Goal: Task Accomplishment & Management: Complete application form

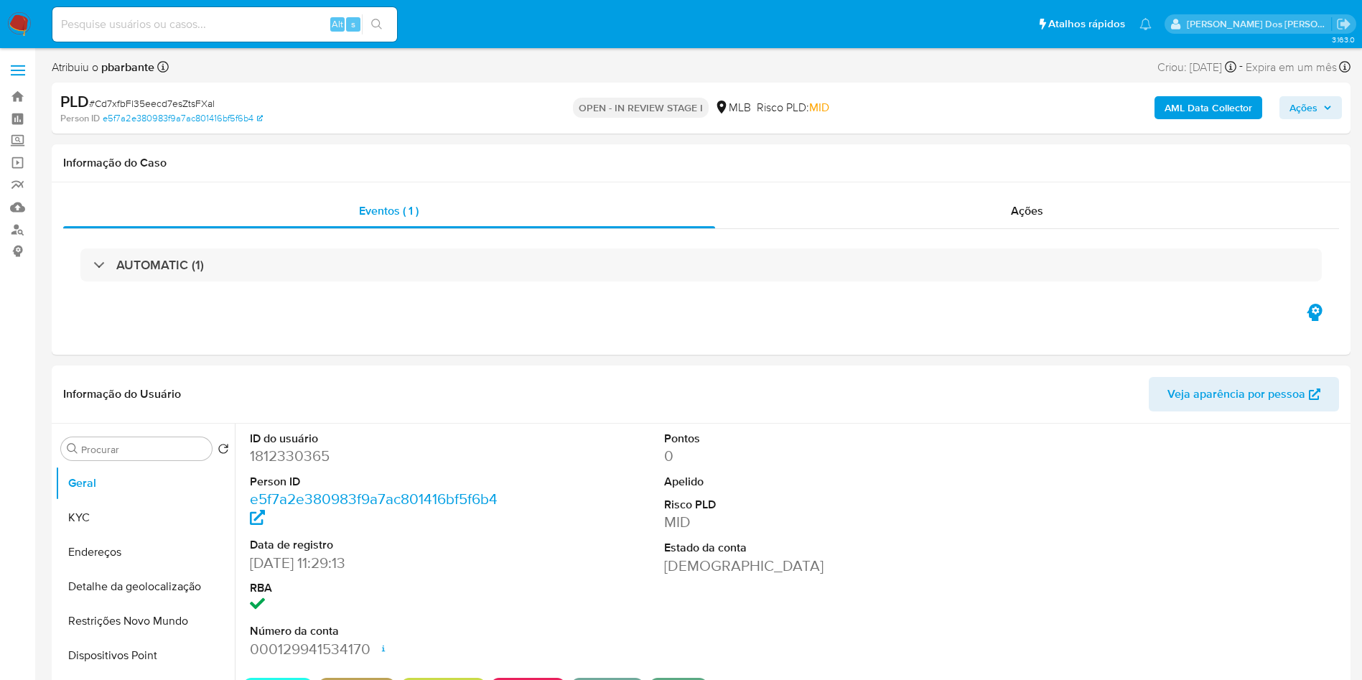
select select "10"
click at [1195, 107] on b "AML Data Collector" at bounding box center [1209, 107] width 88 height 23
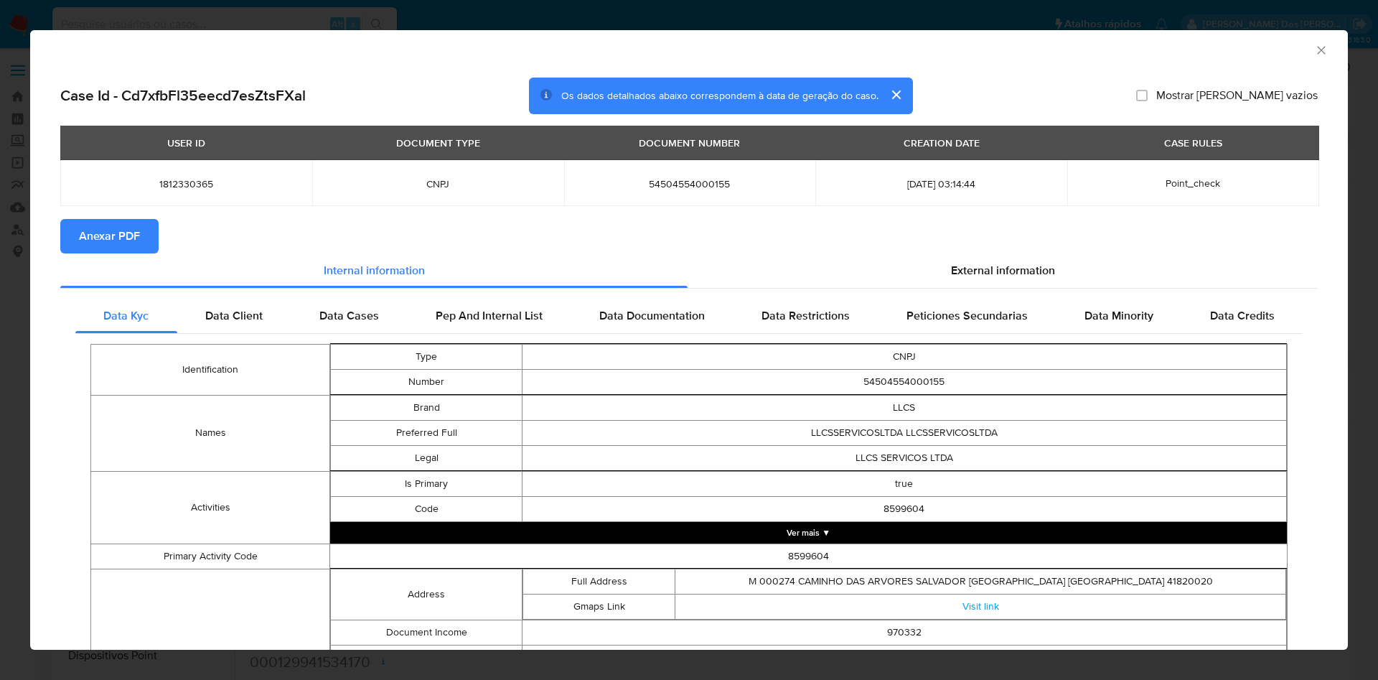
click at [1035, 278] on span "External information" at bounding box center [1003, 270] width 104 height 17
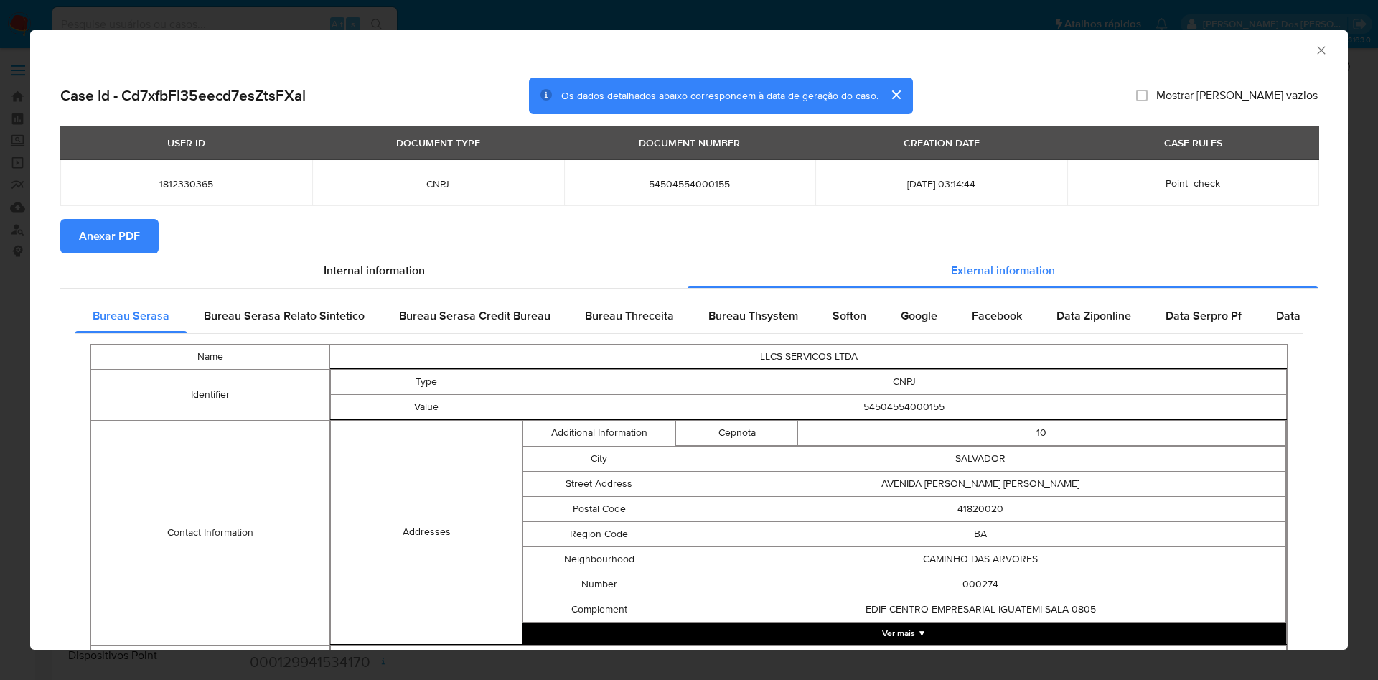
click at [109, 245] on span "Anexar PDF" at bounding box center [109, 236] width 61 height 32
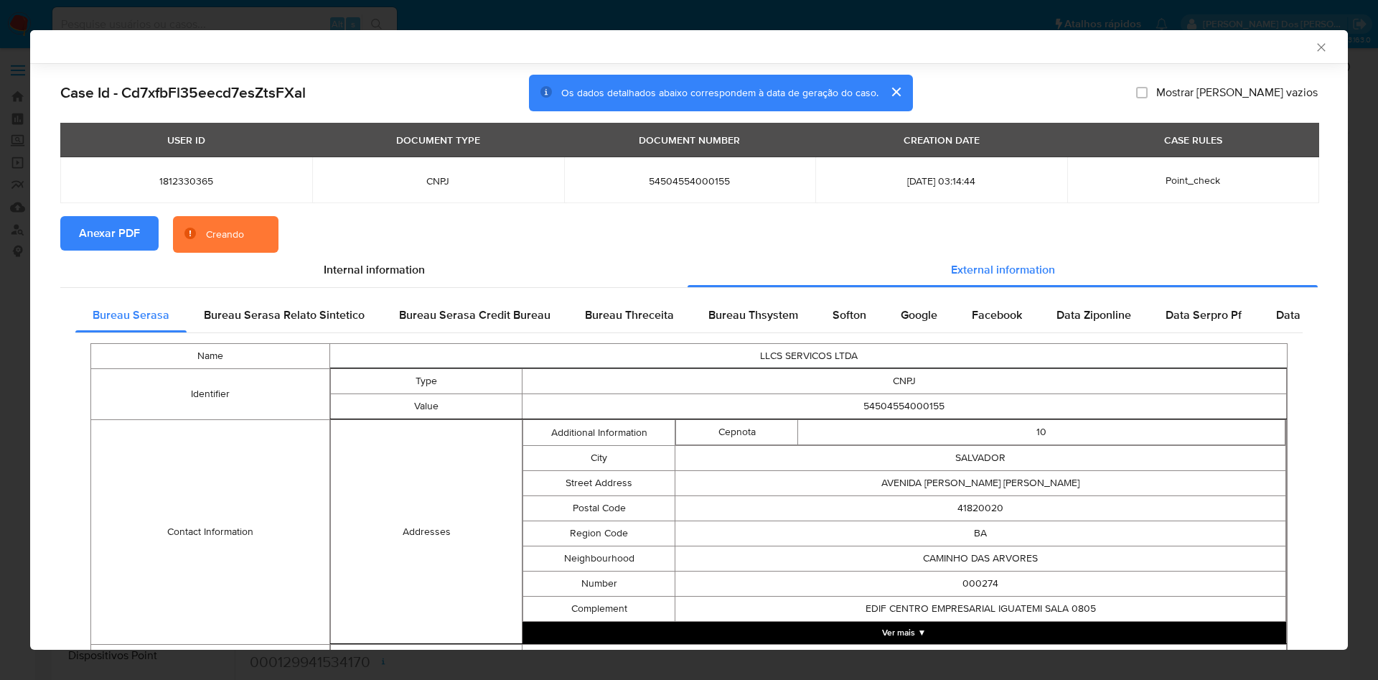
scroll to position [475, 0]
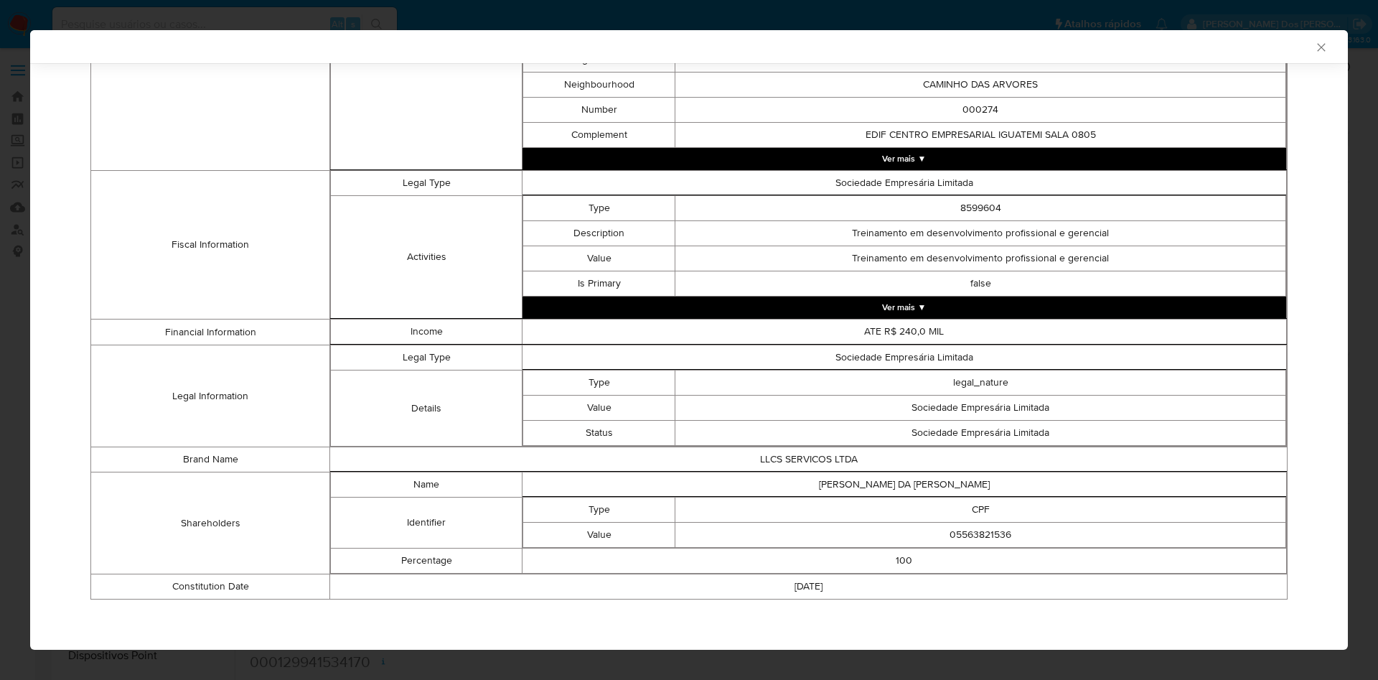
click at [940, 540] on td "05563821536" at bounding box center [981, 535] width 611 height 25
copy td "05563821536"
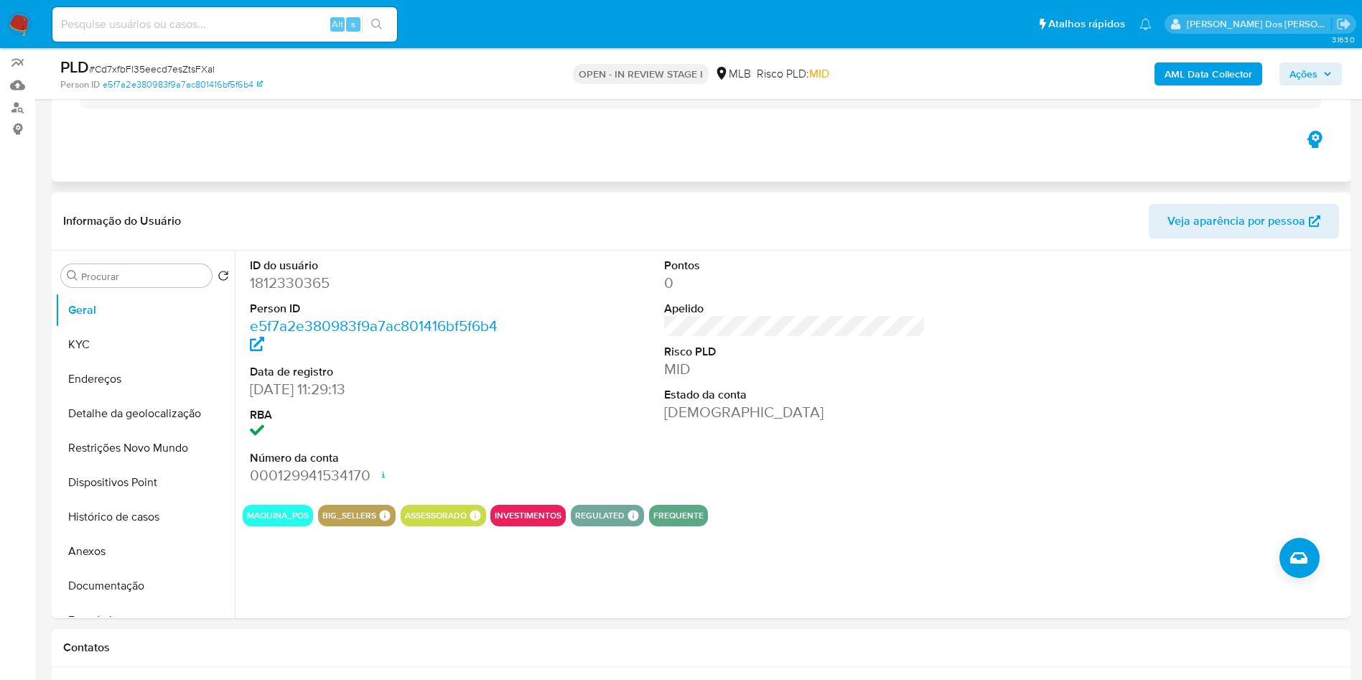
scroll to position [125, 0]
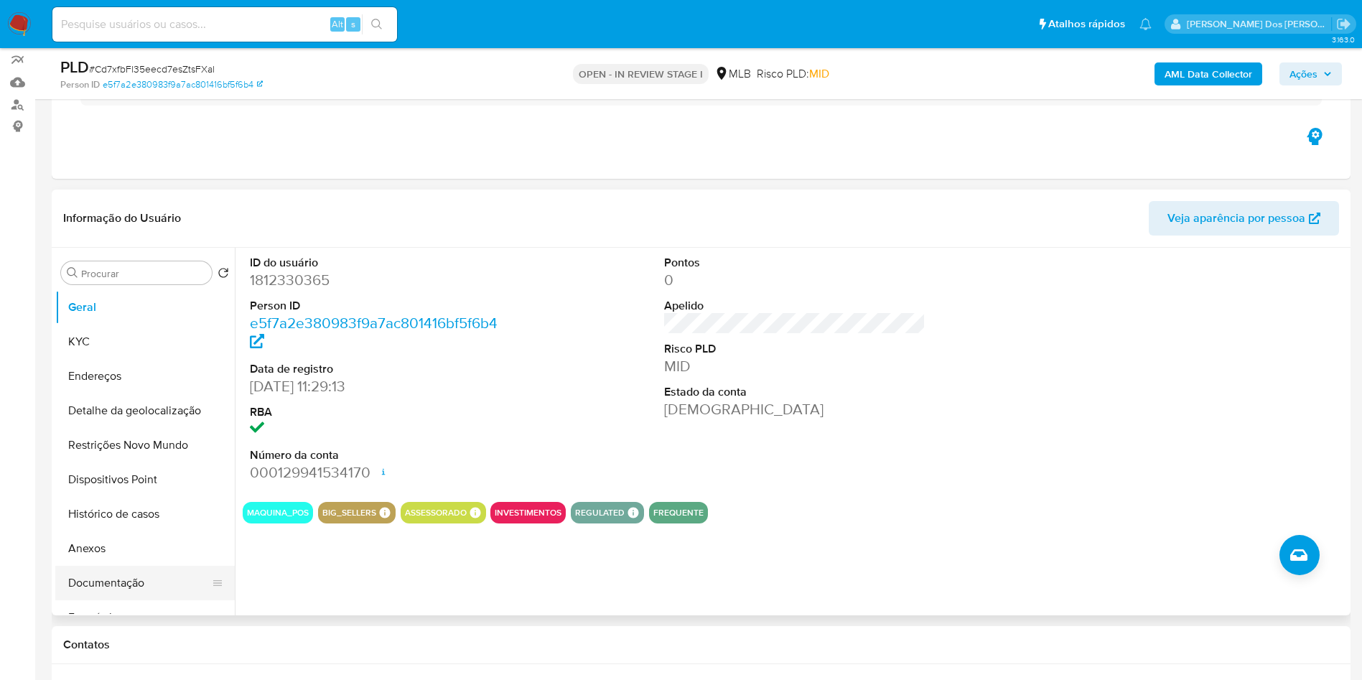
click at [122, 597] on button "Documentação" at bounding box center [139, 583] width 168 height 34
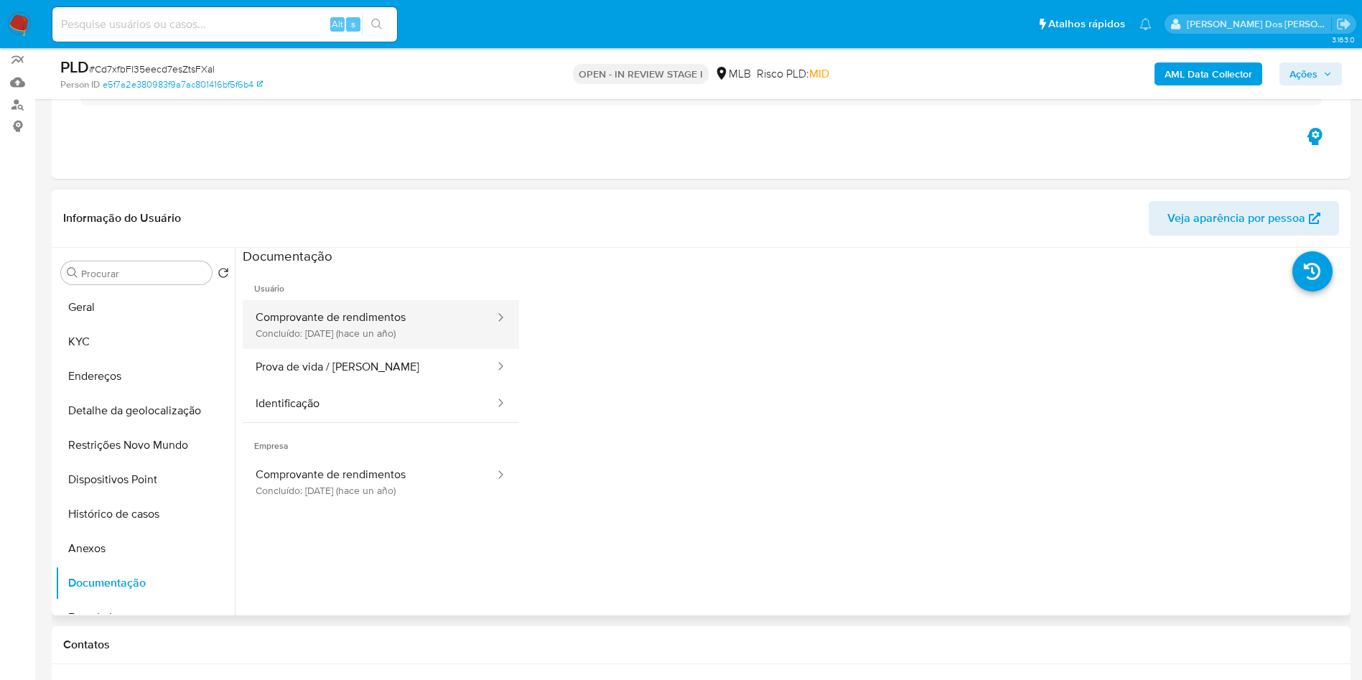
click at [444, 327] on button "Comprovante de rendimentos Concluído: 09/11/2024 (hace un año)" at bounding box center [369, 324] width 253 height 49
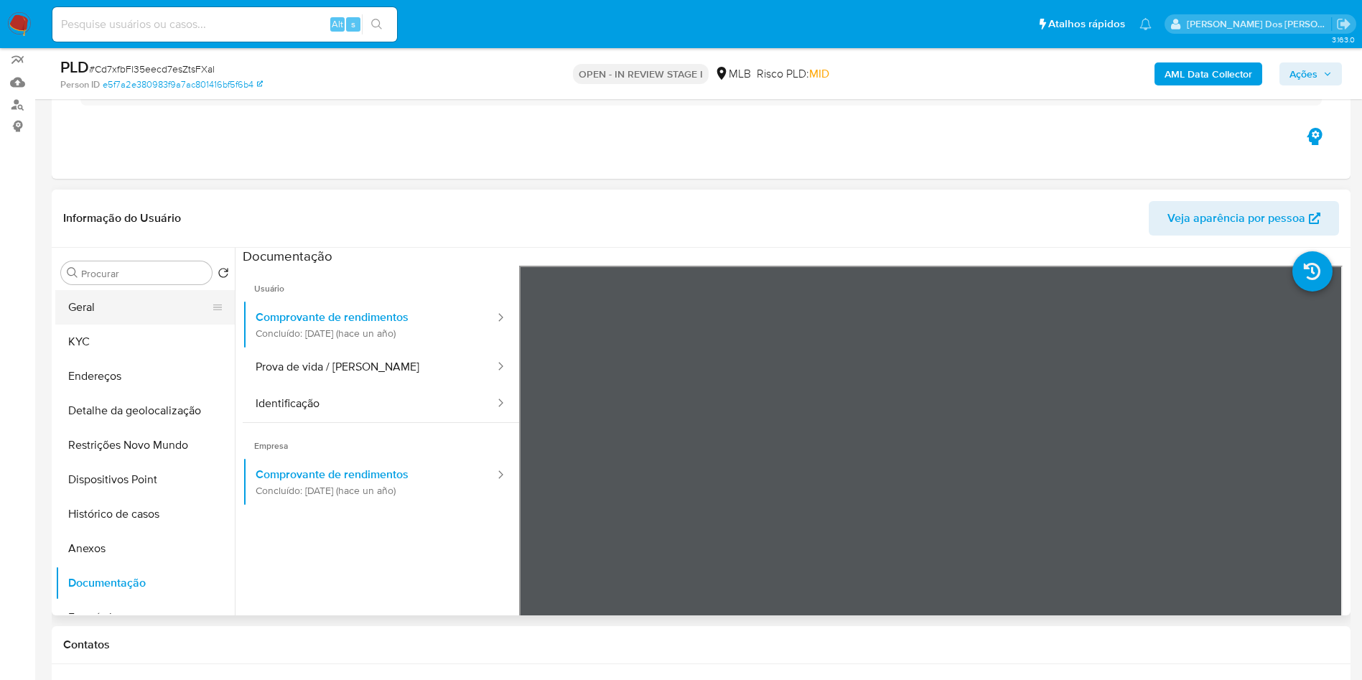
click at [96, 325] on button "Geral" at bounding box center [139, 307] width 168 height 34
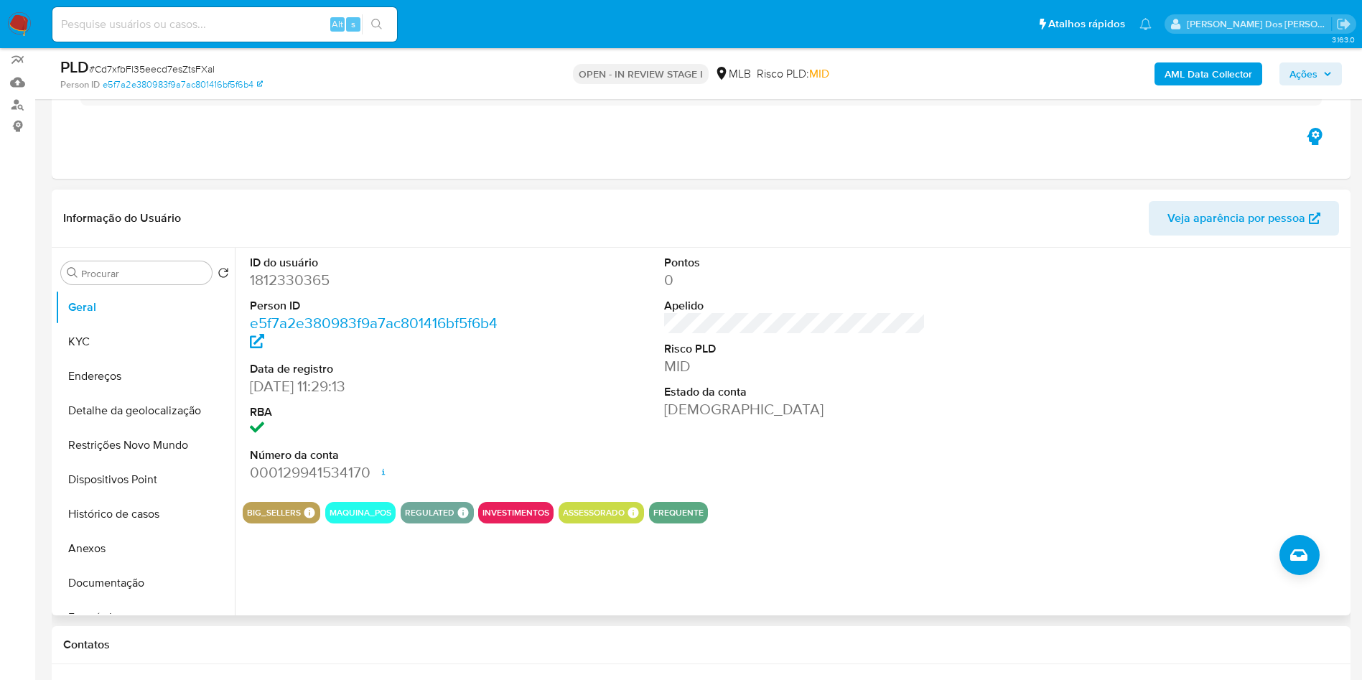
copy td "05563821536"
click at [90, 359] on button "KYC" at bounding box center [139, 342] width 168 height 34
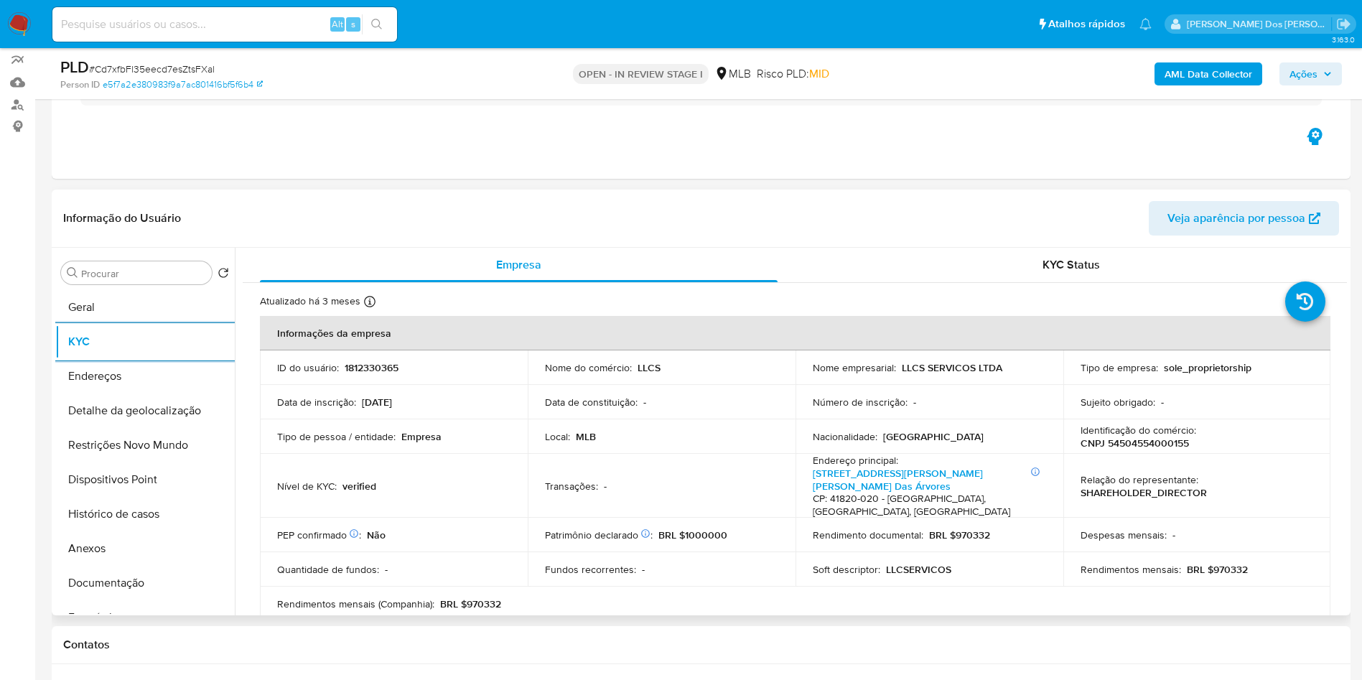
copy td "05563821536"
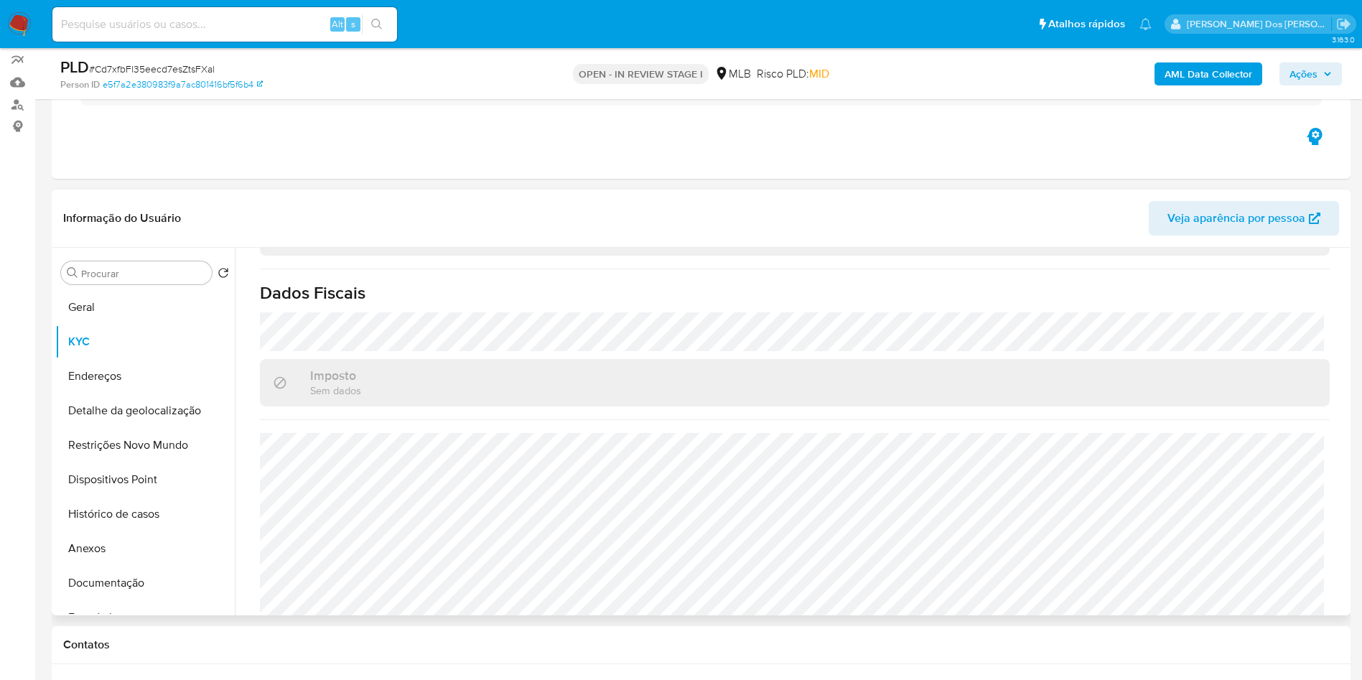
copy td "05563821536"
click at [97, 421] on button "Detalhe da geolocalização" at bounding box center [139, 410] width 168 height 34
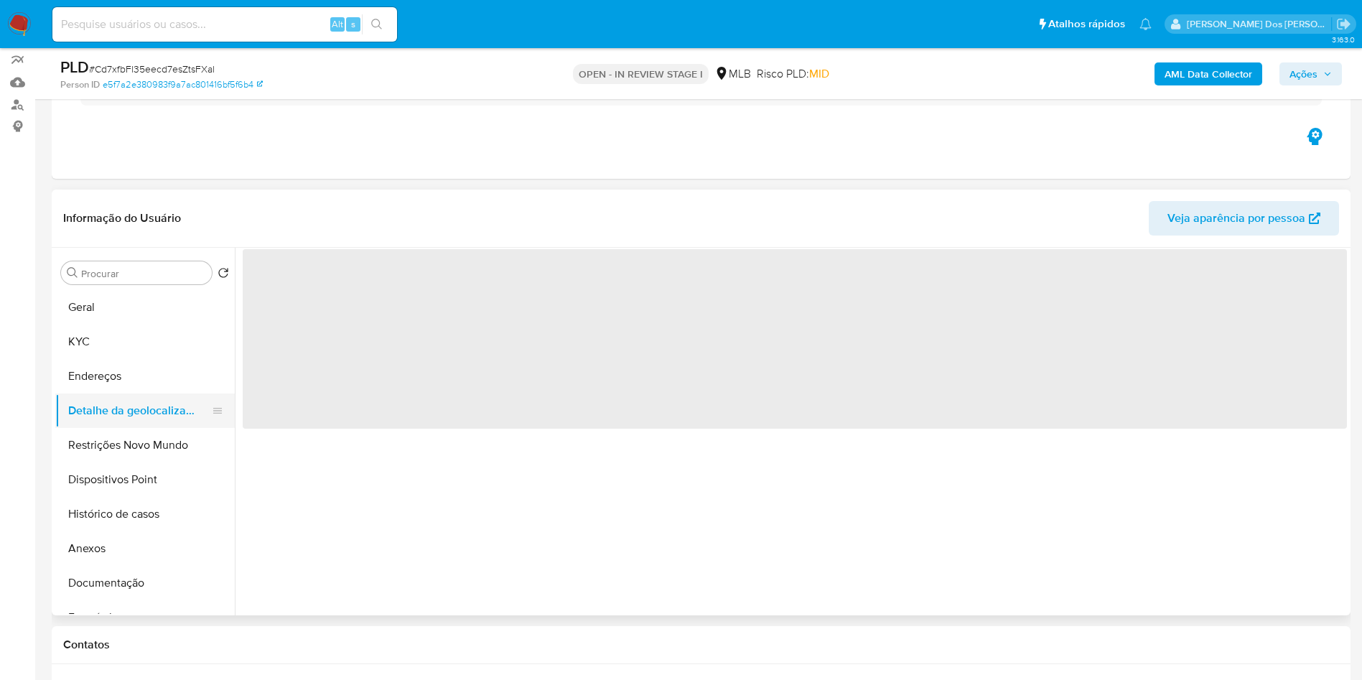
scroll to position [0, 0]
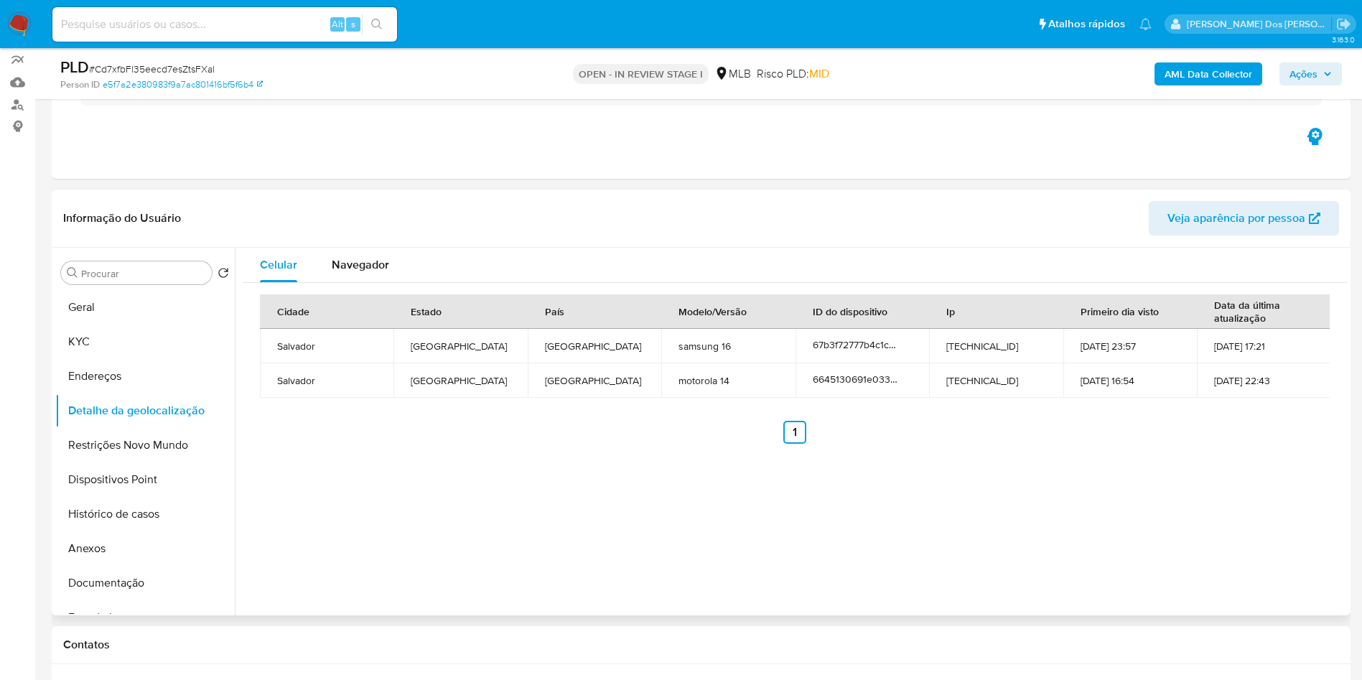
copy td "05563821536"
click at [68, 462] on button "Restrições Novo Mundo" at bounding box center [139, 445] width 168 height 34
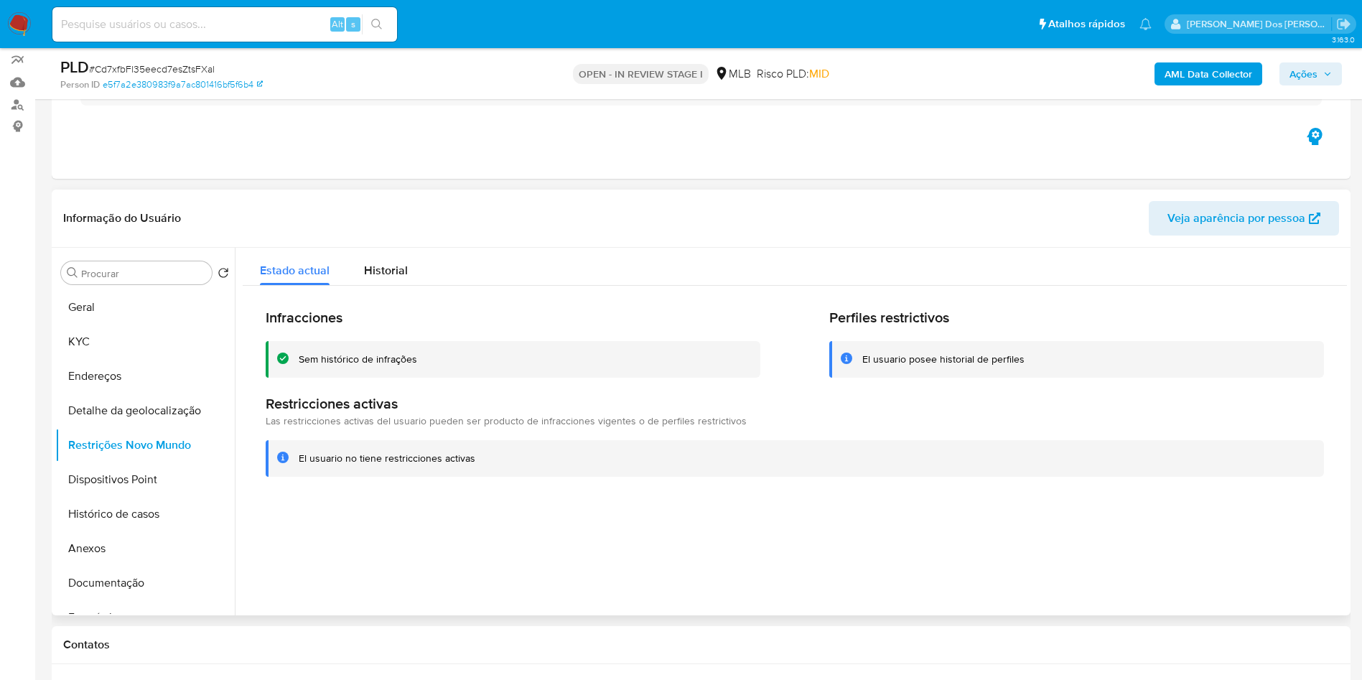
copy td "05563821536"
click at [90, 493] on button "Dispositivos Point" at bounding box center [139, 479] width 168 height 34
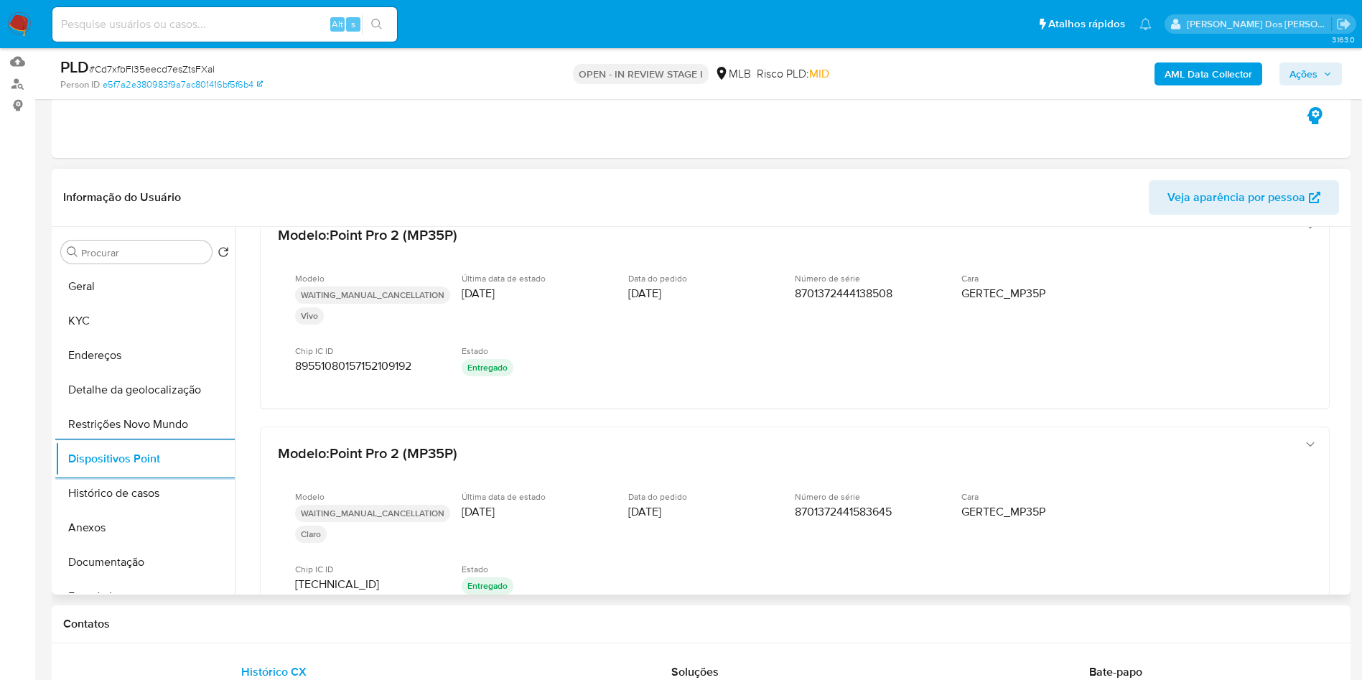
scroll to position [37, 0]
copy td "05563821536"
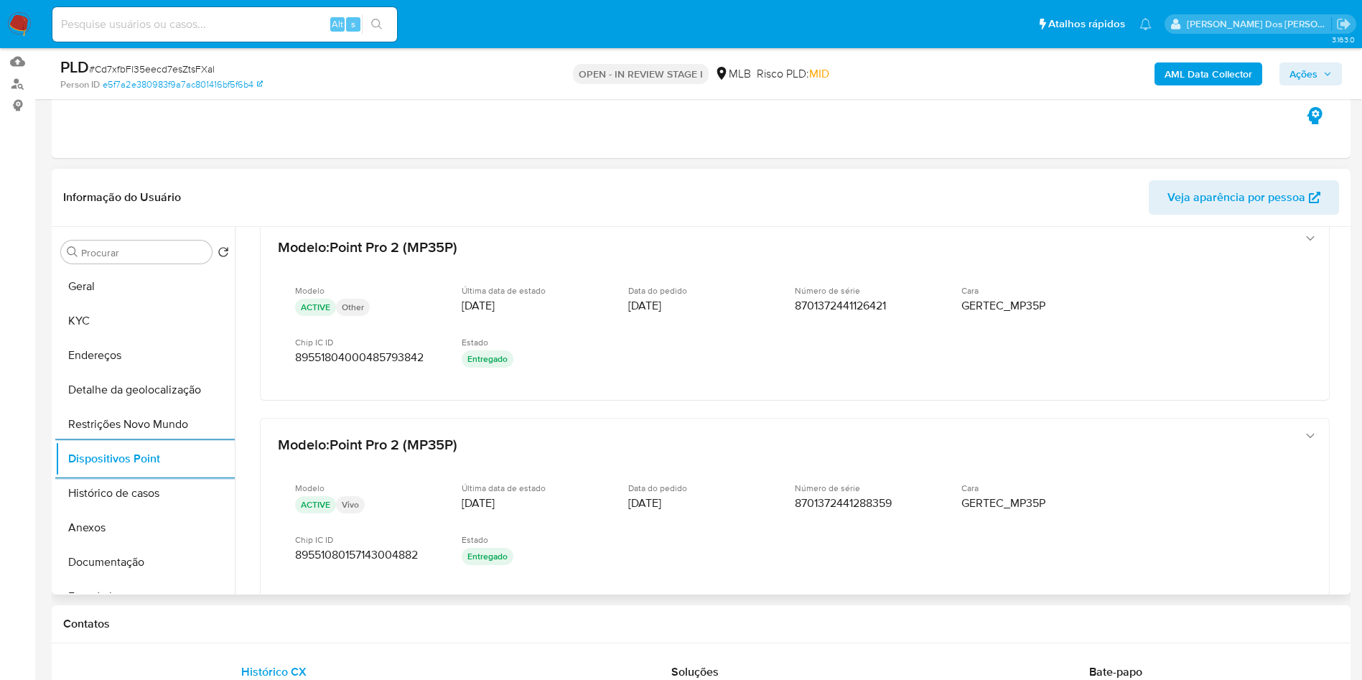
scroll to position [459, 0]
copy td "05563821536"
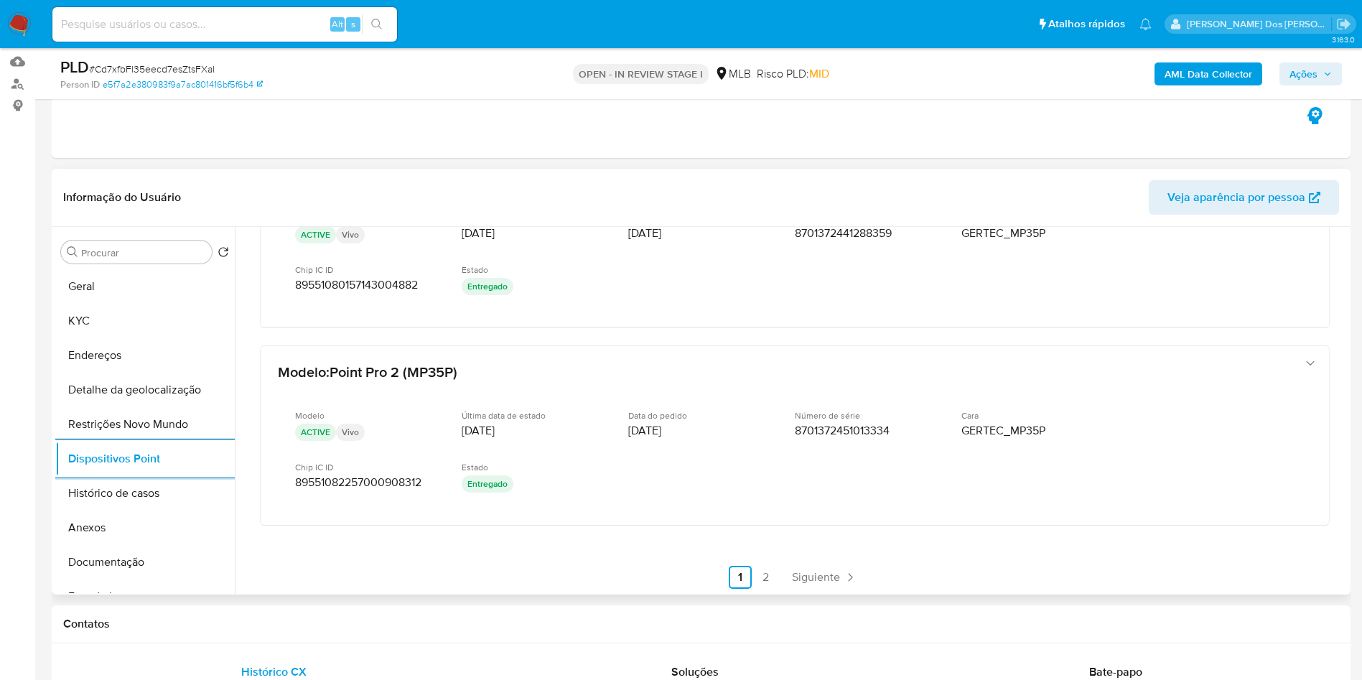
scroll to position [749, 0]
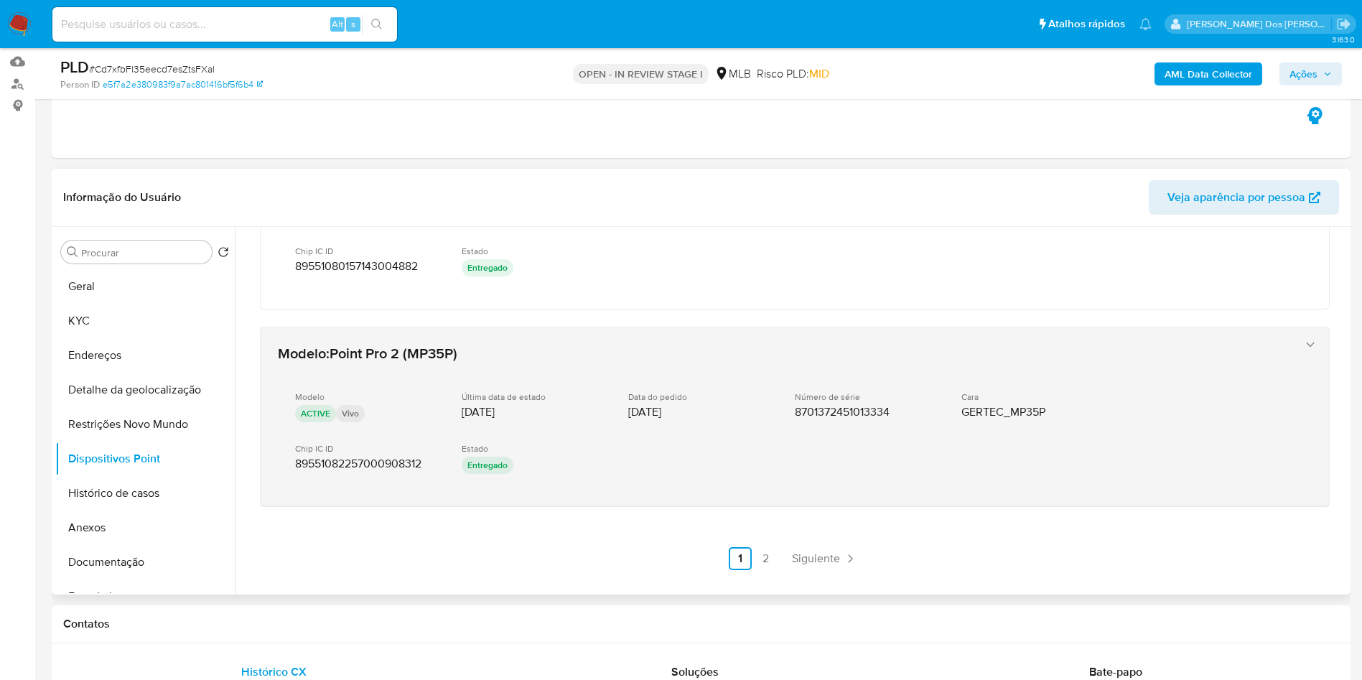
copy td "05563821536"
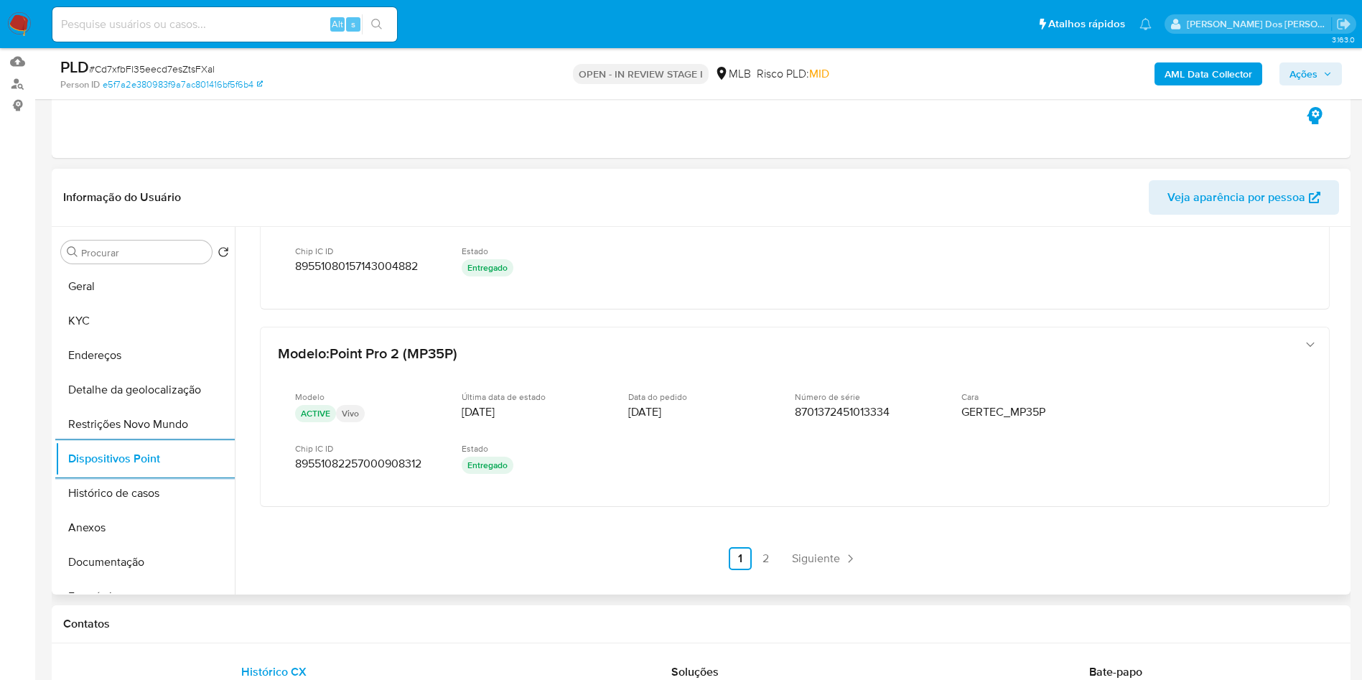
click at [777, 587] on div "Modelo : Point Pro 2 (MP35P) Modelo WAITING_MANUAL_CANCELLATION Vivo Última dat…" at bounding box center [795, 32] width 1104 height 1109
click at [772, 570] on link "2" at bounding box center [766, 558] width 23 height 23
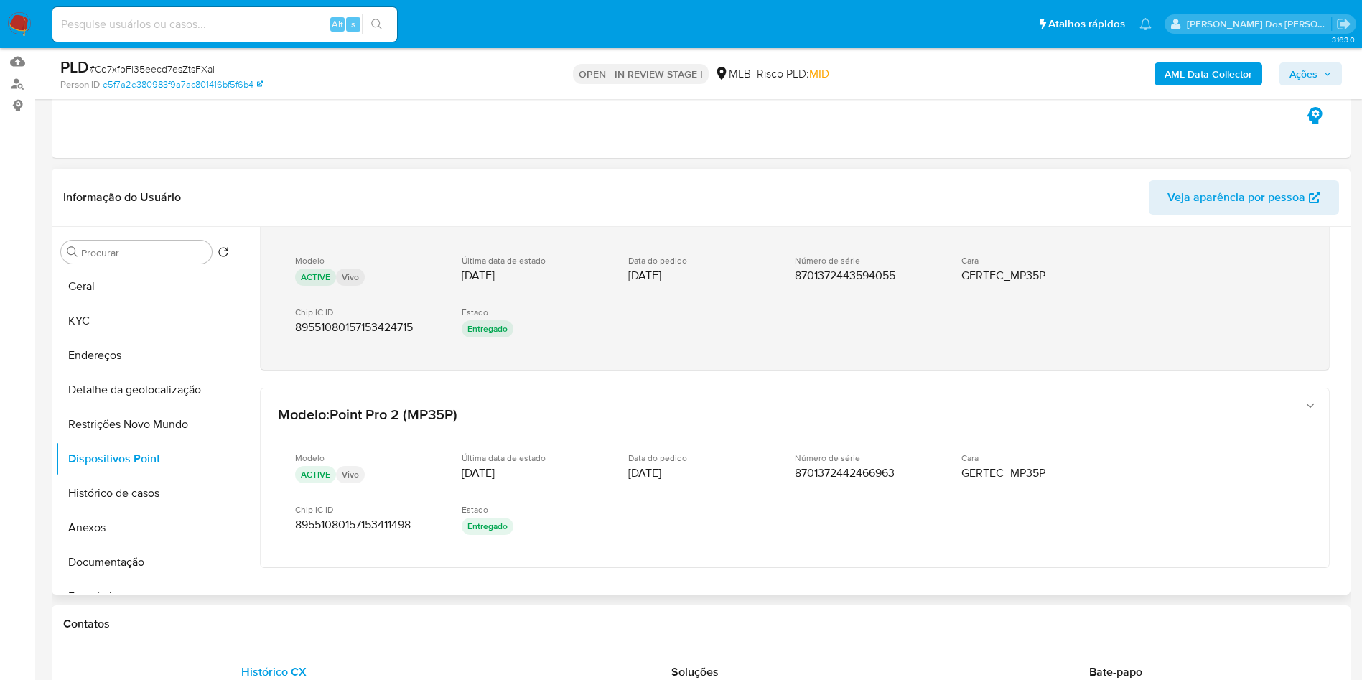
scroll to position [707, 0]
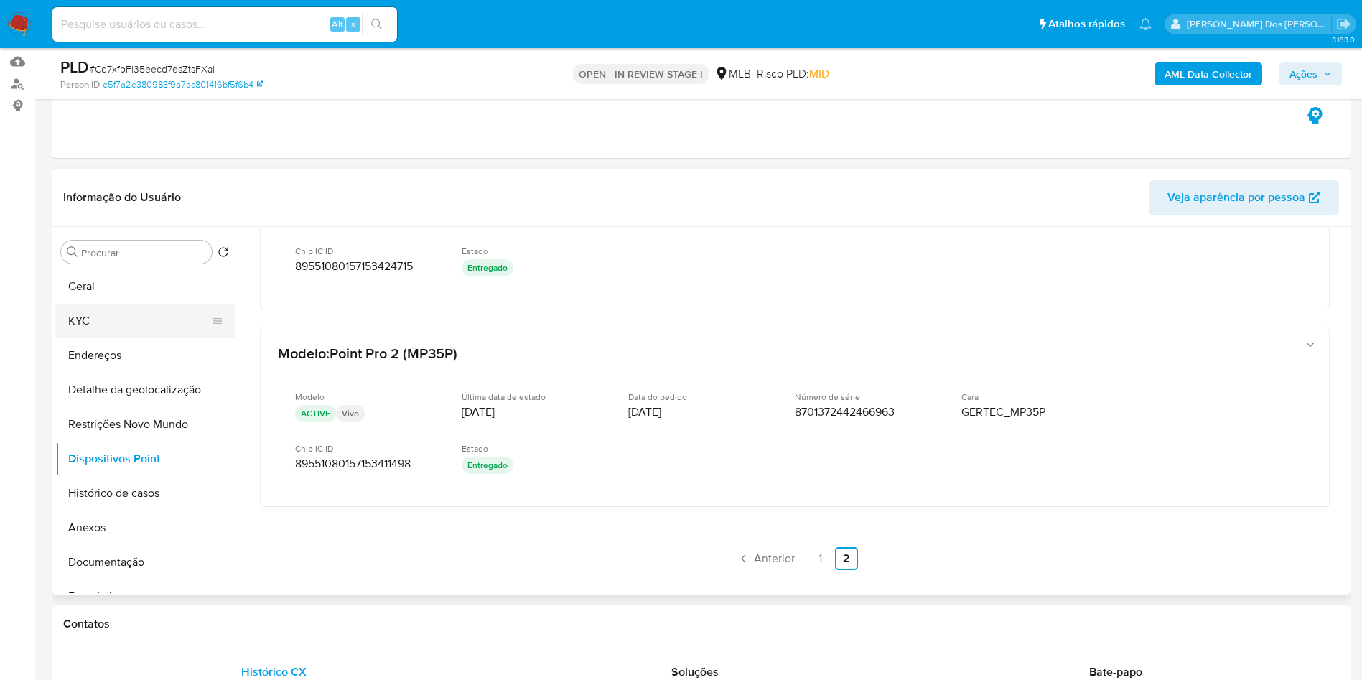
click at [140, 335] on button "KYC" at bounding box center [139, 321] width 168 height 34
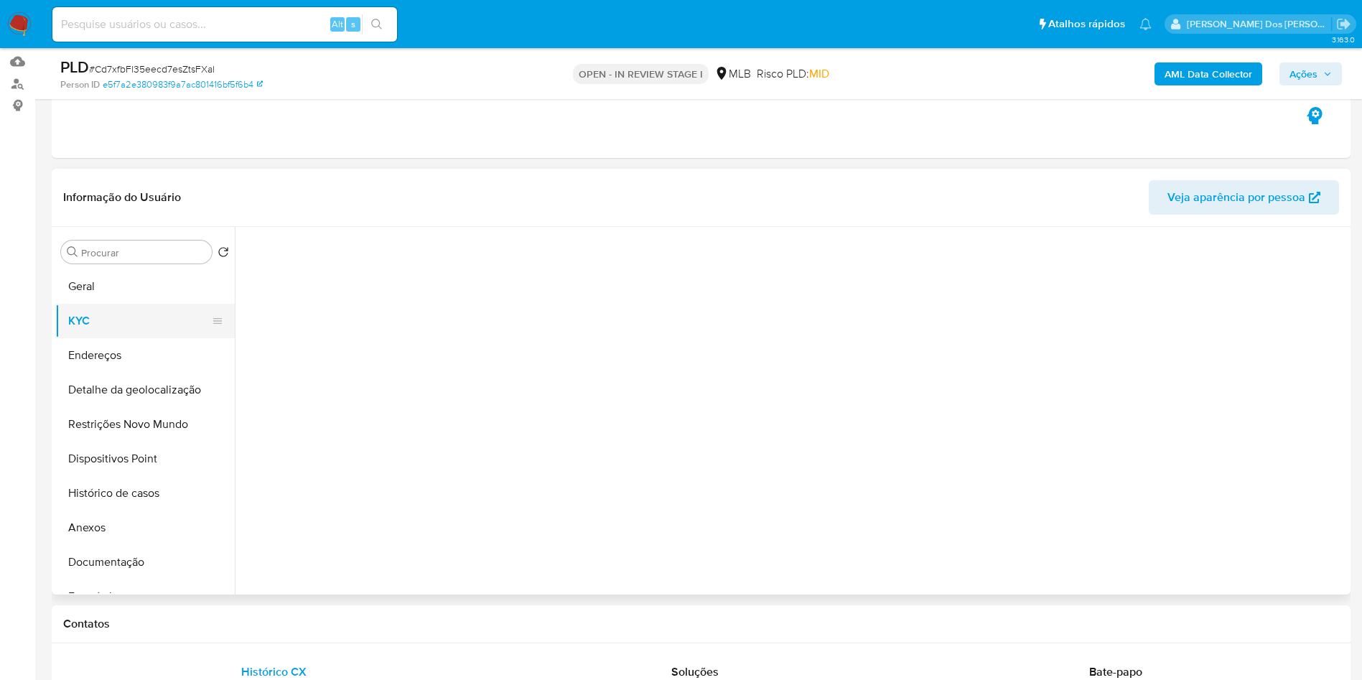
scroll to position [0, 0]
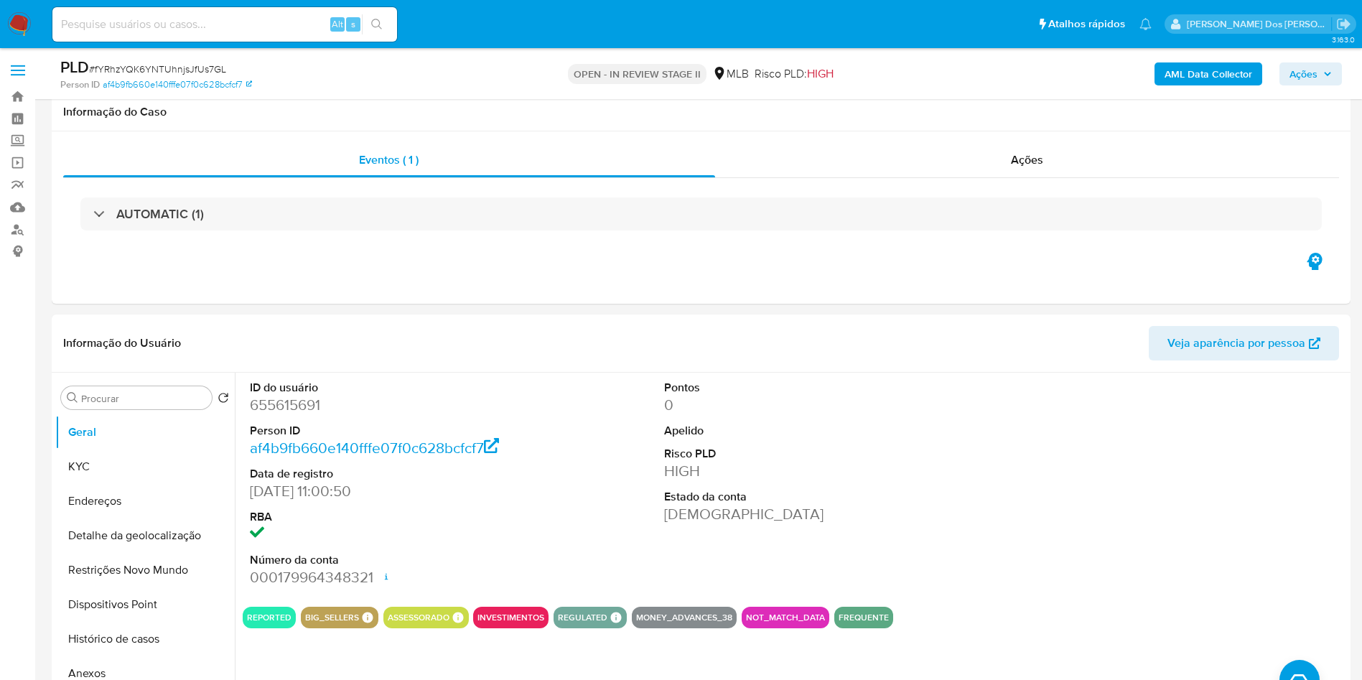
select select "10"
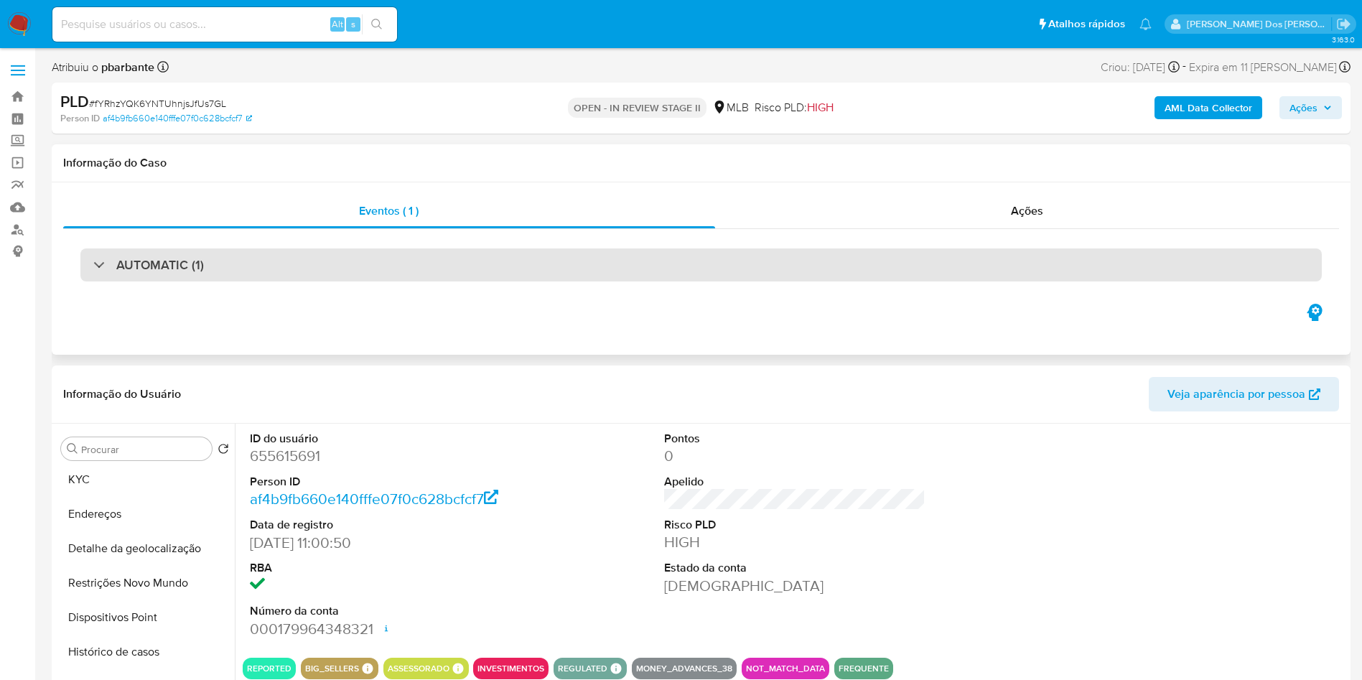
click at [542, 266] on div "AUTOMATIC (1)" at bounding box center [700, 264] width 1241 height 33
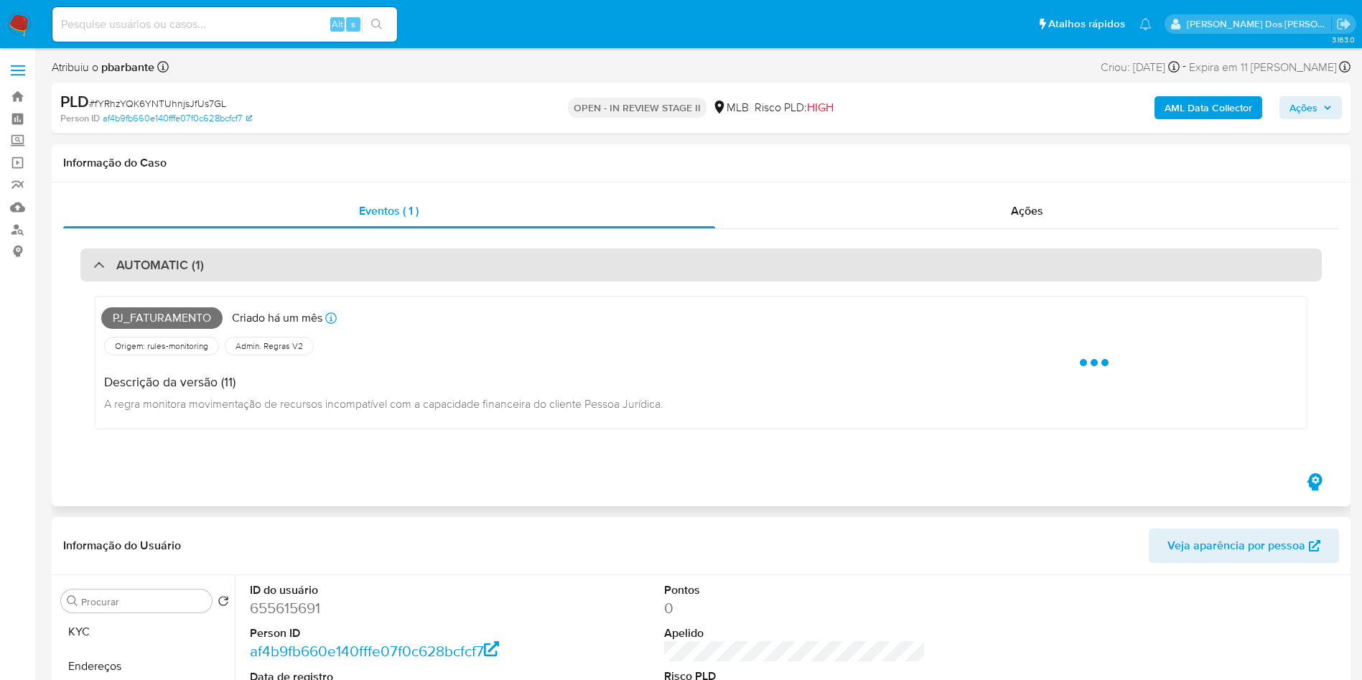
click at [542, 266] on div "AUTOMATIC (1)" at bounding box center [700, 264] width 1241 height 33
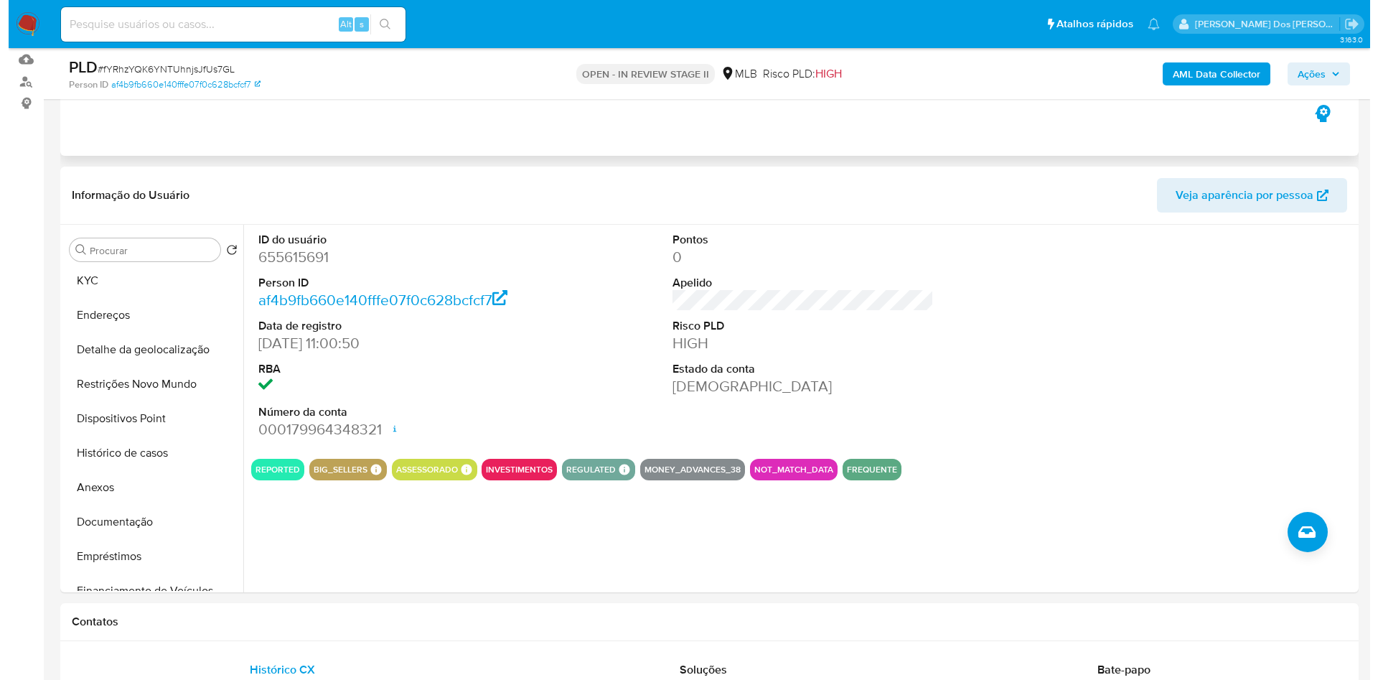
scroll to position [157, 0]
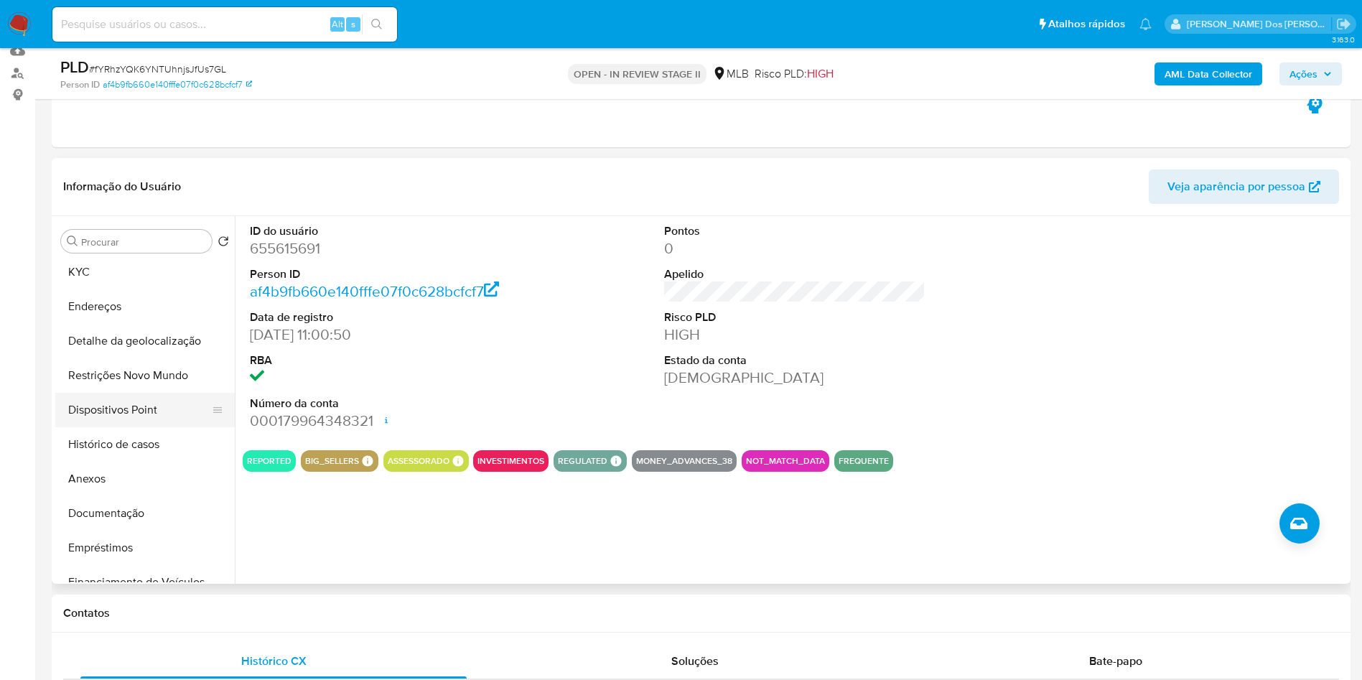
click at [175, 427] on button "Dispositivos Point" at bounding box center [139, 410] width 168 height 34
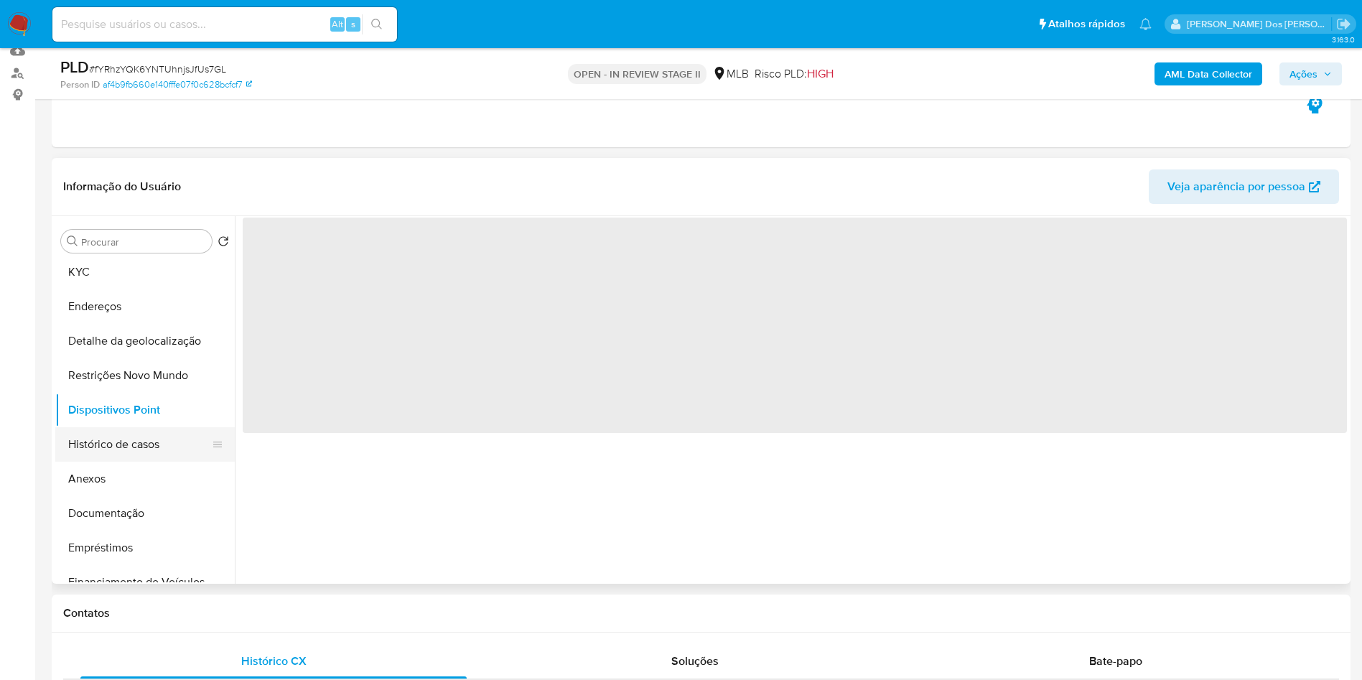
click at [162, 451] on button "Histórico de casos" at bounding box center [139, 444] width 168 height 34
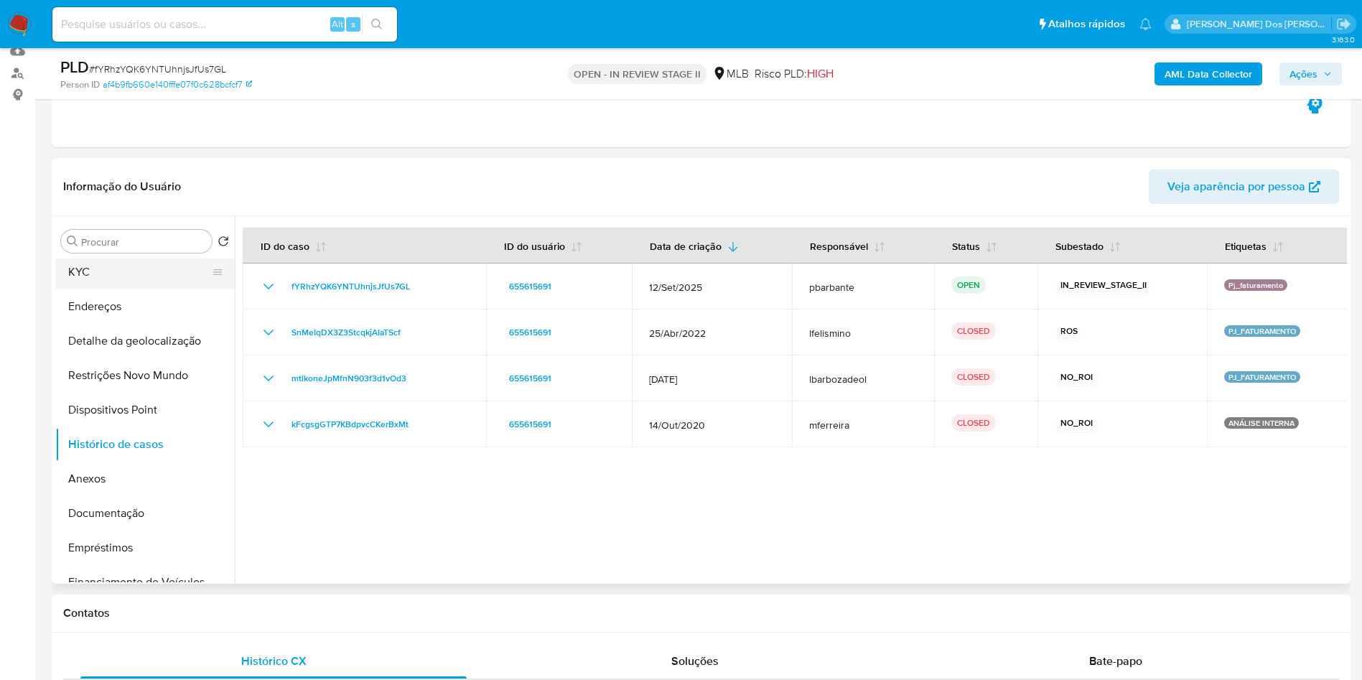
click at [163, 289] on button "KYC" at bounding box center [139, 272] width 168 height 34
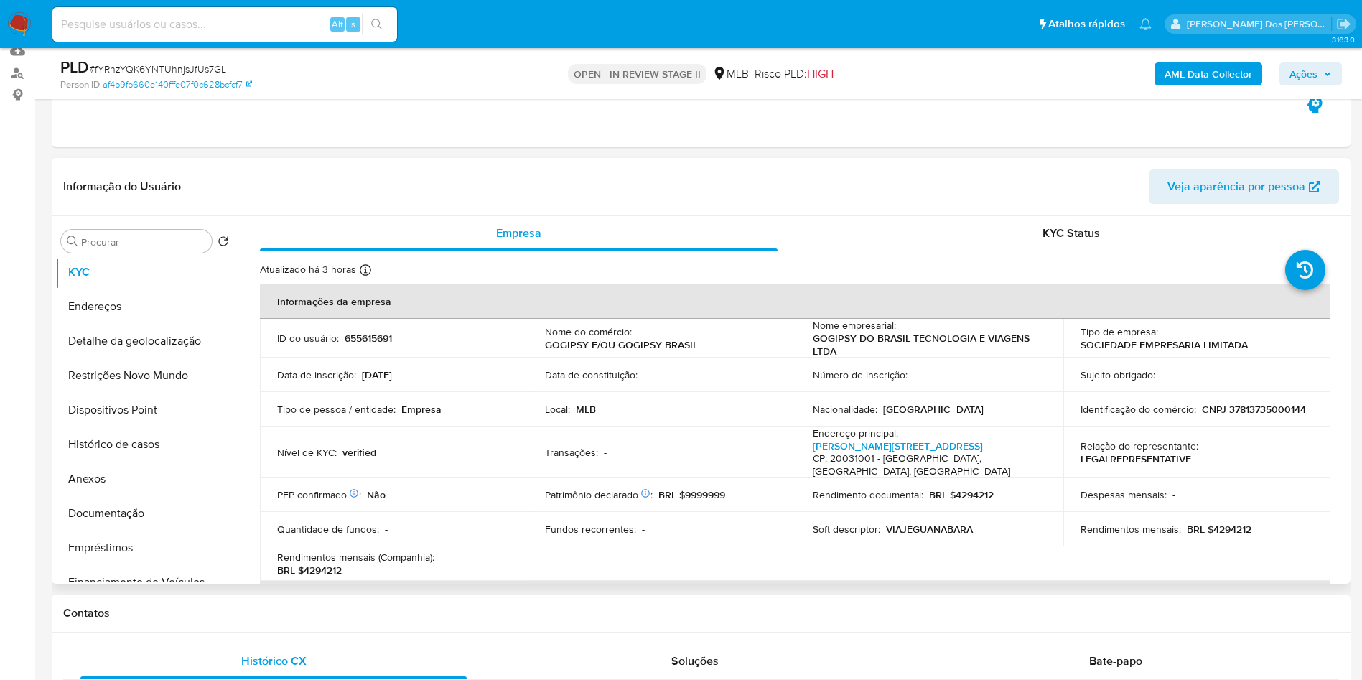
click at [360, 358] on td "ID do usuário : 655615691" at bounding box center [394, 338] width 268 height 39
click at [370, 345] on p "655615691" at bounding box center [368, 338] width 47 height 13
copy p "655615691"
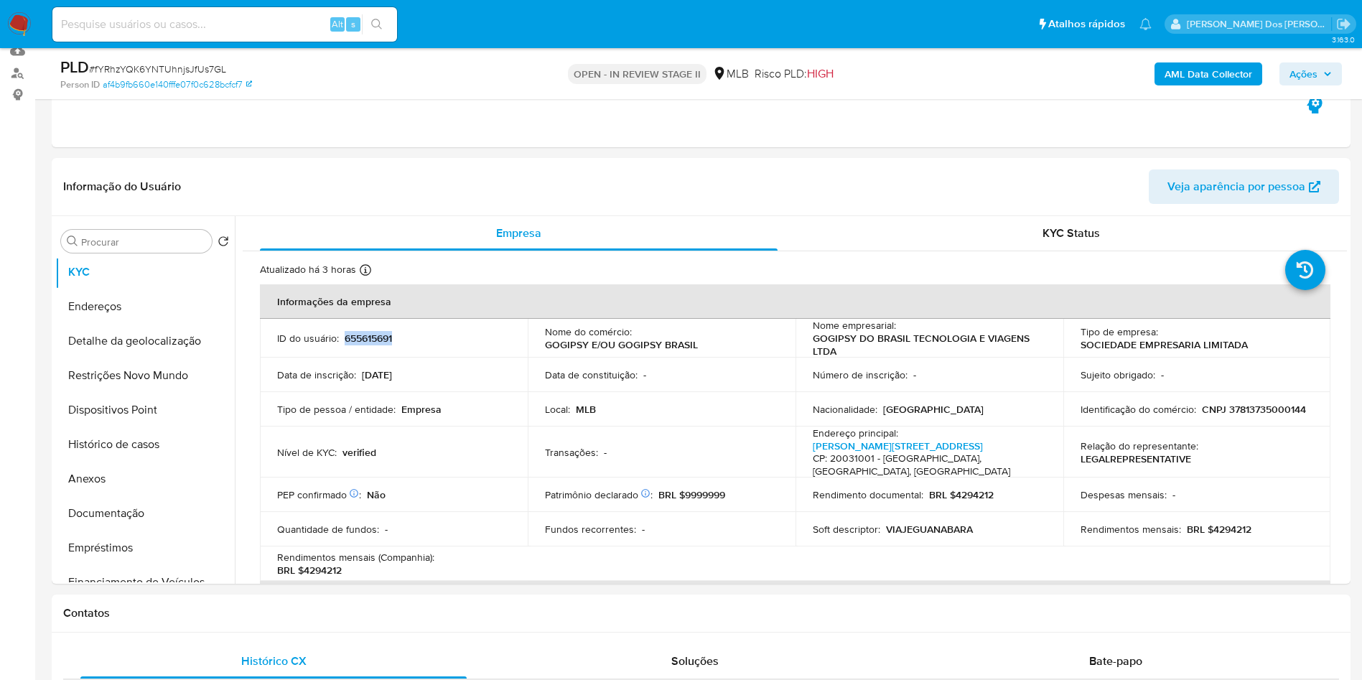
click at [1207, 72] on b "AML Data Collector" at bounding box center [1209, 73] width 88 height 23
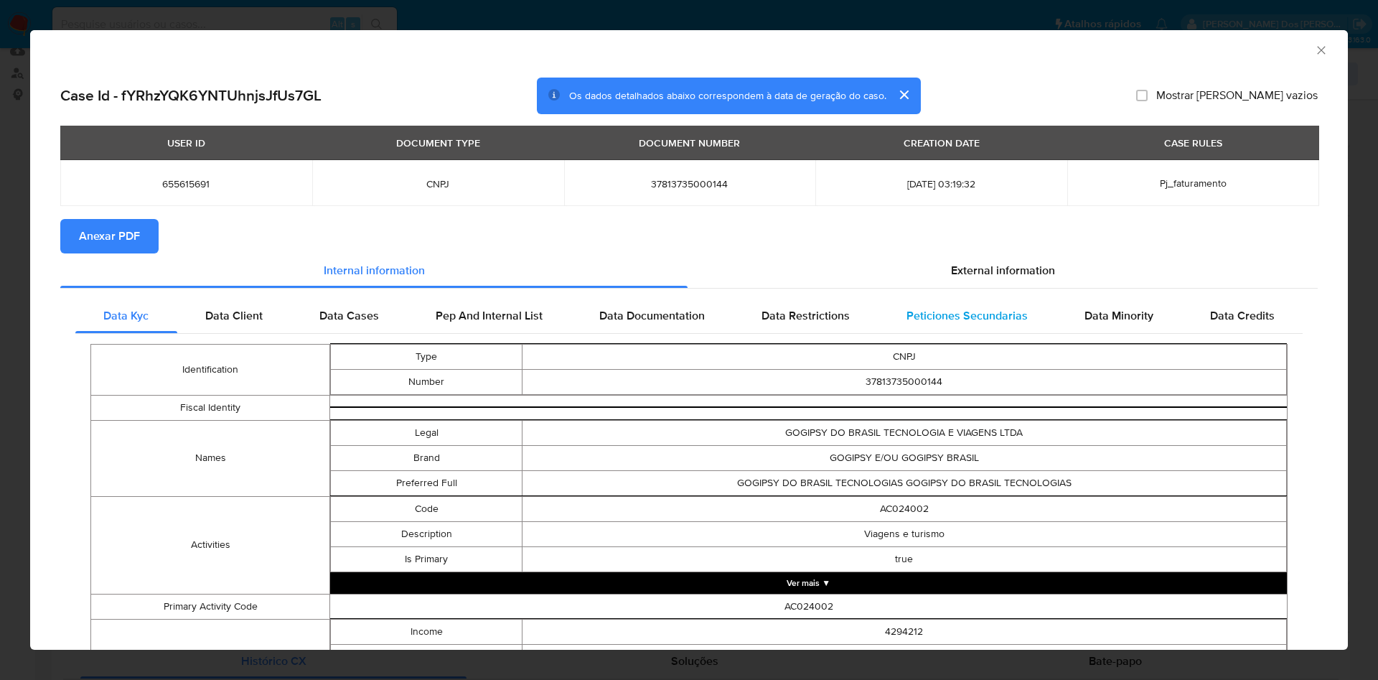
click at [959, 311] on span "Peticiones Secundarias" at bounding box center [967, 315] width 121 height 17
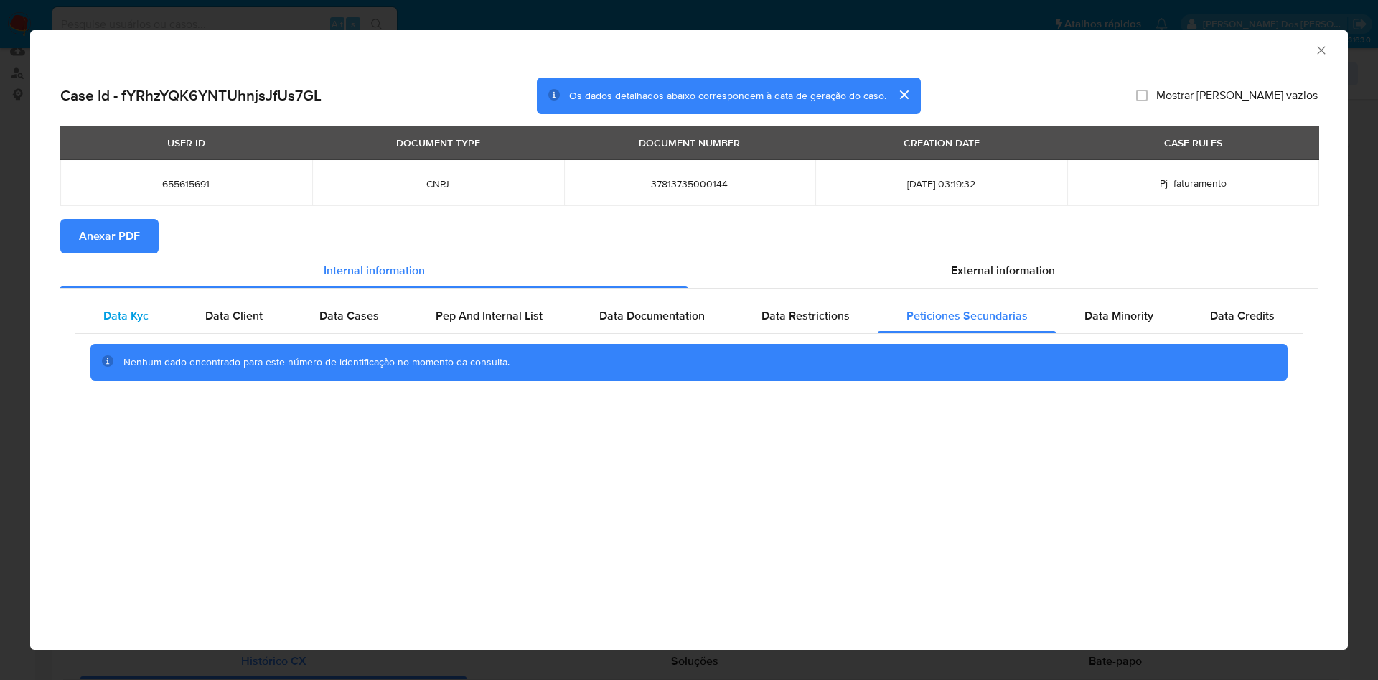
click at [166, 304] on div "Data Kyc" at bounding box center [126, 316] width 102 height 34
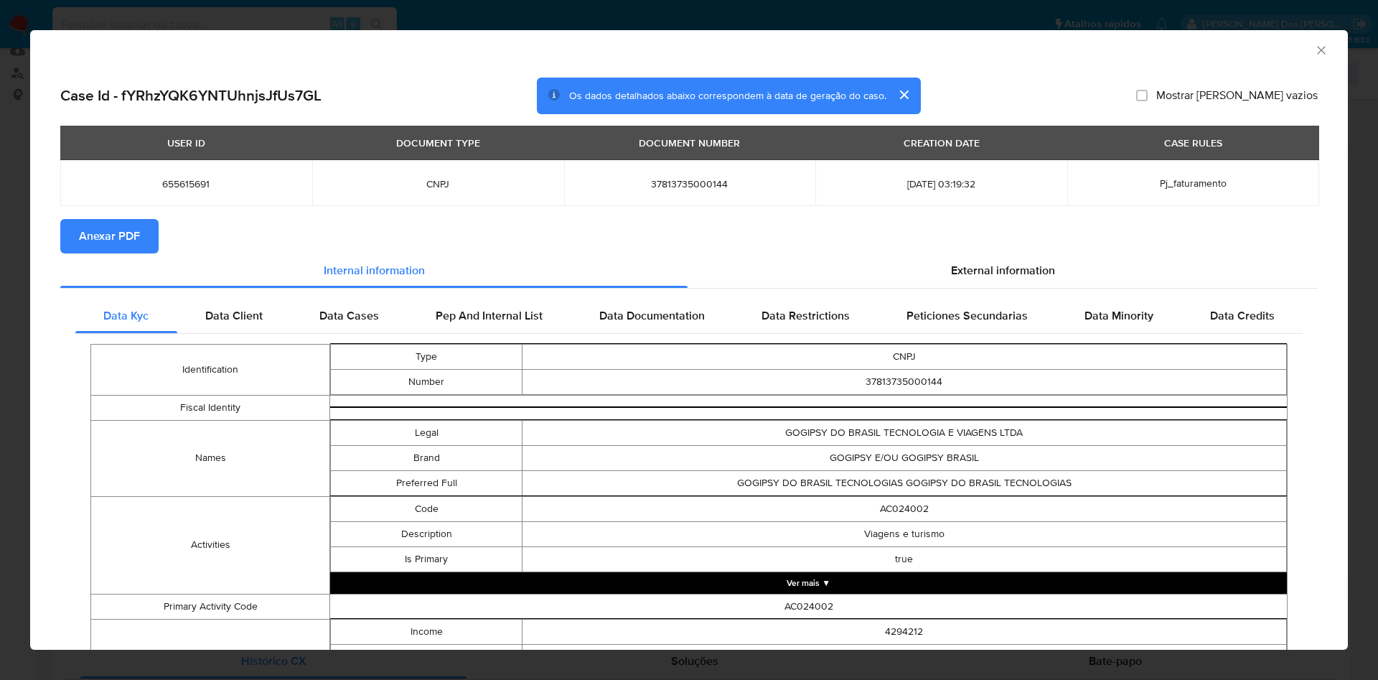
click at [962, 247] on section "Anexar PDF" at bounding box center [689, 236] width 1258 height 34
click at [966, 254] on div "External information" at bounding box center [1003, 270] width 630 height 34
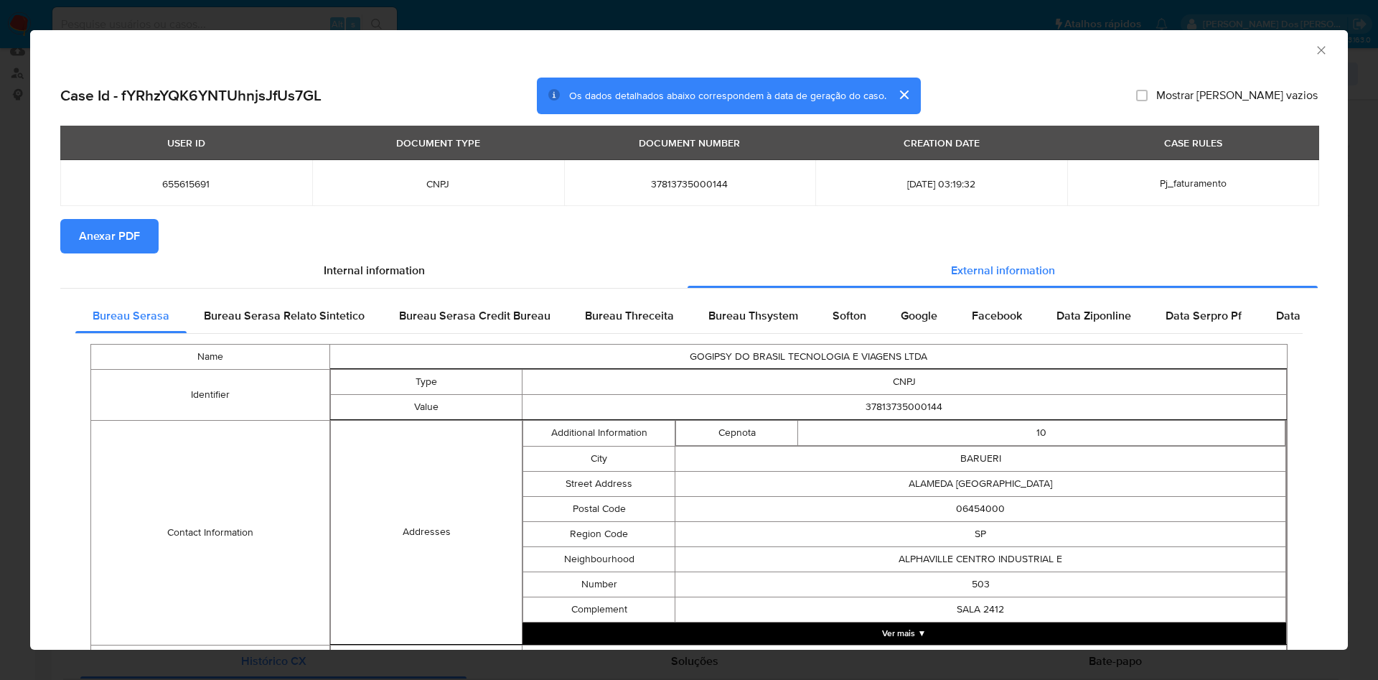
click at [134, 229] on span "Anexar PDF" at bounding box center [109, 236] width 61 height 32
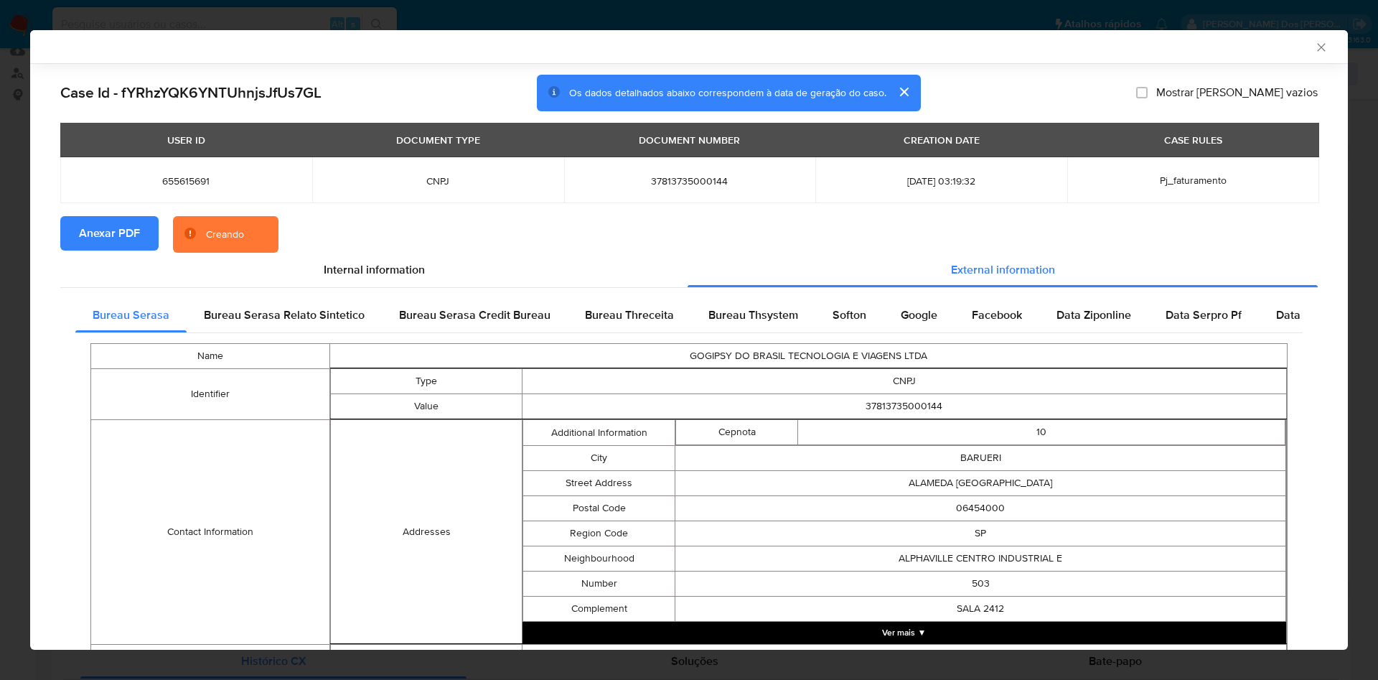
scroll to position [475, 0]
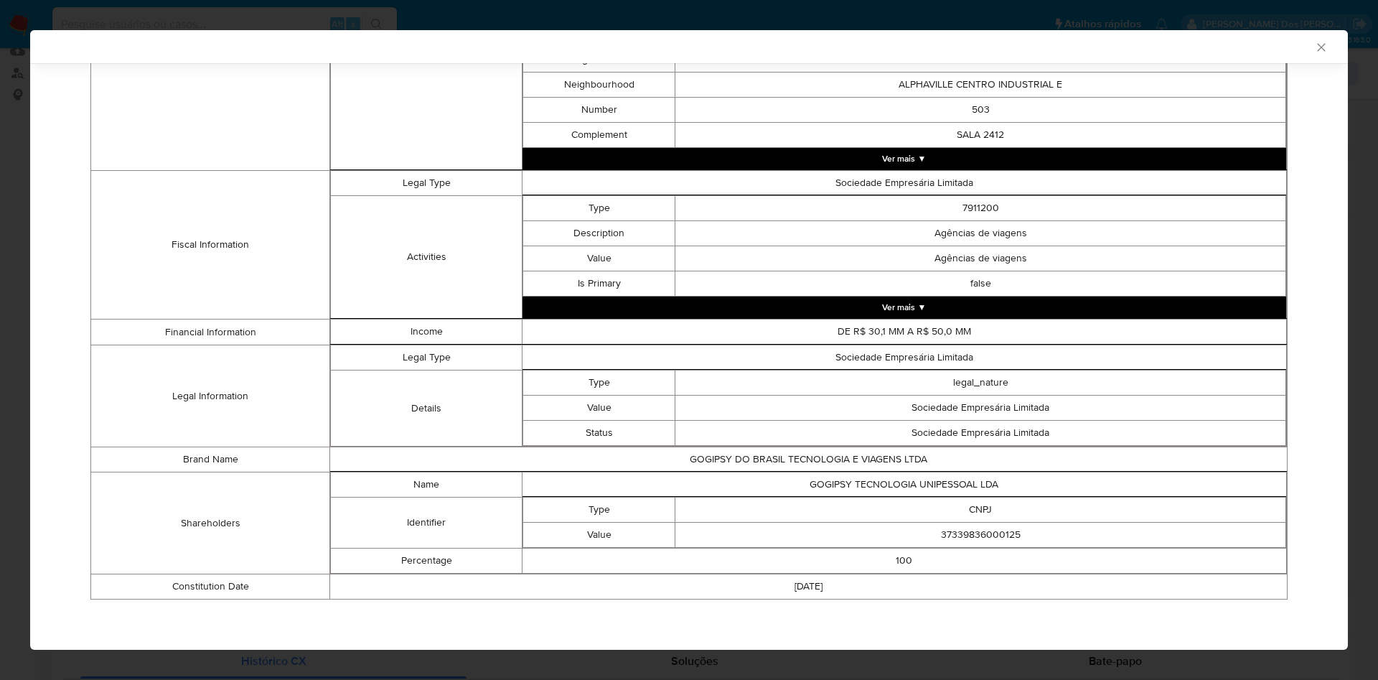
click at [999, 533] on td "37339836000125" at bounding box center [981, 535] width 611 height 25
copy td "37339836000125"
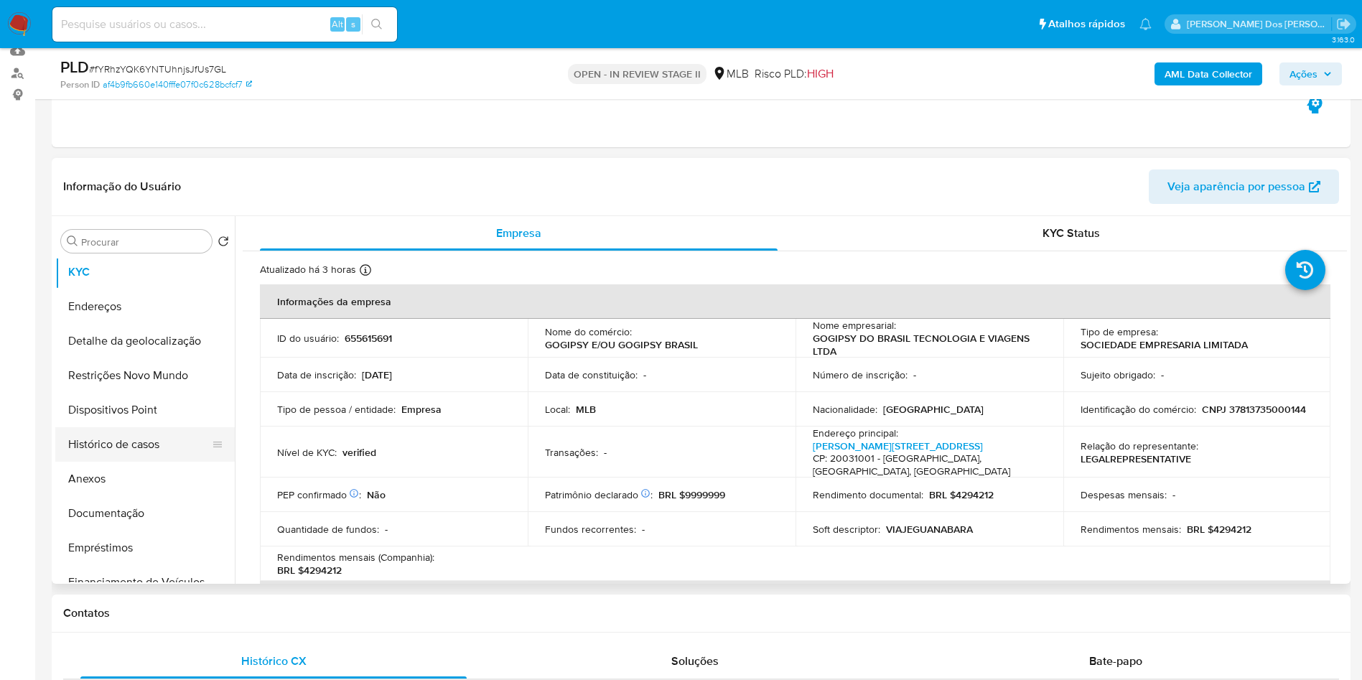
click at [169, 462] on button "Histórico de casos" at bounding box center [139, 444] width 168 height 34
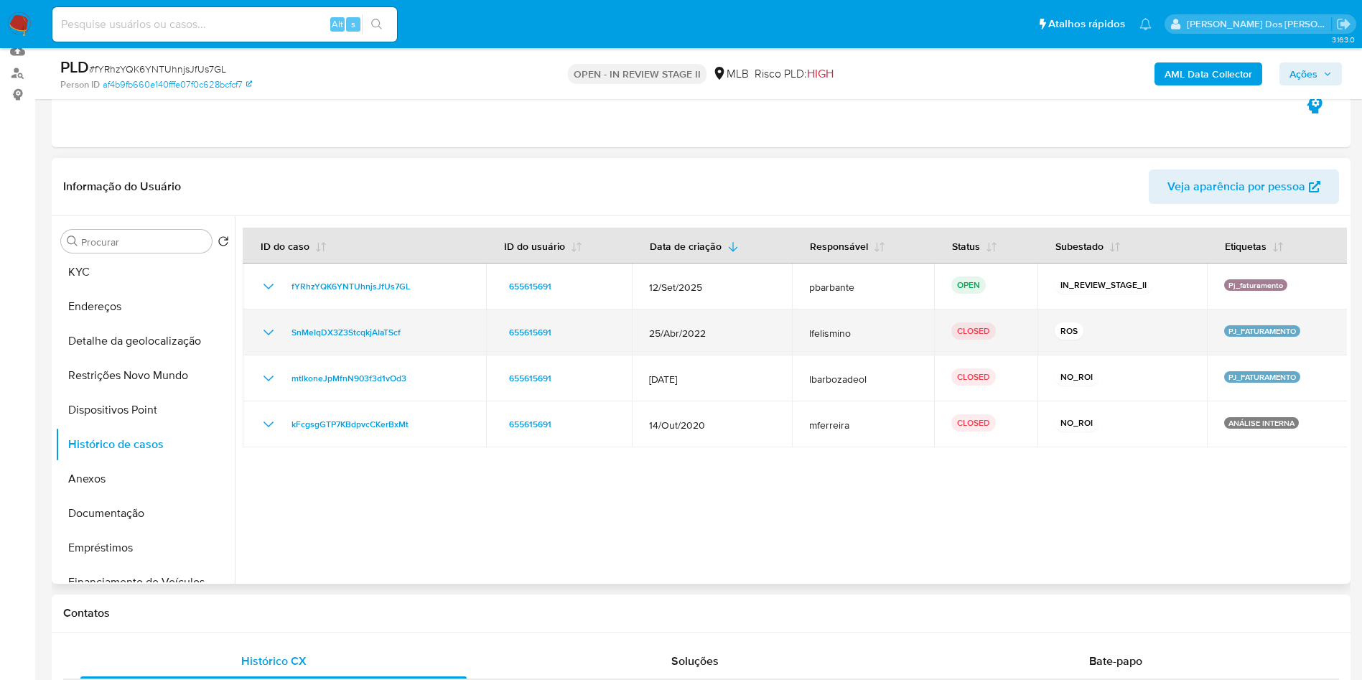
click at [266, 335] on icon "Mostrar/Ocultar" at bounding box center [268, 333] width 10 height 6
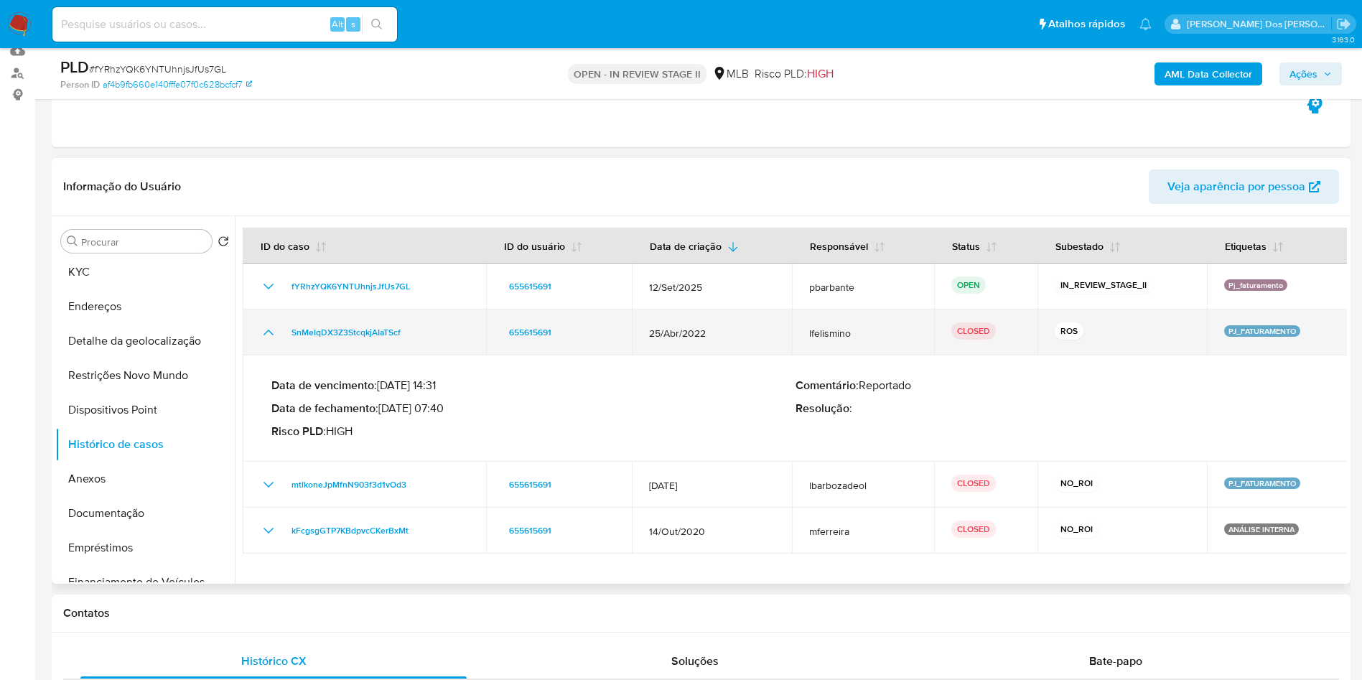
click at [269, 341] on icon "Mostrar/Ocultar" at bounding box center [268, 332] width 17 height 17
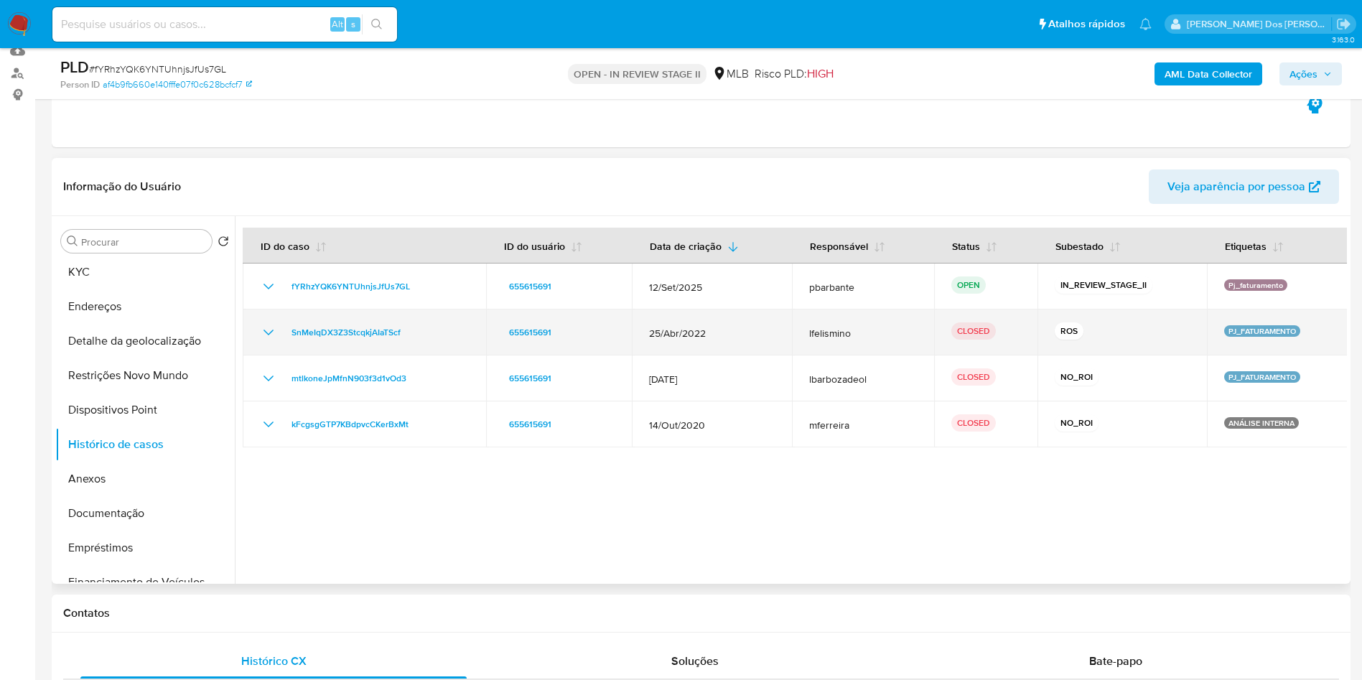
drag, startPoint x: 451, startPoint y: 362, endPoint x: 282, endPoint y: 365, distance: 168.8
click at [282, 355] on td "SnMeIqDX3Z3StcqkjAIaTScf" at bounding box center [364, 332] width 243 height 46
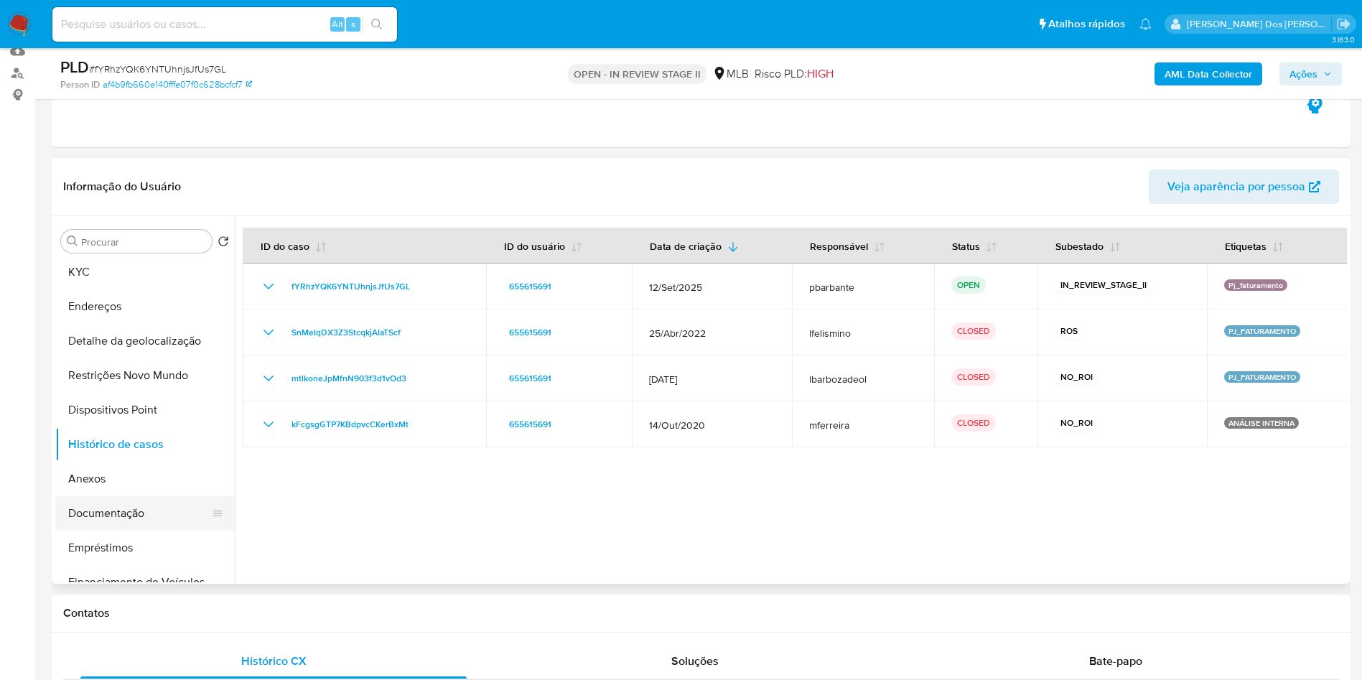
click at [104, 531] on button "Documentação" at bounding box center [139, 513] width 168 height 34
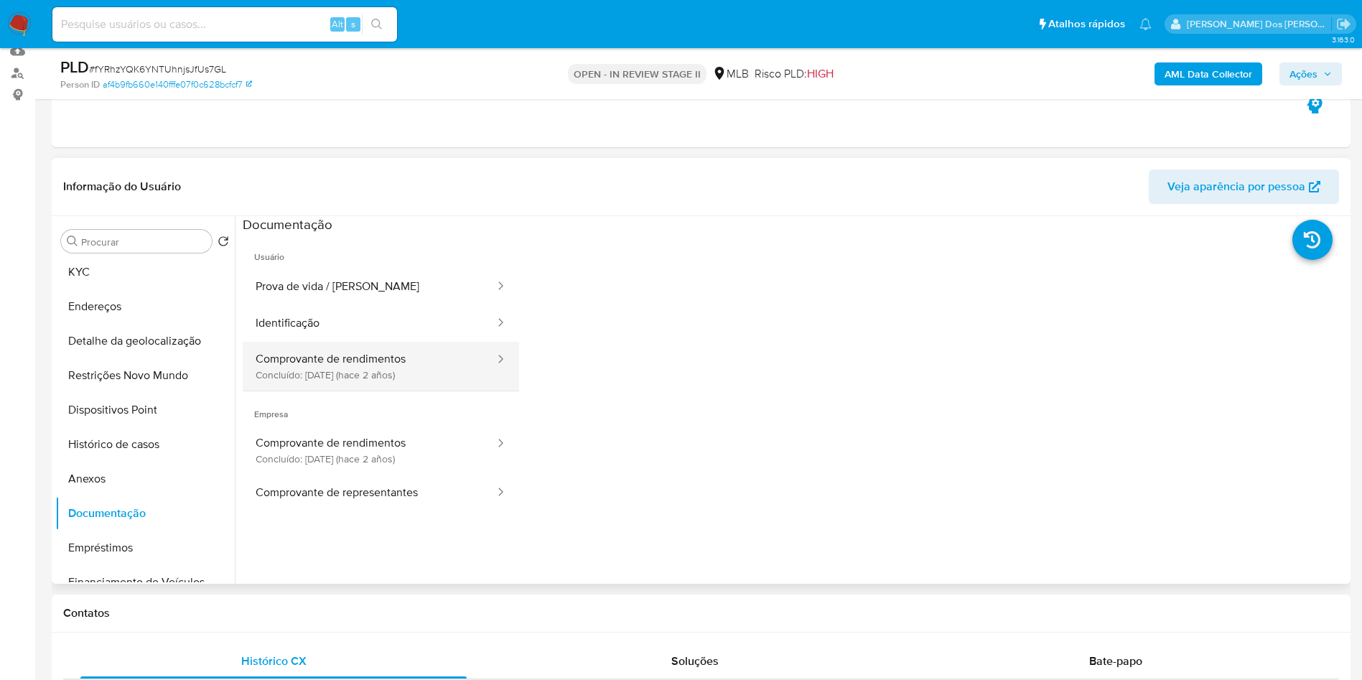
click at [381, 385] on button "Comprovante de rendimentos Concluído: [DATE] (hace 2 años)" at bounding box center [369, 366] width 253 height 49
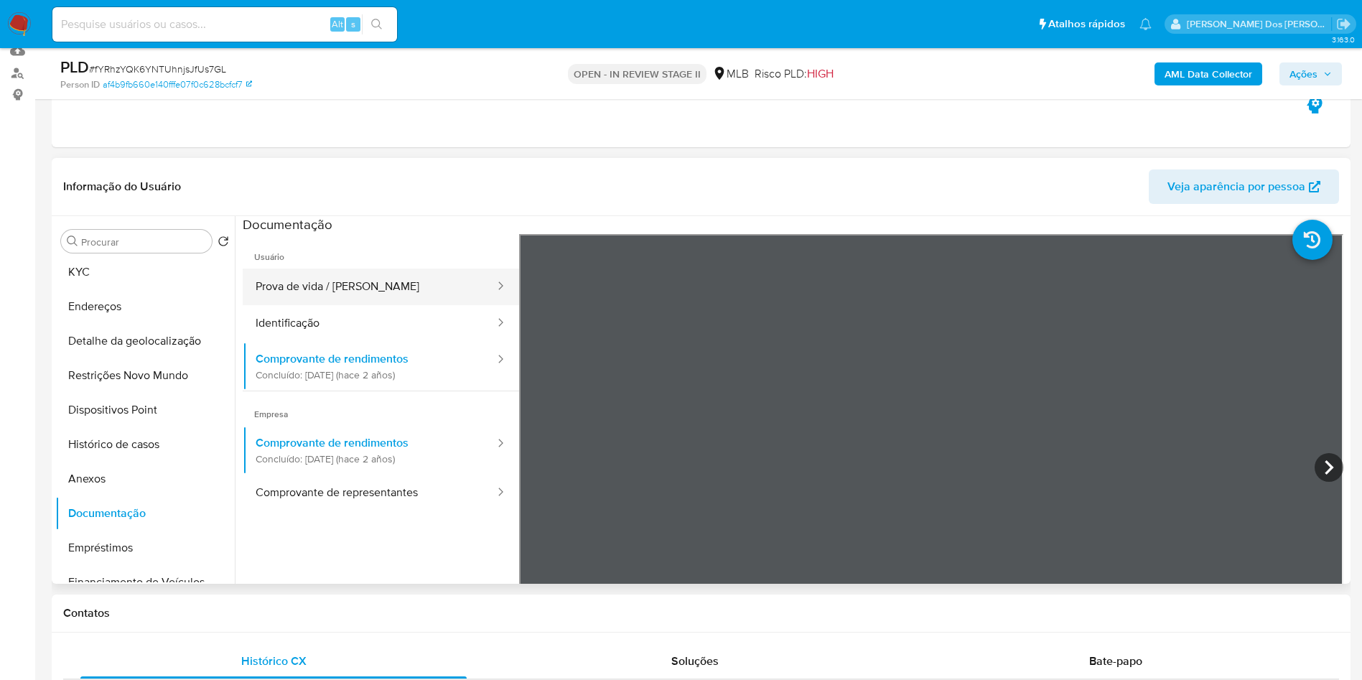
click at [363, 305] on button "Prova de vida / [PERSON_NAME]" at bounding box center [369, 287] width 253 height 37
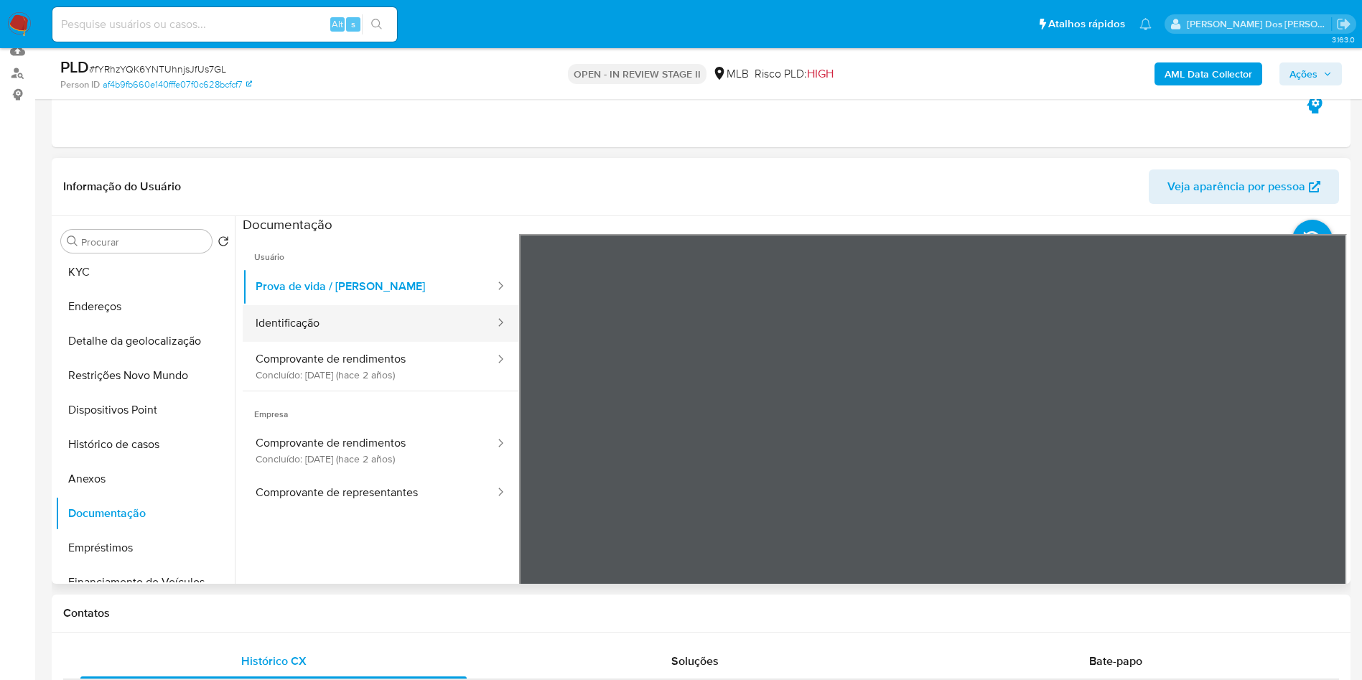
click at [354, 342] on button "Identificação" at bounding box center [369, 323] width 253 height 37
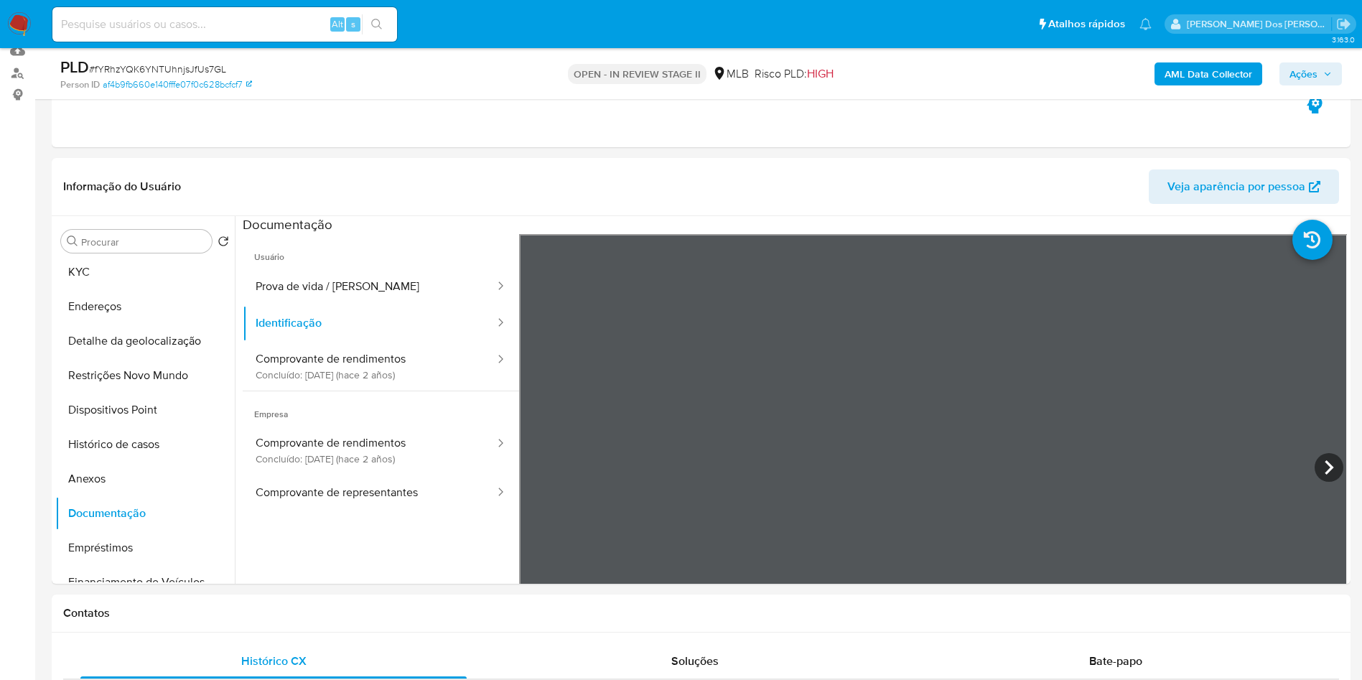
click at [1187, 69] on b "AML Data Collector" at bounding box center [1209, 73] width 88 height 23
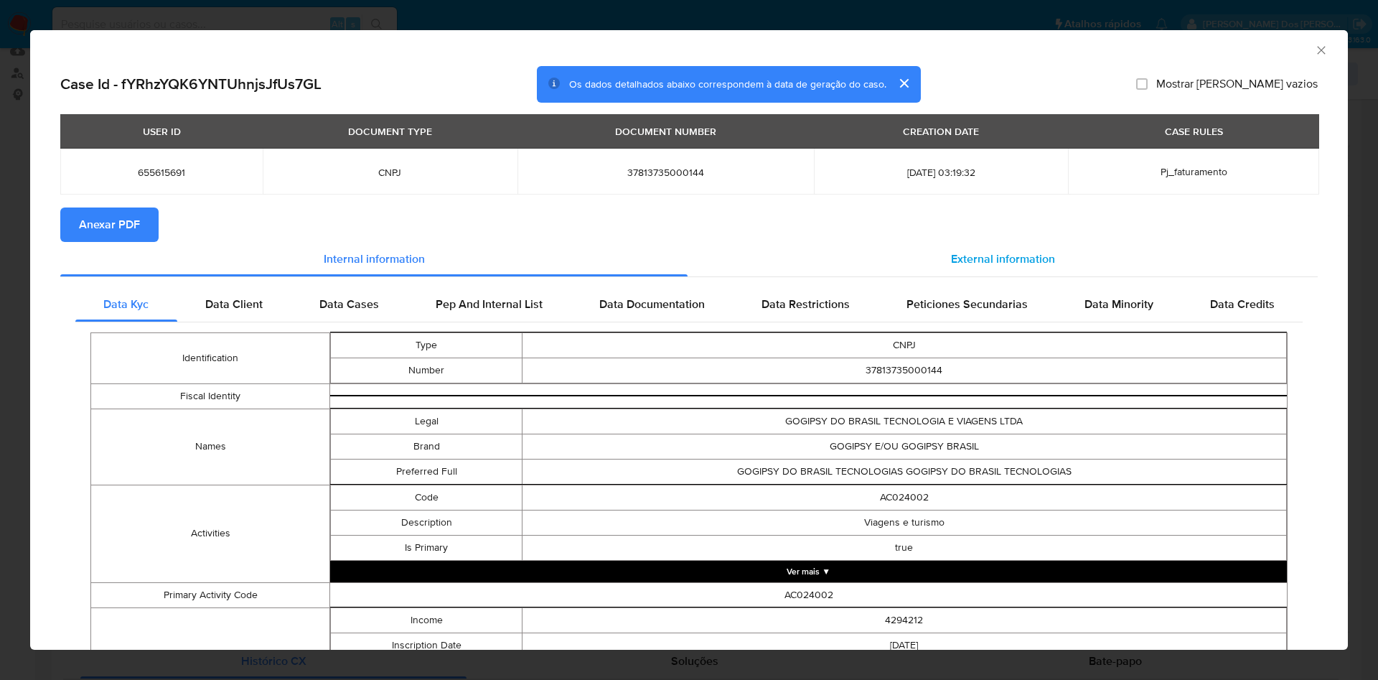
click at [935, 261] on div "External information" at bounding box center [1003, 259] width 630 height 34
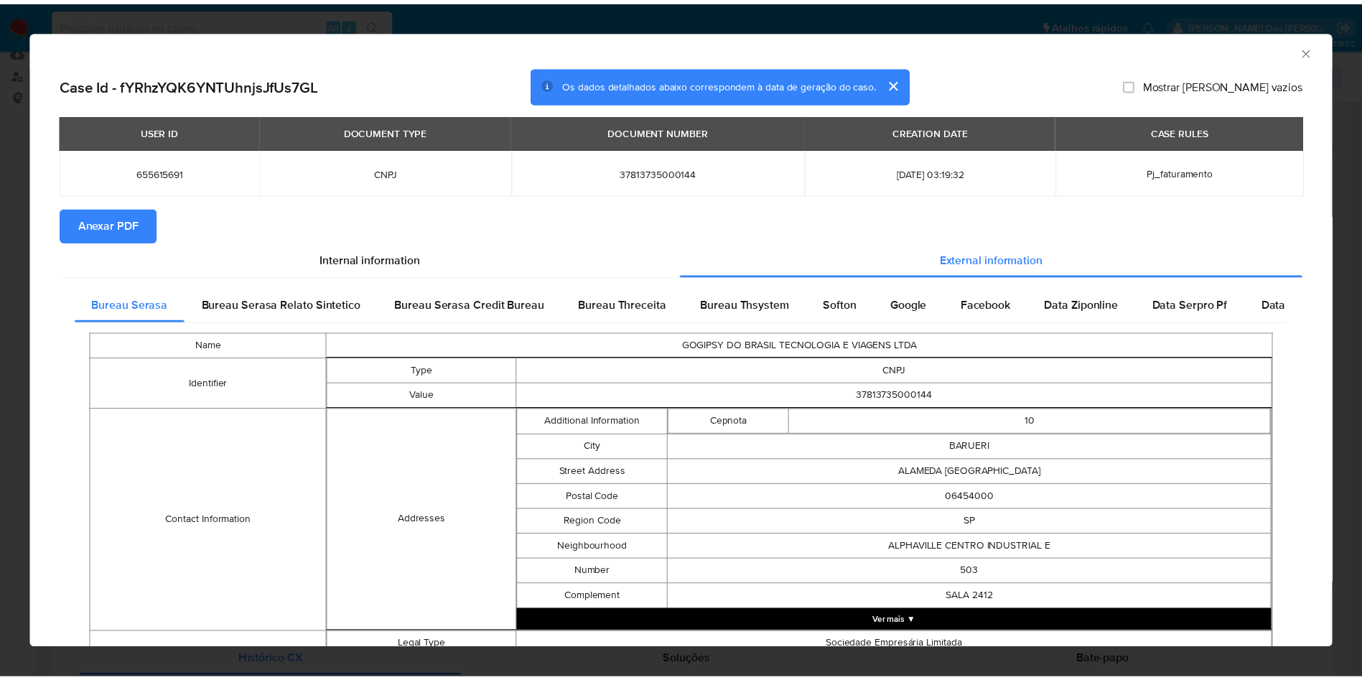
scroll to position [464, 0]
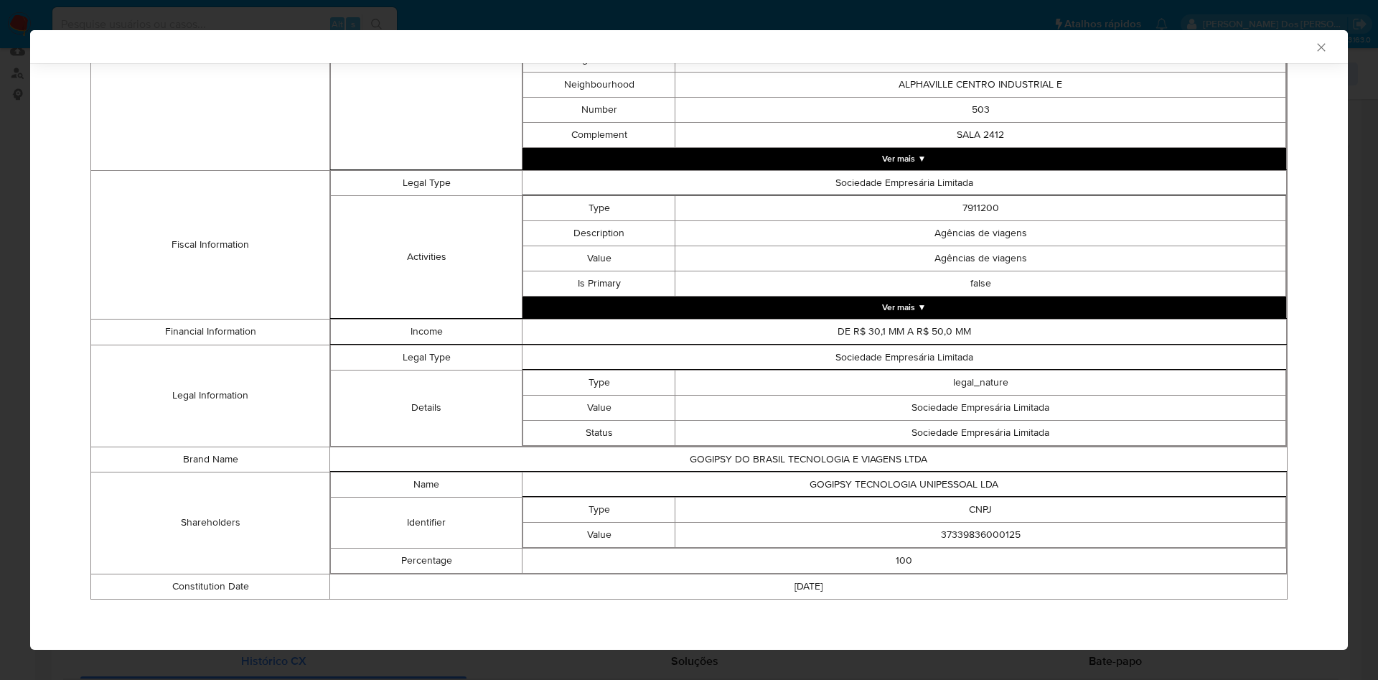
click at [979, 526] on td "37339836000125" at bounding box center [981, 534] width 611 height 25
copy td "37339836000125"
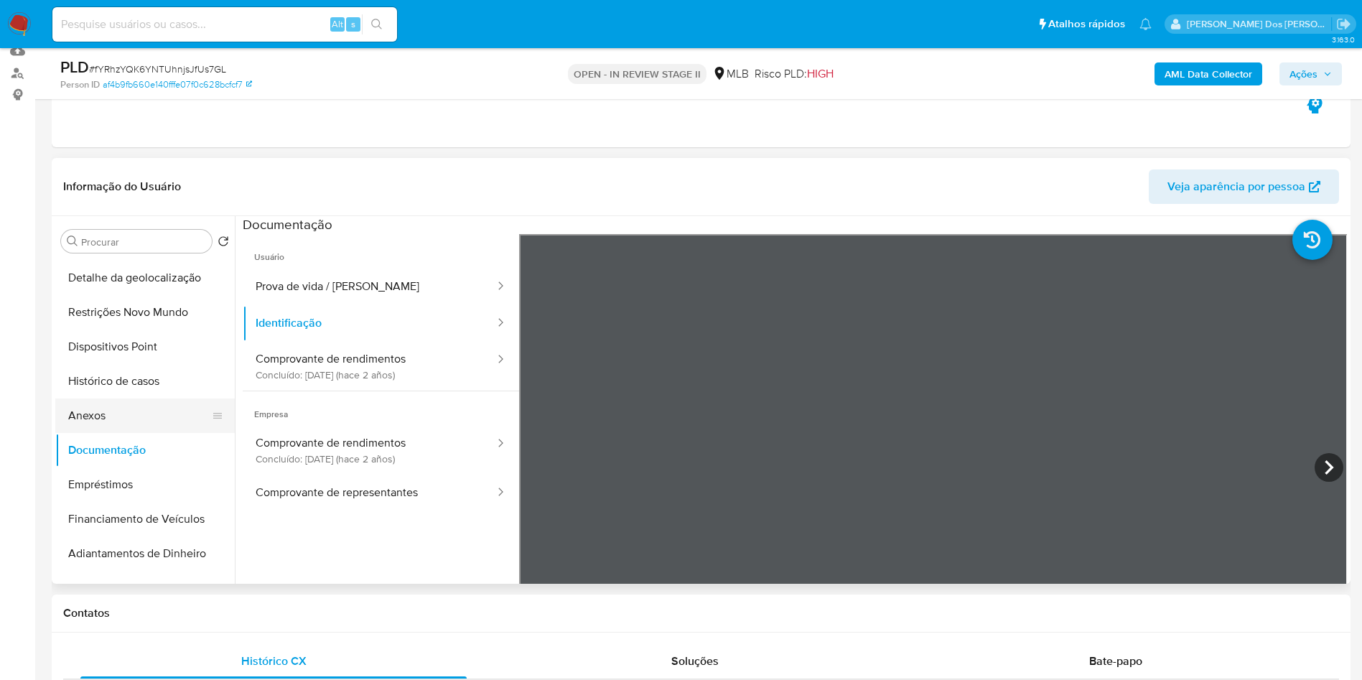
scroll to position [157, 0]
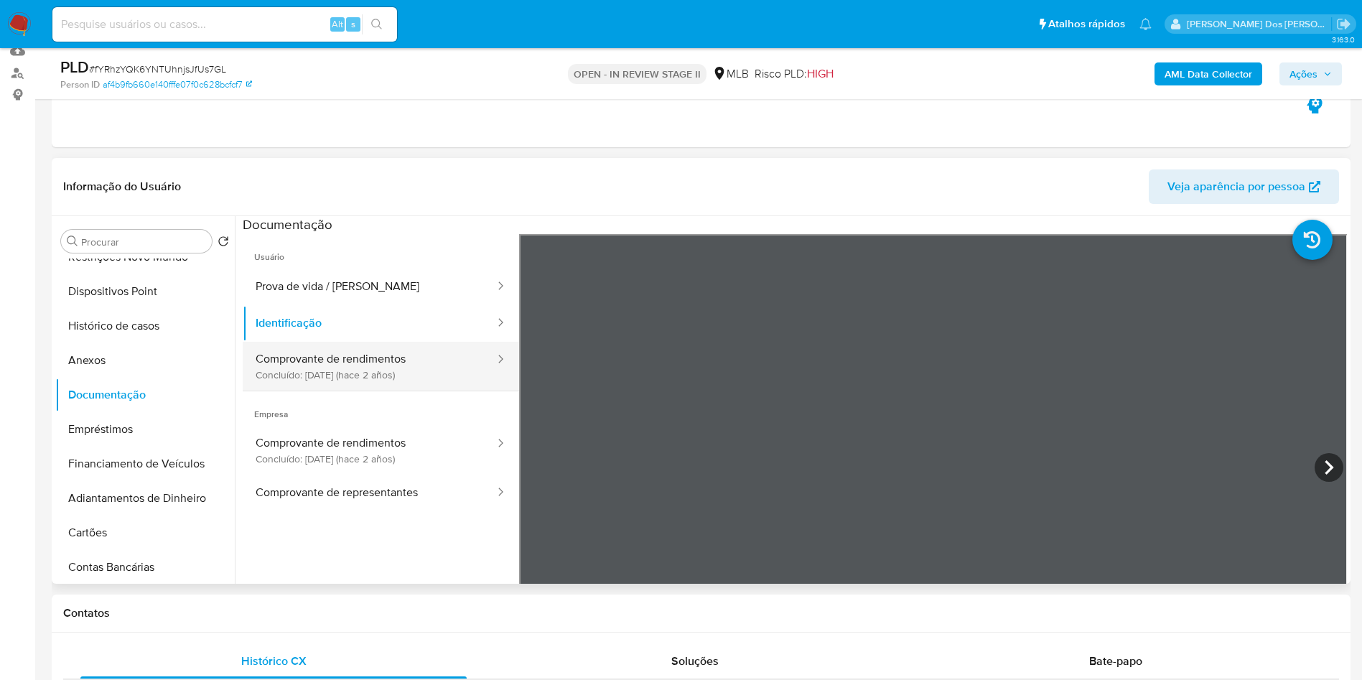
click at [381, 391] on button "Comprovante de rendimentos Concluído: [DATE] (hace 2 años)" at bounding box center [369, 366] width 253 height 49
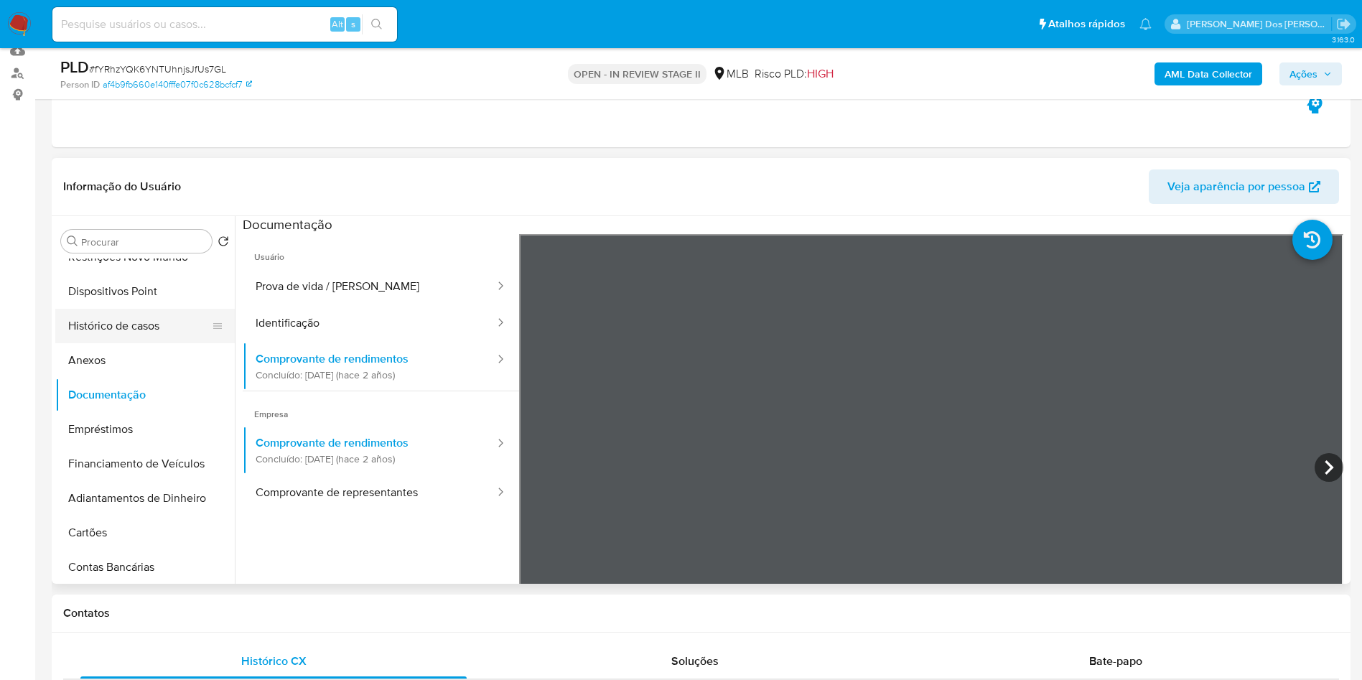
scroll to position [0, 0]
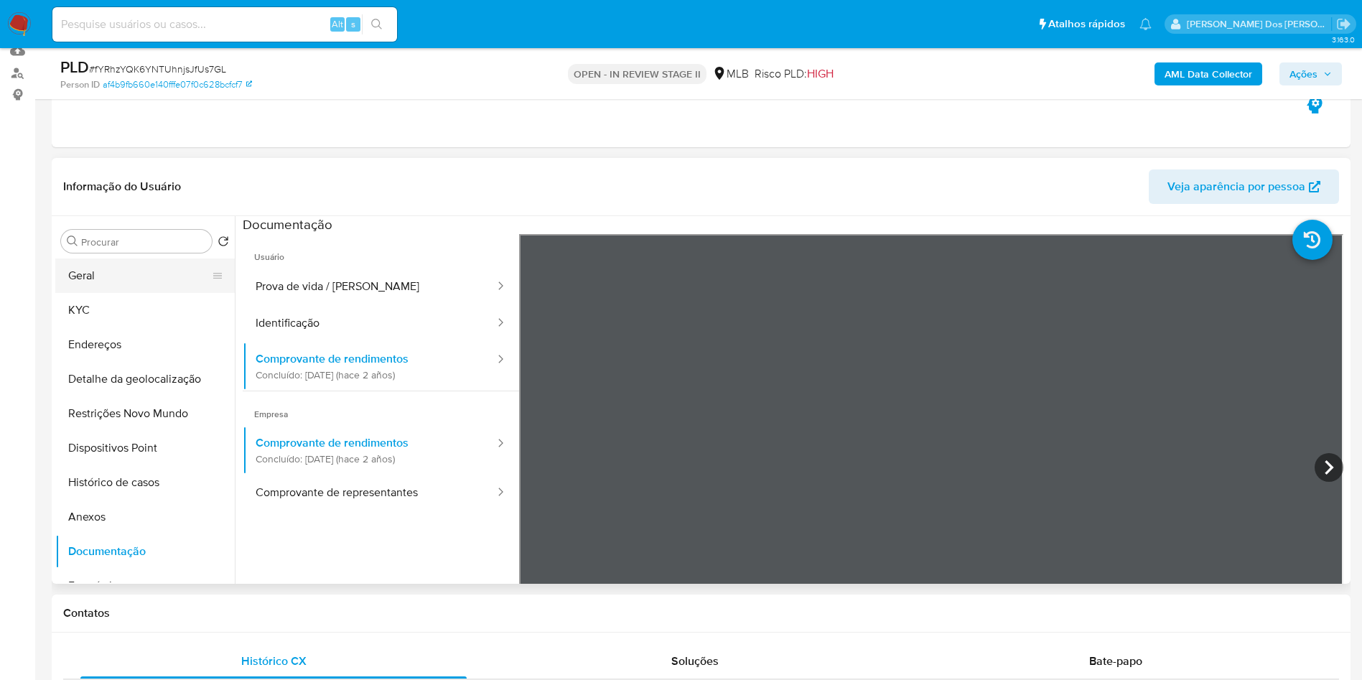
click at [99, 282] on button "Geral" at bounding box center [139, 275] width 168 height 34
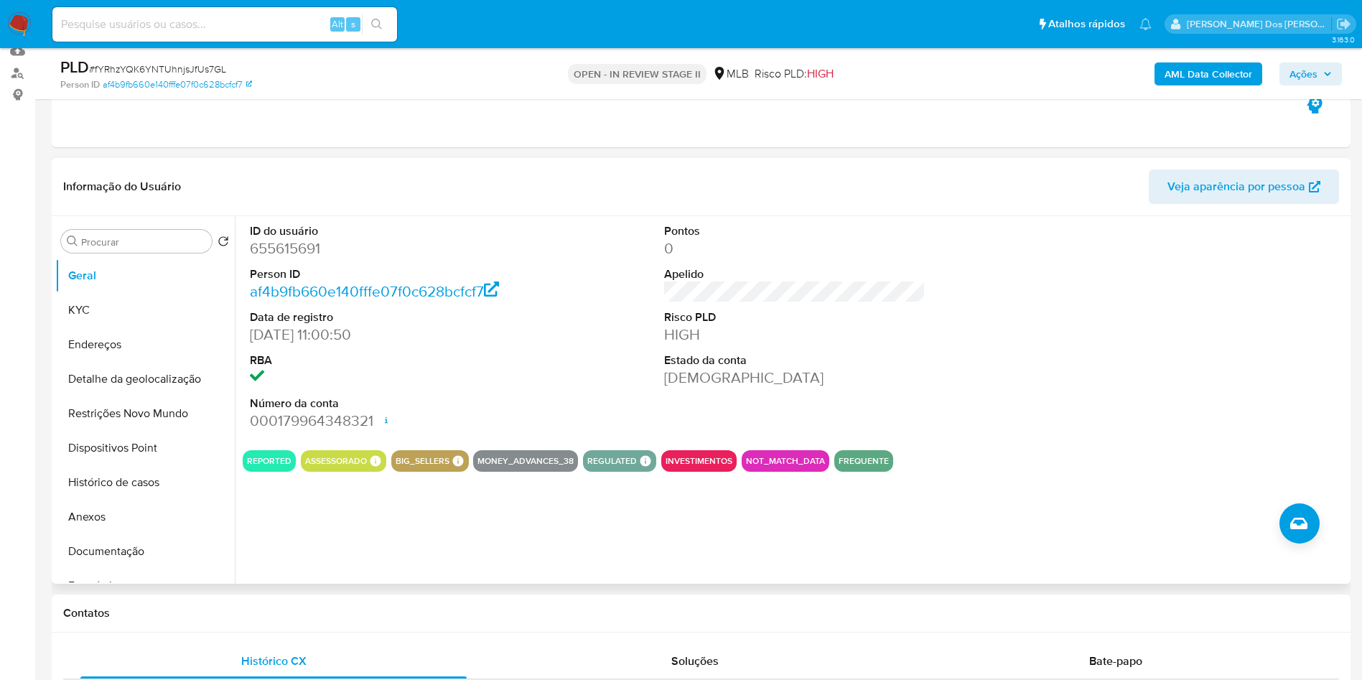
click at [301, 258] on dd "655615691" at bounding box center [381, 248] width 262 height 20
copy dd "655615691"
click at [427, 302] on link "af4b9fb660e140fffe07f0c628bcfcf7" at bounding box center [374, 291] width 249 height 21
click at [482, 388] on dd at bounding box center [381, 378] width 262 height 20
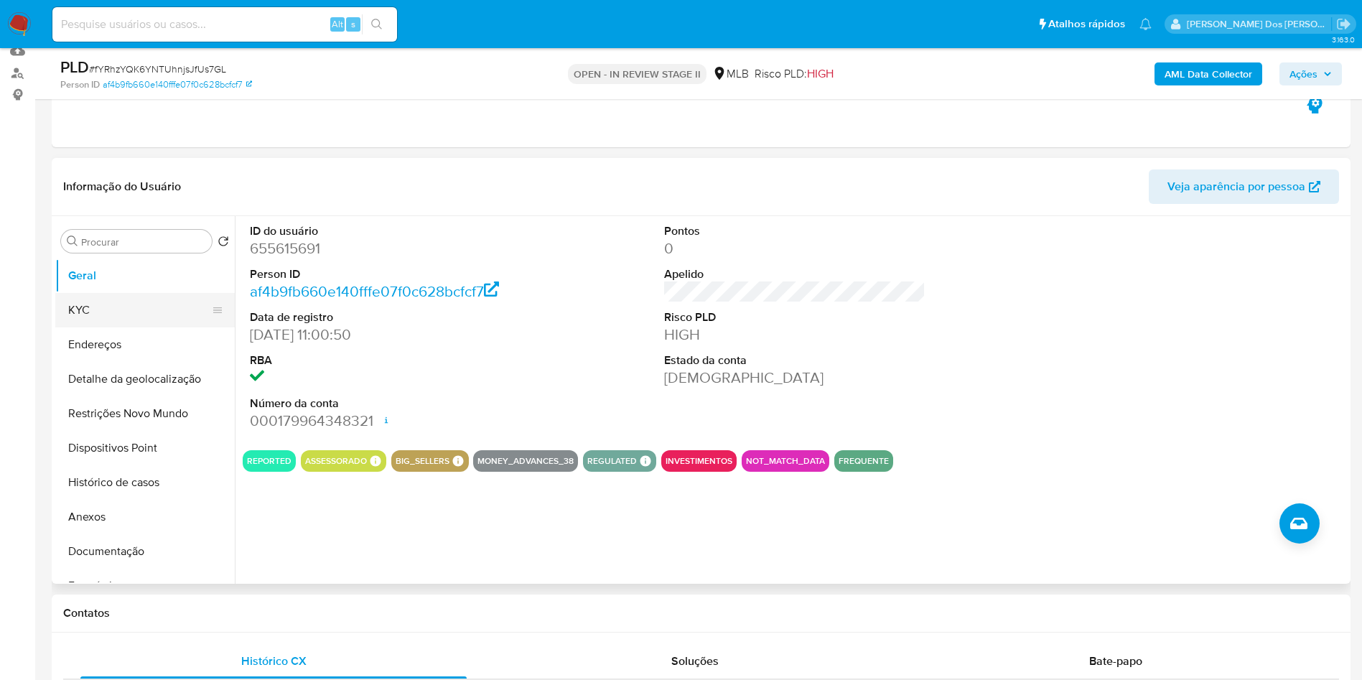
click at [136, 327] on button "KYC" at bounding box center [139, 310] width 168 height 34
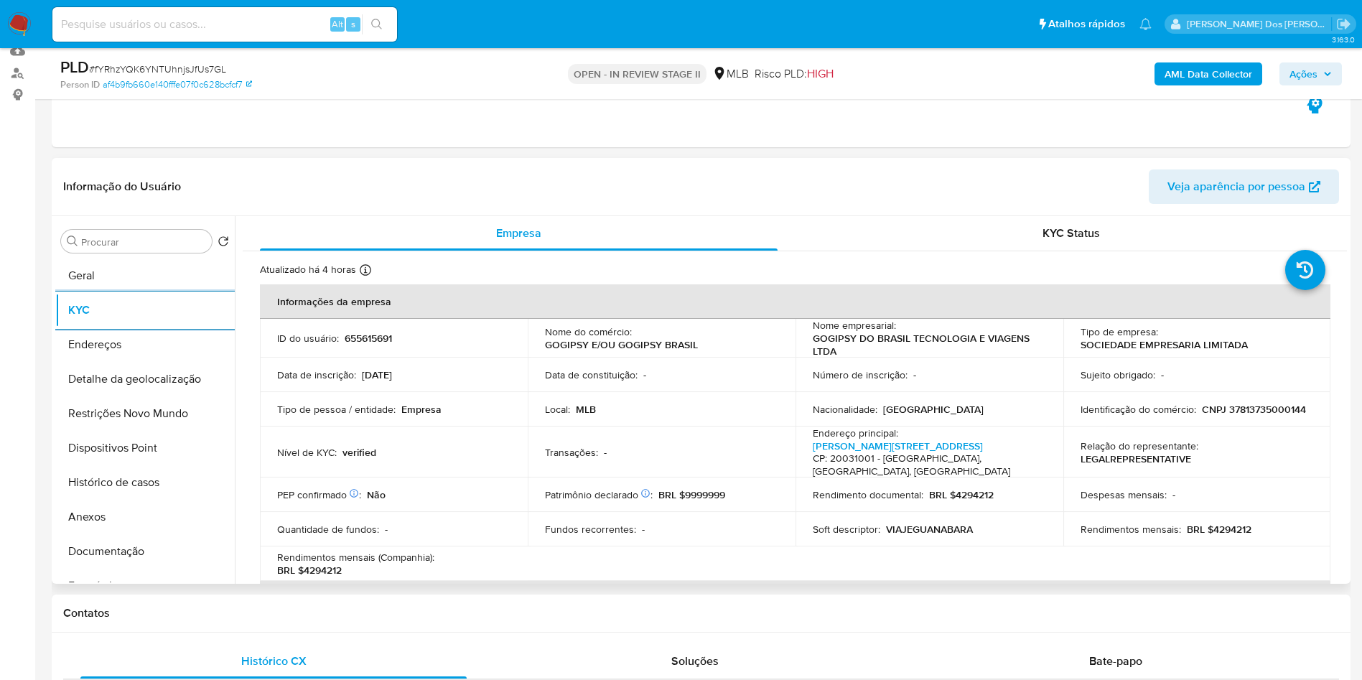
scroll to position [874, 0]
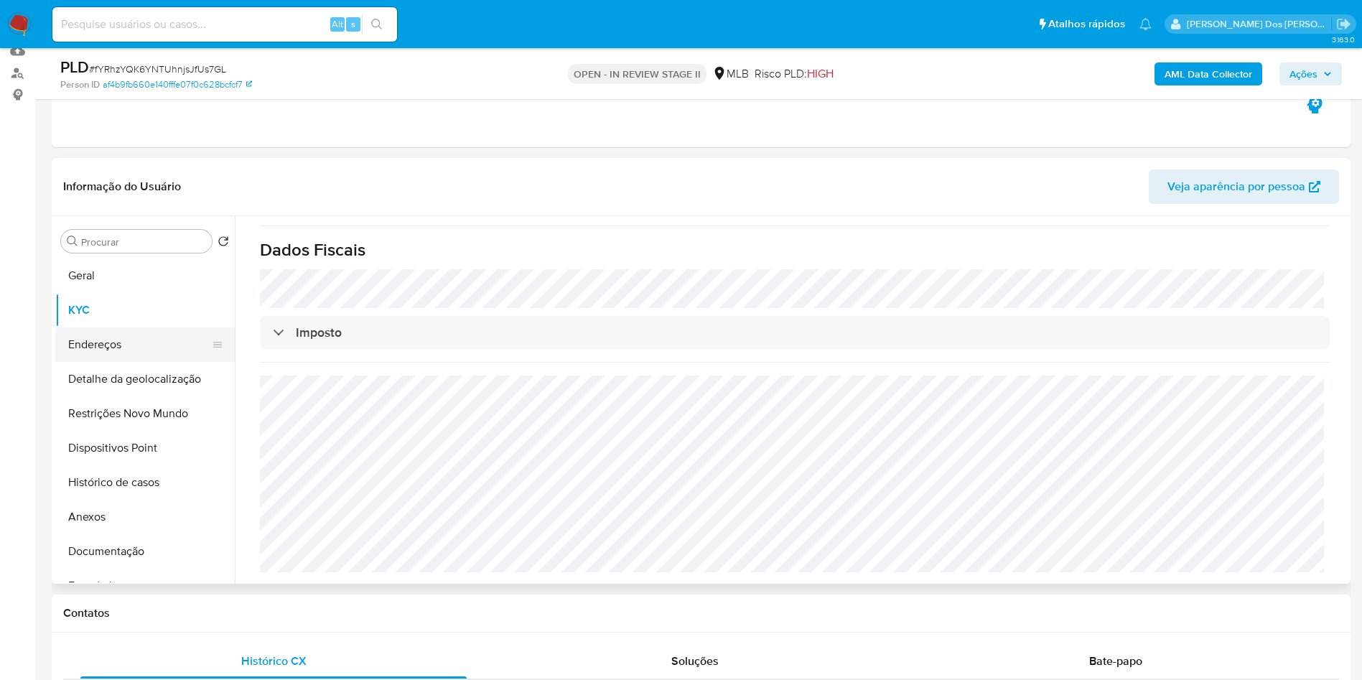
click at [97, 362] on button "Endereços" at bounding box center [139, 344] width 168 height 34
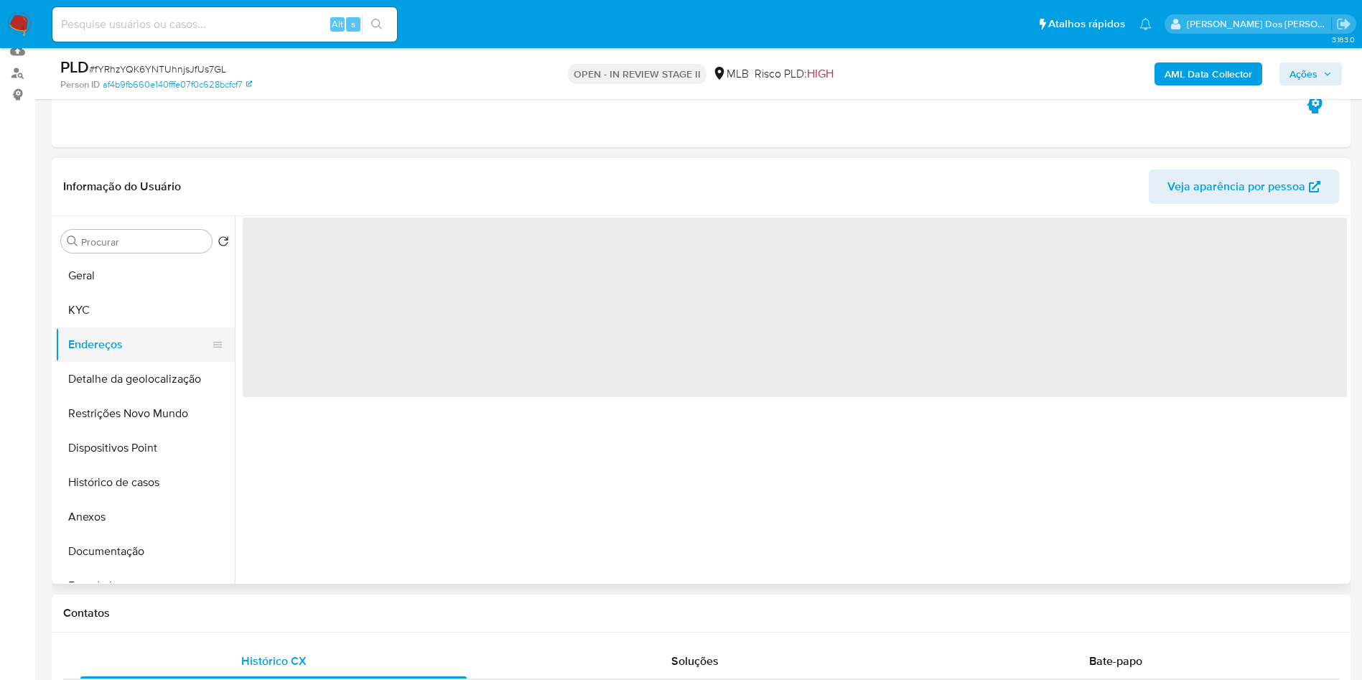
scroll to position [0, 0]
click at [93, 396] on button "Detalhe da geolocalização" at bounding box center [139, 379] width 168 height 34
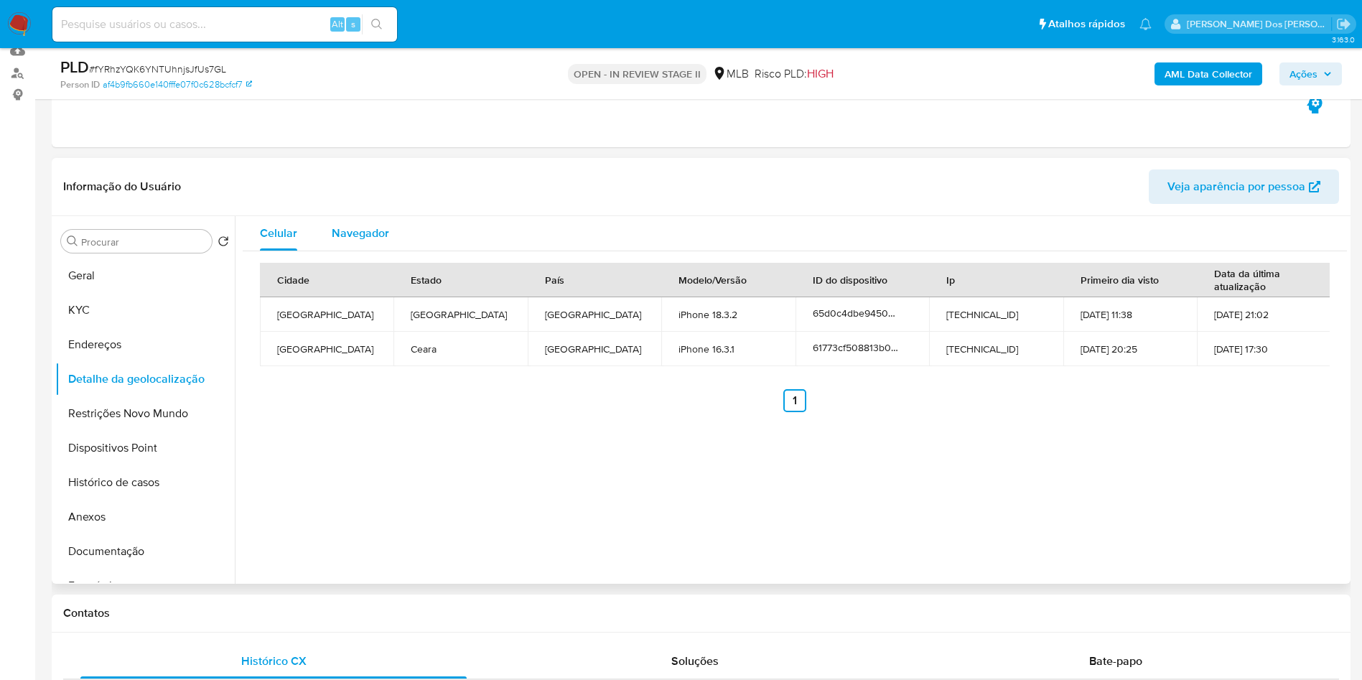
click at [358, 241] on span "Navegador" at bounding box center [360, 233] width 57 height 17
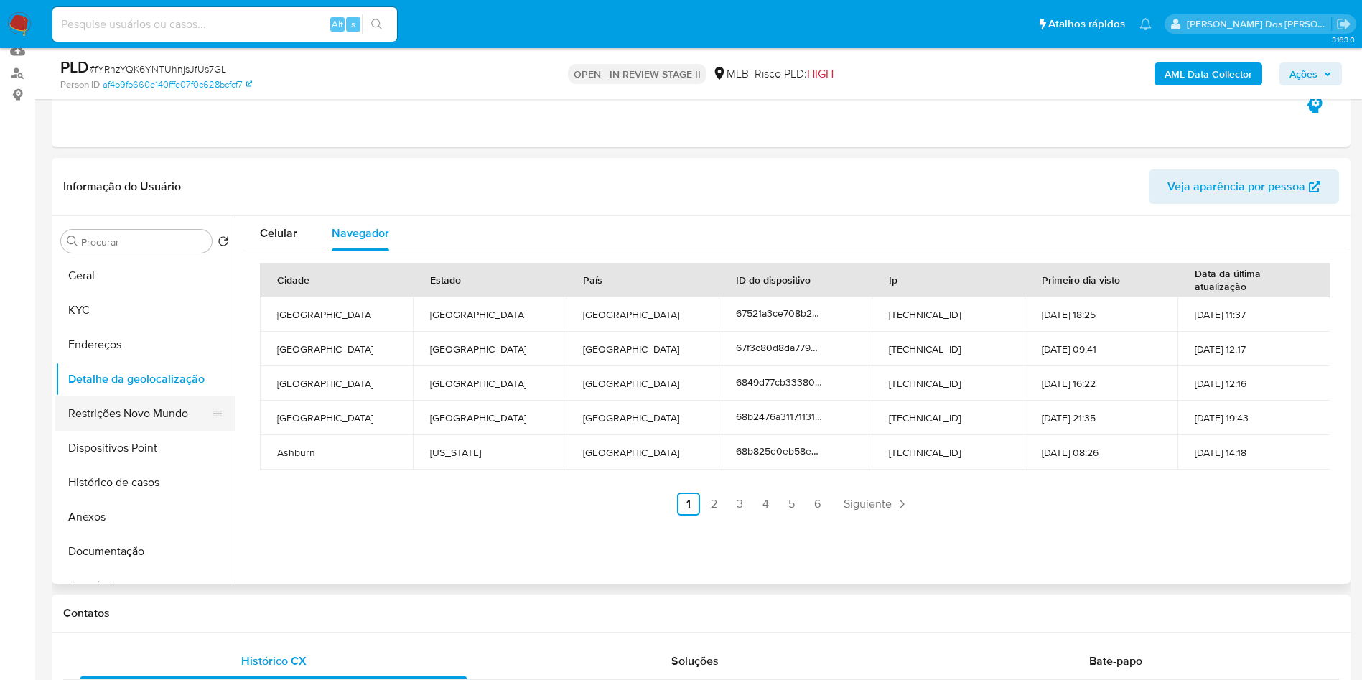
click at [164, 423] on button "Restrições Novo Mundo" at bounding box center [139, 413] width 168 height 34
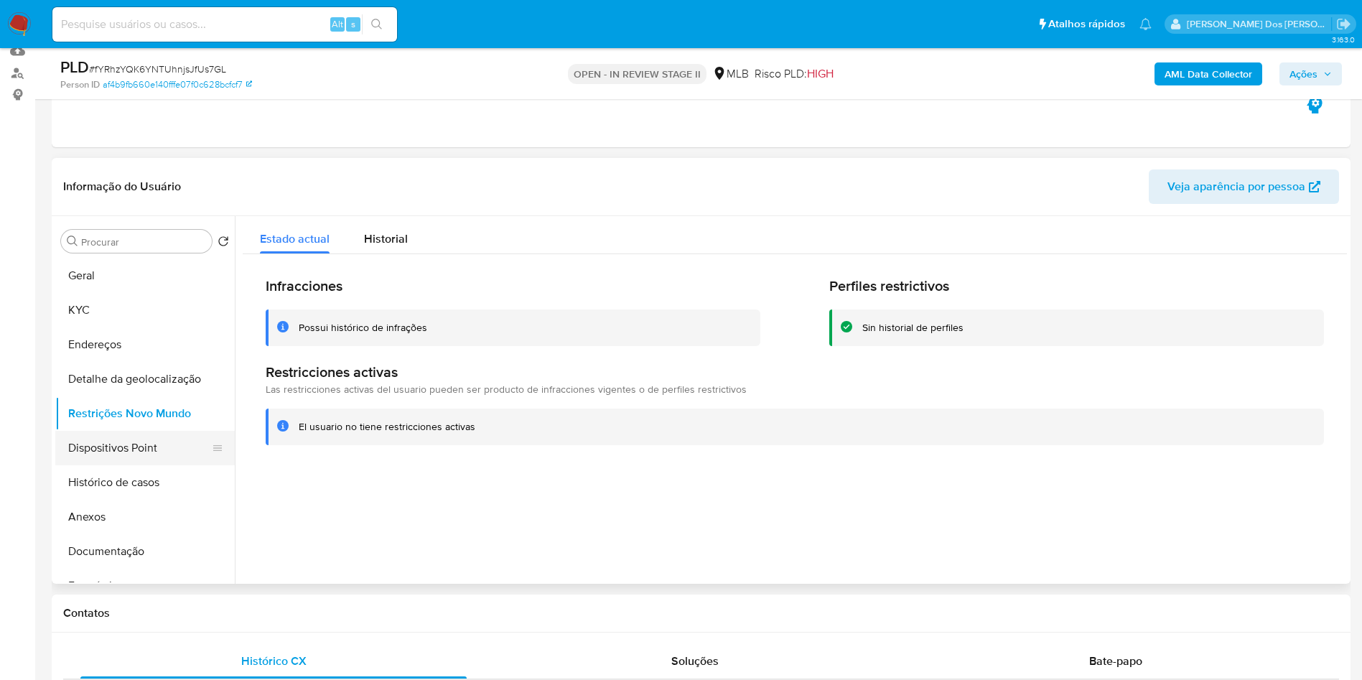
click at [137, 463] on button "Dispositivos Point" at bounding box center [139, 448] width 168 height 34
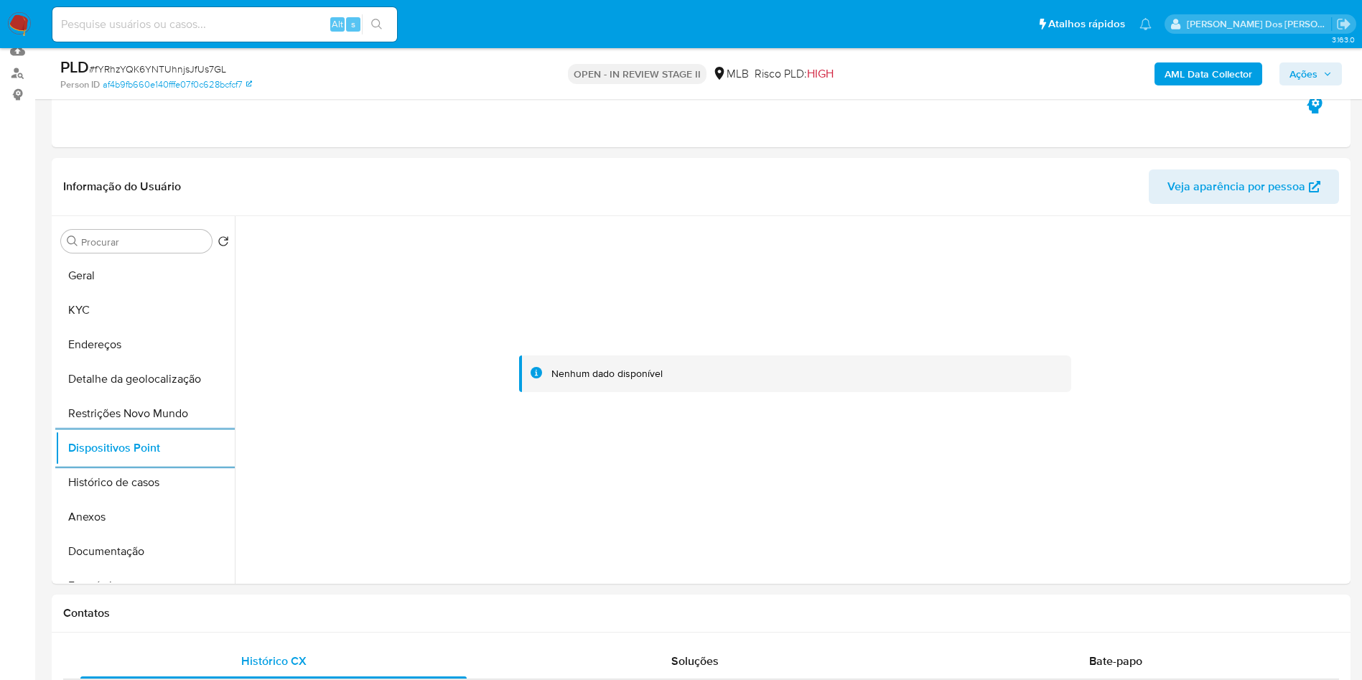
click at [1320, 66] on span "Ações" at bounding box center [1310, 74] width 42 height 20
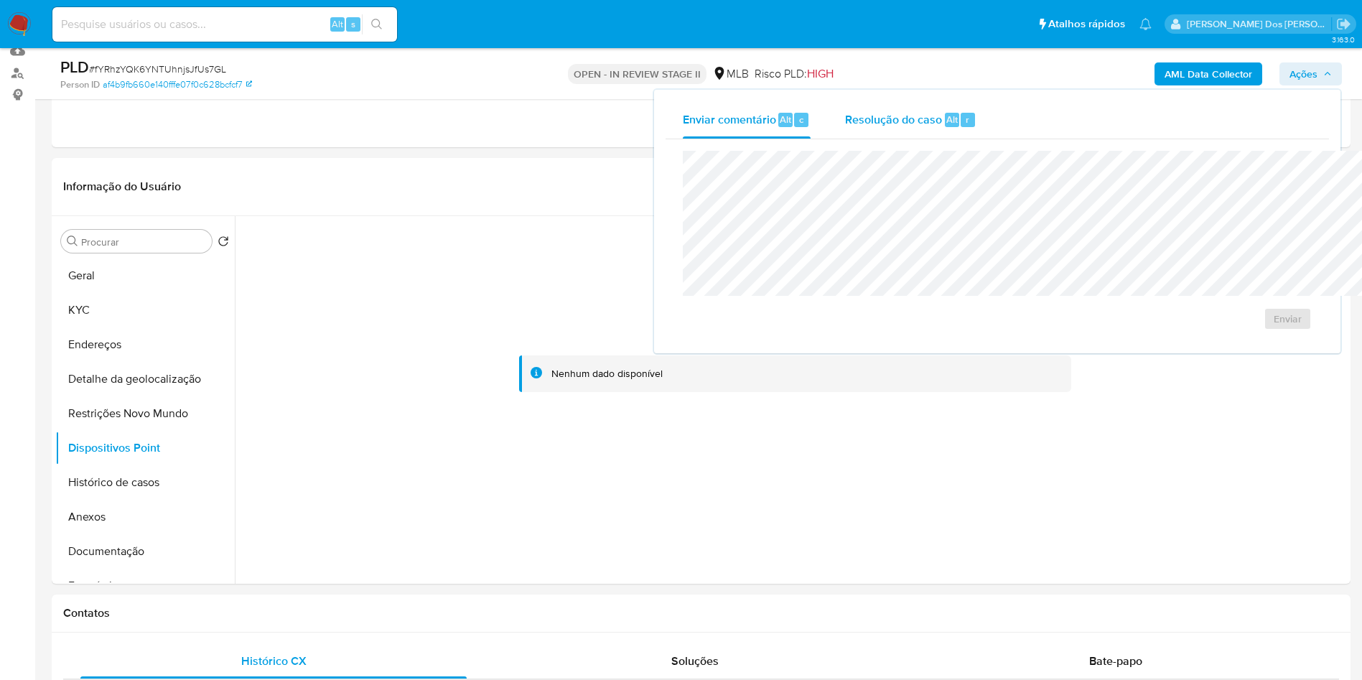
click at [845, 131] on div "Resolução do caso Alt r" at bounding box center [910, 119] width 131 height 37
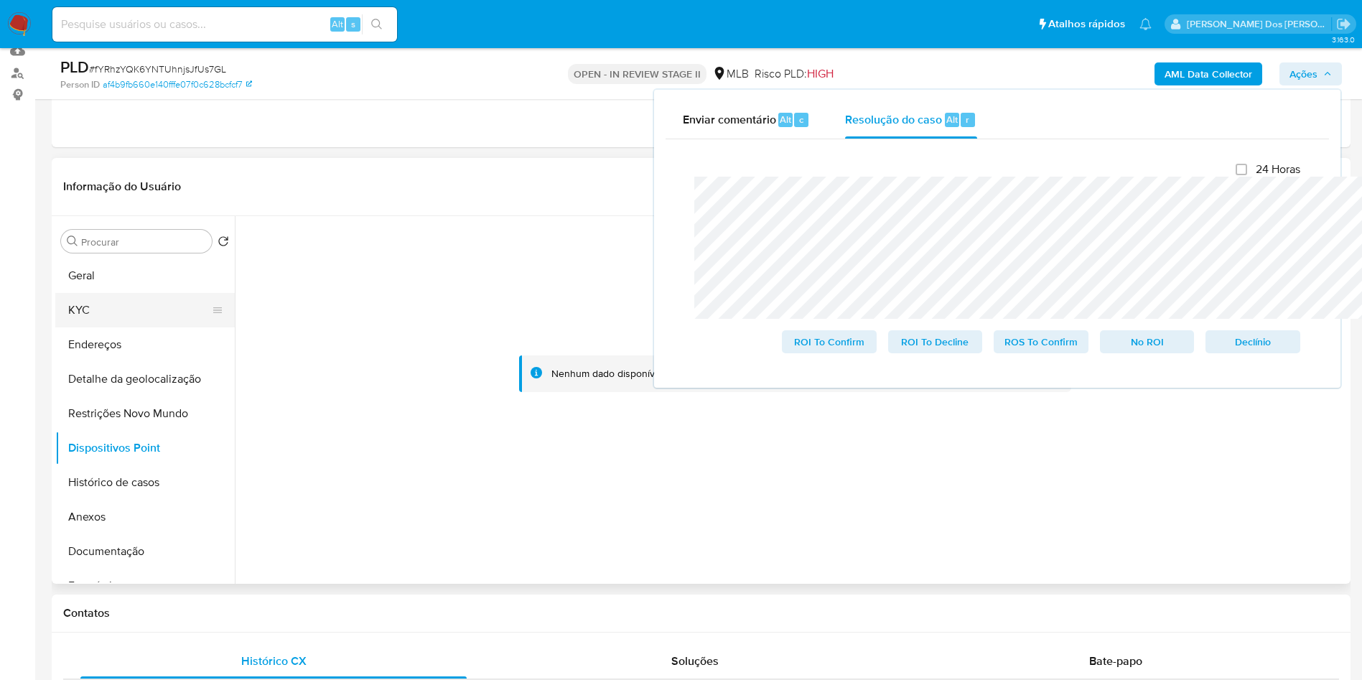
click at [95, 327] on button "KYC" at bounding box center [139, 310] width 168 height 34
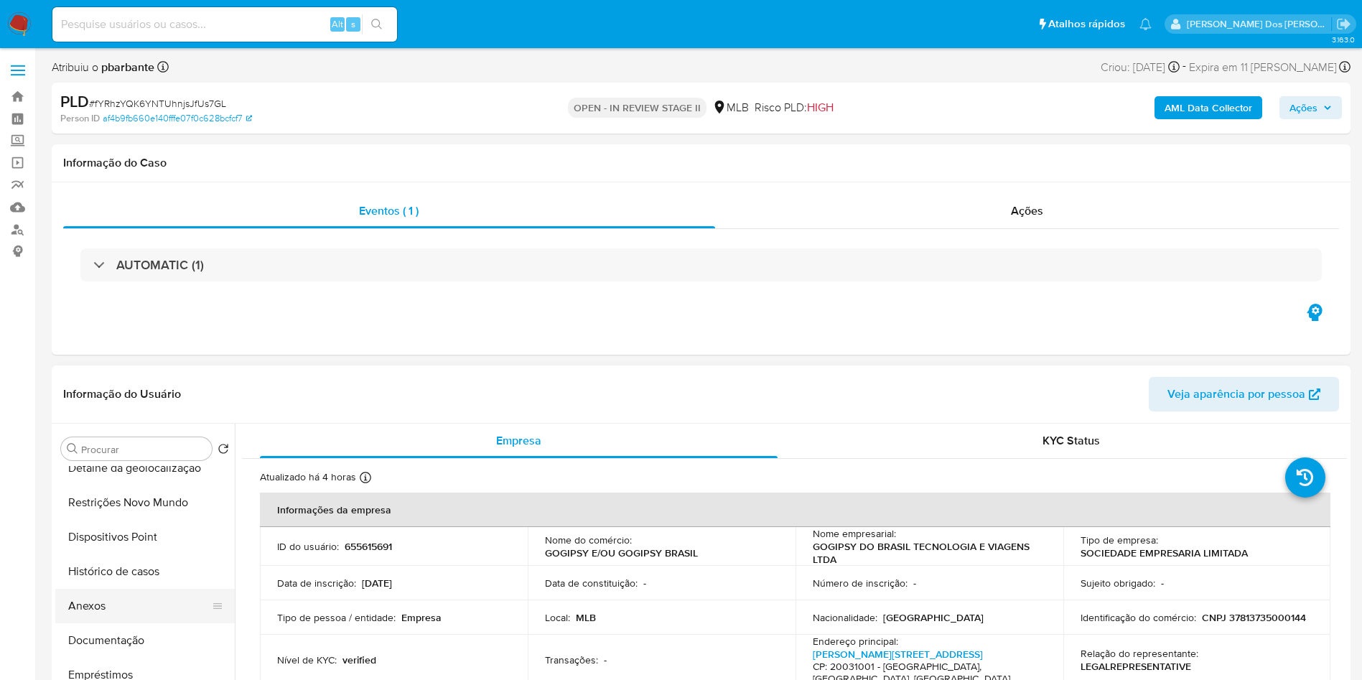
scroll to position [121, 0]
click at [85, 621] on button "Anexos" at bounding box center [139, 604] width 168 height 34
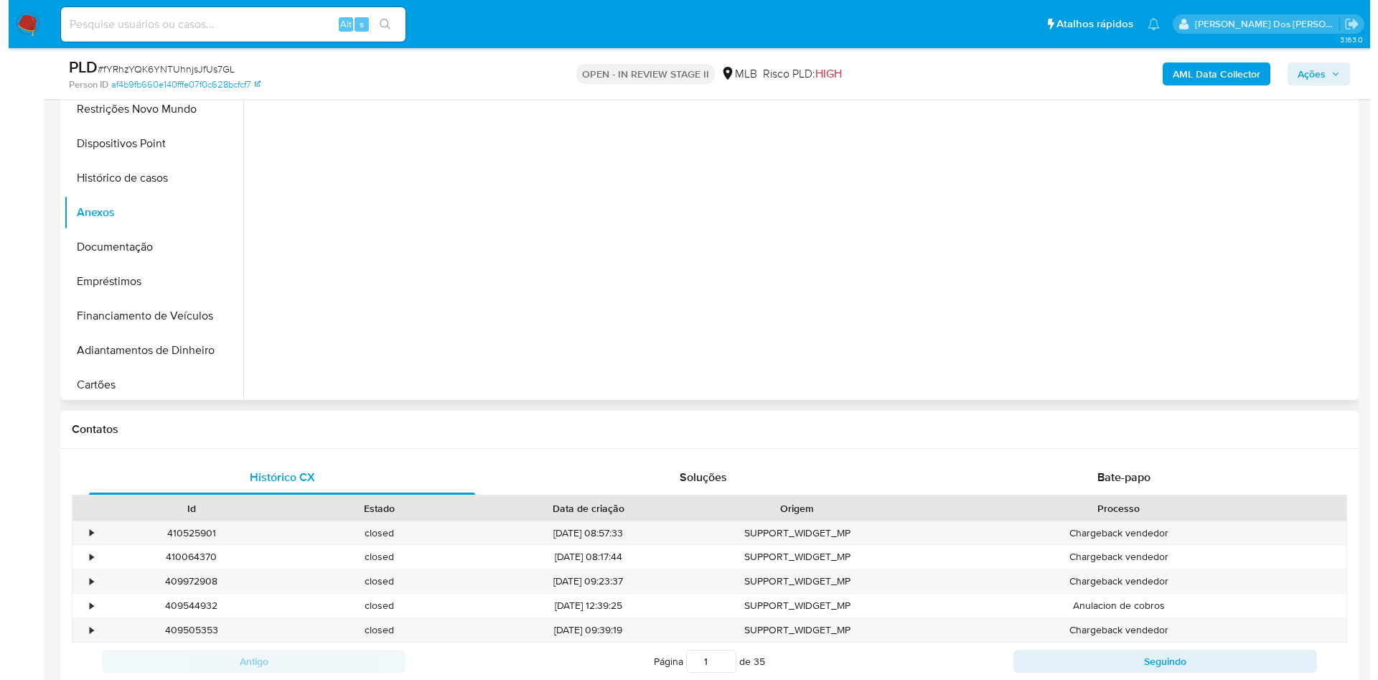
scroll to position [236, 0]
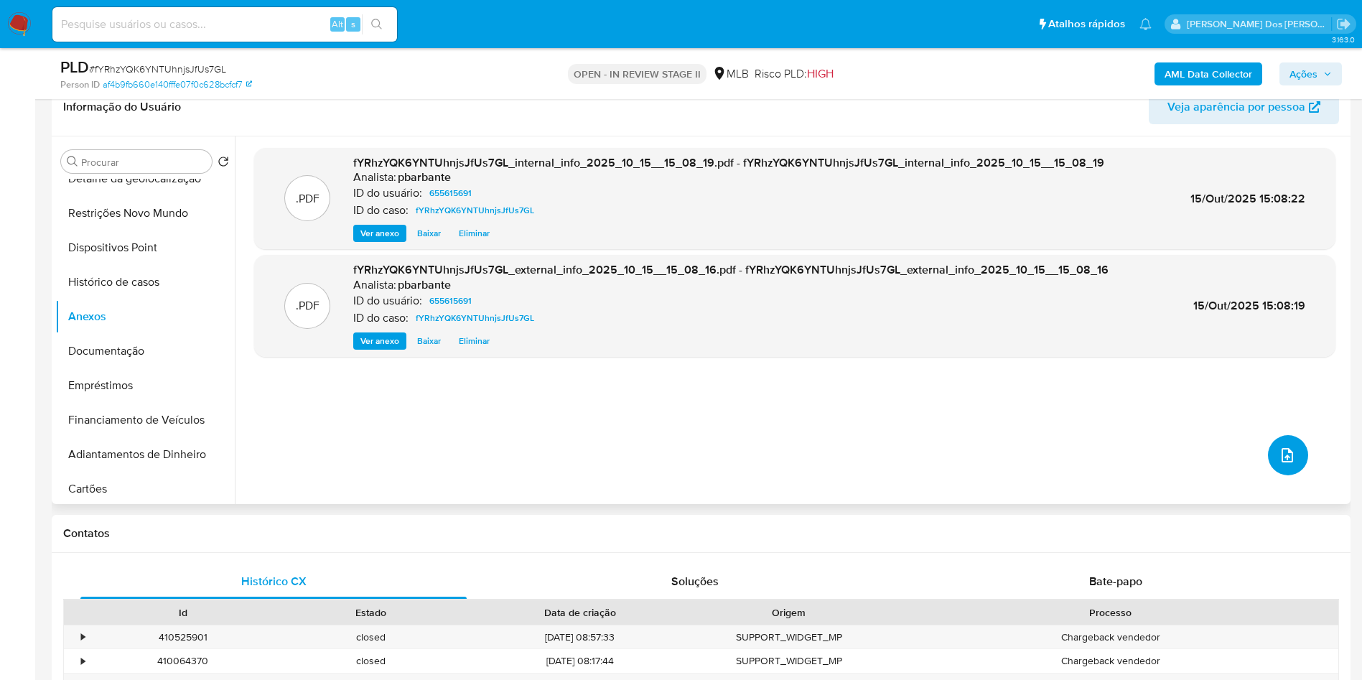
click at [1280, 464] on icon "upload-file" at bounding box center [1287, 455] width 17 height 17
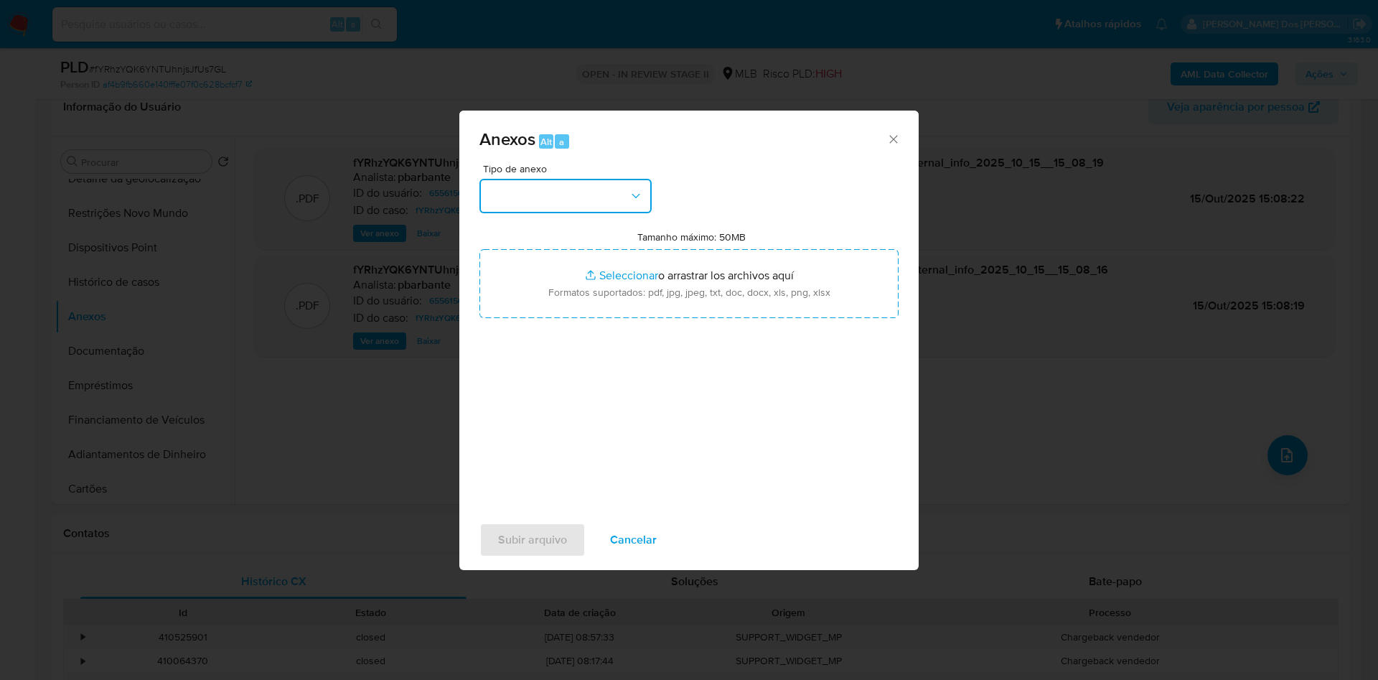
click at [598, 179] on button "button" at bounding box center [566, 196] width 172 height 34
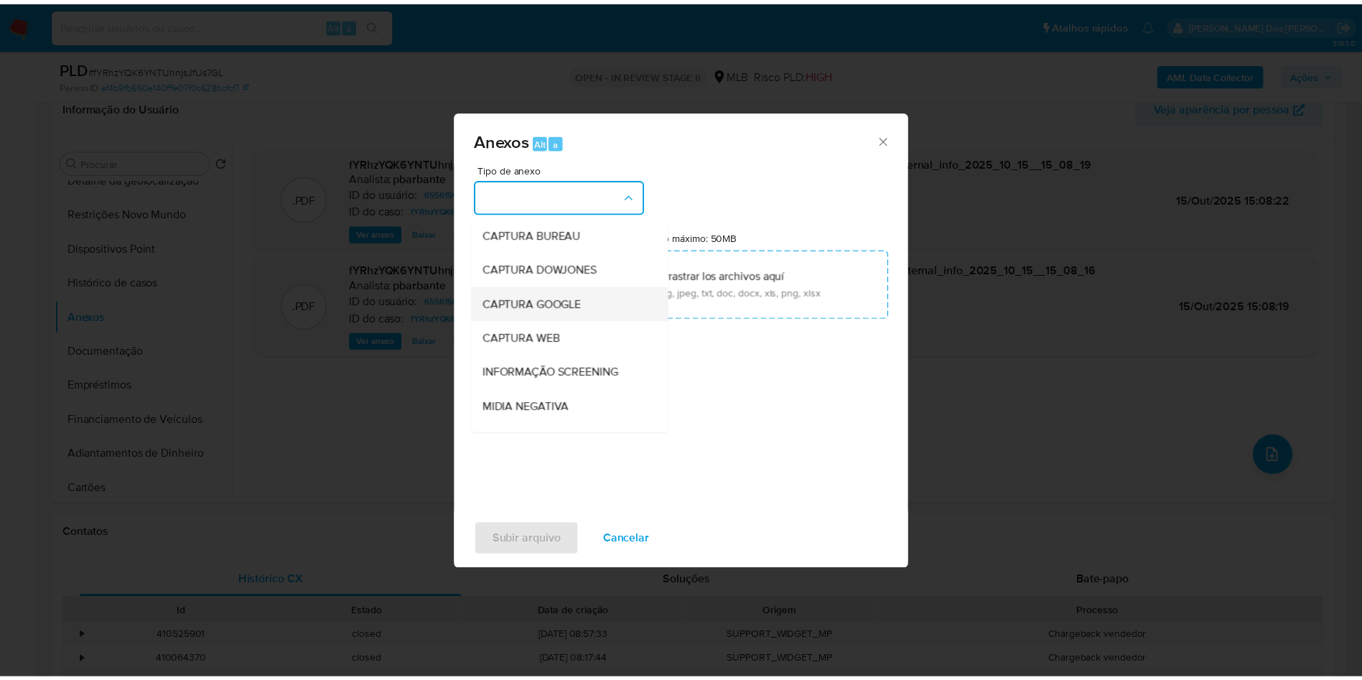
scroll to position [192, 0]
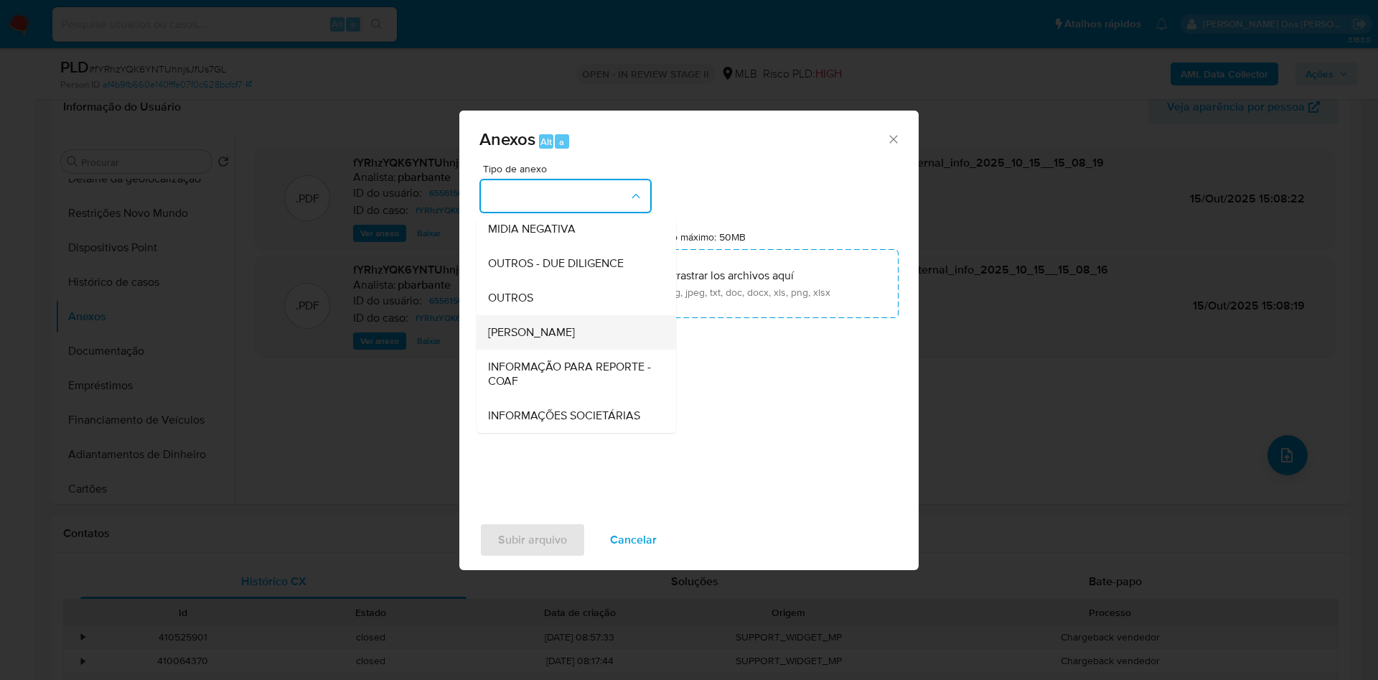
click at [519, 315] on div "DOSSIÊ ANÁLISE" at bounding box center [572, 332] width 168 height 34
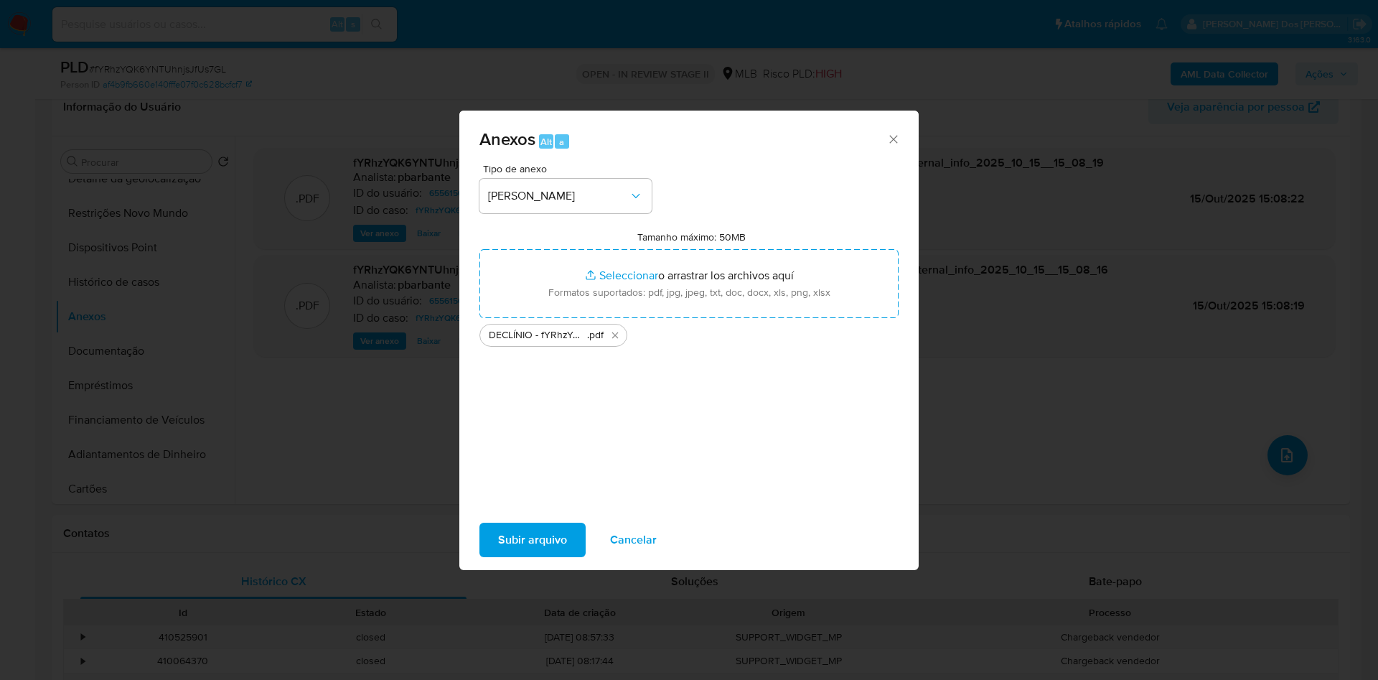
click at [498, 538] on span "Subir arquivo" at bounding box center [532, 540] width 69 height 32
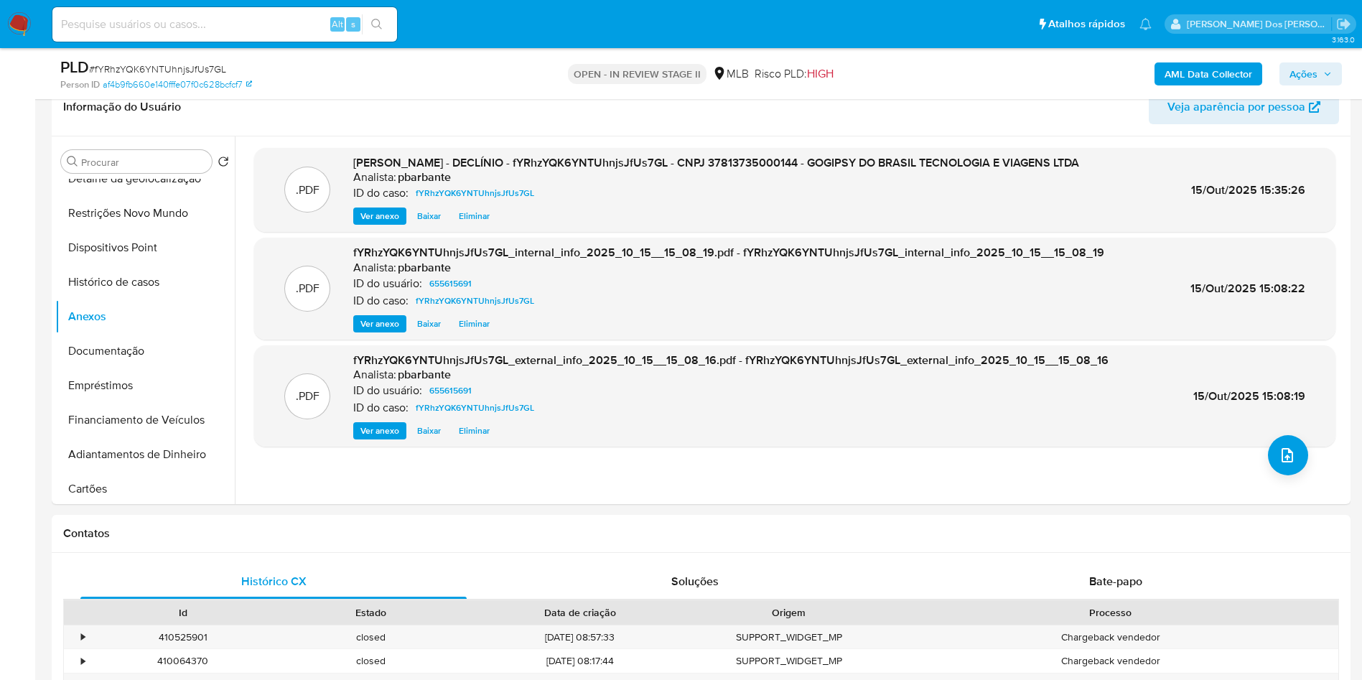
click at [1328, 90] on div "PLD # fYRhzYQK6YNTUhnjsJfUs7GL Person ID af4b9fb660e140fffe07f0c628bcfcf7 OPEN …" at bounding box center [701, 73] width 1299 height 51
click at [1327, 68] on span "Ações" at bounding box center [1310, 74] width 42 height 20
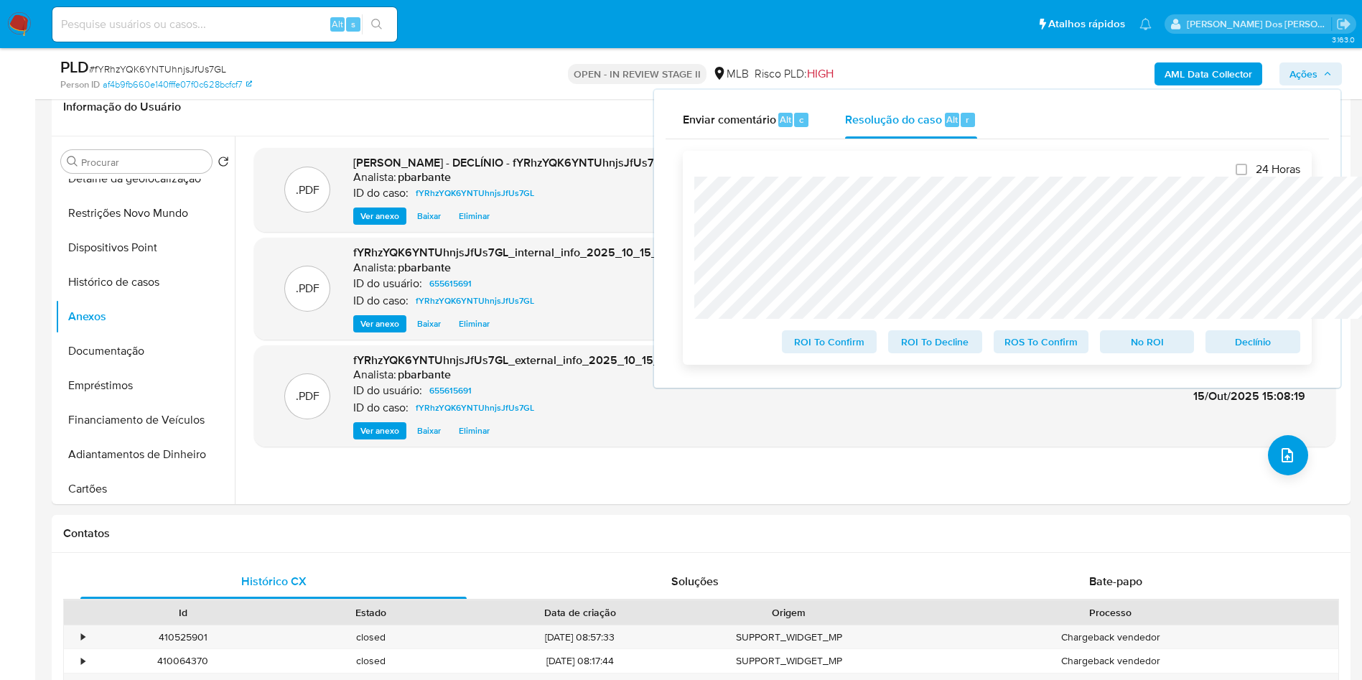
click at [1152, 346] on span "No ROI" at bounding box center [1147, 342] width 75 height 20
click at [1176, 347] on span "No ROI" at bounding box center [1147, 342] width 75 height 20
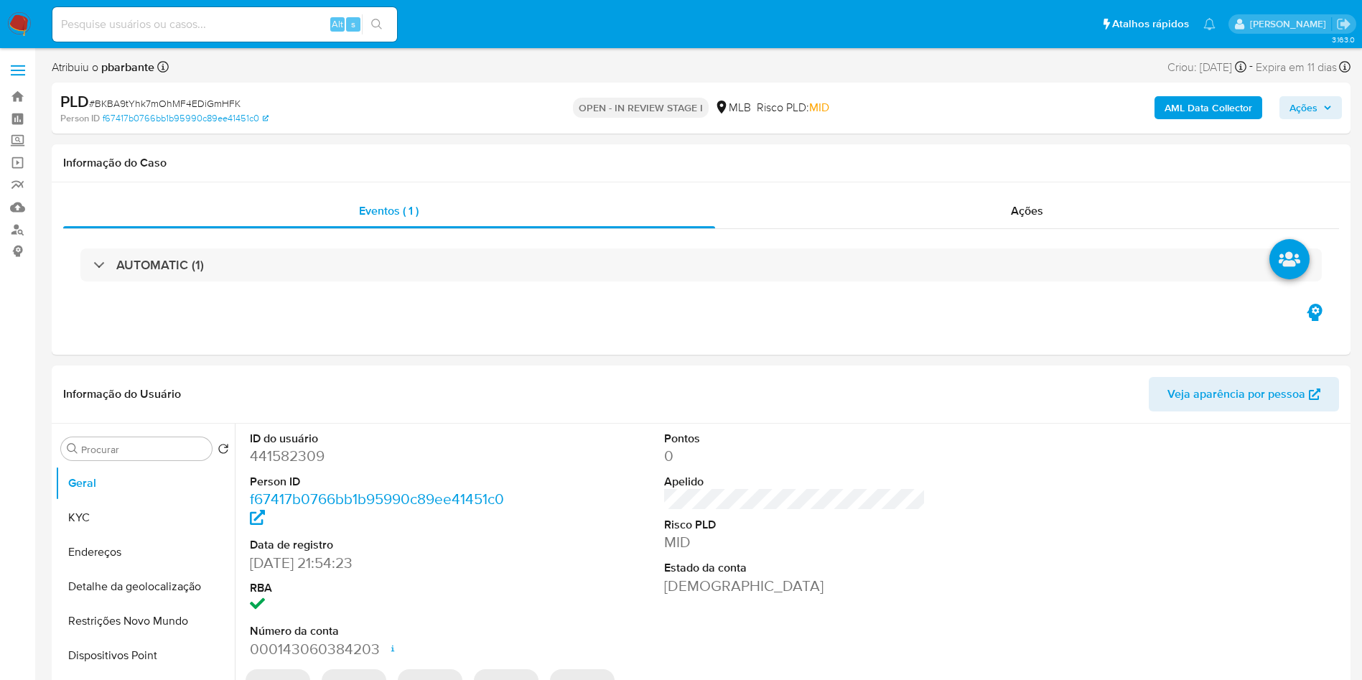
select select "10"
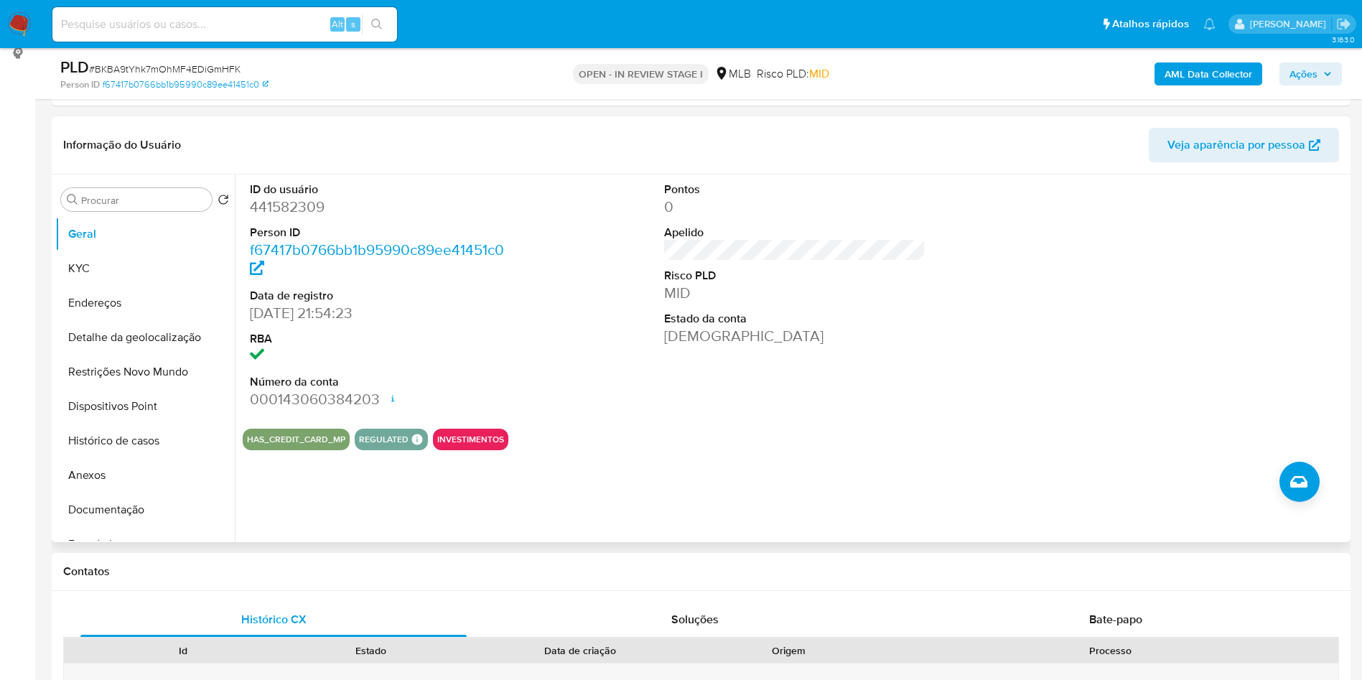
scroll to position [200, 0]
click at [289, 215] on dd "441582309" at bounding box center [381, 205] width 262 height 20
copy dd "441582309"
click at [289, 215] on dd "441582309" at bounding box center [381, 205] width 262 height 20
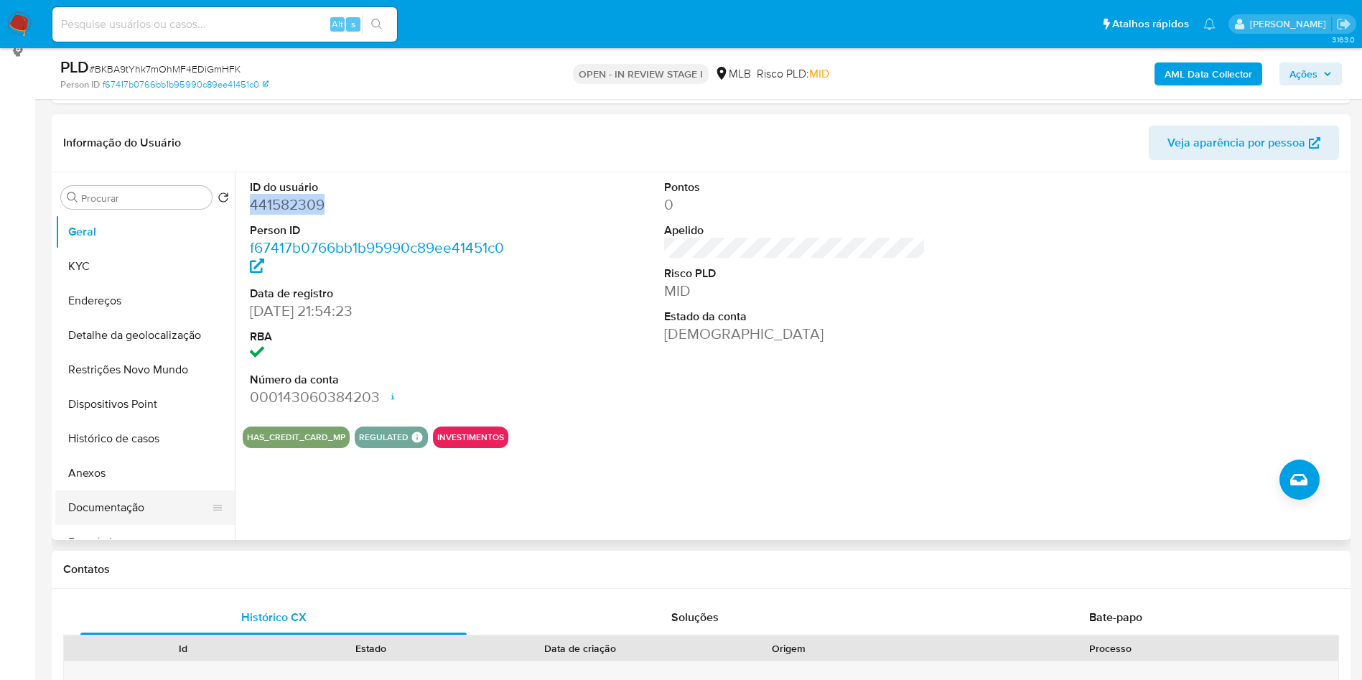
click at [121, 525] on button "Documentação" at bounding box center [139, 507] width 168 height 34
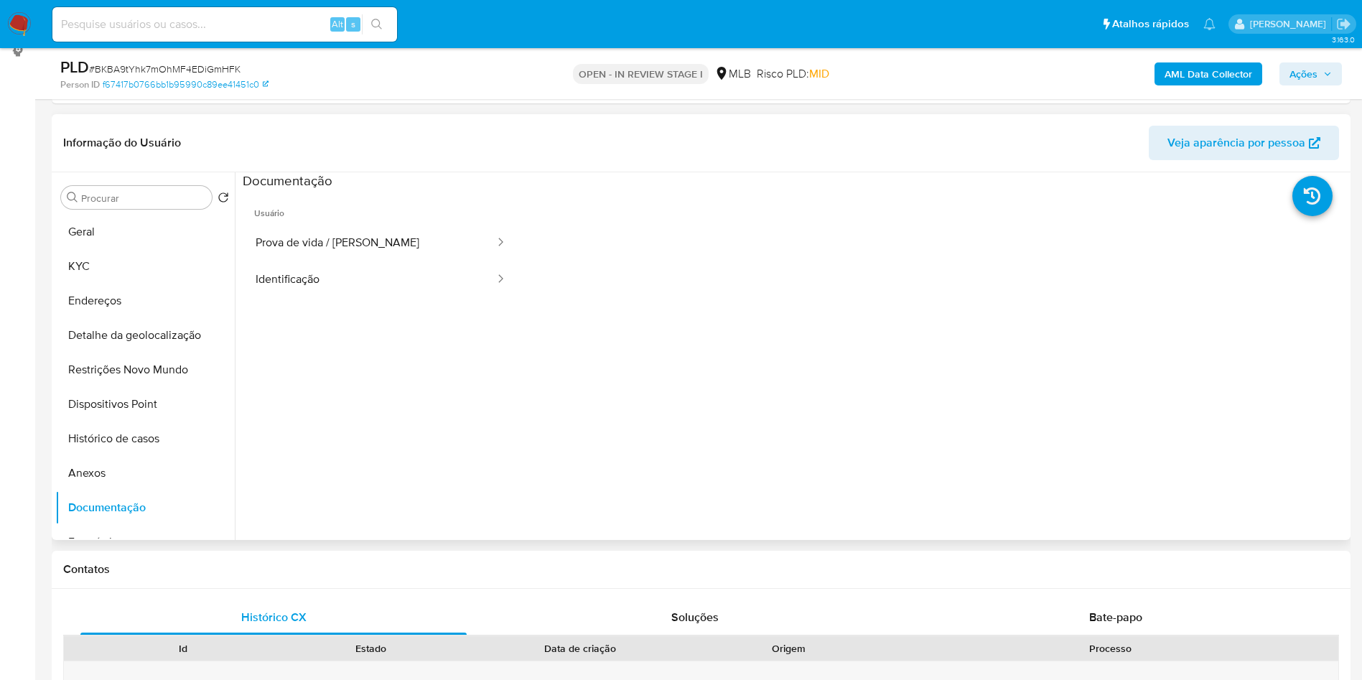
click at [426, 225] on span "Usuário" at bounding box center [381, 207] width 276 height 34
click at [373, 261] on button "Prova de vida / Selfie" at bounding box center [369, 243] width 253 height 37
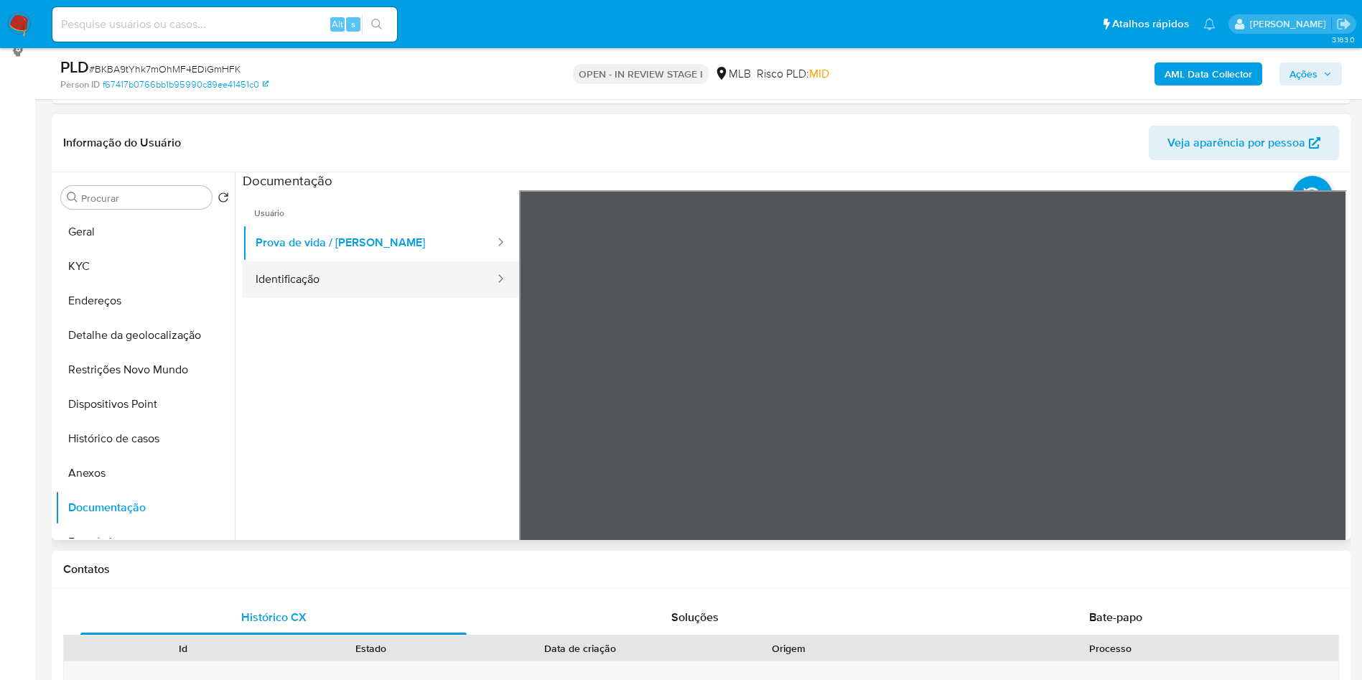
click at [359, 298] on button "Identificação" at bounding box center [369, 279] width 253 height 37
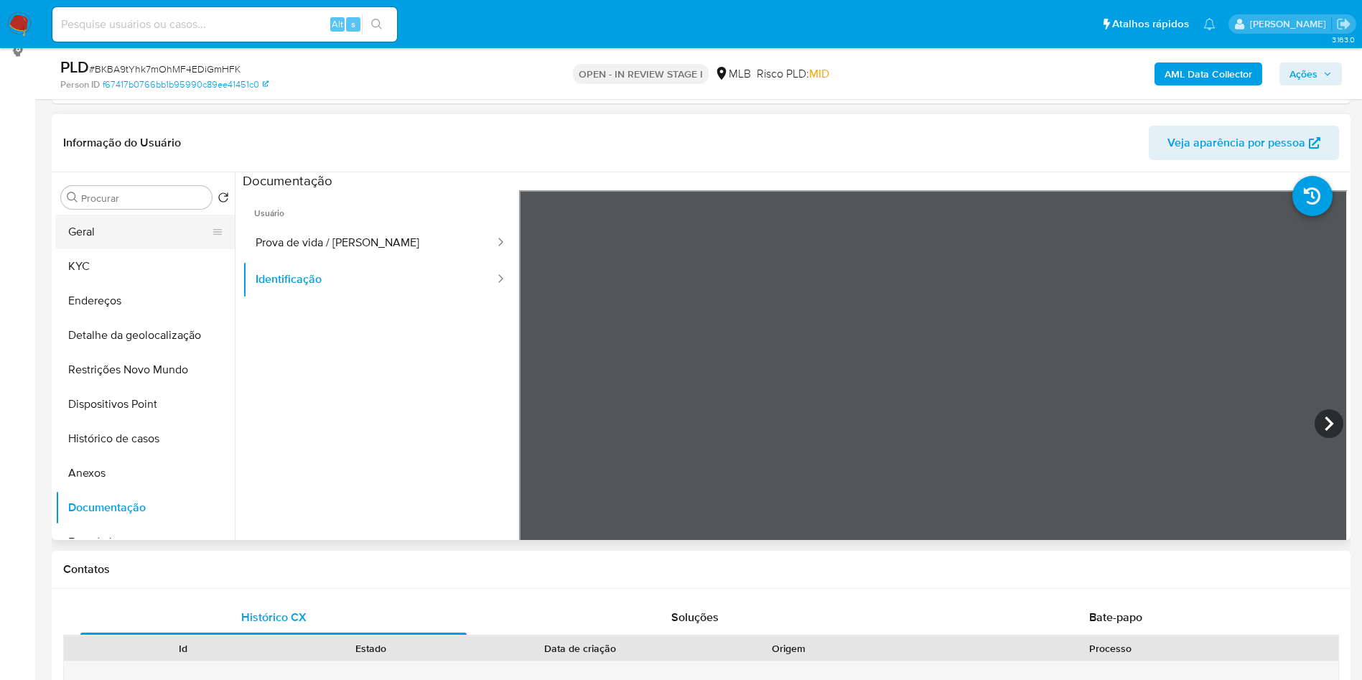
click at [139, 249] on button "Geral" at bounding box center [139, 232] width 168 height 34
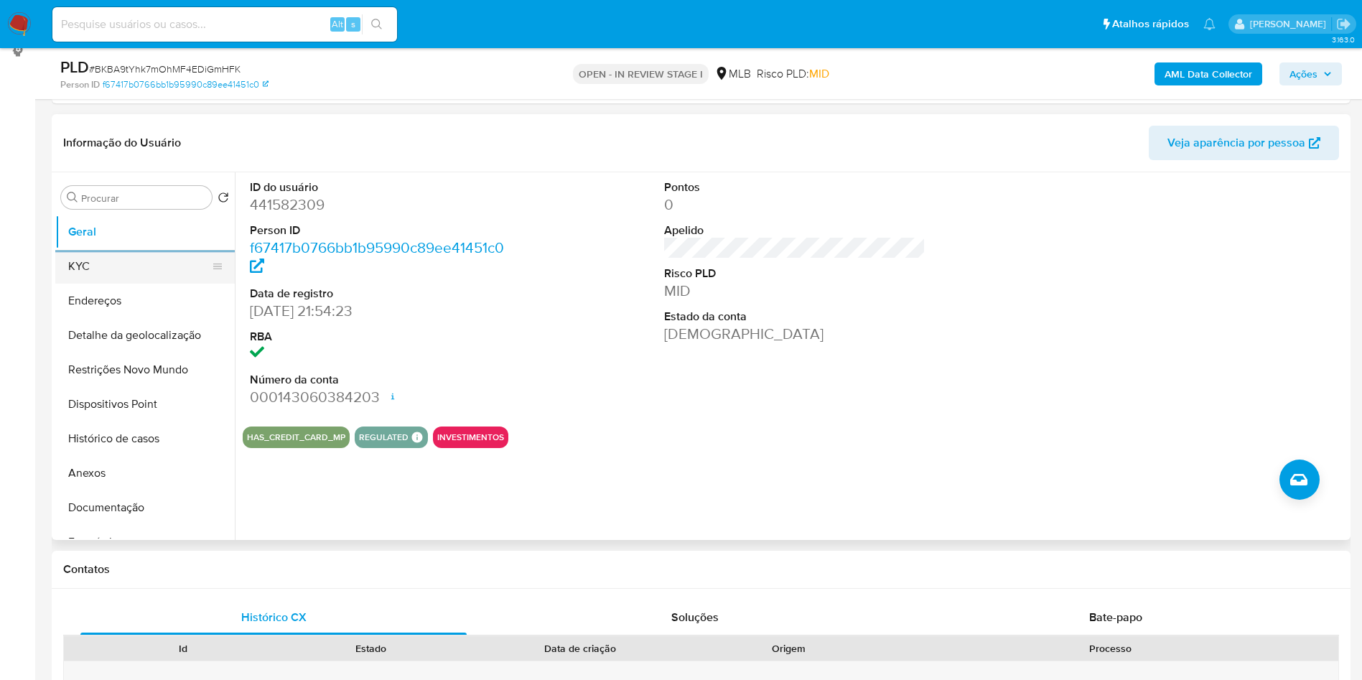
click at [126, 281] on button "KYC" at bounding box center [139, 266] width 168 height 34
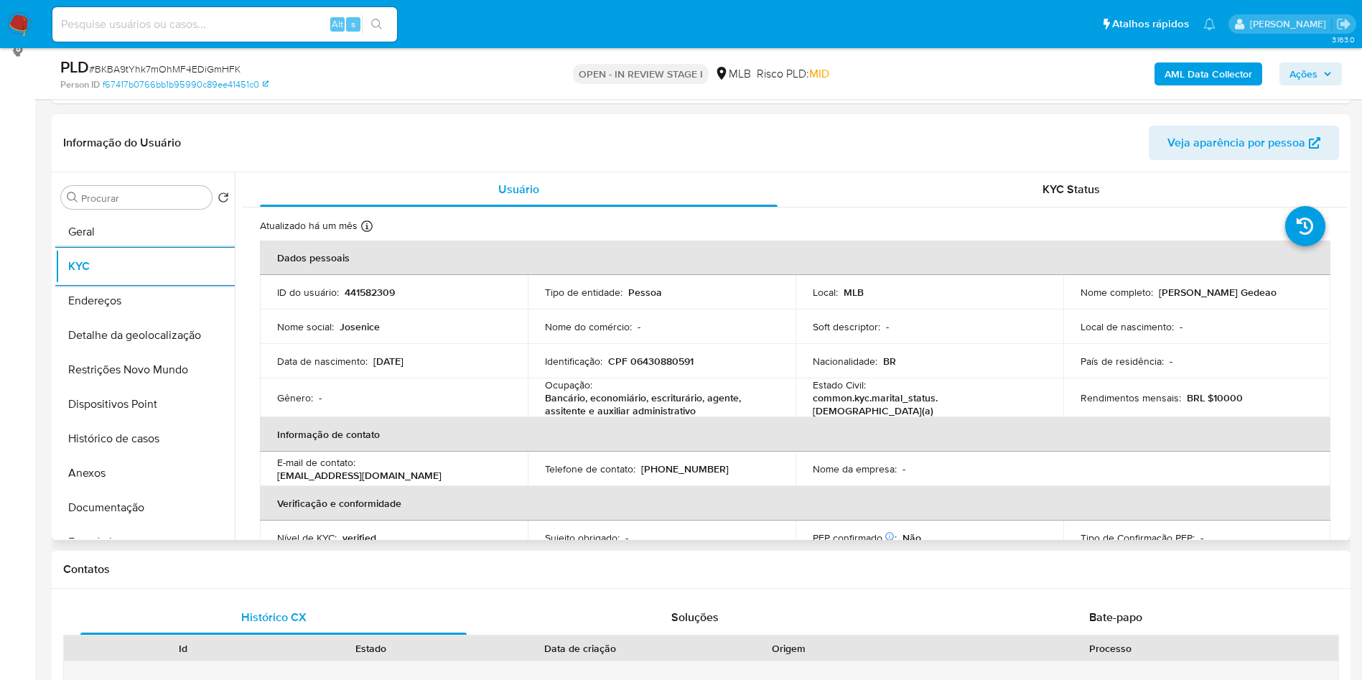
scroll to position [602, 0]
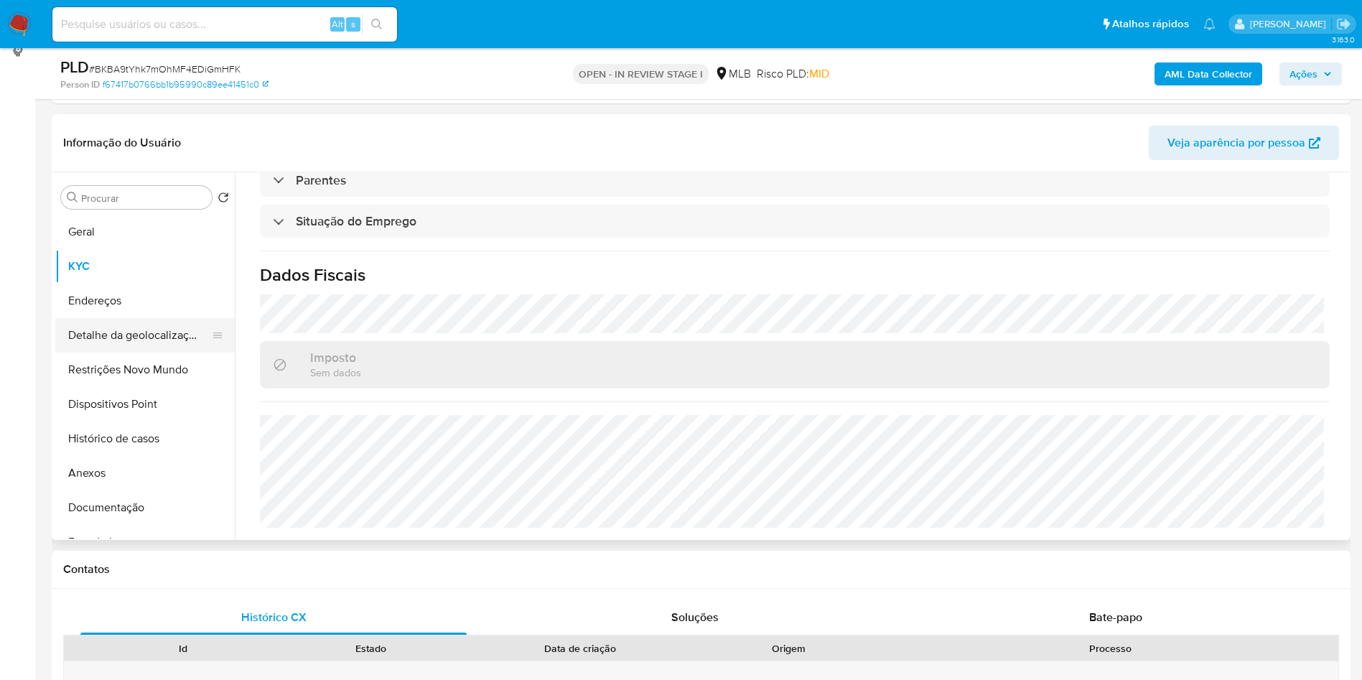
click at [89, 353] on button "Detalhe da geolocalização" at bounding box center [139, 335] width 168 height 34
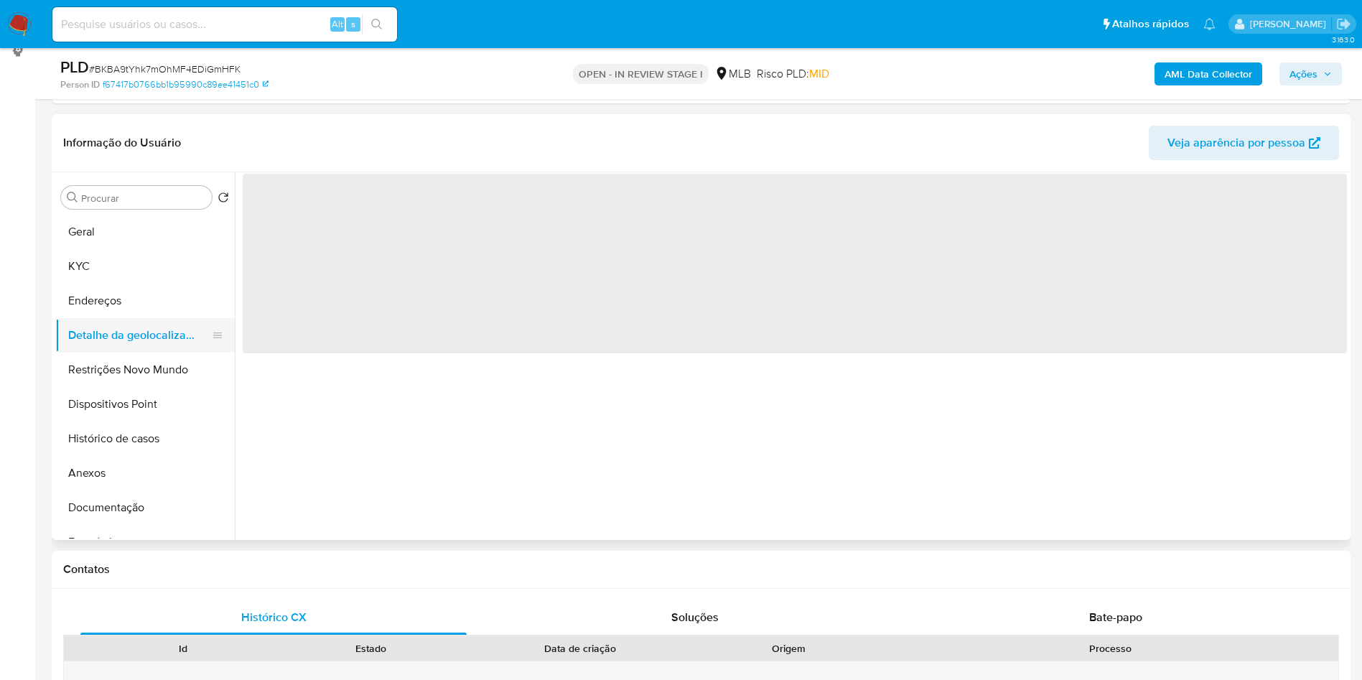
scroll to position [0, 0]
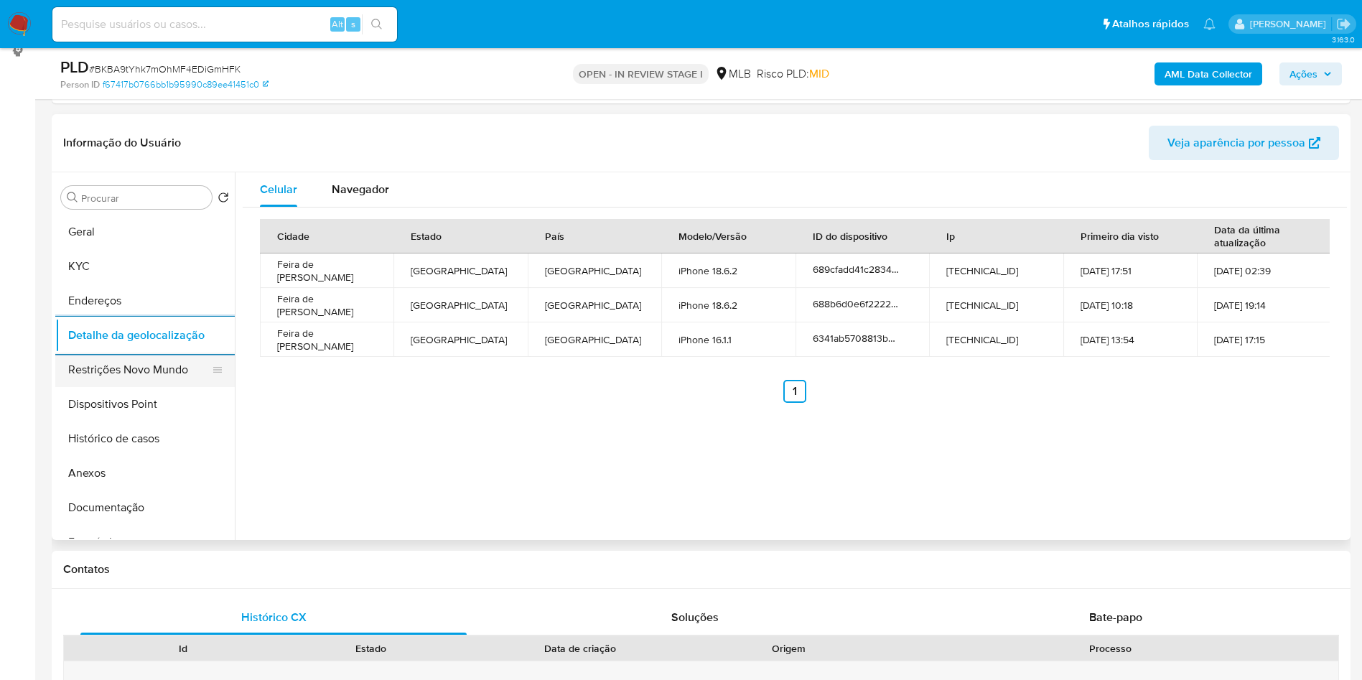
click at [162, 387] on button "Restrições Novo Mundo" at bounding box center [139, 370] width 168 height 34
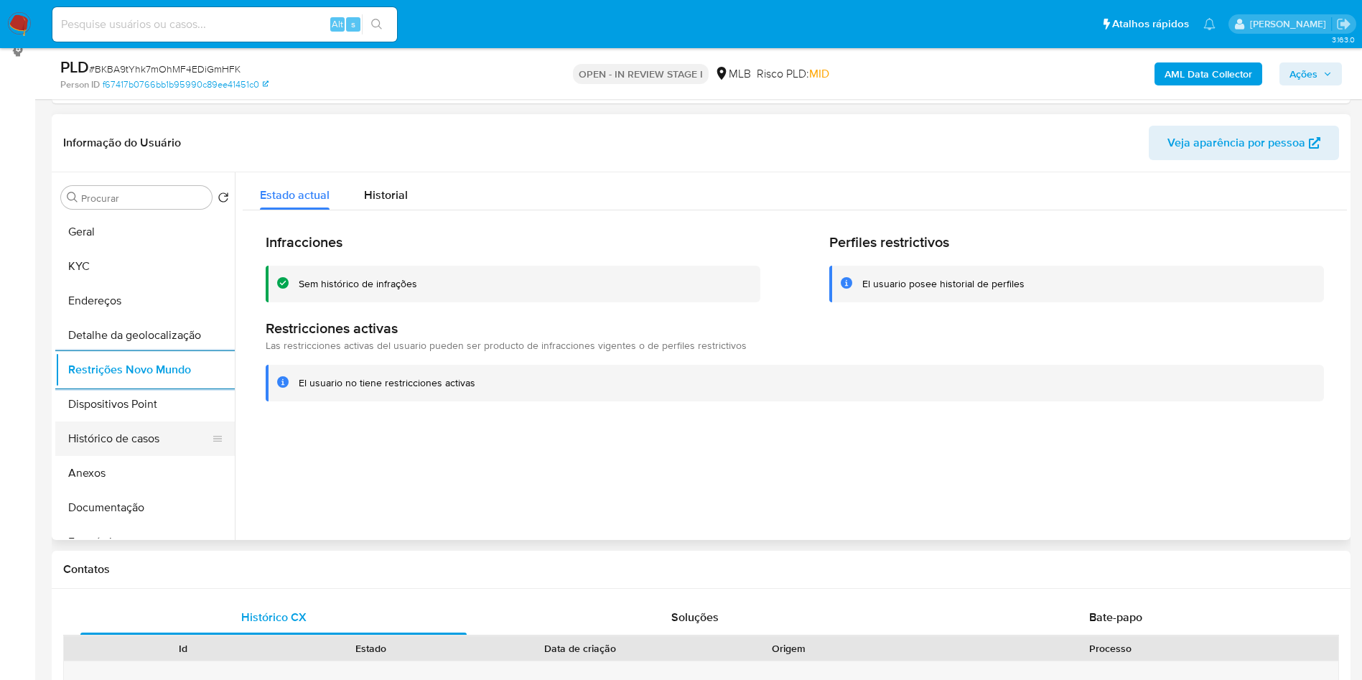
click at [121, 453] on button "Histórico de casos" at bounding box center [139, 438] width 168 height 34
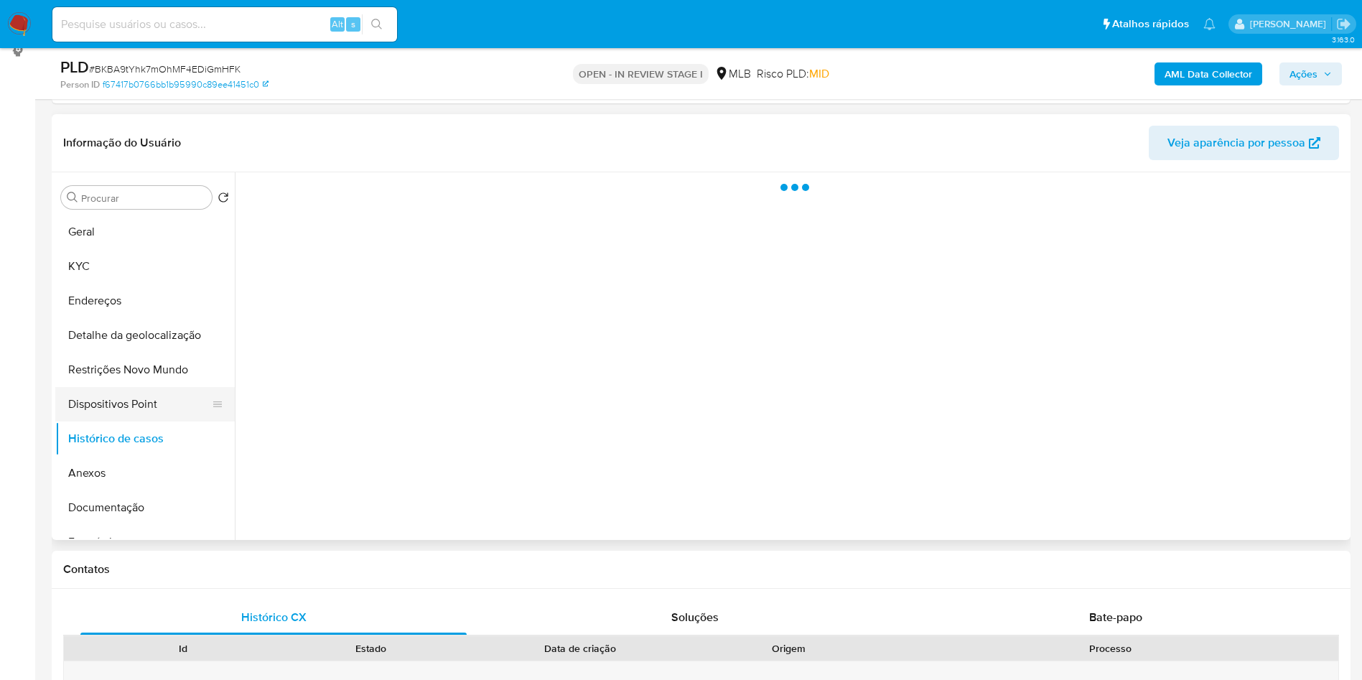
click at [162, 421] on button "Dispositivos Point" at bounding box center [139, 404] width 168 height 34
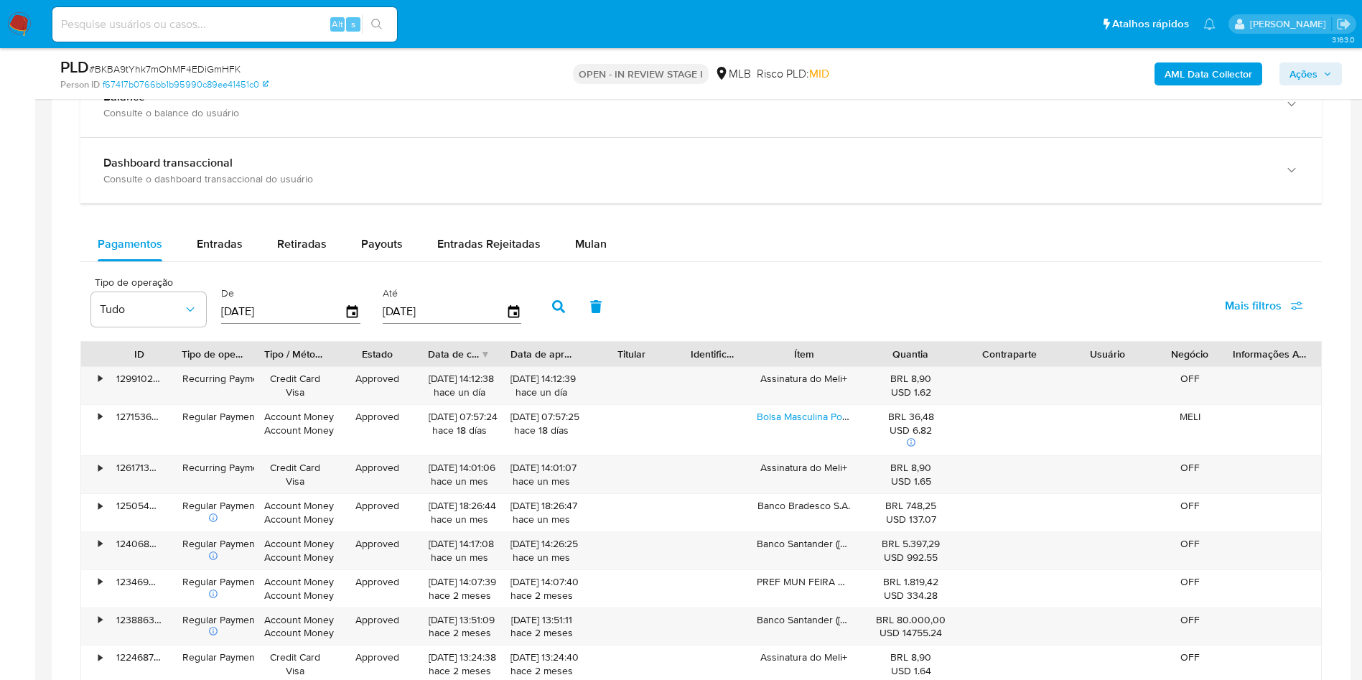
scroll to position [1322, 0]
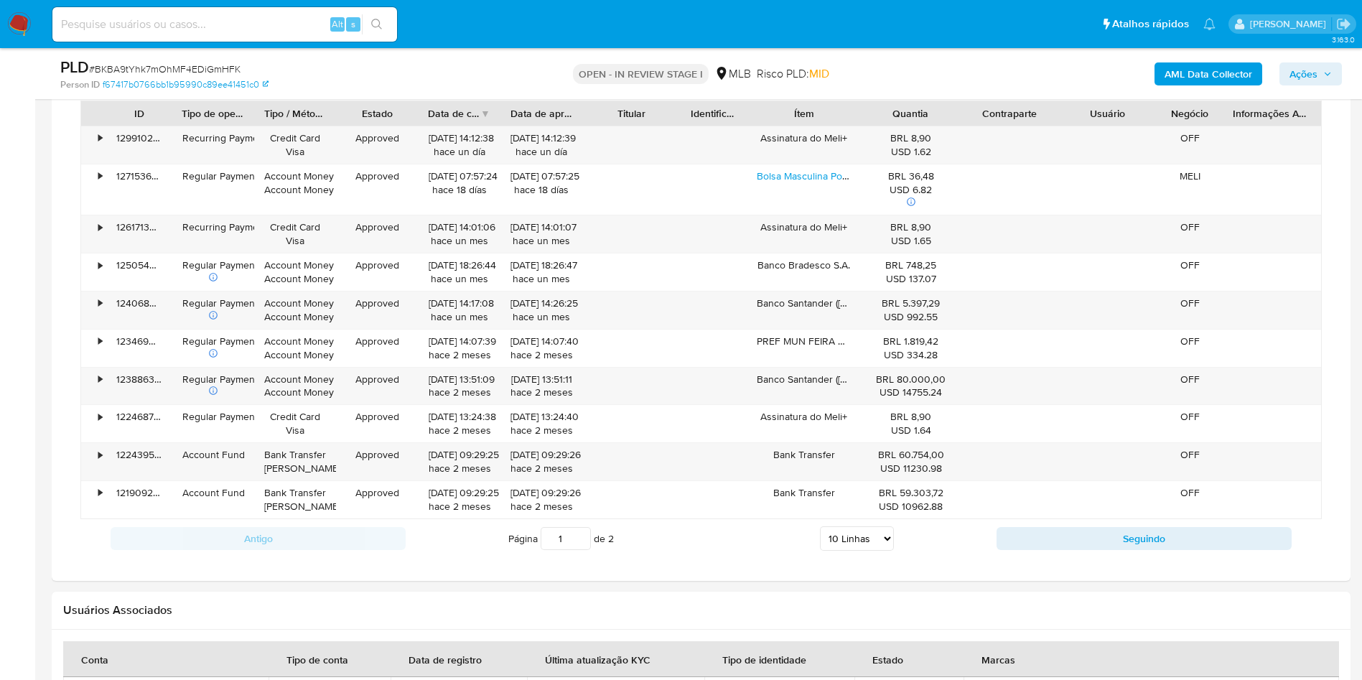
click at [853, 551] on select "5 Linhas 10 Linhas 20 Linhas 25 Linhas 50 Linhas 100 Linhas" at bounding box center [857, 538] width 74 height 24
select select "100"
click at [820, 547] on select "5 Linhas 10 Linhas 20 Linhas 25 Linhas 50 Linhas 100 Linhas" at bounding box center [857, 538] width 74 height 24
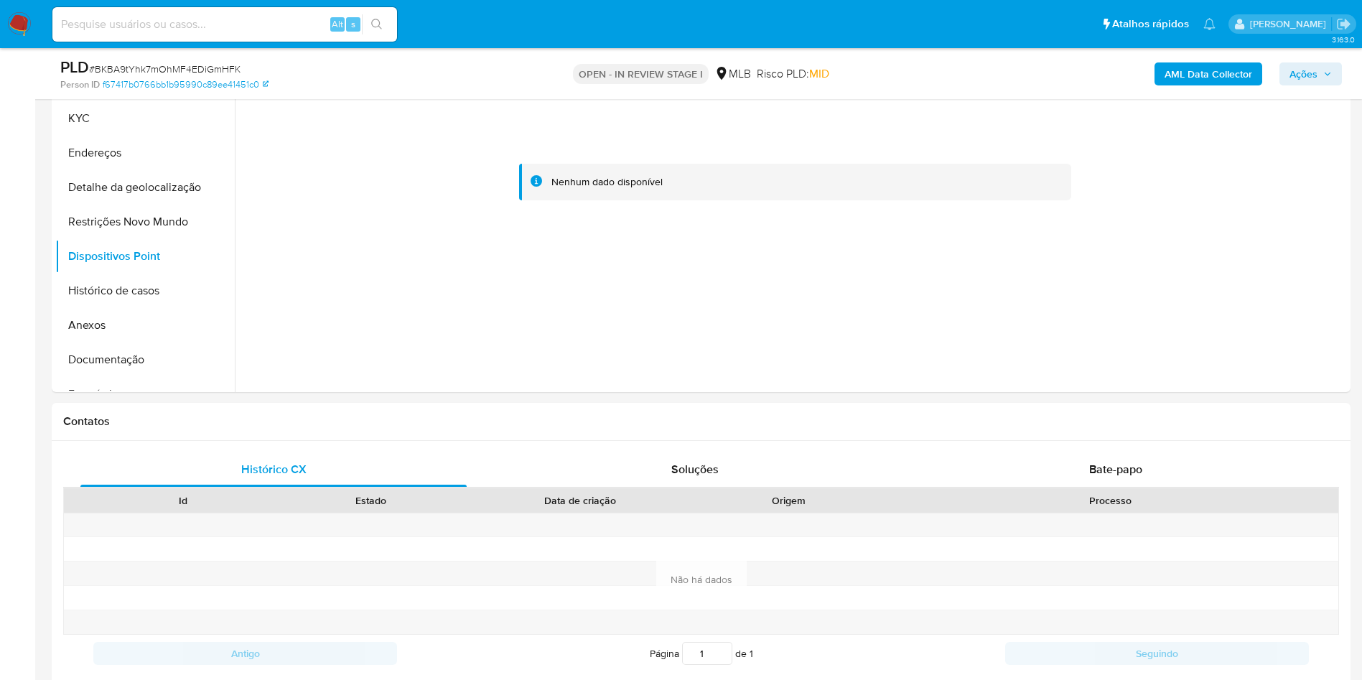
scroll to position [0, 0]
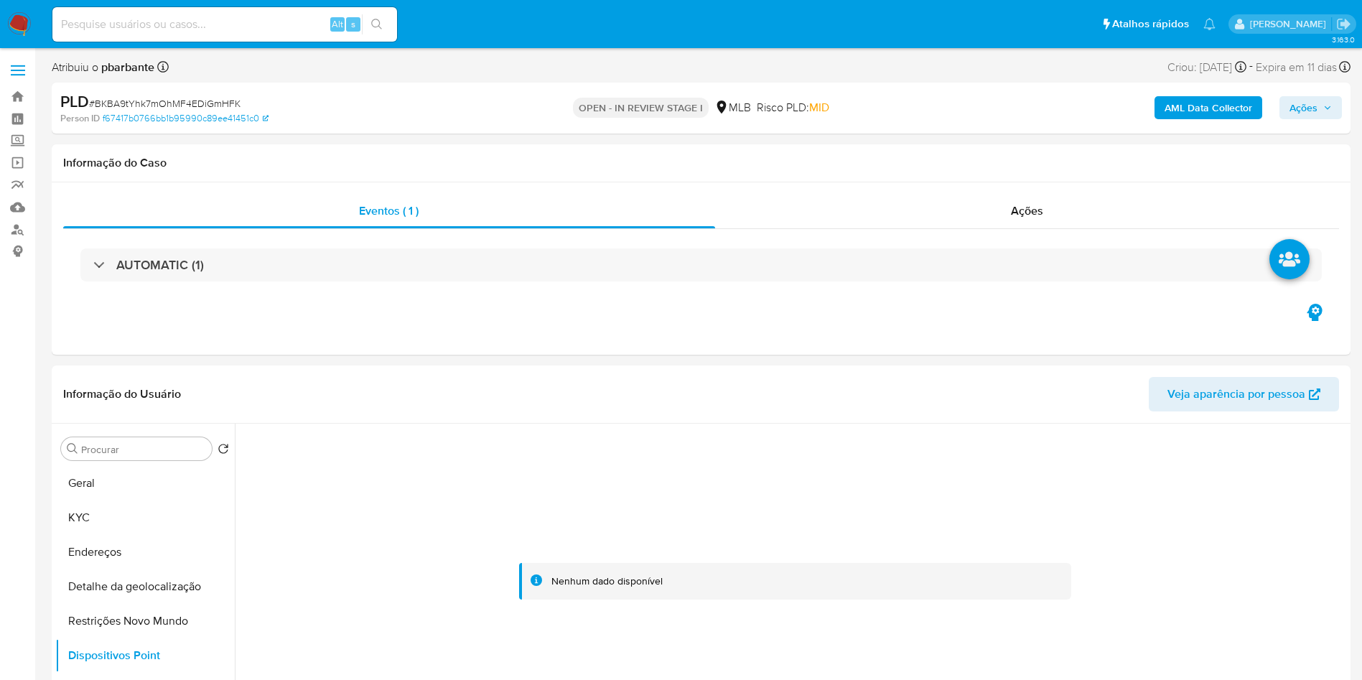
click at [1300, 109] on span "Ações" at bounding box center [1303, 107] width 28 height 23
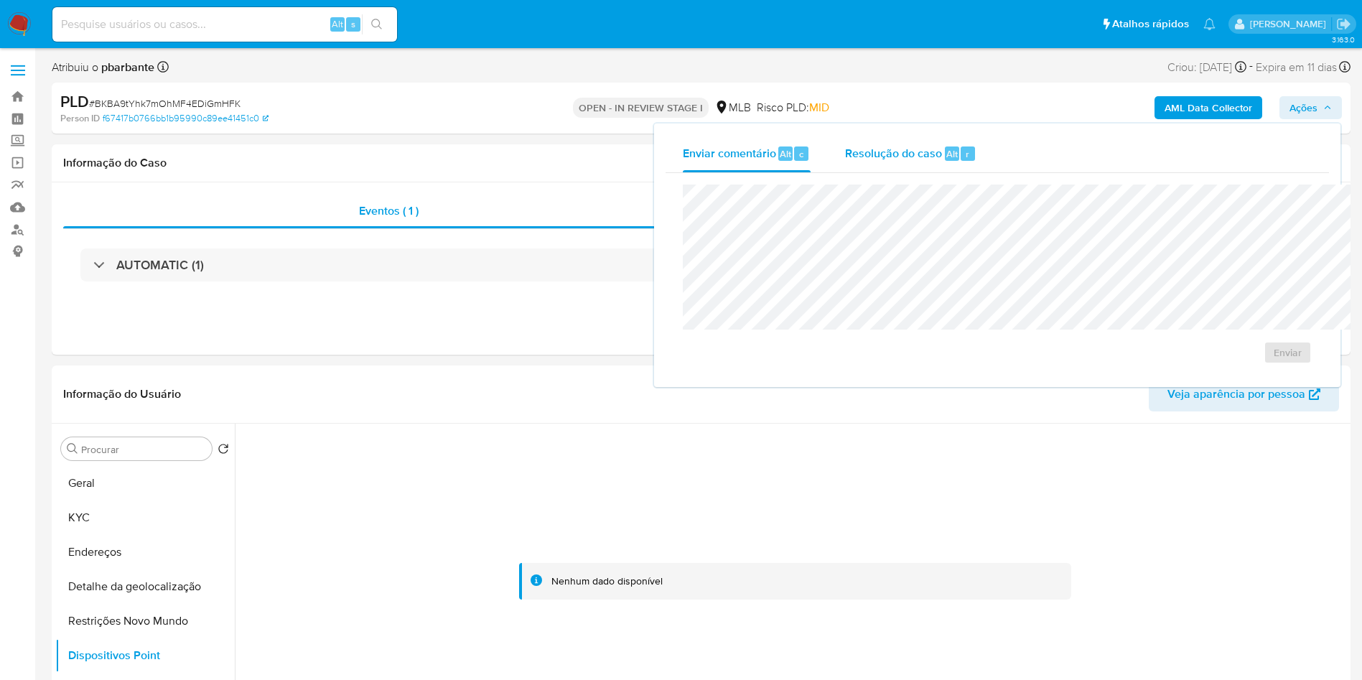
click at [845, 150] on span "Resolução do caso" at bounding box center [893, 153] width 97 height 17
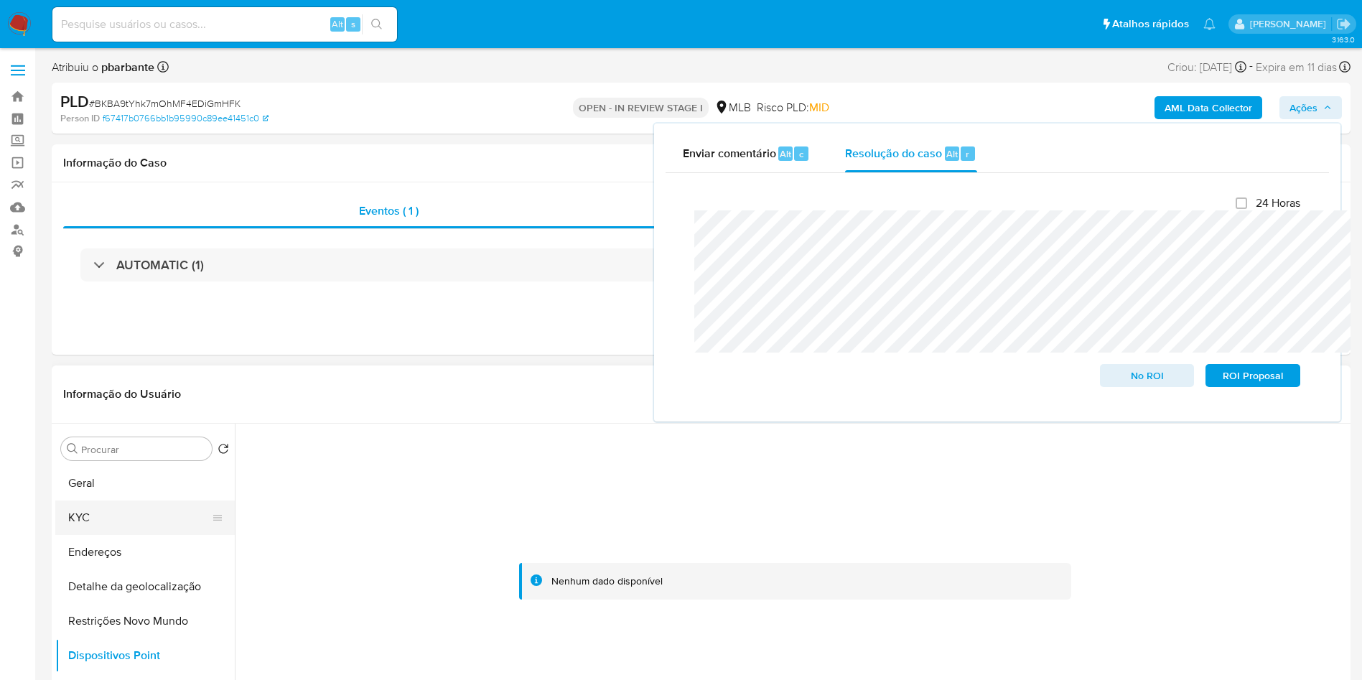
click at [101, 528] on button "KYC" at bounding box center [139, 517] width 168 height 34
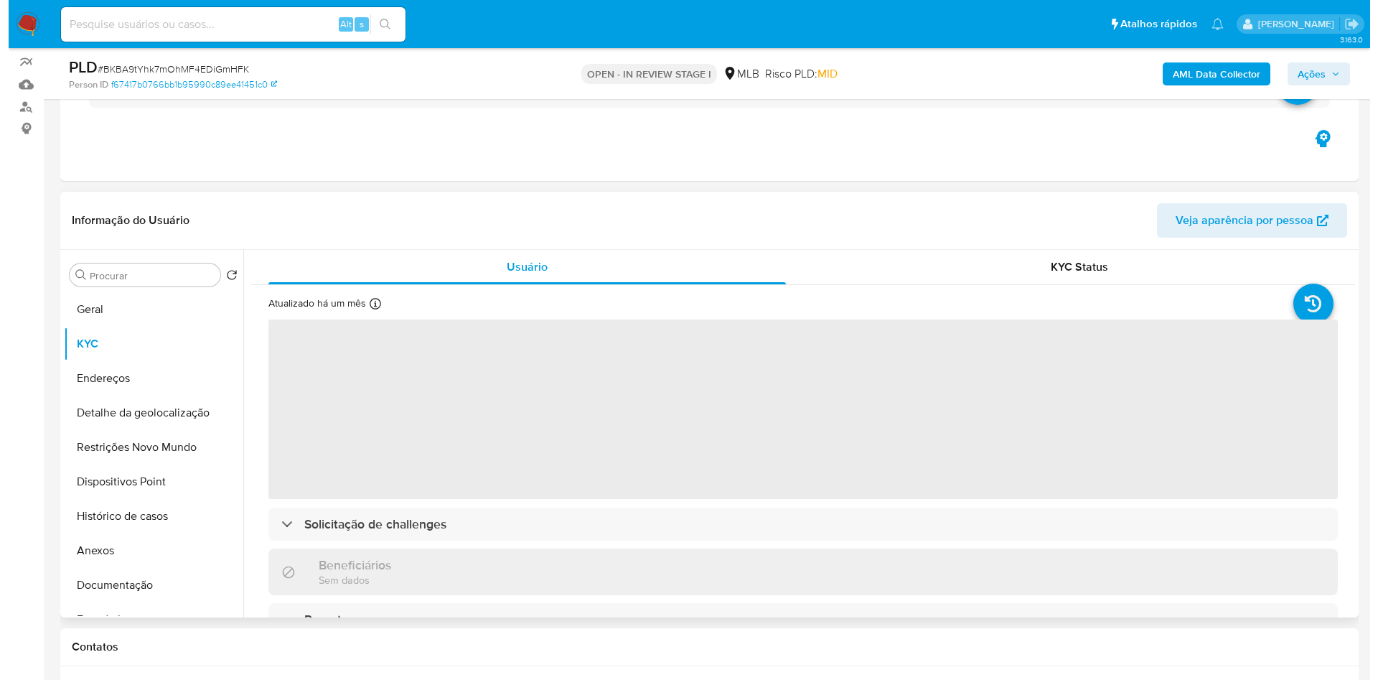
scroll to position [141, 0]
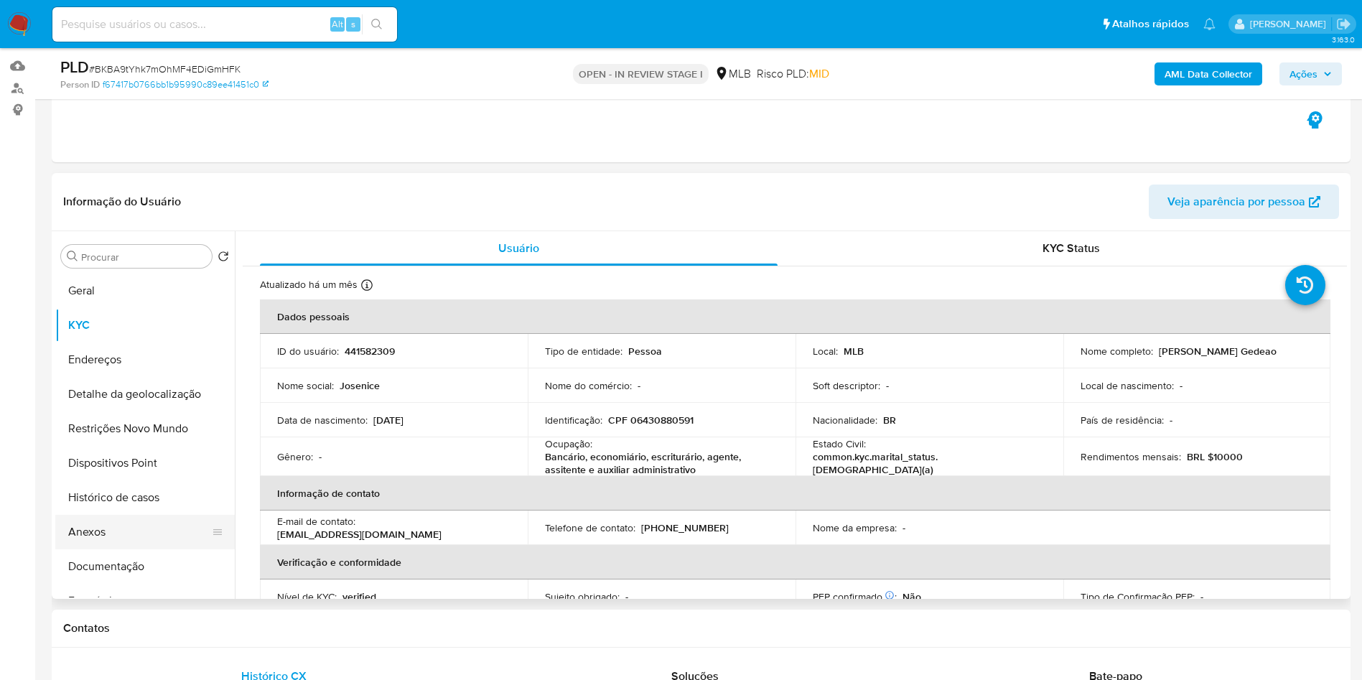
click at [101, 549] on button "Anexos" at bounding box center [139, 532] width 168 height 34
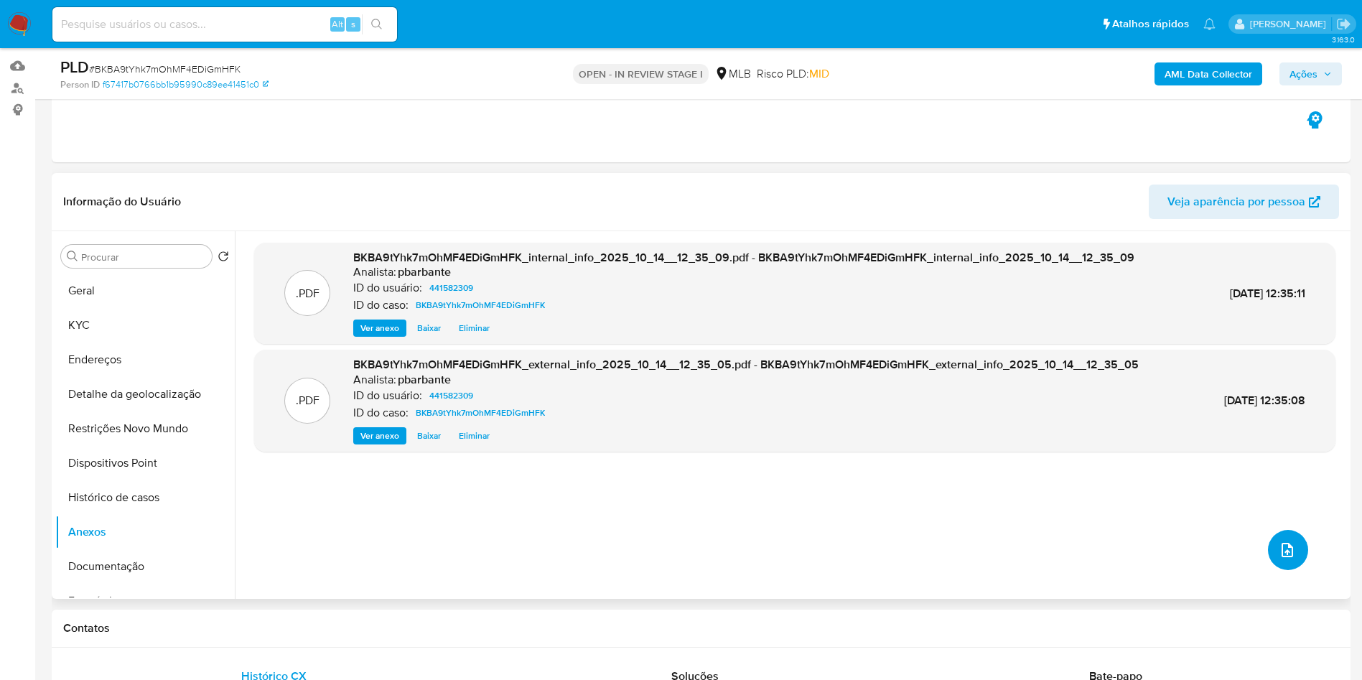
click at [1282, 557] on icon "upload-file" at bounding box center [1287, 550] width 11 height 14
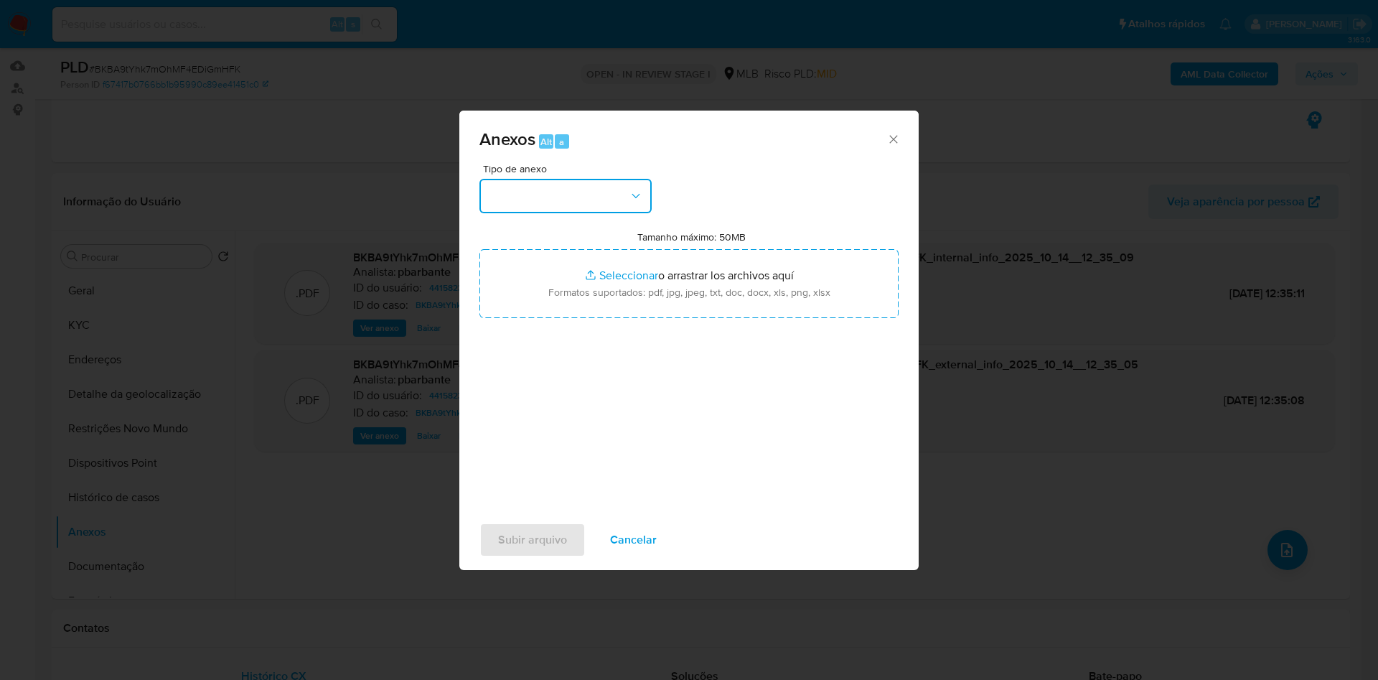
click at [556, 179] on button "button" at bounding box center [566, 196] width 172 height 34
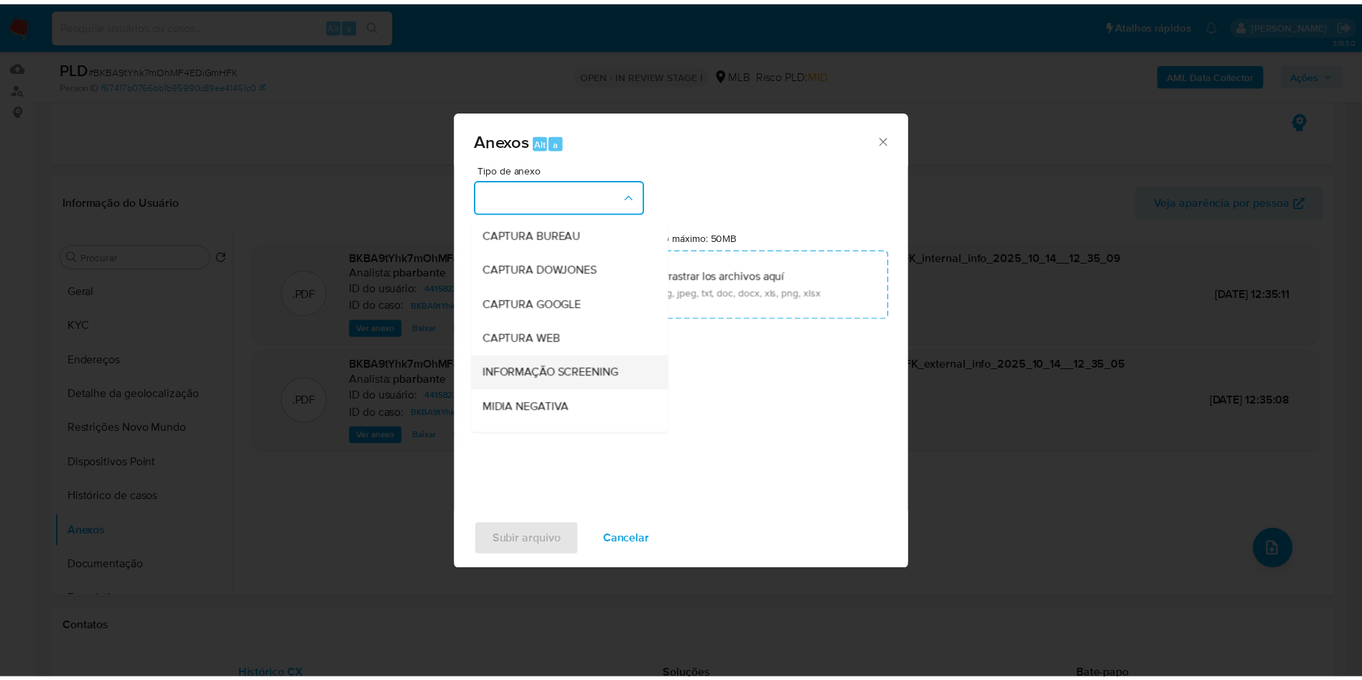
scroll to position [192, 0]
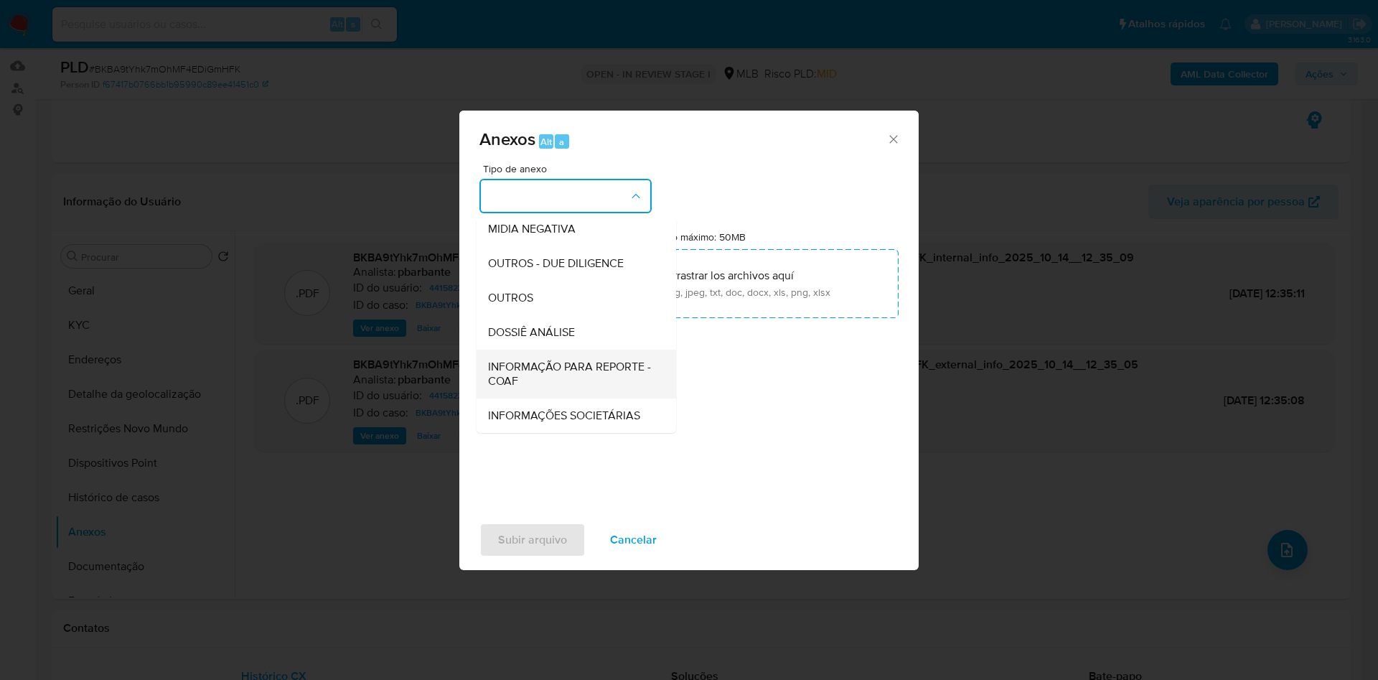
click at [529, 360] on span "INFORMAÇÃO PARA REPORTE - COAF" at bounding box center [572, 374] width 168 height 29
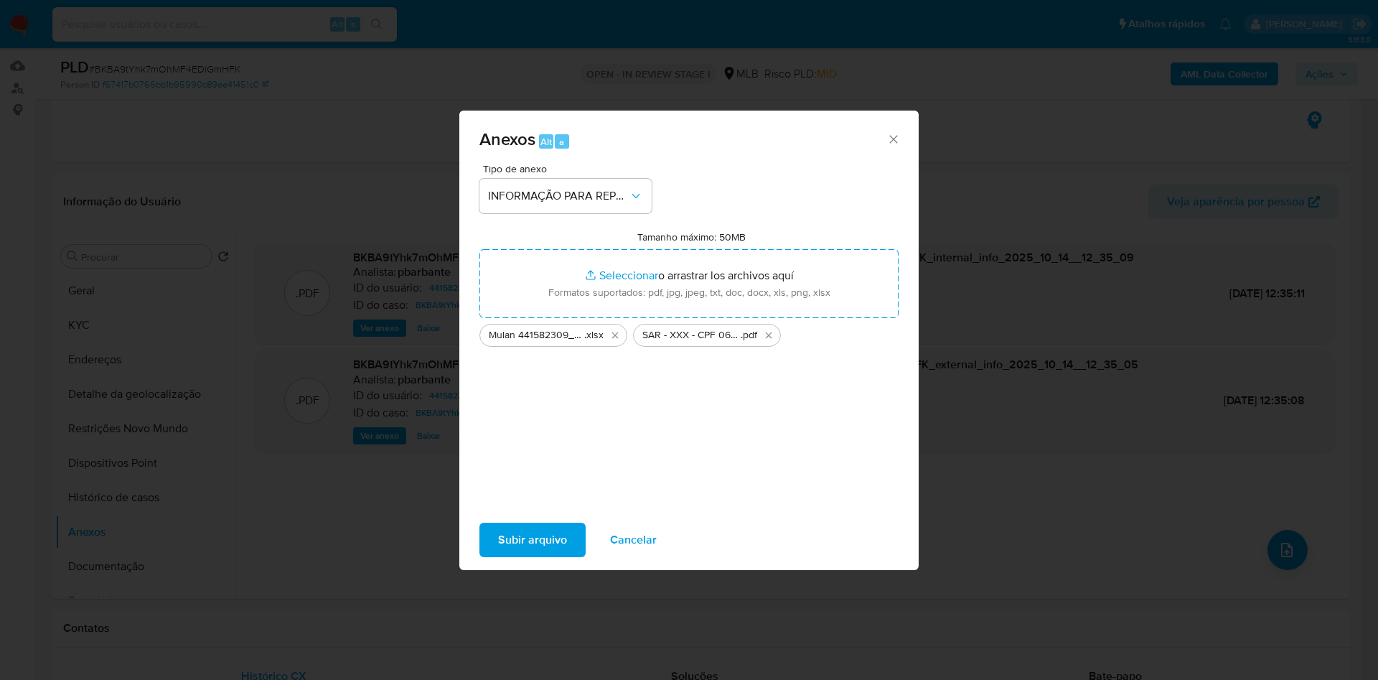
click at [515, 546] on span "Subir arquivo" at bounding box center [532, 540] width 69 height 32
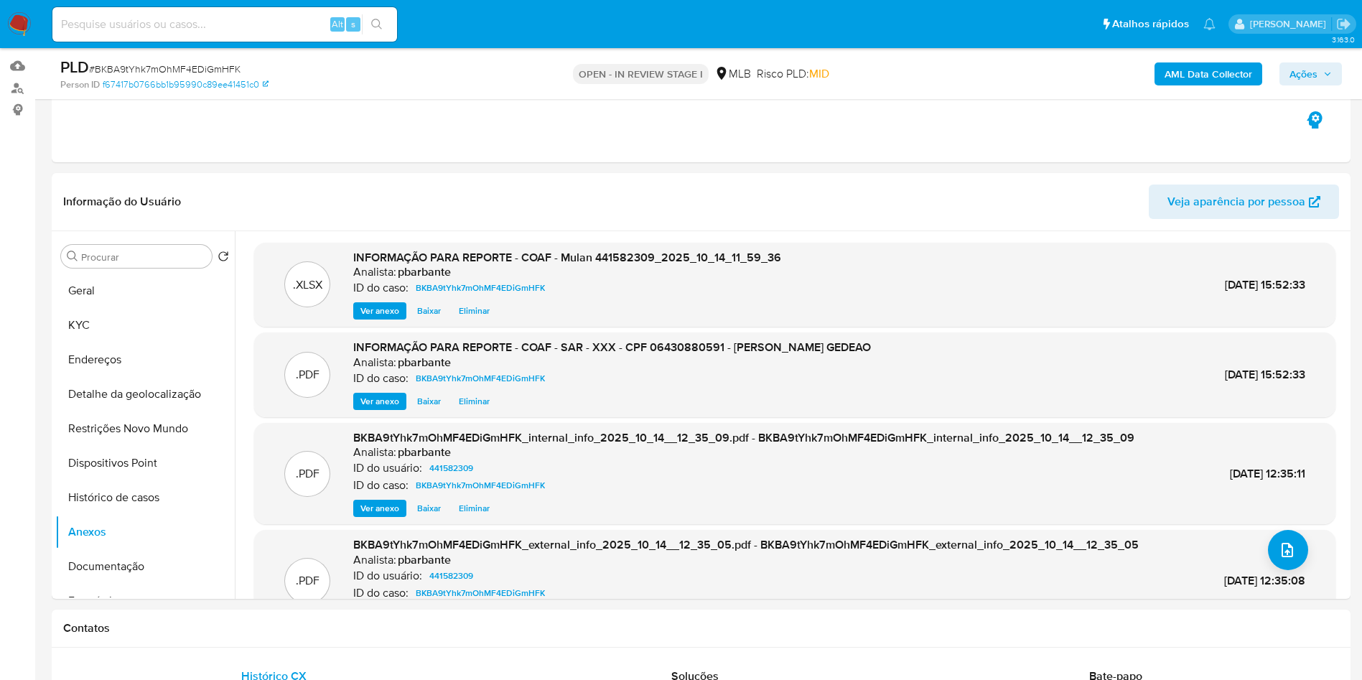
click at [1325, 77] on icon "button" at bounding box center [1327, 74] width 9 height 9
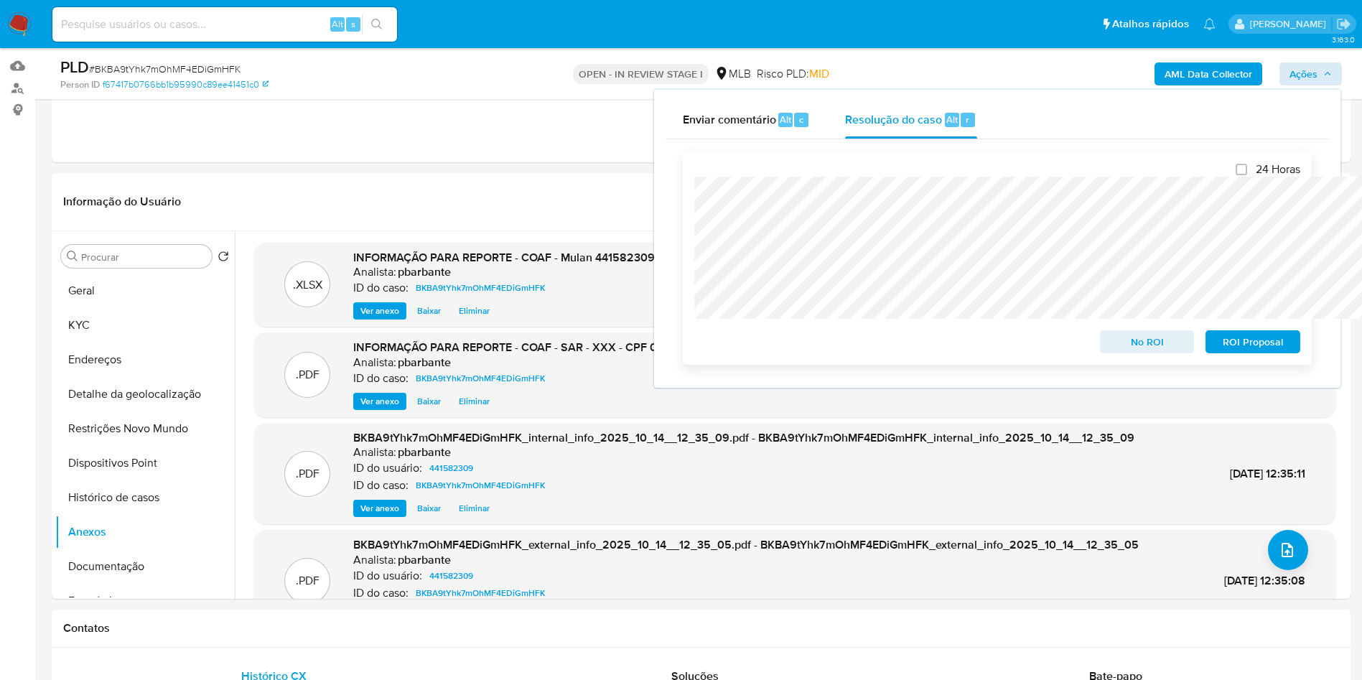
click at [1246, 348] on span "ROI Proposal" at bounding box center [1253, 342] width 75 height 20
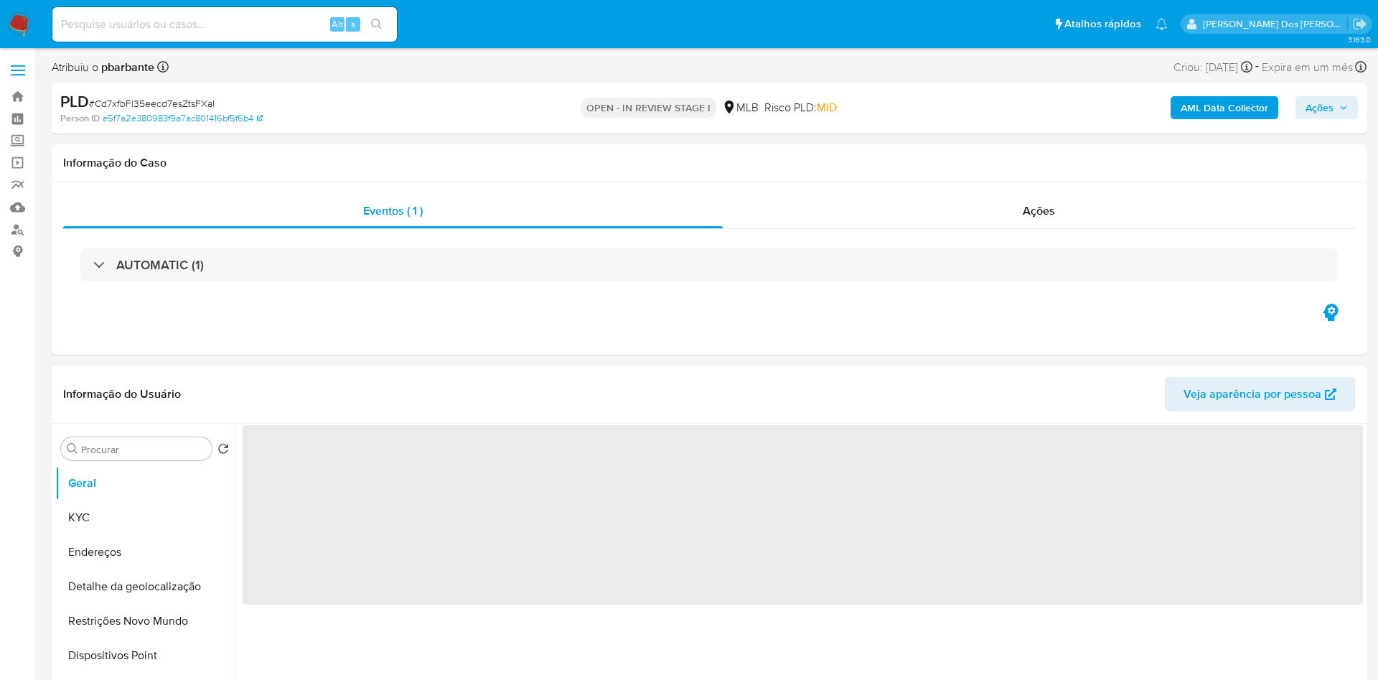
select select "10"
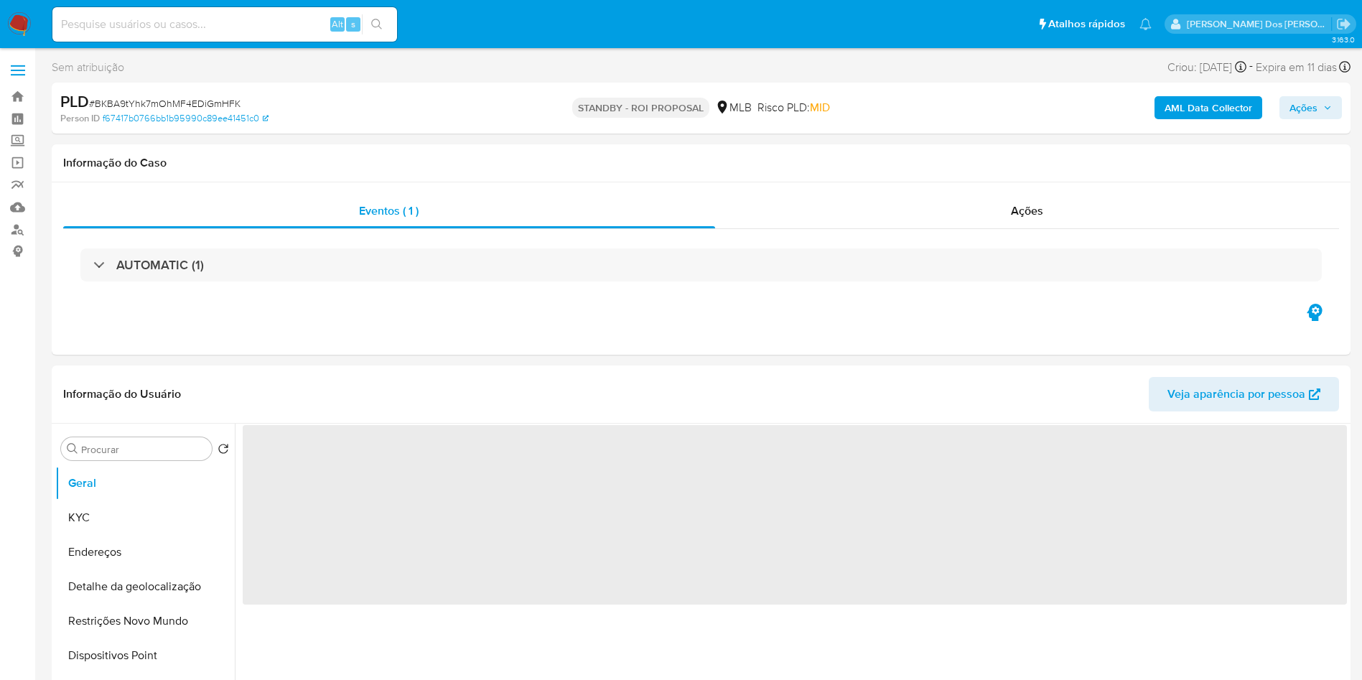
select select "10"
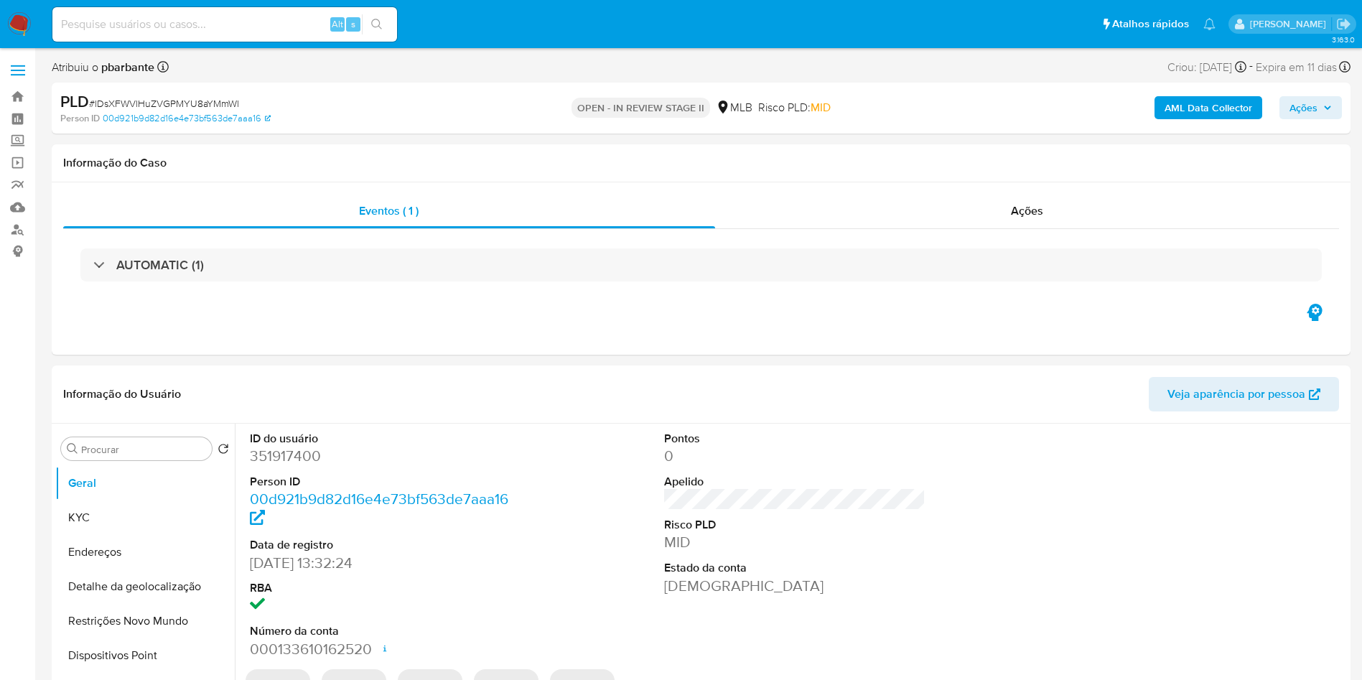
scroll to position [78, 0]
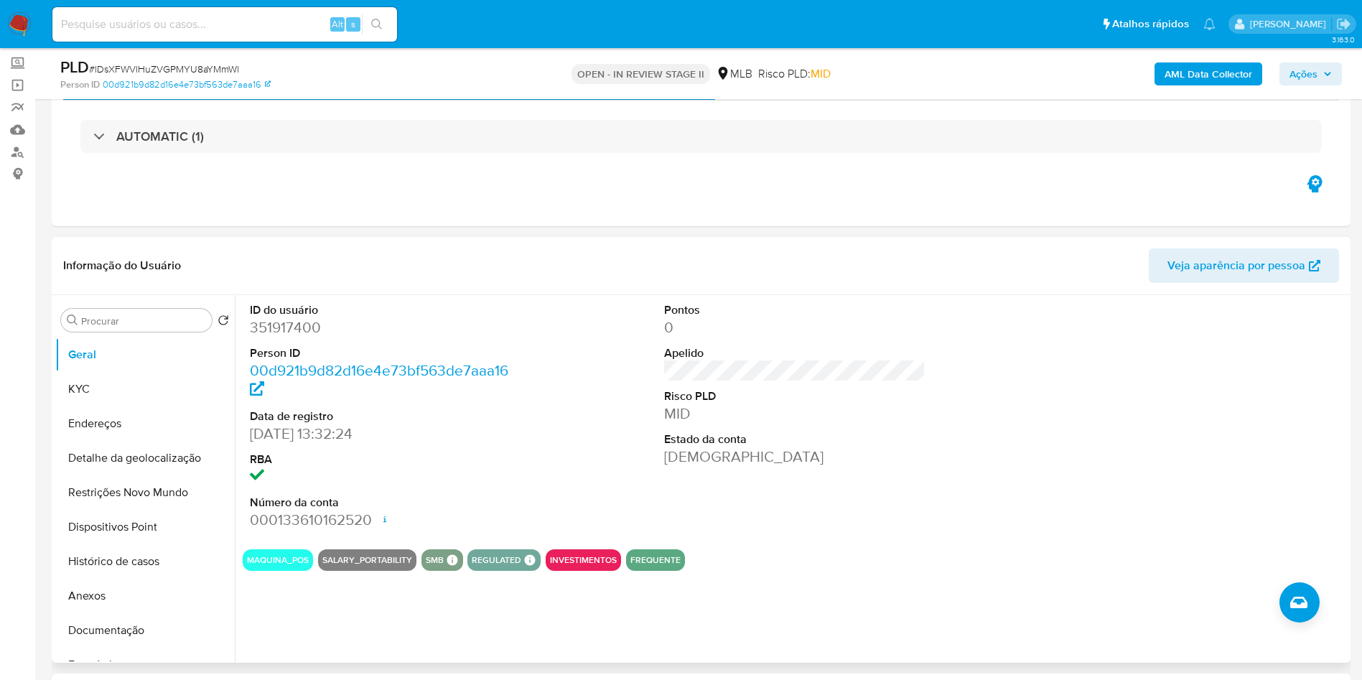
click at [279, 363] on dl "ID do usuário 351917400 Person ID 00d921b9d82d16e4e73bf563de7aaa16 Data de regi…" at bounding box center [381, 416] width 262 height 228
click at [286, 337] on dd "351917400" at bounding box center [381, 327] width 262 height 20
copy dd "351917400"
click at [139, 406] on button "KYC" at bounding box center [139, 389] width 168 height 34
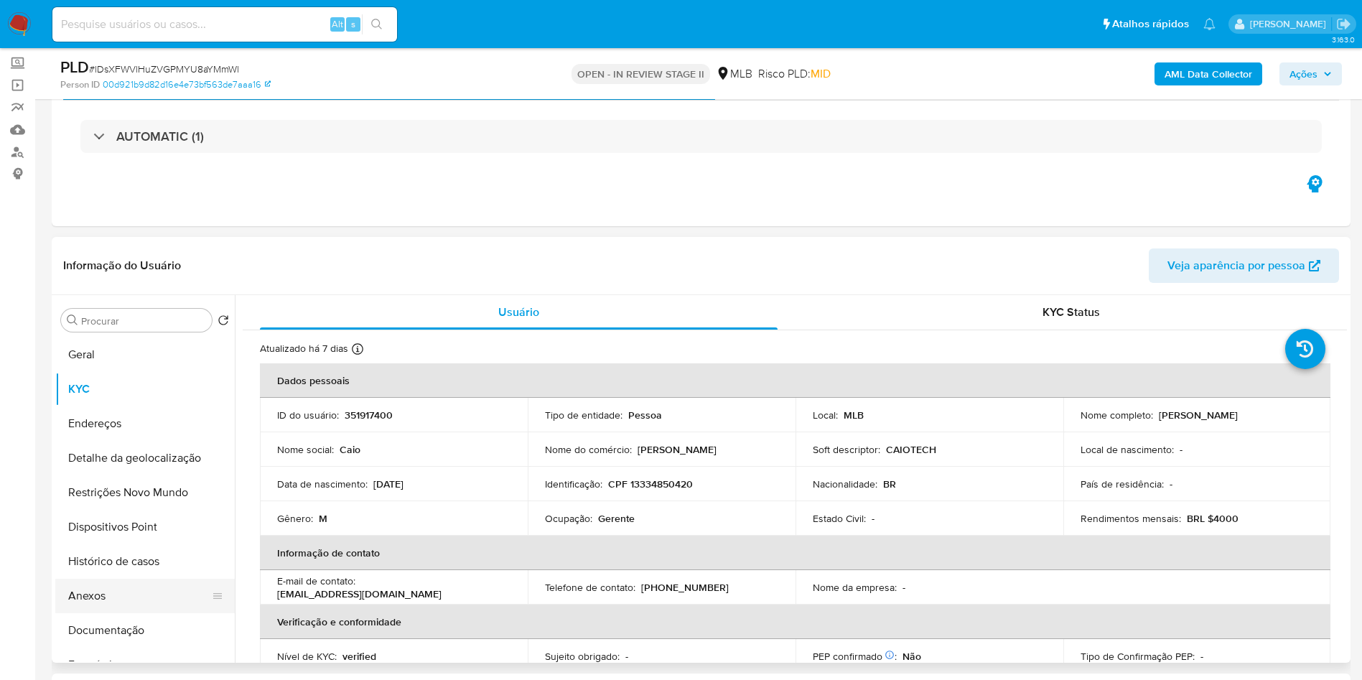
click at [88, 609] on button "Anexos" at bounding box center [139, 596] width 168 height 34
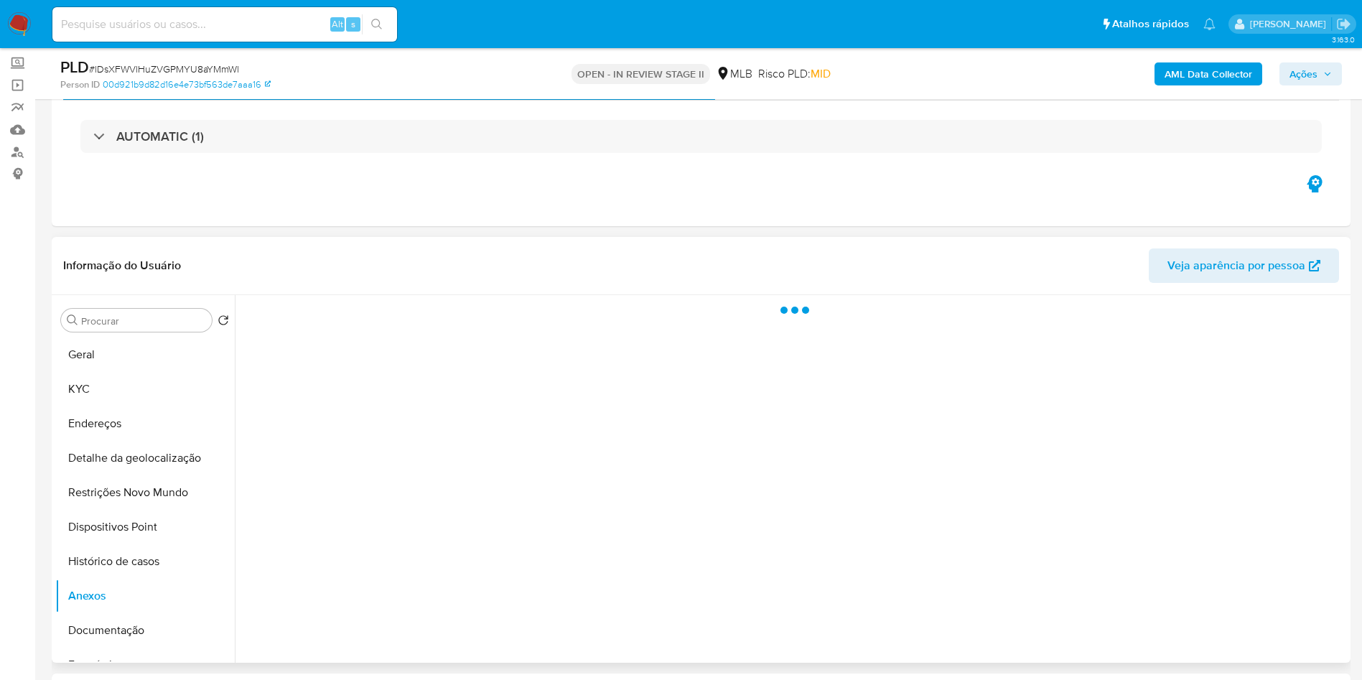
scroll to position [258, 0]
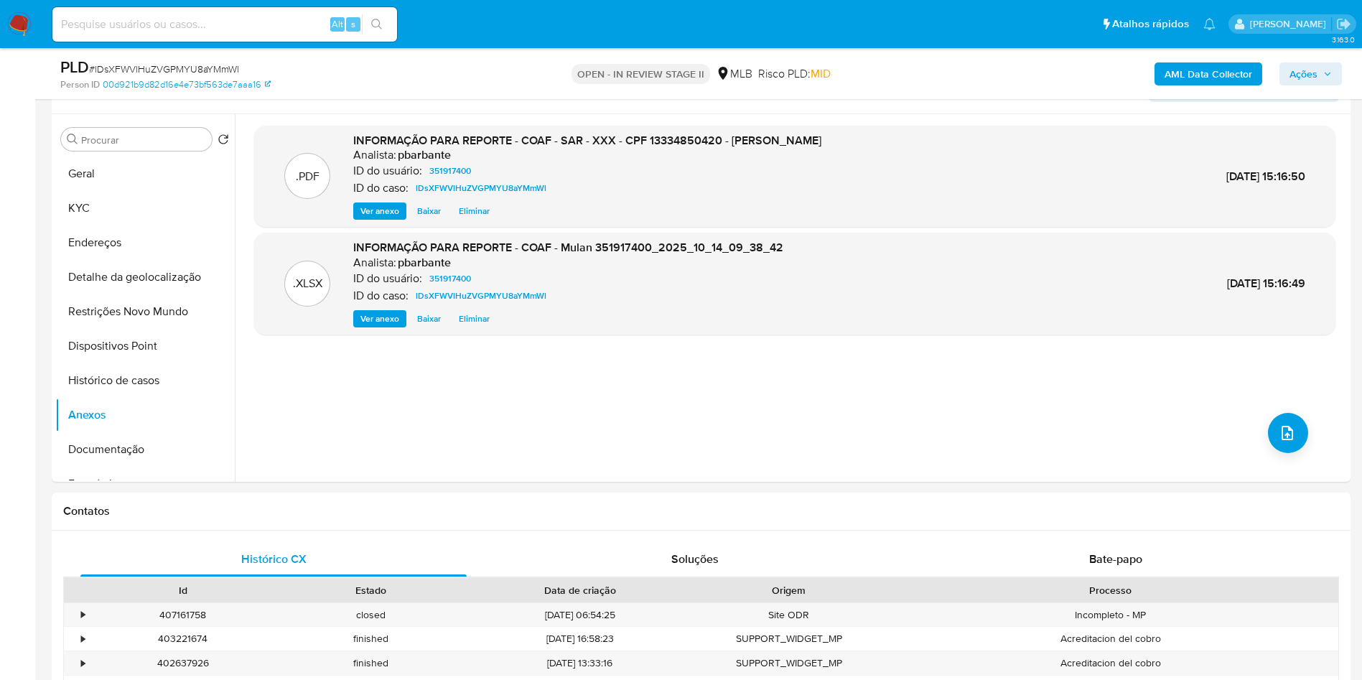
click at [1238, 85] on b "AML Data Collector" at bounding box center [1209, 73] width 88 height 23
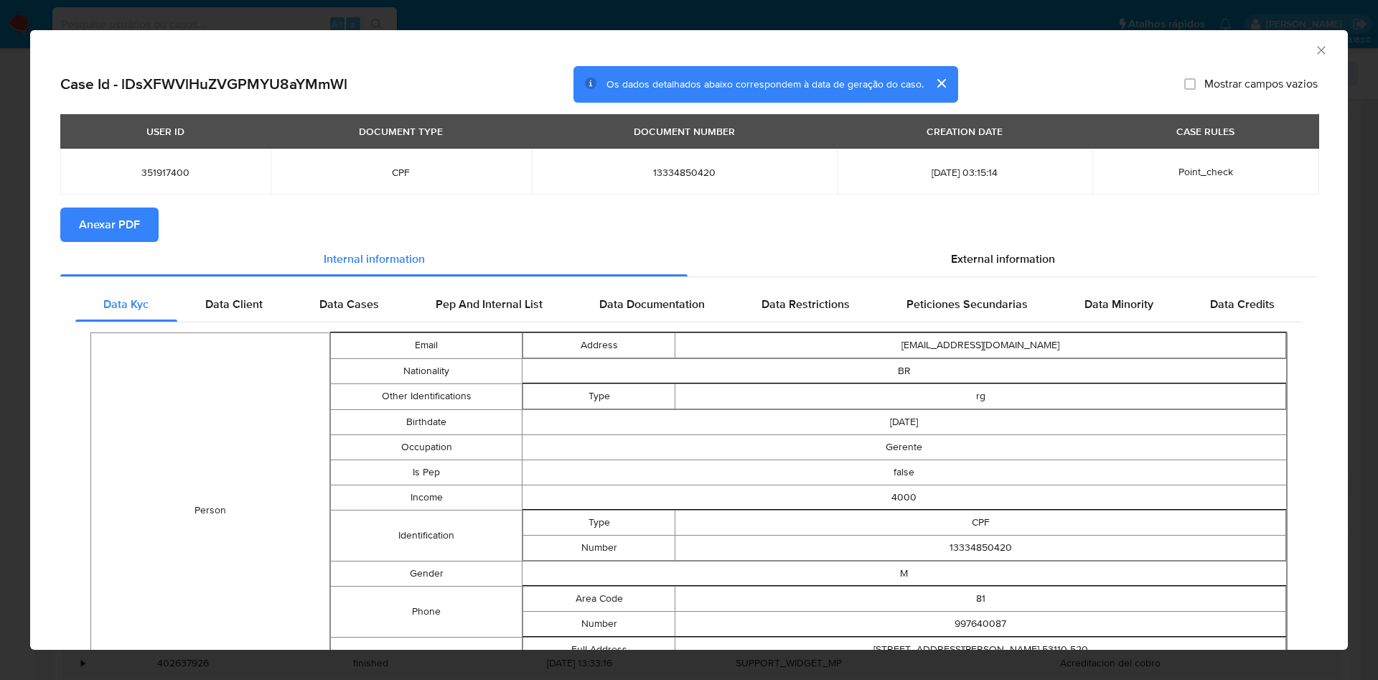
click at [146, 228] on button "Anexar PDF" at bounding box center [109, 224] width 98 height 34
click at [1315, 50] on icon "Fechar a janela" at bounding box center [1322, 50] width 14 height 14
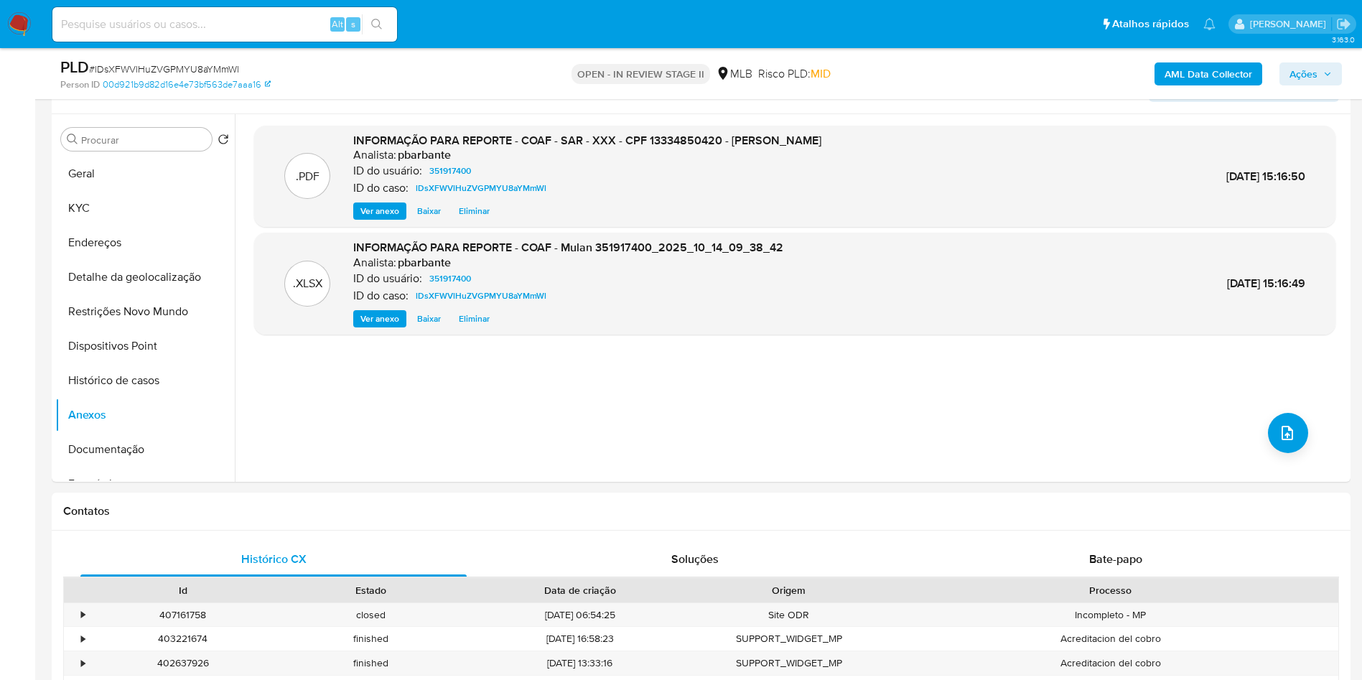
click at [1302, 64] on span "Ações" at bounding box center [1303, 73] width 28 height 23
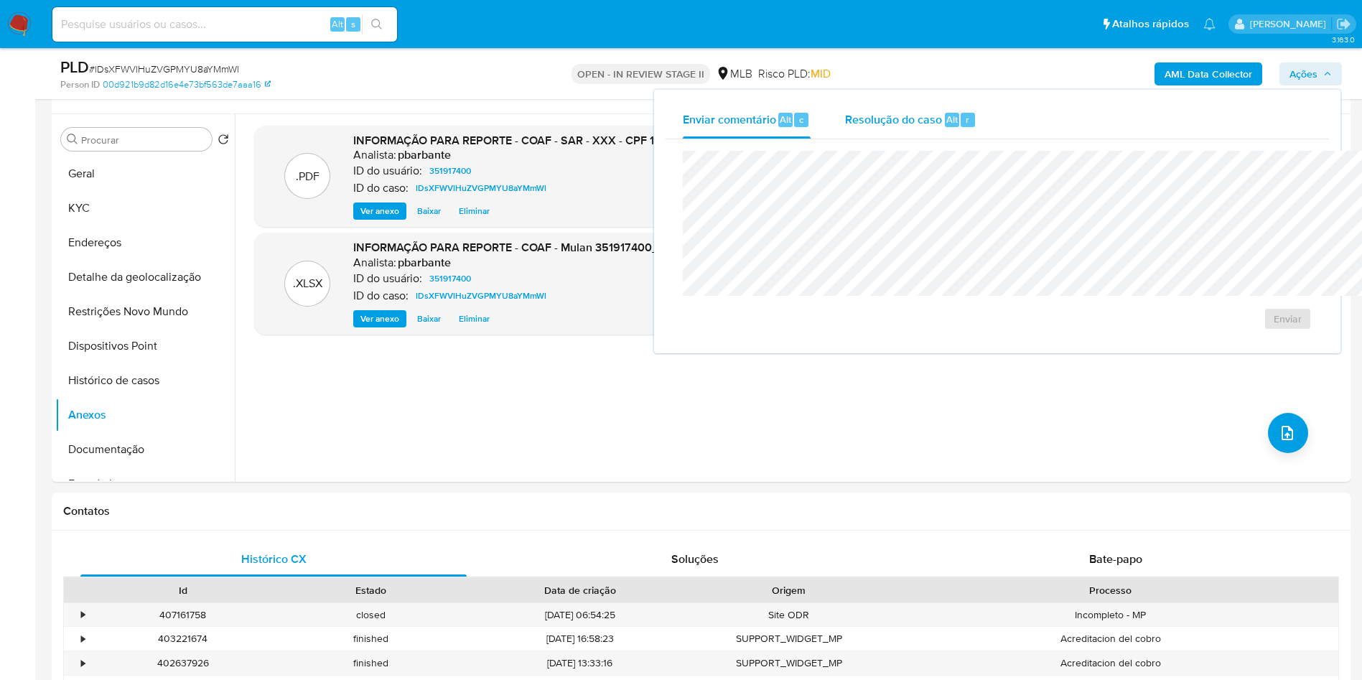
click at [845, 108] on div "Resolução do caso Alt r" at bounding box center [910, 119] width 131 height 37
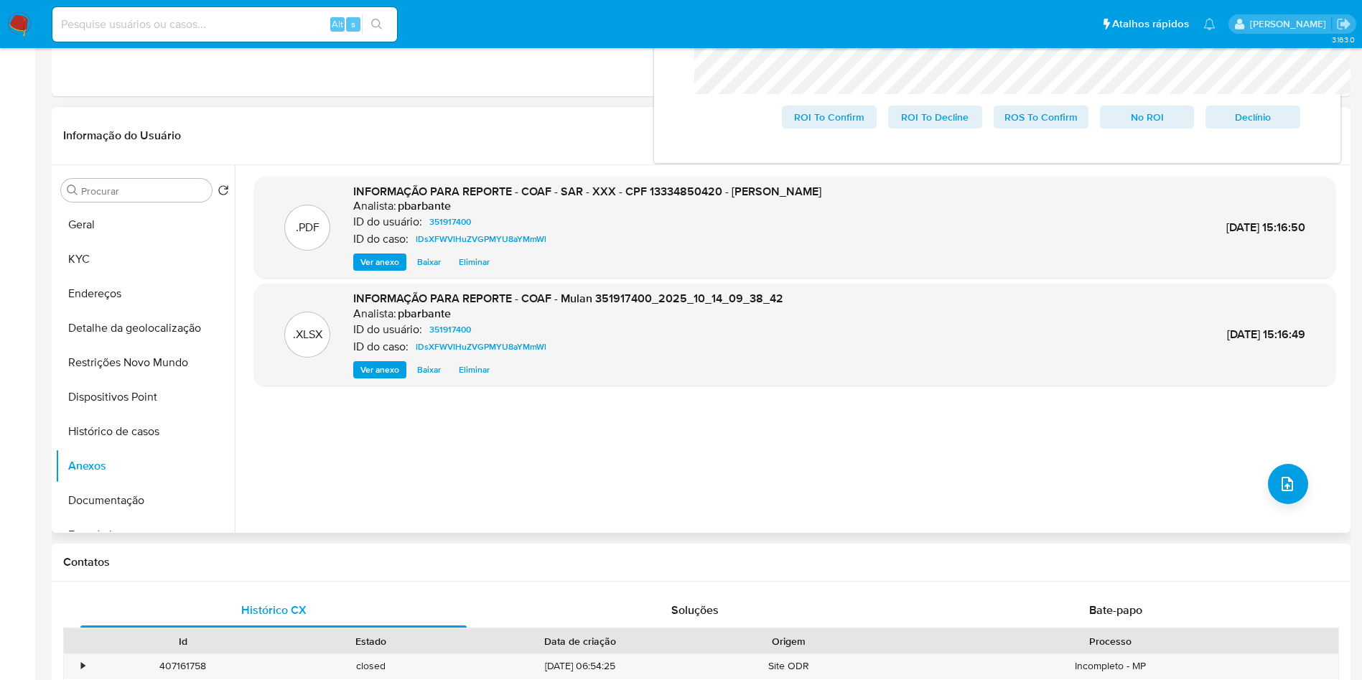
scroll to position [0, 0]
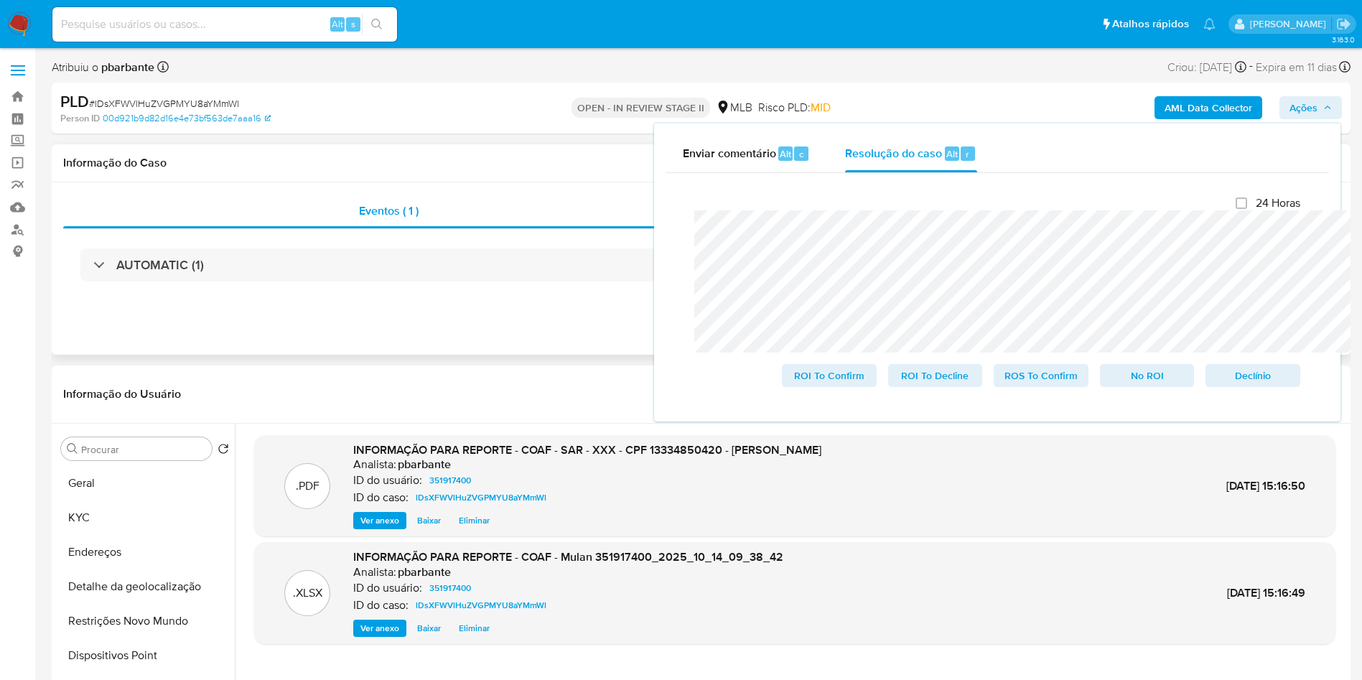
click at [434, 327] on div "Eventos ( 1 ) Ações AUTOMATIC (1)" at bounding box center [701, 268] width 1299 height 172
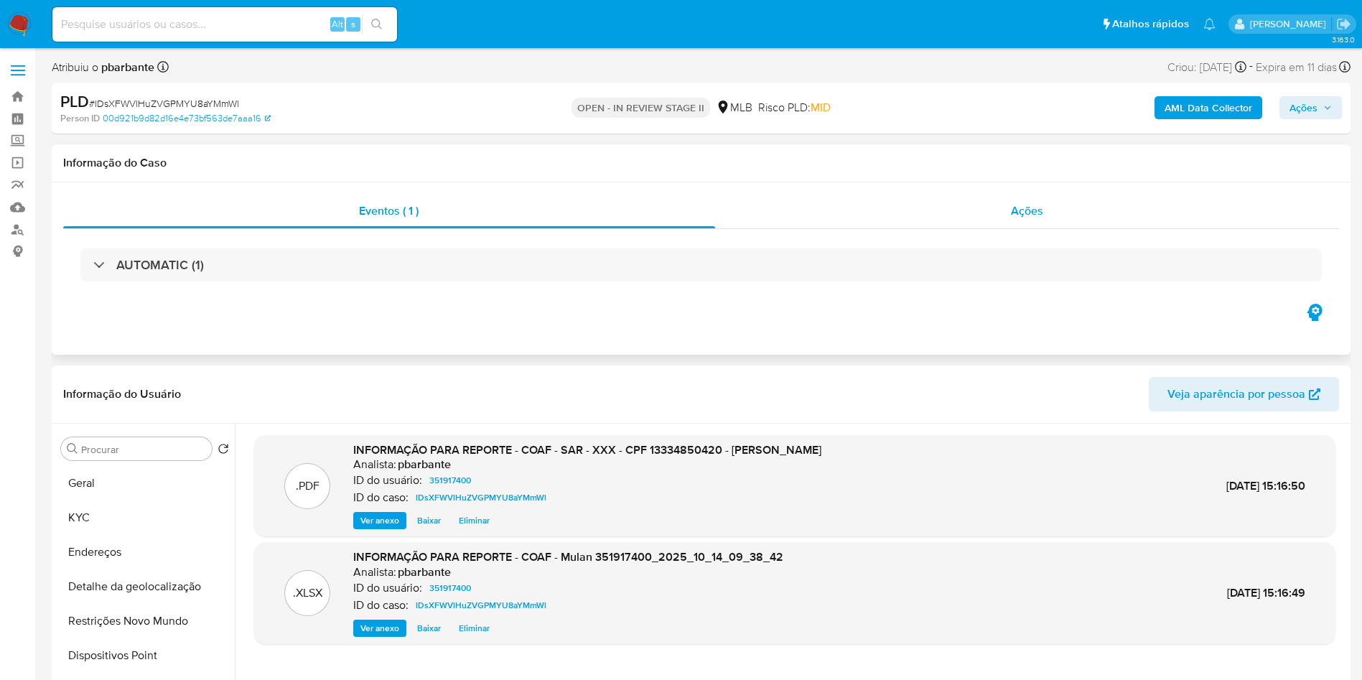
click at [1120, 223] on div "Ações" at bounding box center [1027, 211] width 625 height 34
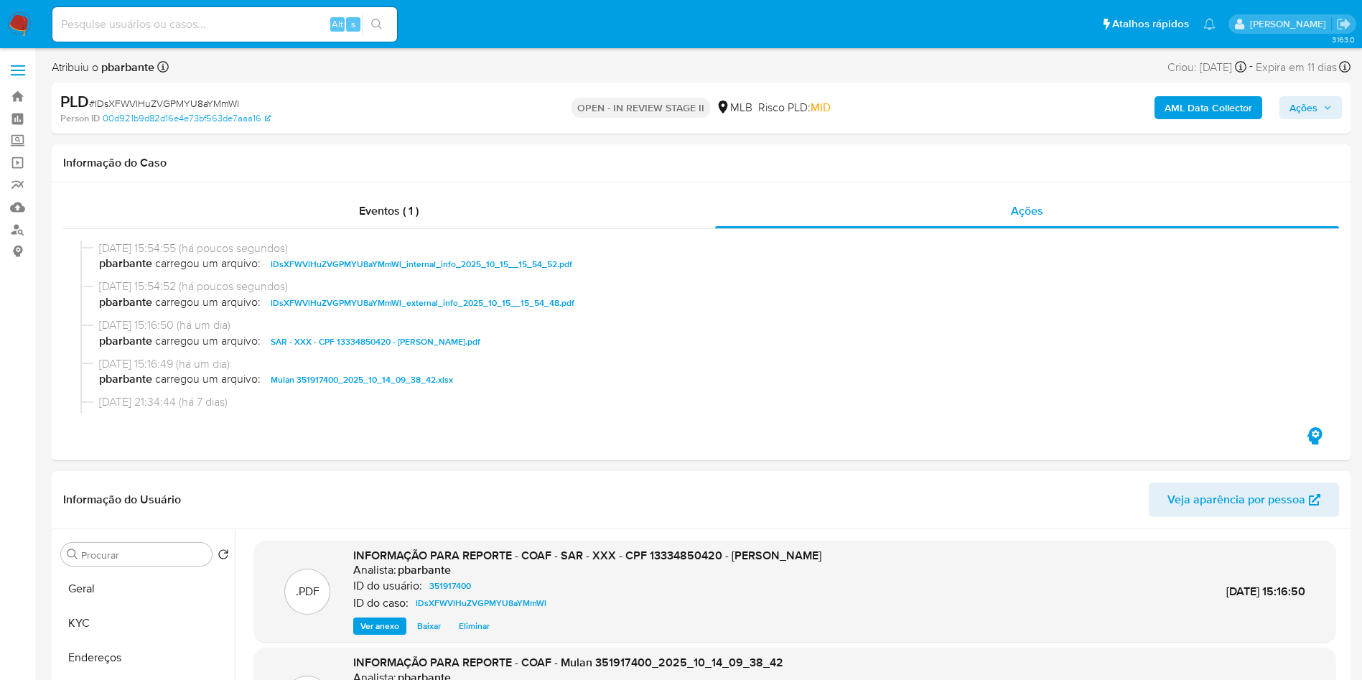
click at [1302, 114] on span "Ações" at bounding box center [1303, 107] width 28 height 23
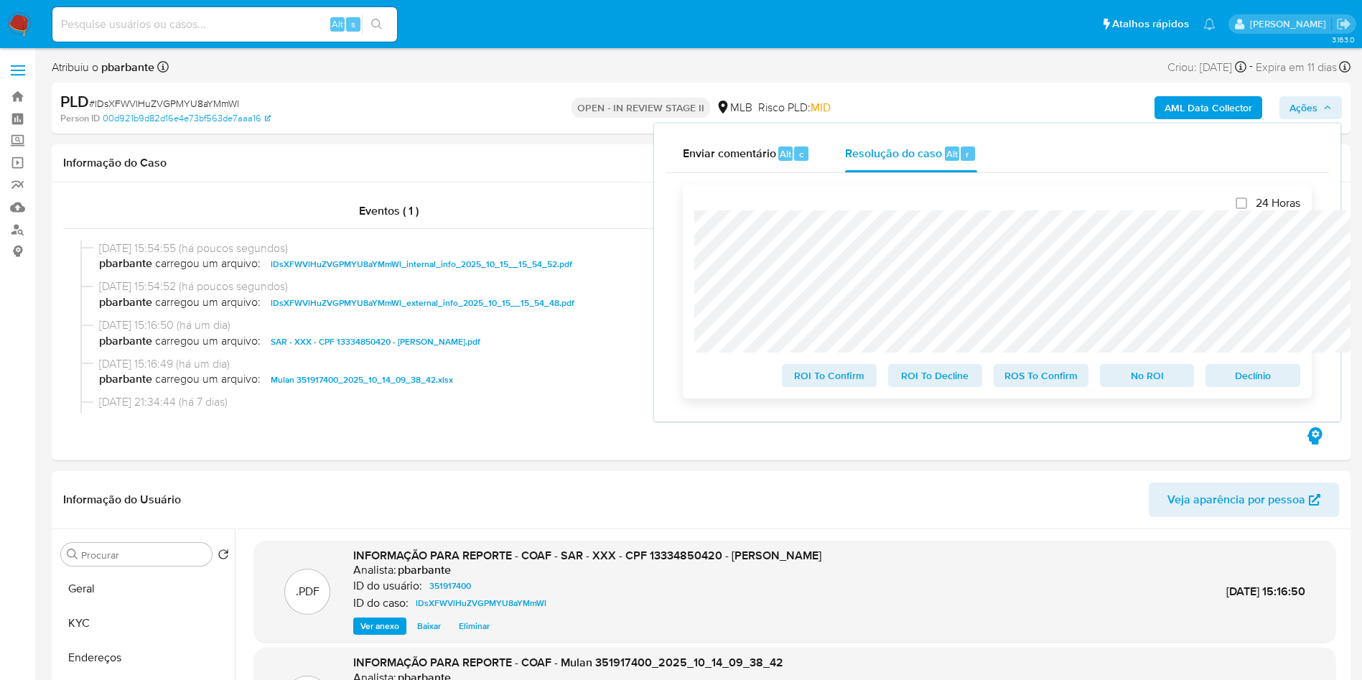
click at [1038, 382] on span "ROS To Confirm" at bounding box center [1041, 375] width 75 height 20
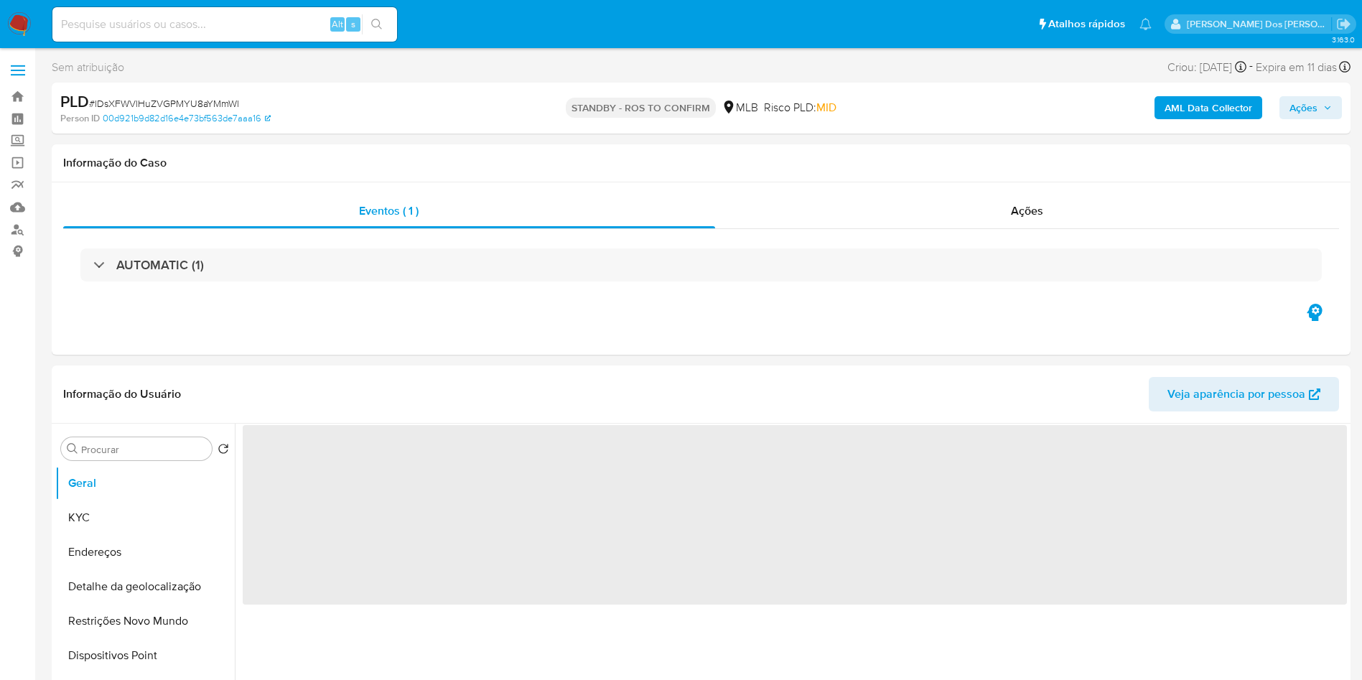
select select "10"
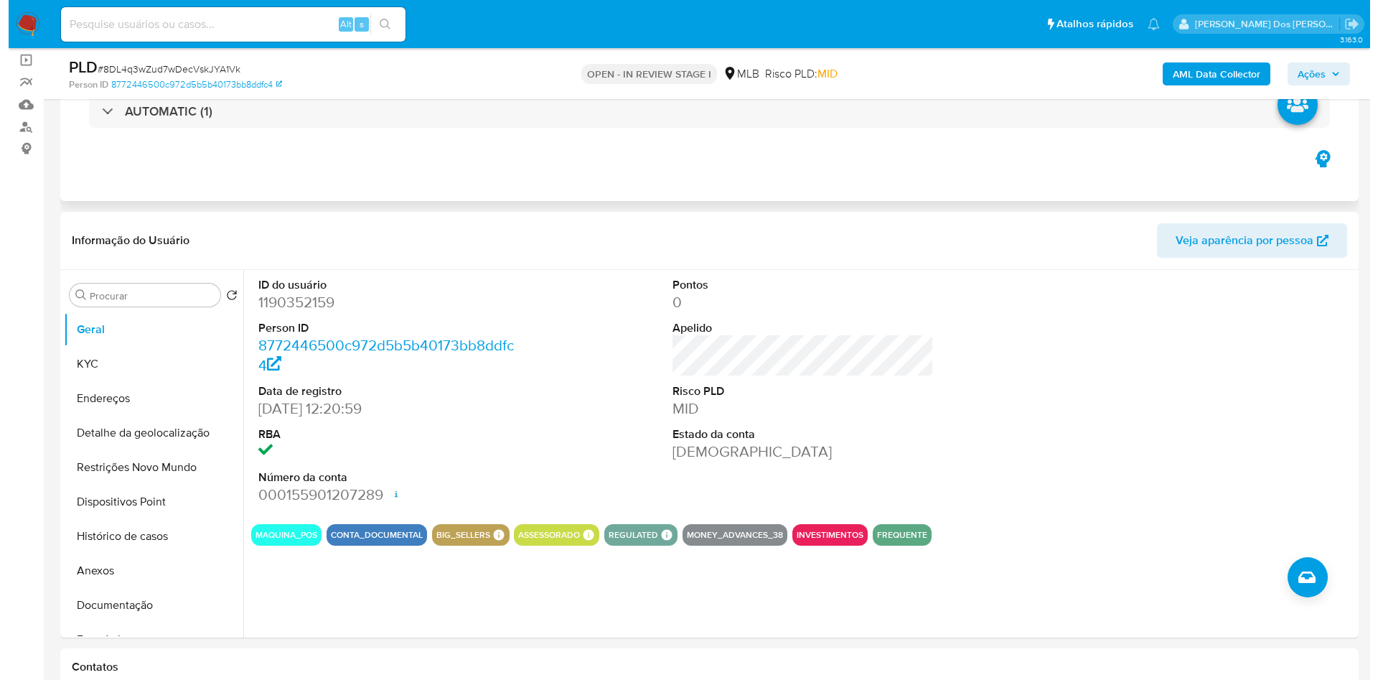
scroll to position [113, 0]
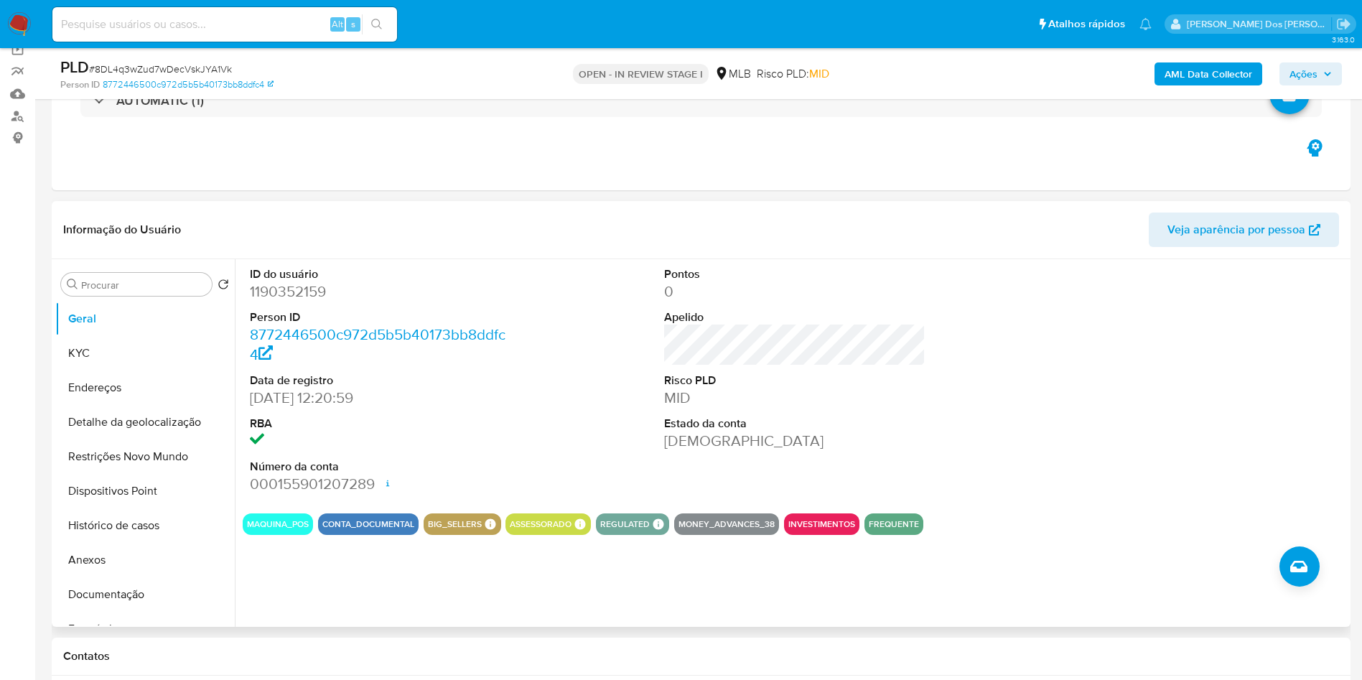
click at [281, 302] on dd "1190352159" at bounding box center [381, 291] width 262 height 20
copy dd "1190352159"
click at [113, 543] on button "Histórico de casos" at bounding box center [139, 525] width 168 height 34
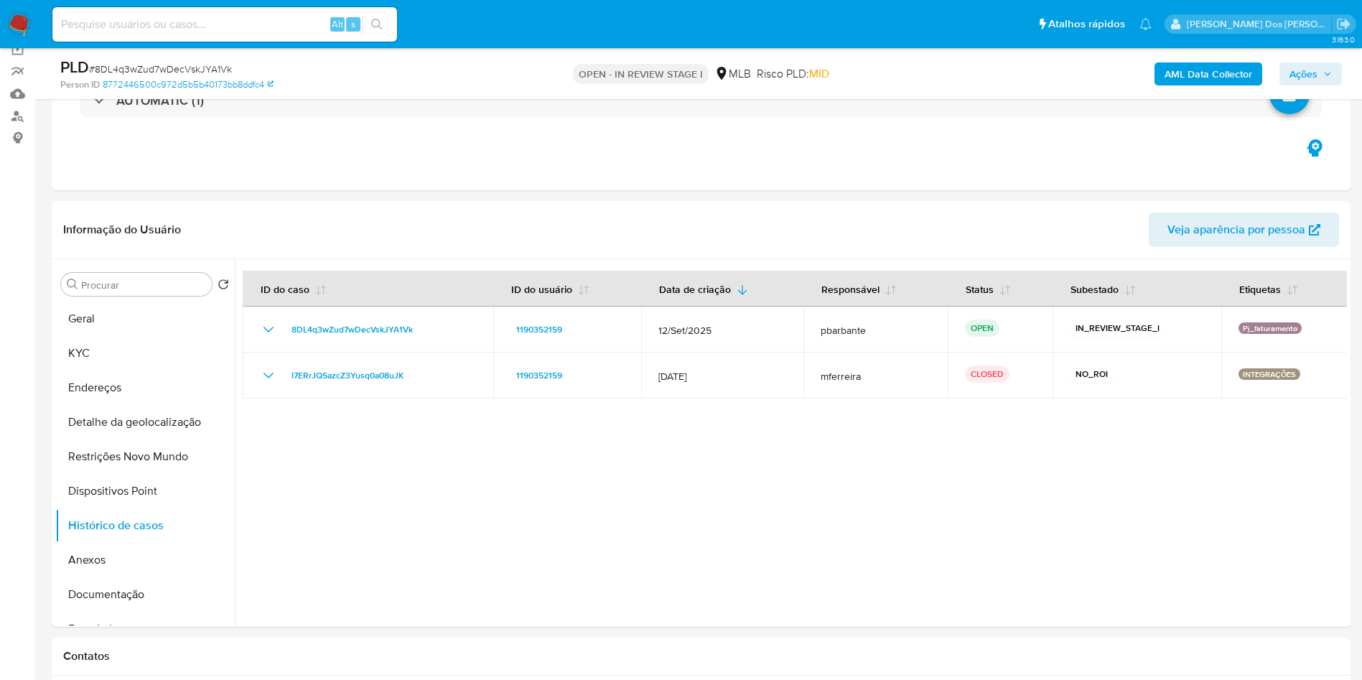
click at [1207, 80] on b "AML Data Collector" at bounding box center [1209, 73] width 88 height 23
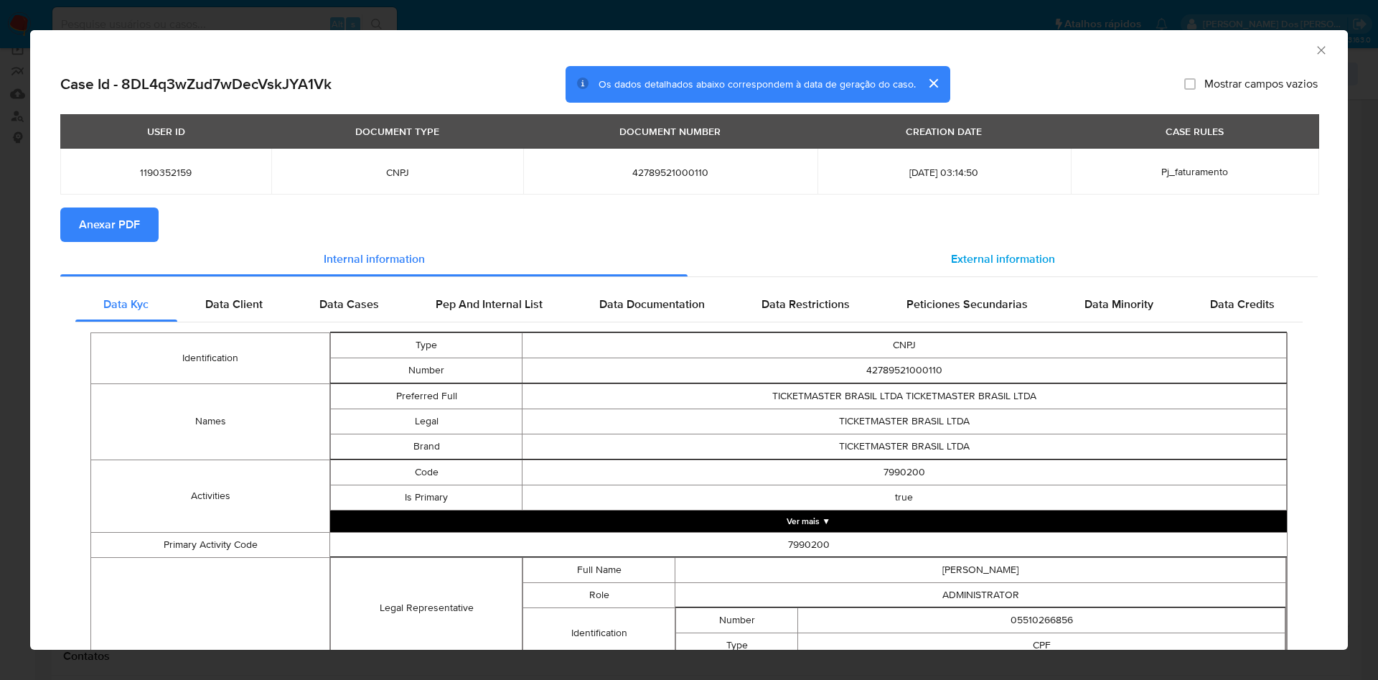
click at [991, 276] on div "External information" at bounding box center [1003, 259] width 630 height 34
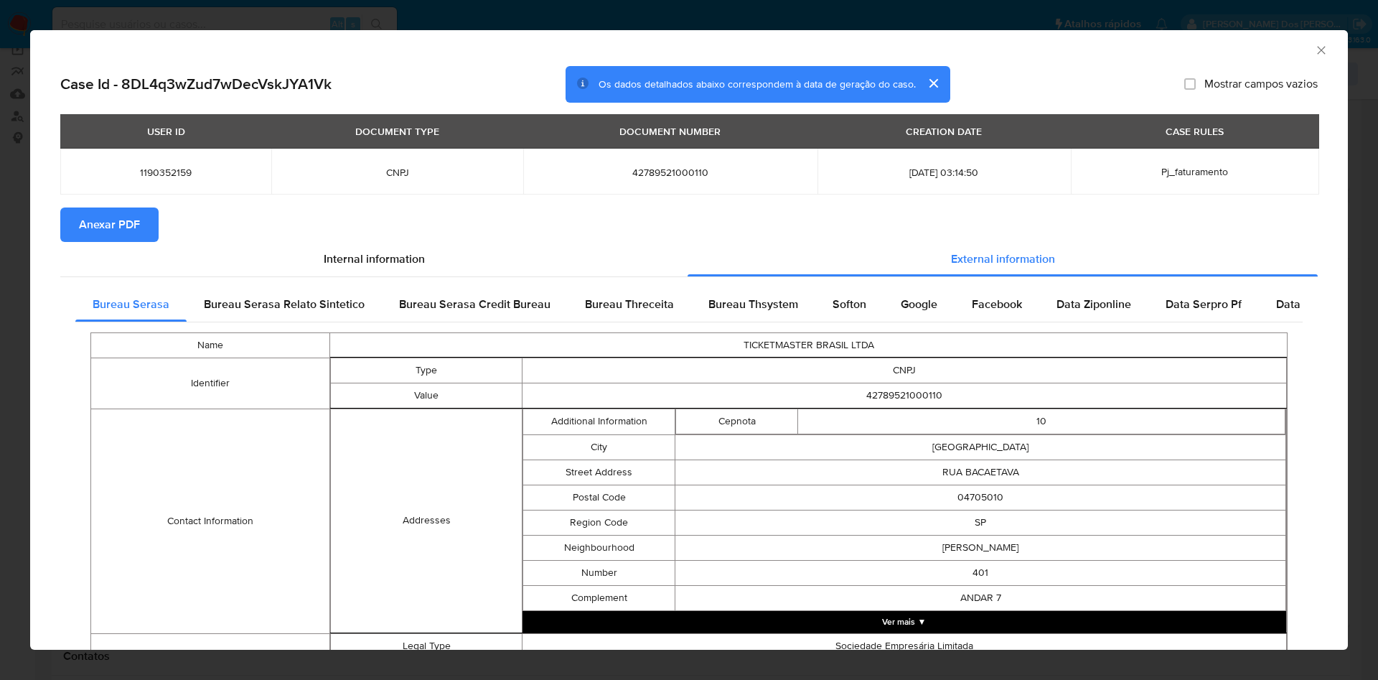
click at [101, 225] on span "Anexar PDF" at bounding box center [109, 225] width 61 height 32
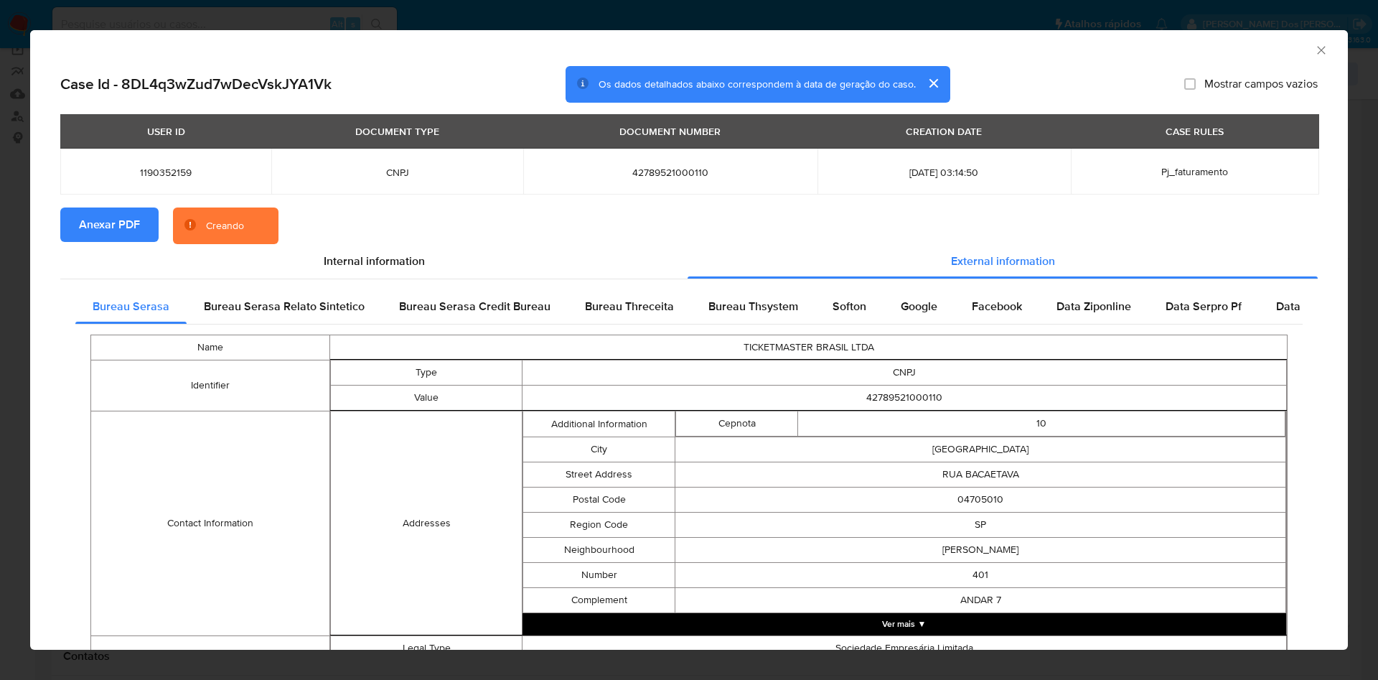
scroll to position [467, 0]
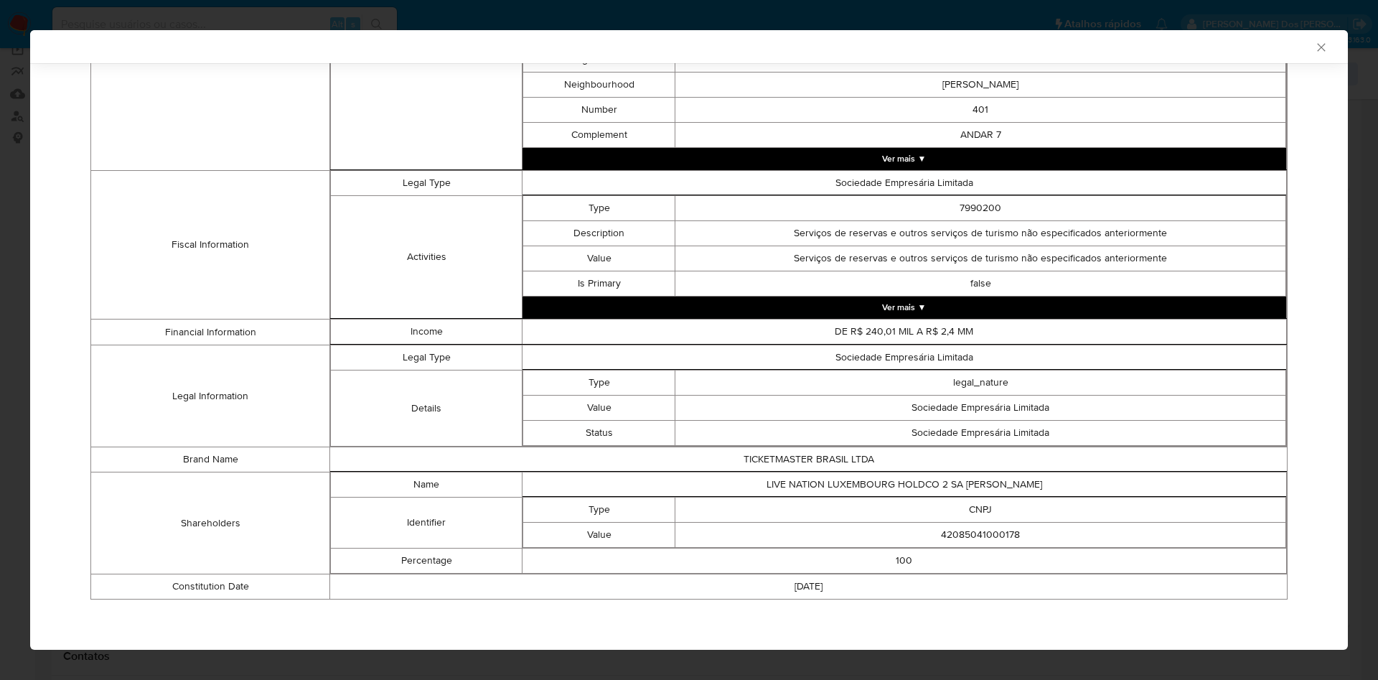
click at [957, 532] on td "42085041000178" at bounding box center [981, 535] width 611 height 25
copy td "42085041000178"
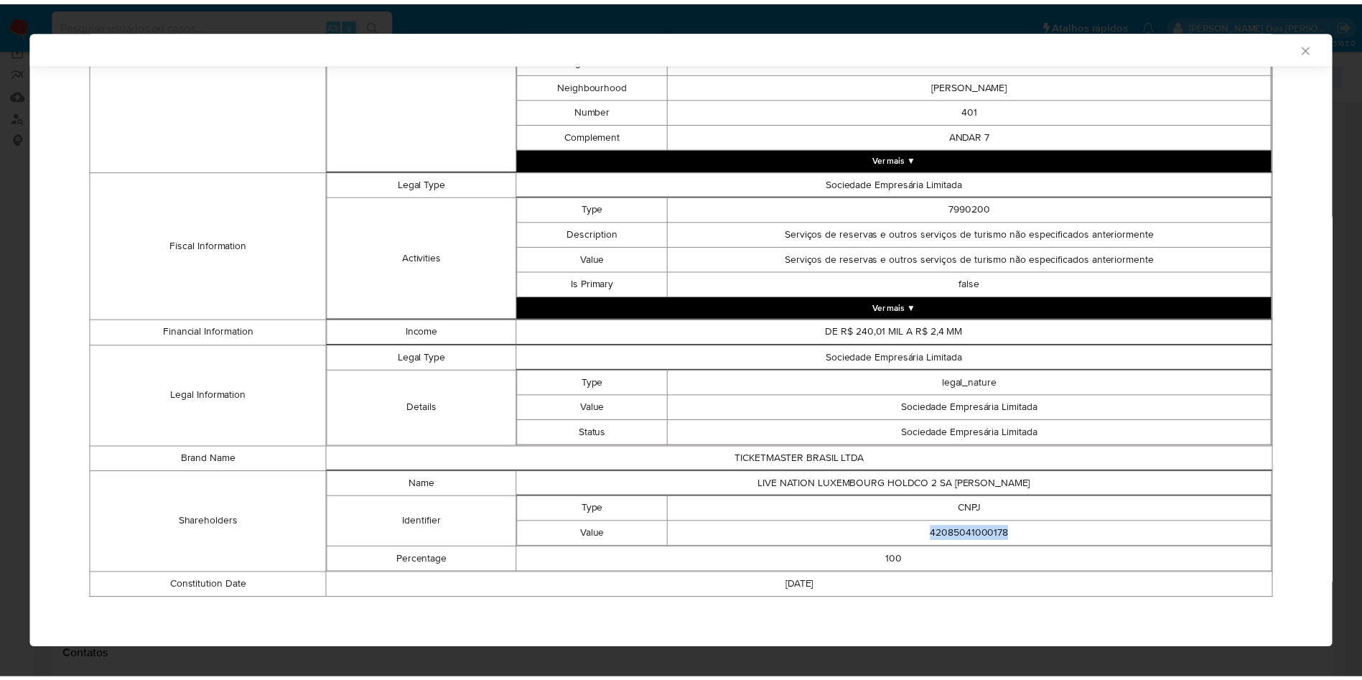
scroll to position [464, 0]
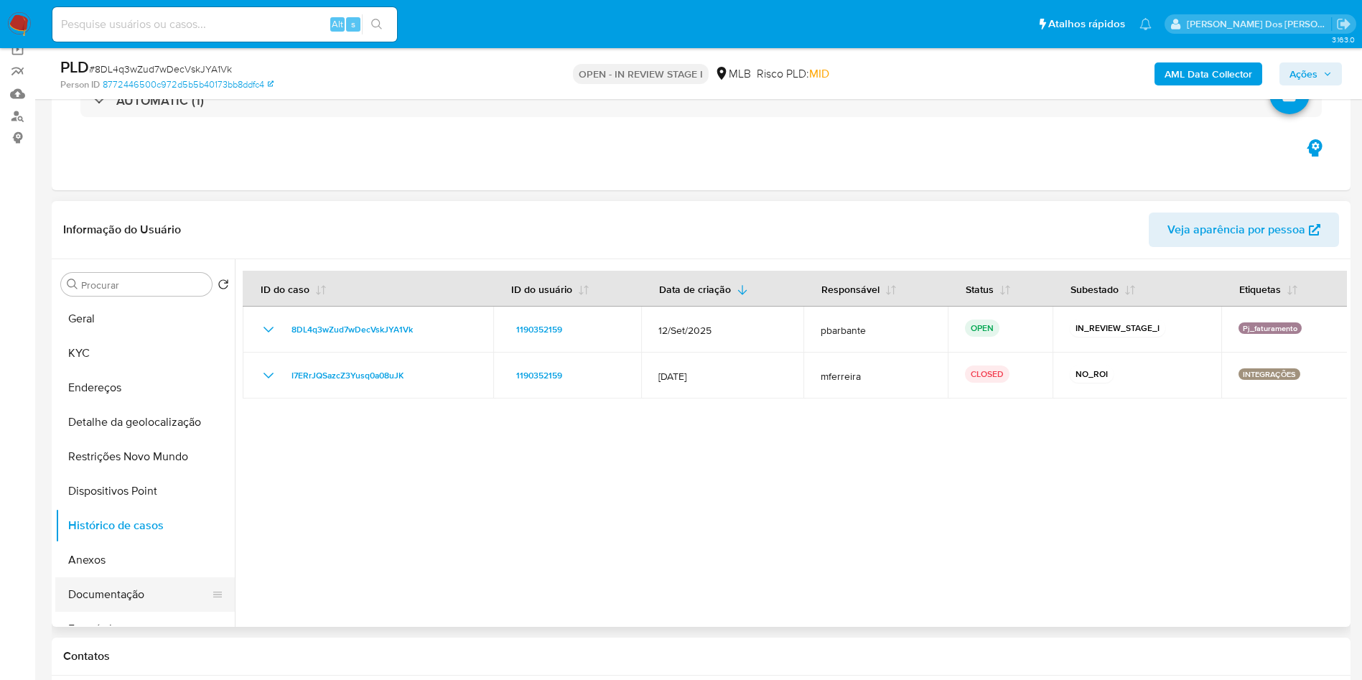
click at [154, 612] on button "Documentação" at bounding box center [139, 594] width 168 height 34
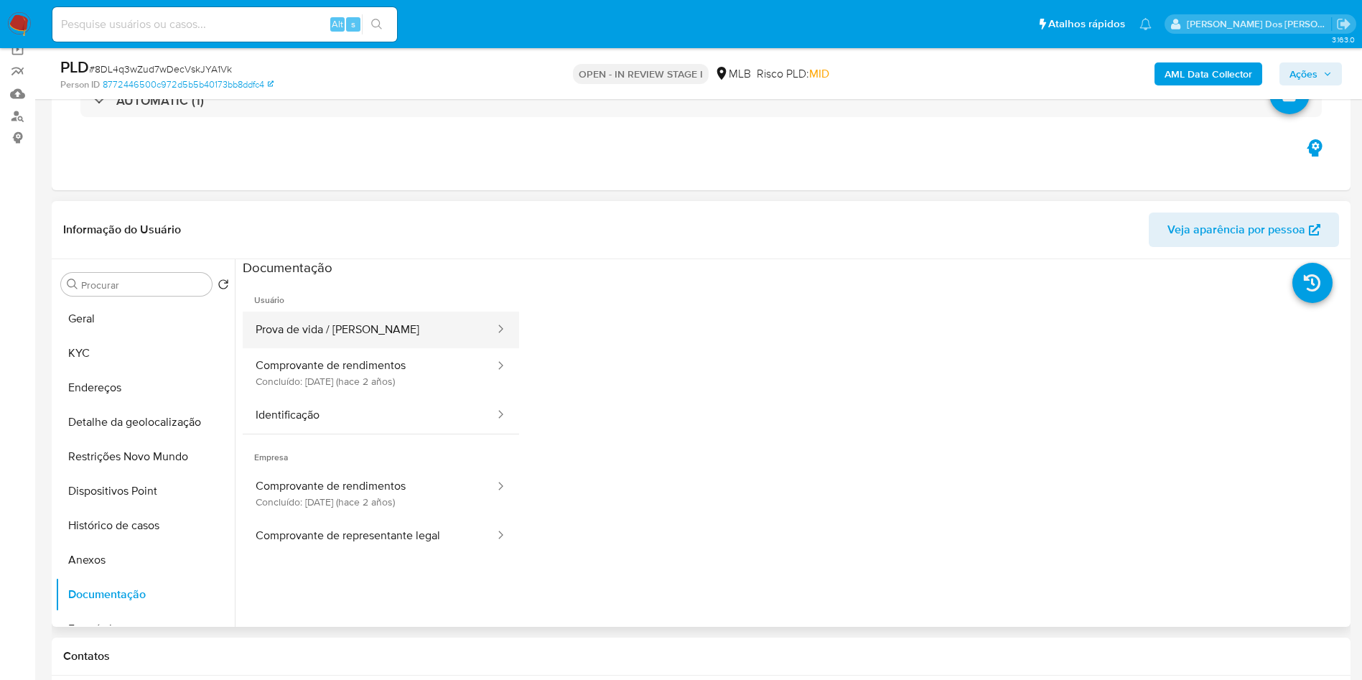
click at [379, 341] on button "Prova de vida / [PERSON_NAME]" at bounding box center [369, 330] width 253 height 37
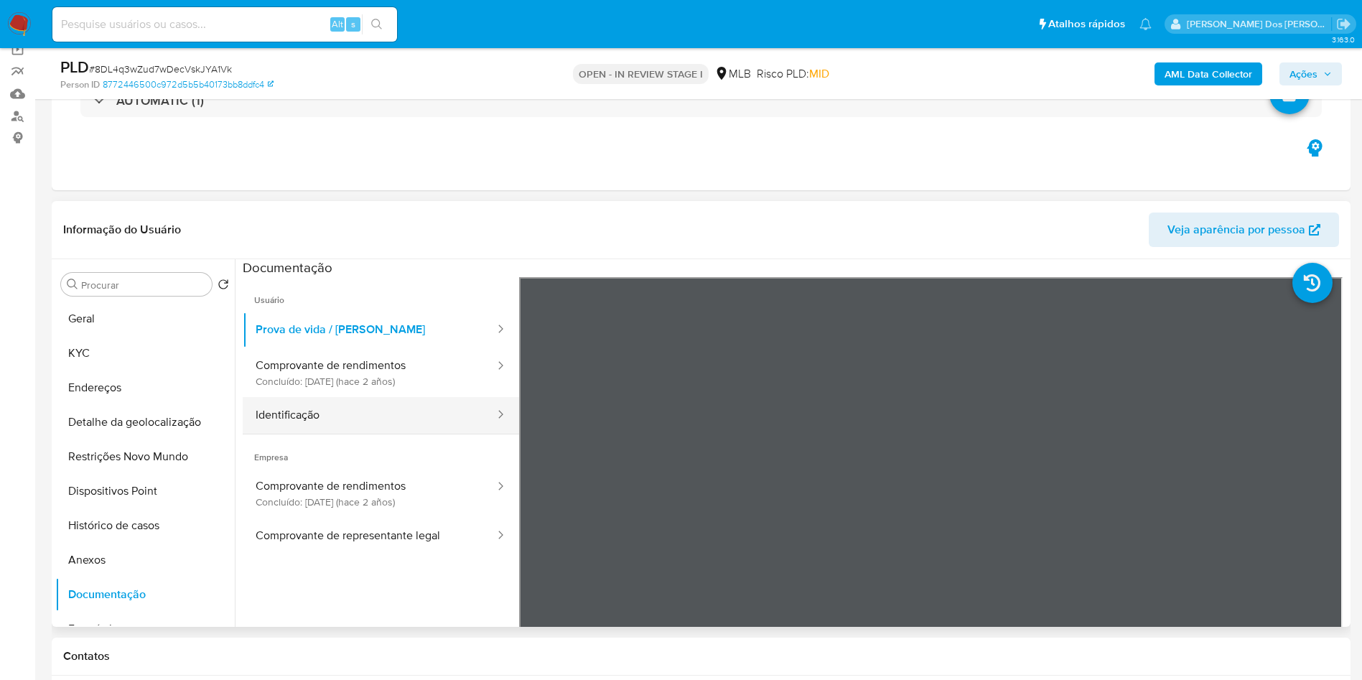
click at [327, 434] on button "Identificação" at bounding box center [369, 415] width 253 height 37
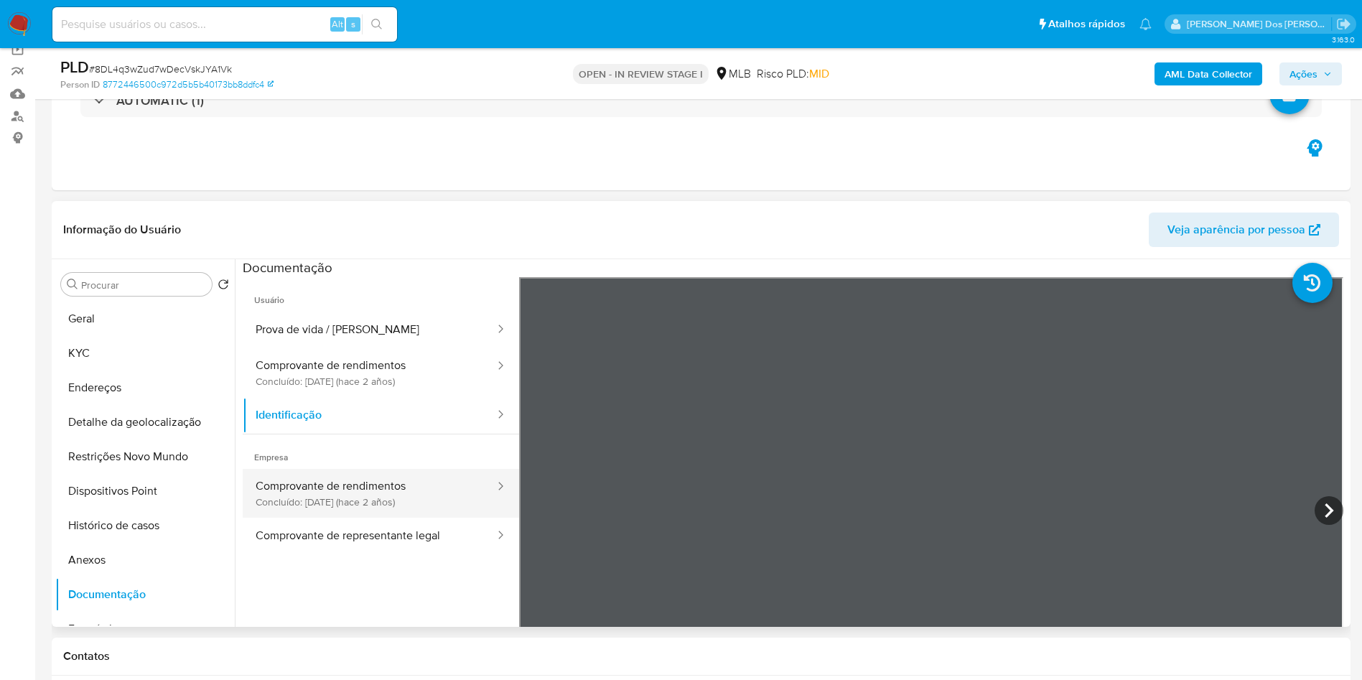
click at [384, 502] on button "Comprovante de rendimentos Concluído: 28/06/2023 (hace 2 años)" at bounding box center [369, 493] width 253 height 49
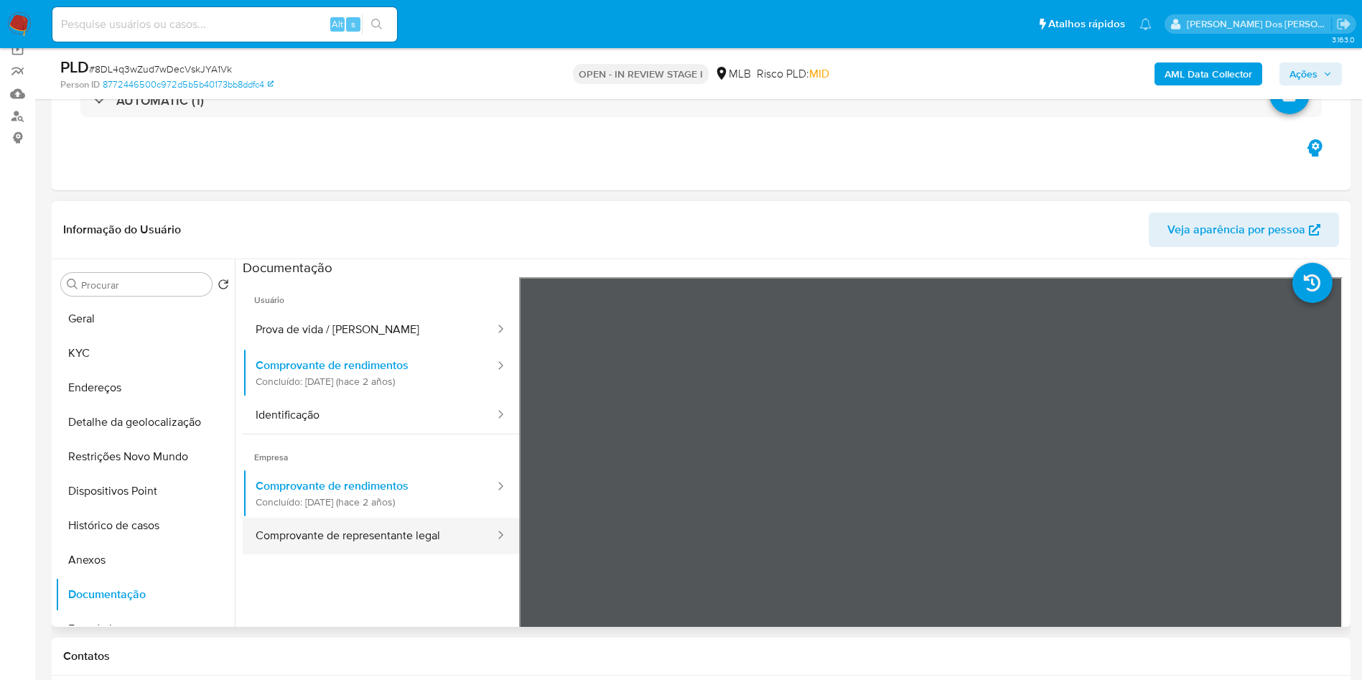
click at [366, 554] on button "Comprovante de representante legal" at bounding box center [369, 536] width 253 height 37
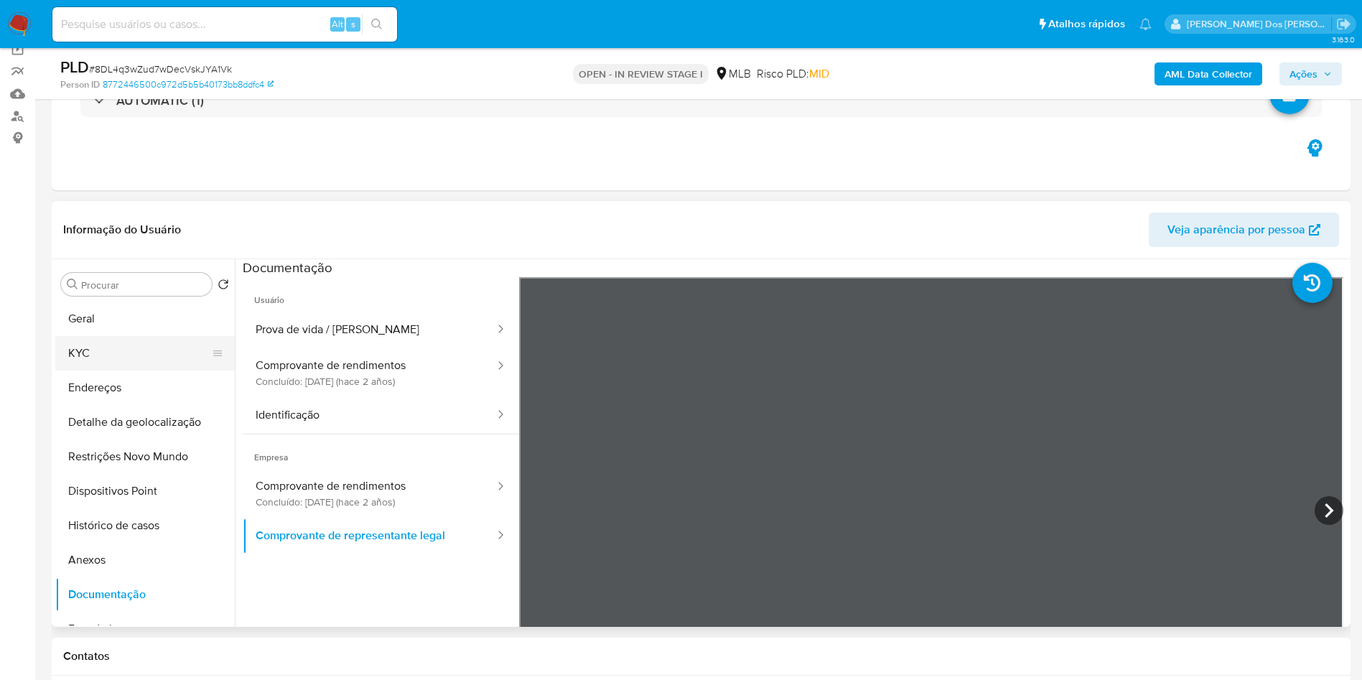
click at [107, 370] on button "KYC" at bounding box center [139, 353] width 168 height 34
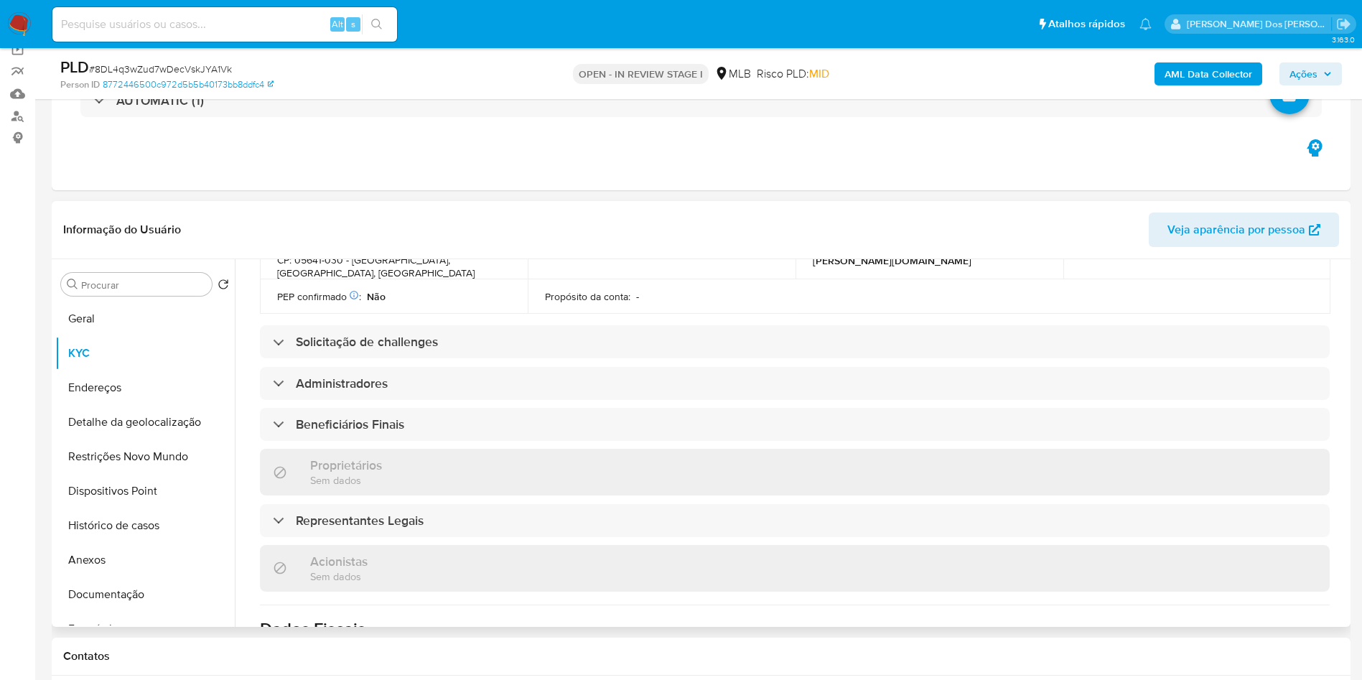
scroll to position [562, 0]
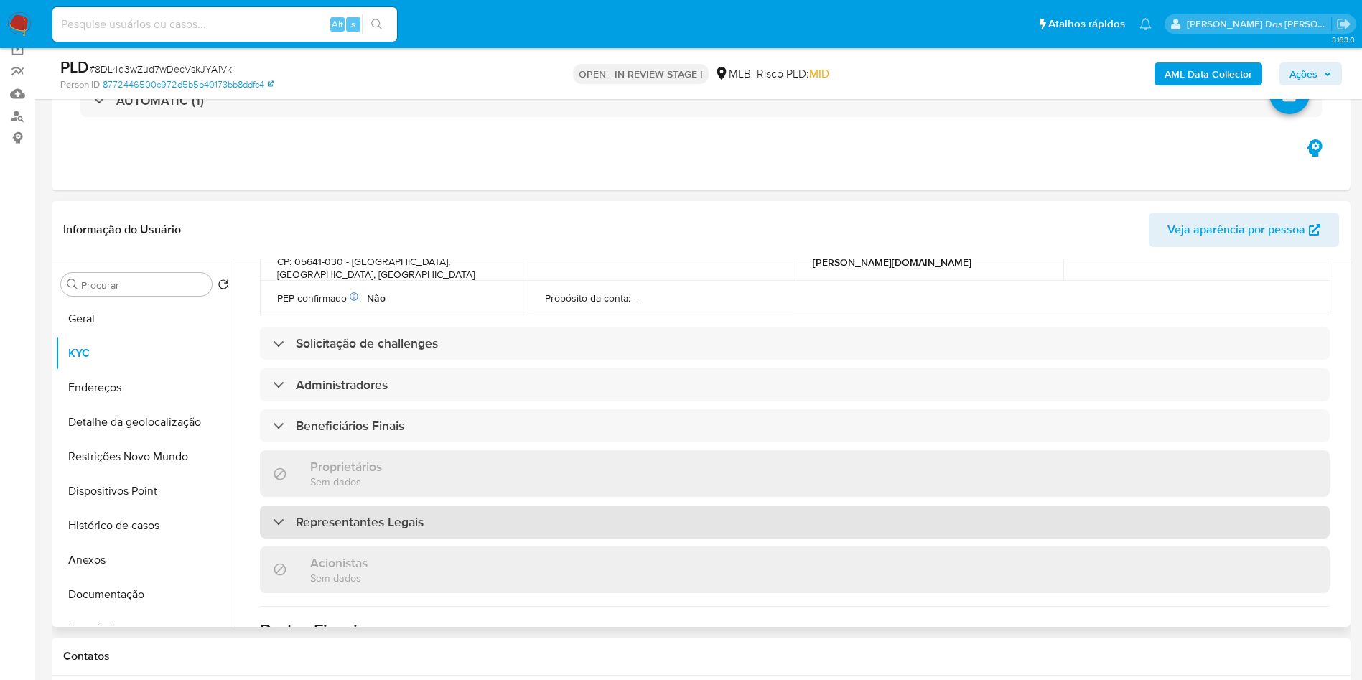
click at [663, 505] on div "Representantes Legais" at bounding box center [795, 521] width 1070 height 33
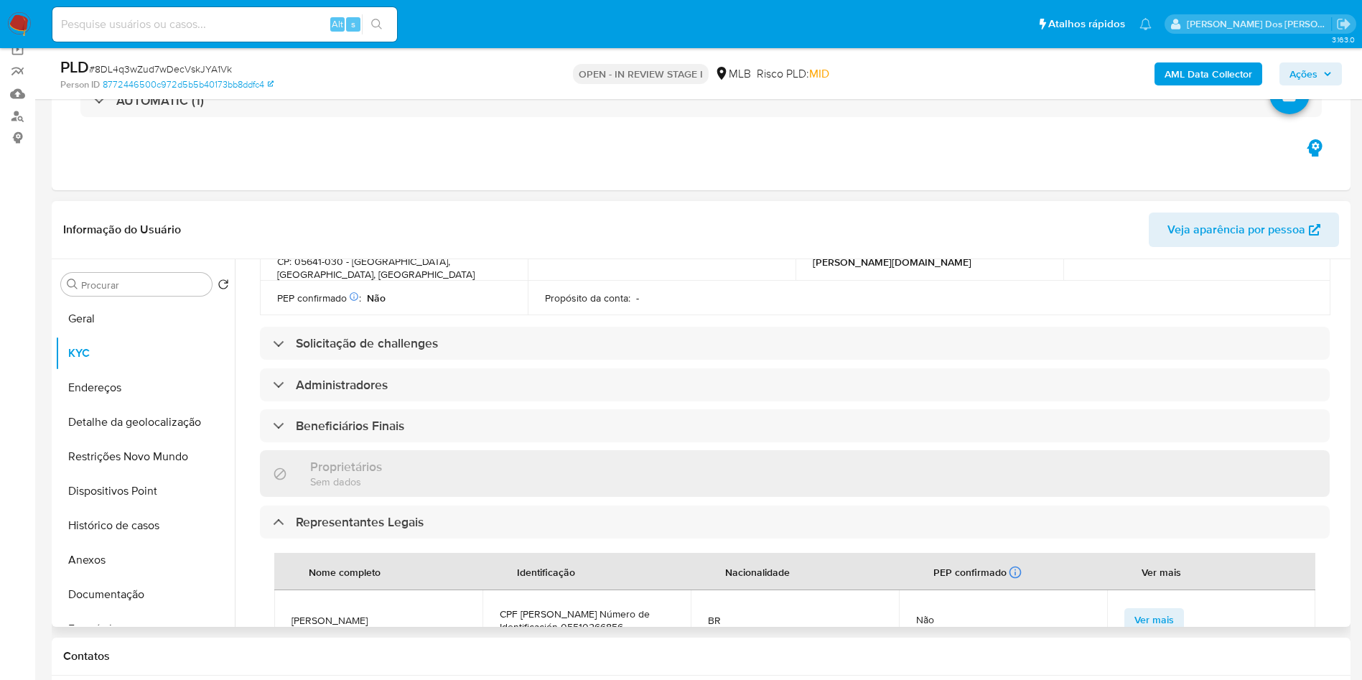
scroll to position [612, 0]
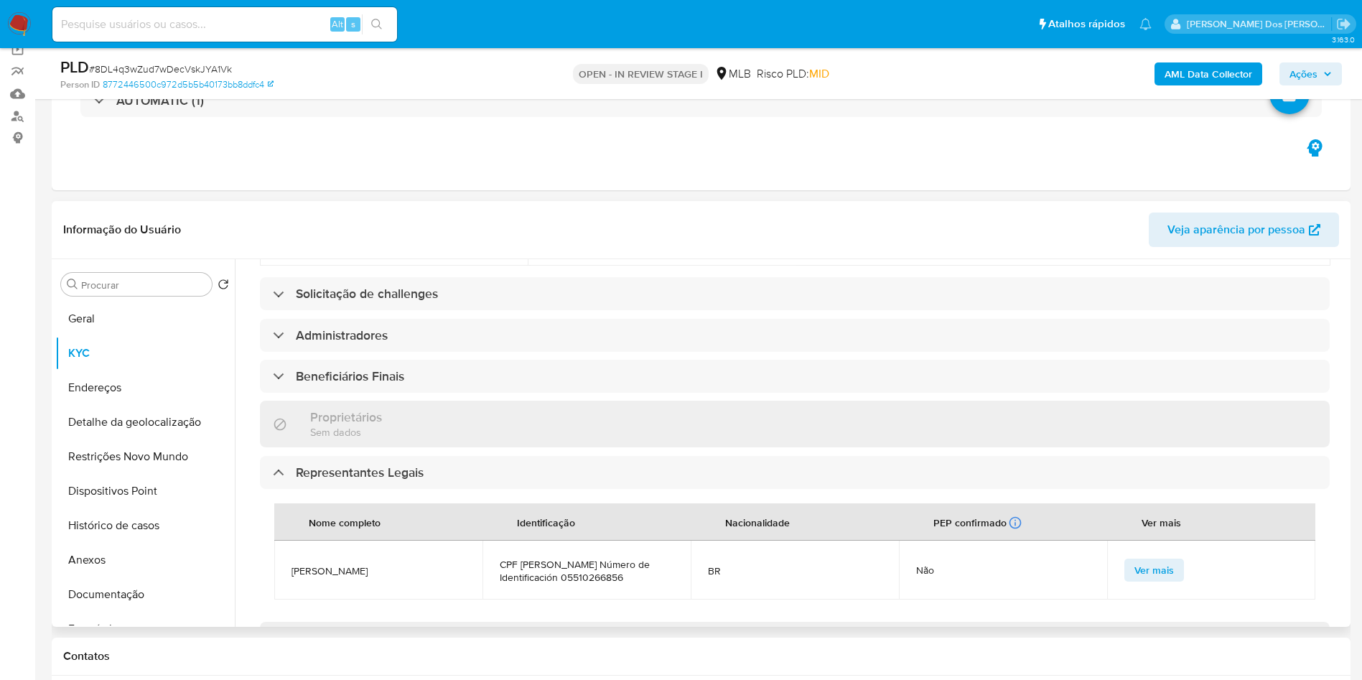
drag, startPoint x: 589, startPoint y: 556, endPoint x: 490, endPoint y: 531, distance: 101.3
click at [490, 541] on td "CPF RICARDO CERQUEIRA LEITE Número de Identificación 05510266856" at bounding box center [586, 570] width 208 height 59
click at [536, 558] on span "CPF RICARDO CERQUEIRA LEITE Número de Identificación 05510266856" at bounding box center [587, 571] width 174 height 26
click at [146, 577] on button "Anexos" at bounding box center [139, 560] width 168 height 34
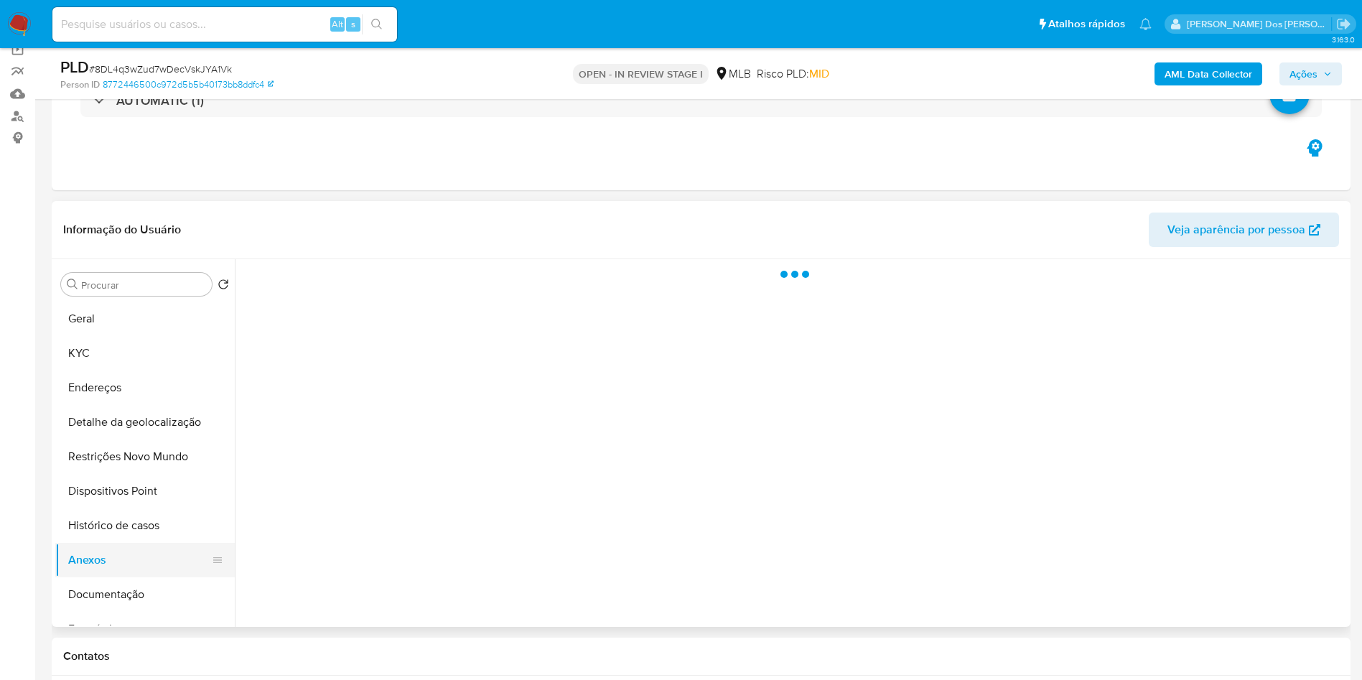
scroll to position [0, 0]
click at [134, 602] on button "Documentação" at bounding box center [139, 594] width 168 height 34
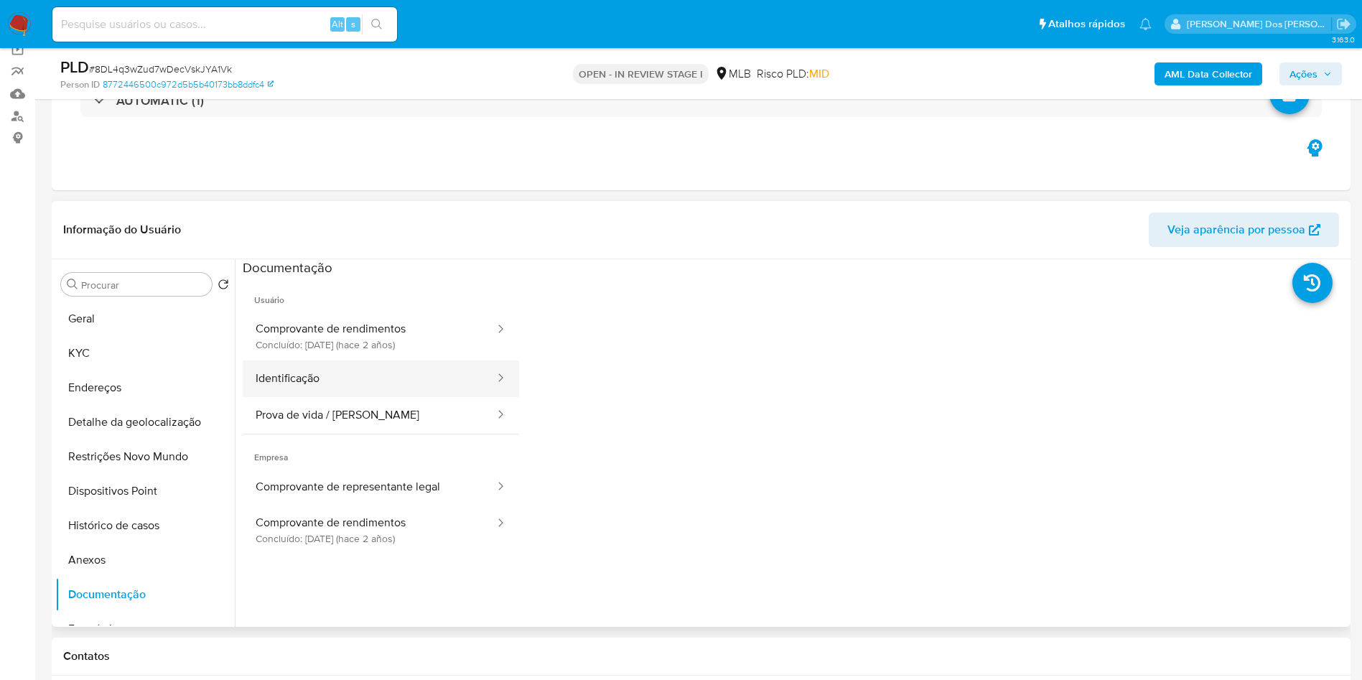
click at [395, 384] on button "Identificação" at bounding box center [369, 378] width 253 height 37
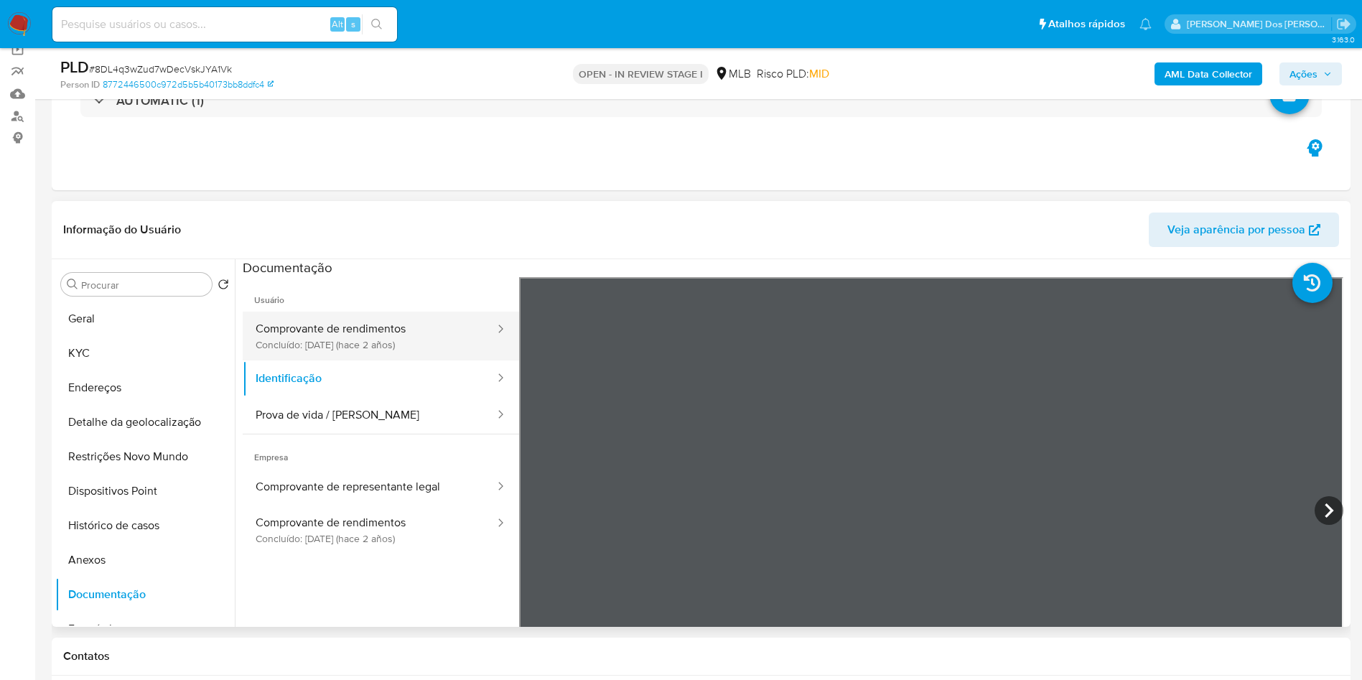
click at [421, 352] on button "Comprovante de rendimentos Concluído: 28/06/2023 (hace 2 años)" at bounding box center [369, 336] width 253 height 49
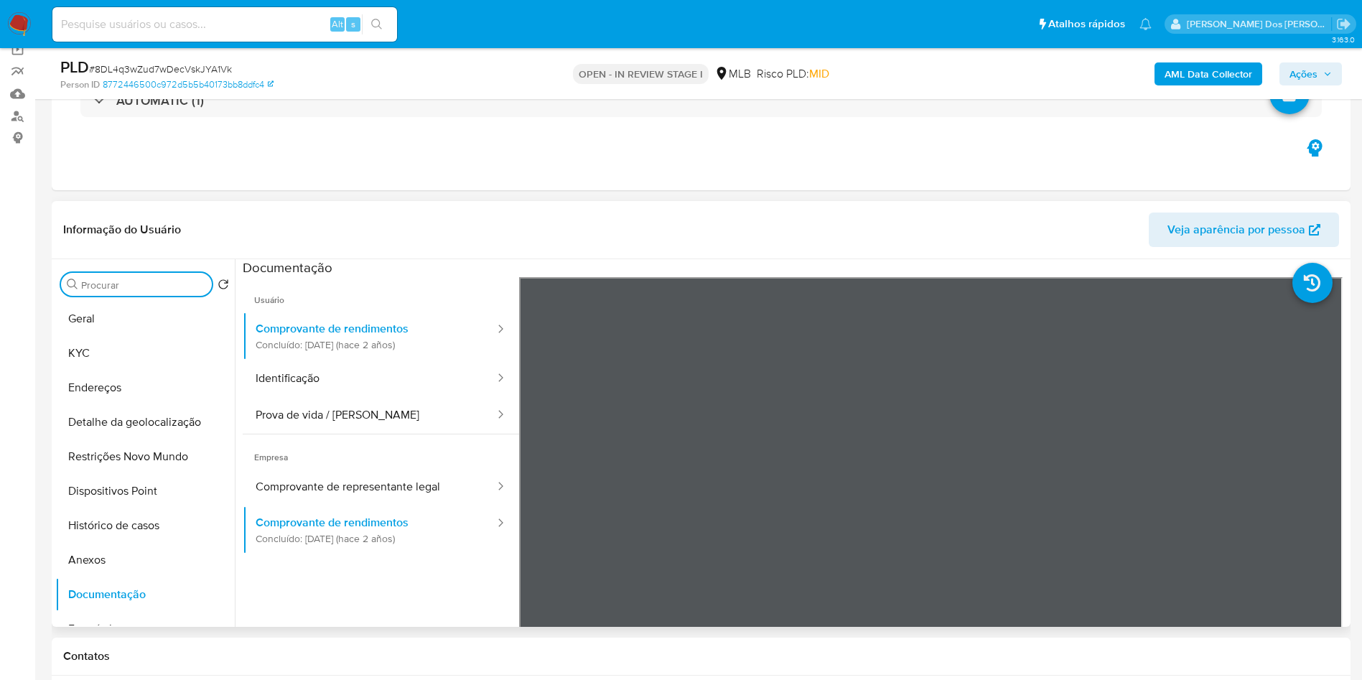
click at [137, 291] on input "Procurar" at bounding box center [143, 285] width 125 height 13
click at [98, 335] on button "Geral" at bounding box center [139, 319] width 168 height 34
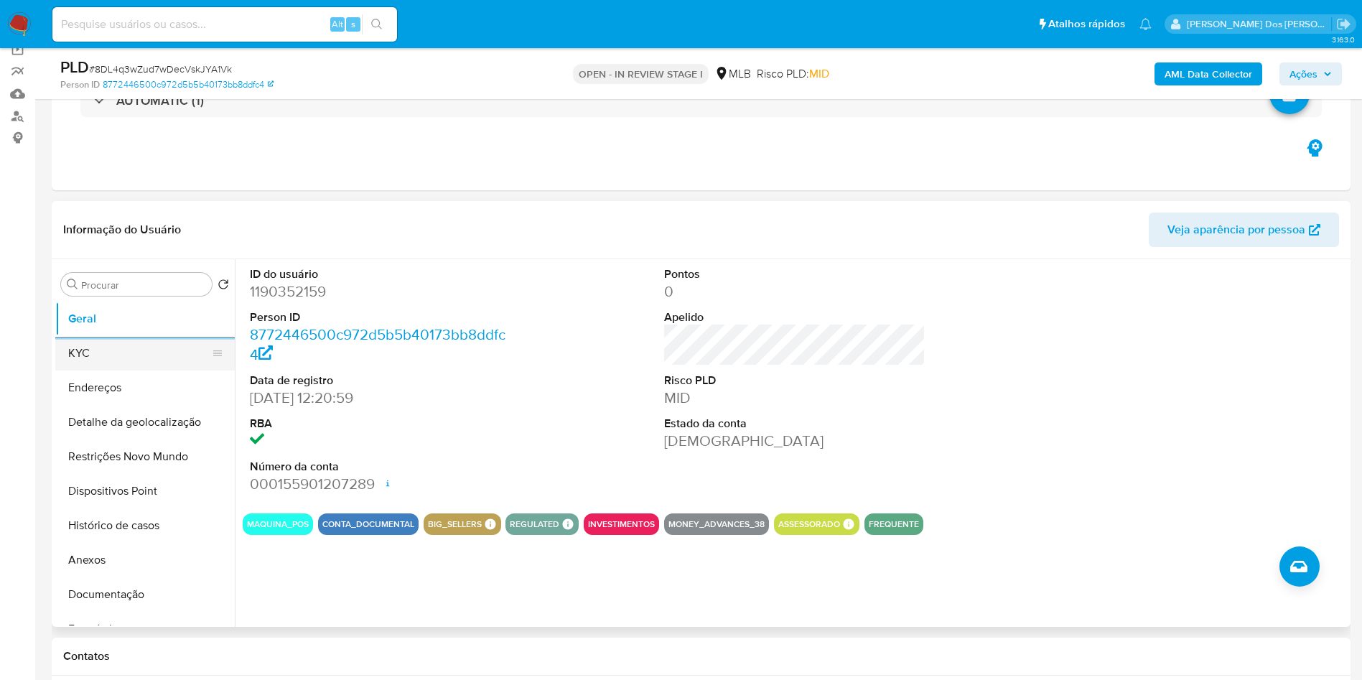
click at [111, 370] on button "KYC" at bounding box center [139, 353] width 168 height 34
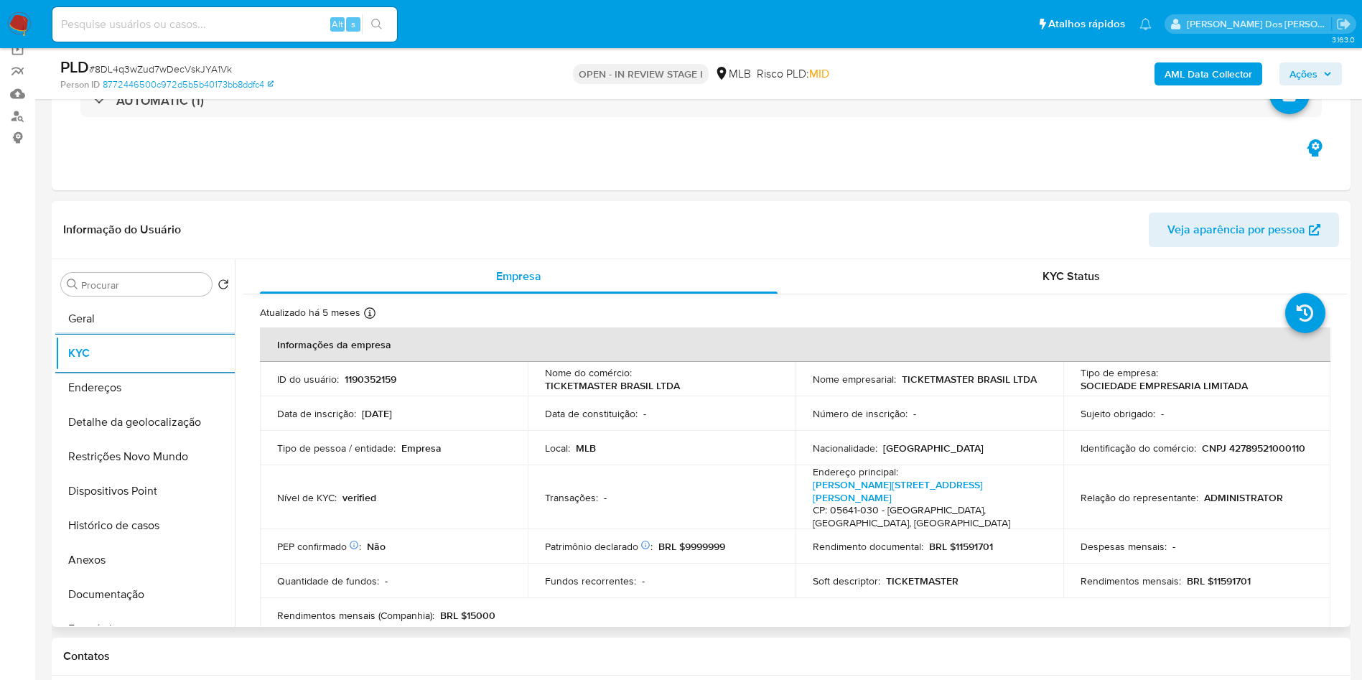
scroll to position [858, 0]
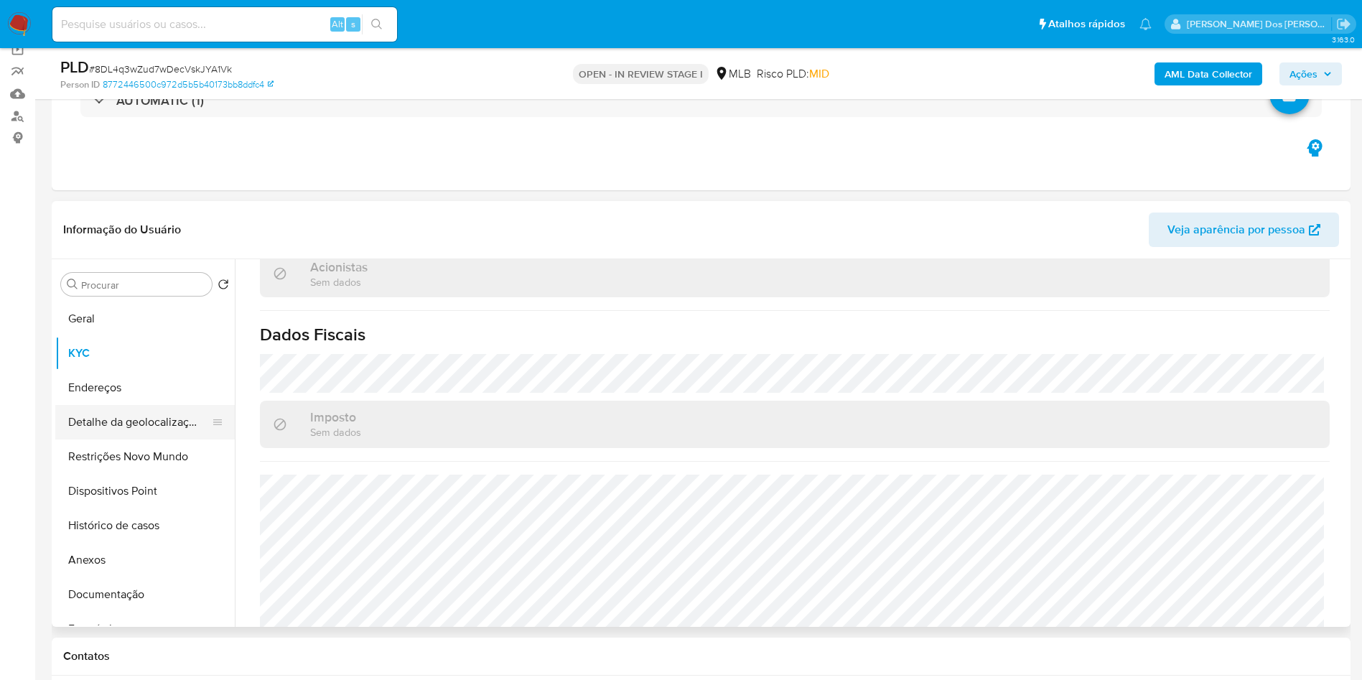
click at [97, 439] on button "Detalhe da geolocalização" at bounding box center [139, 422] width 168 height 34
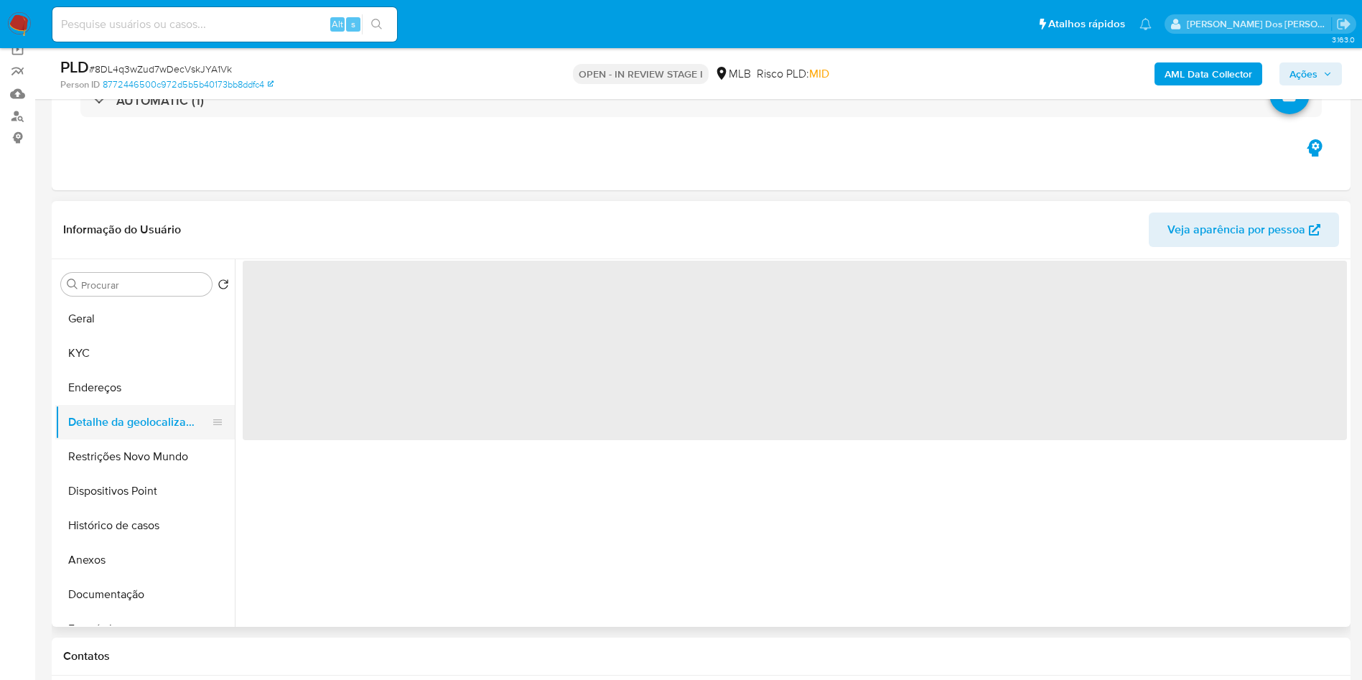
scroll to position [0, 0]
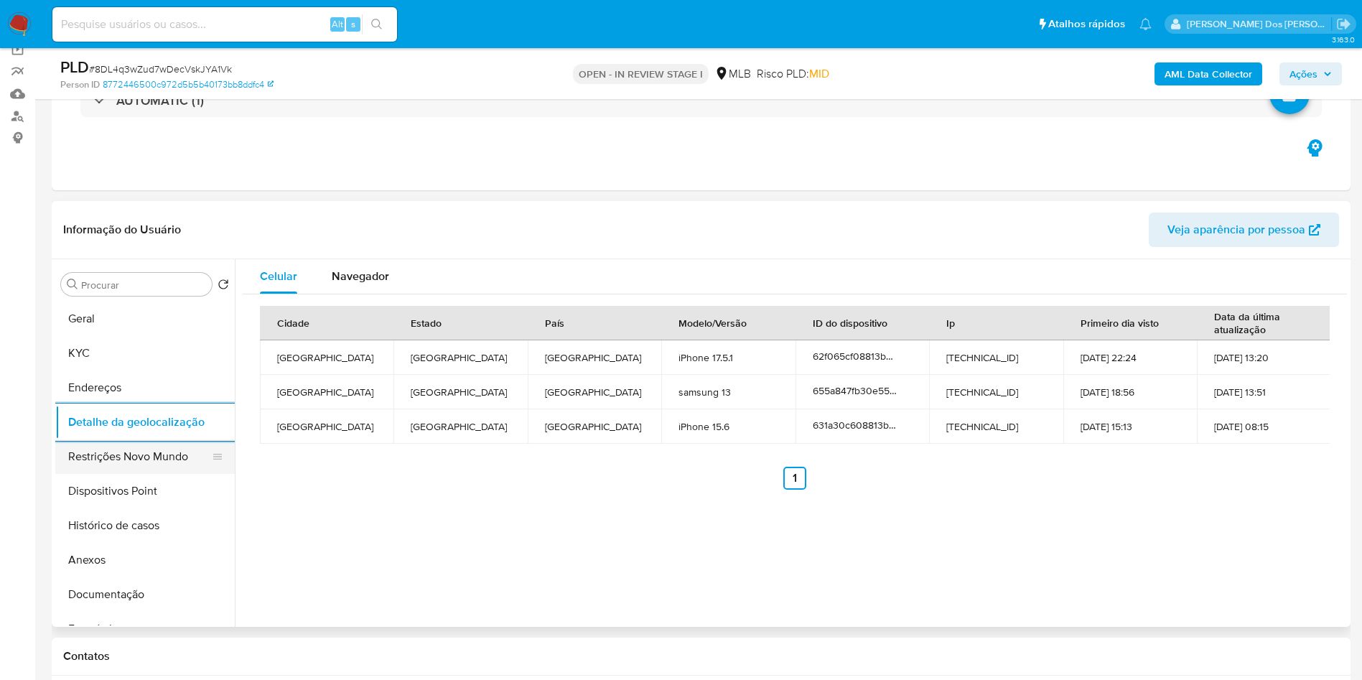
click at [108, 465] on button "Restrições Novo Mundo" at bounding box center [139, 456] width 168 height 34
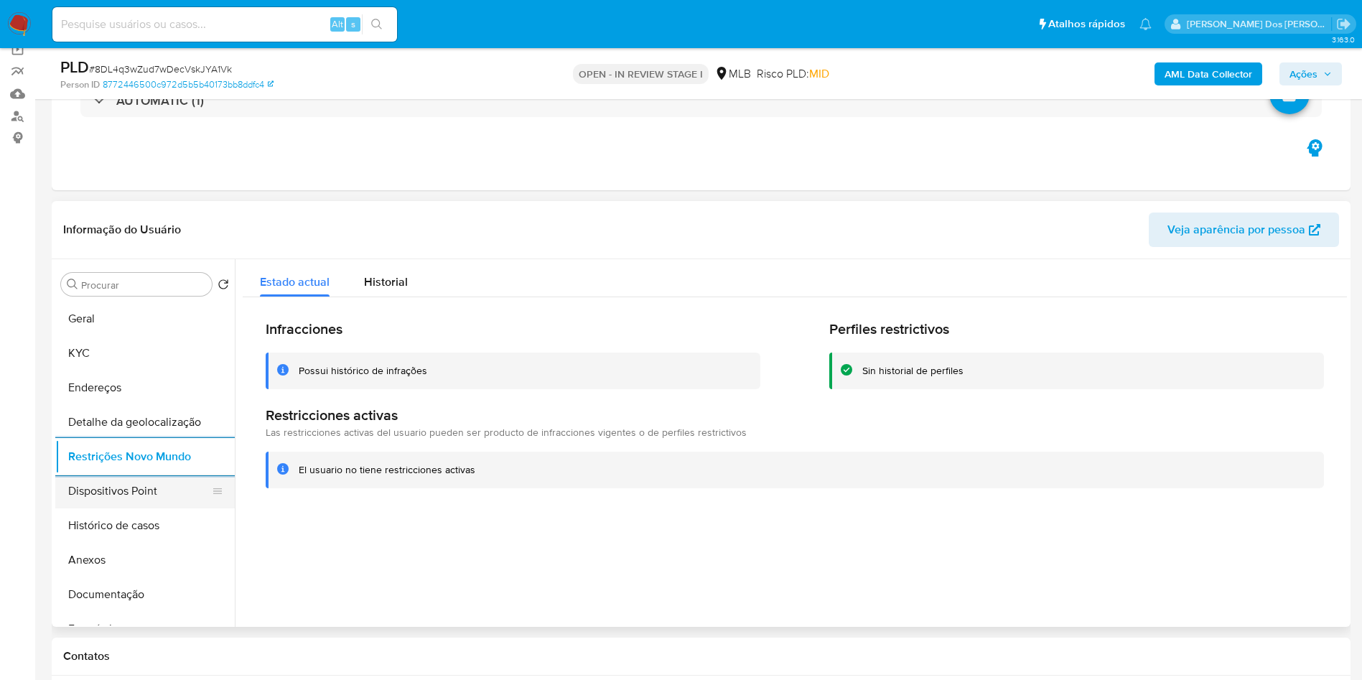
click at [95, 508] on button "Dispositivos Point" at bounding box center [139, 491] width 168 height 34
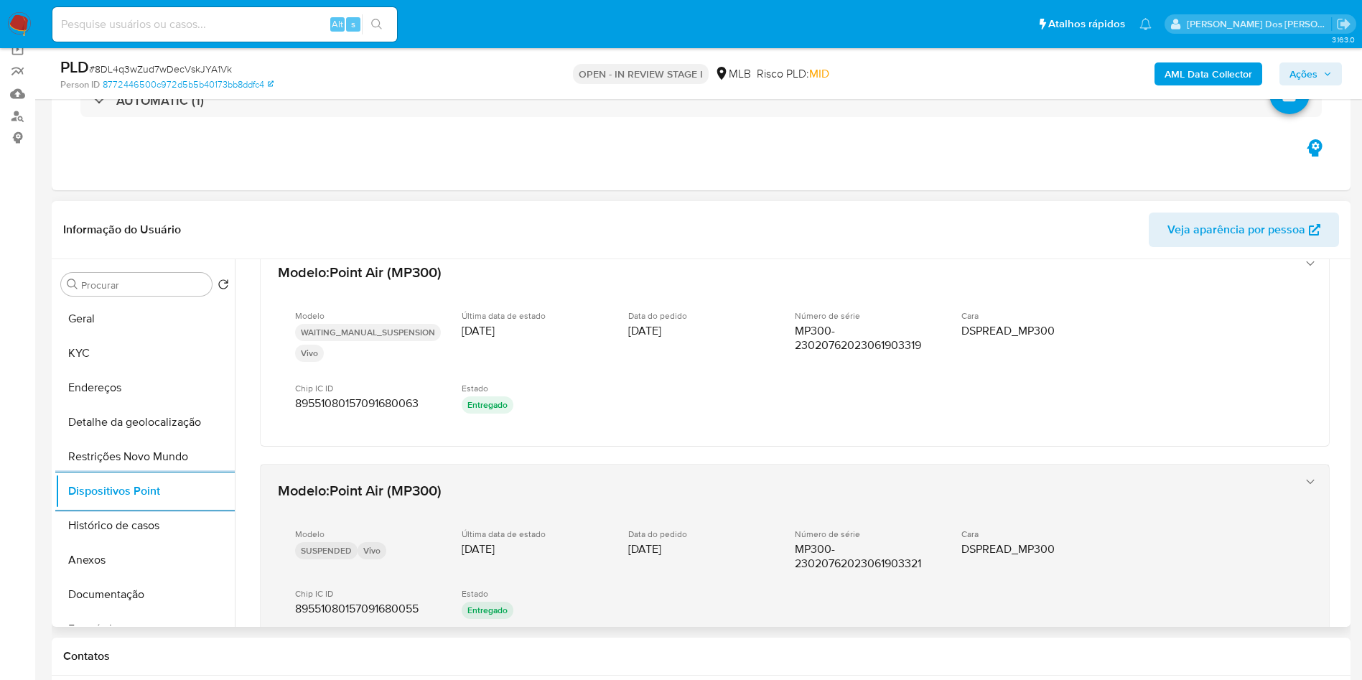
scroll to position [554, 0]
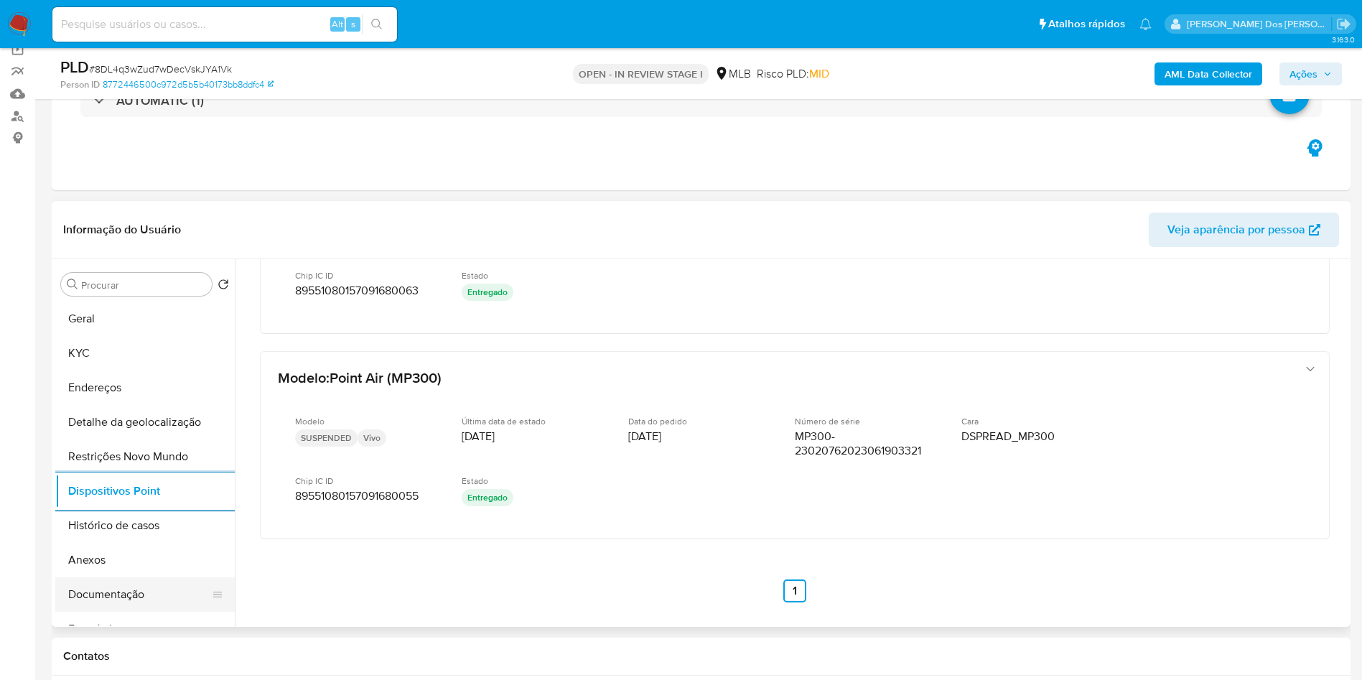
click at [197, 612] on button "Documentação" at bounding box center [139, 594] width 168 height 34
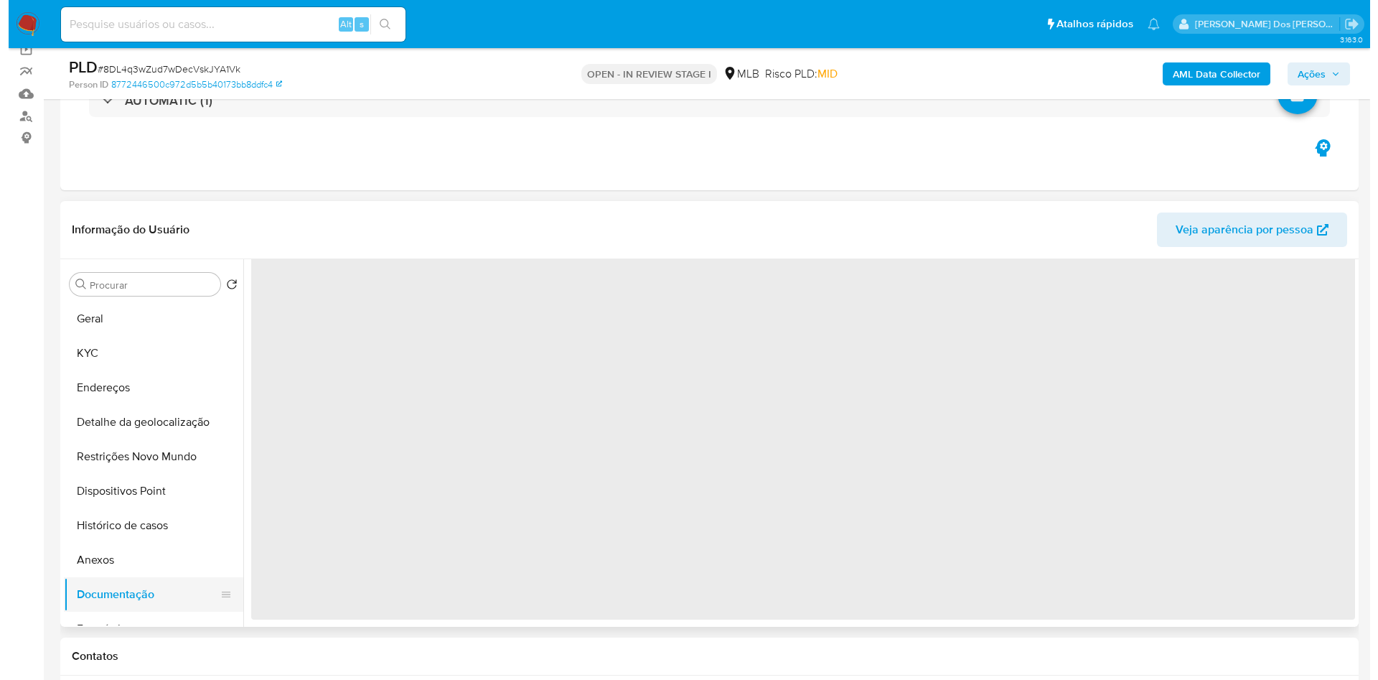
scroll to position [0, 0]
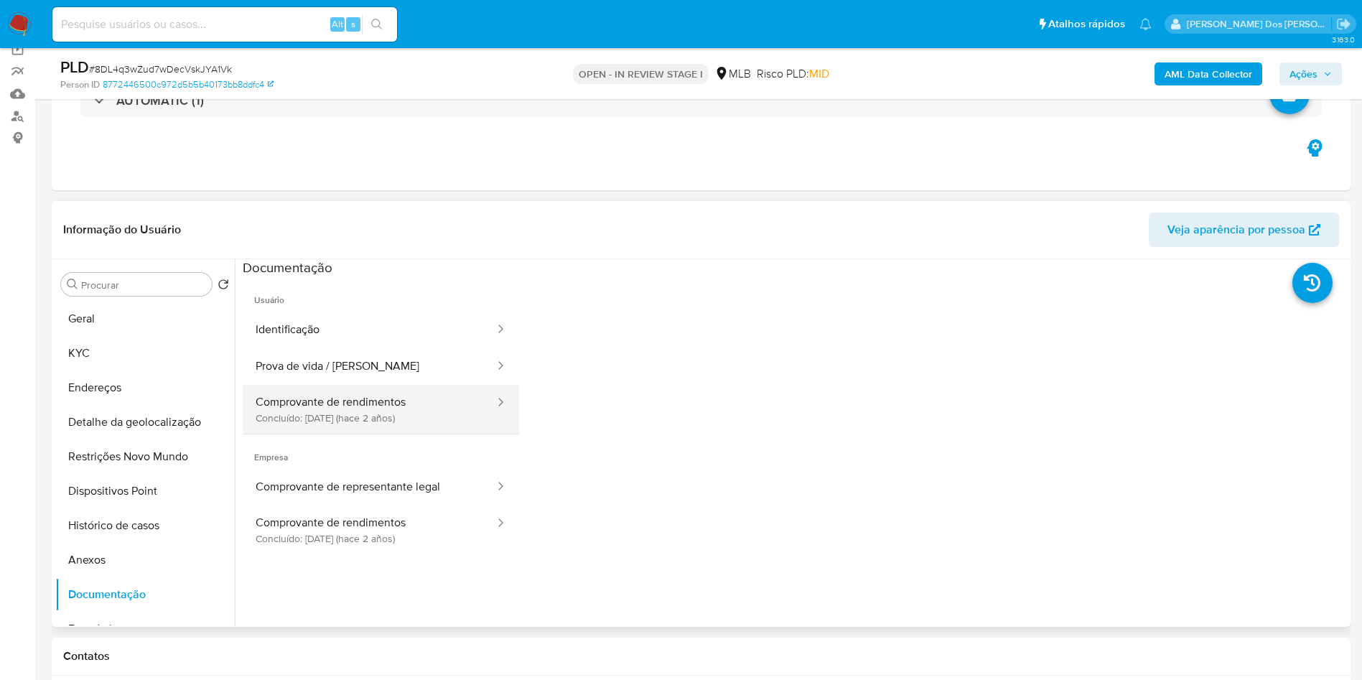
click at [359, 434] on button "Comprovante de rendimentos Concluído: 28/06/2023 (hace 2 años)" at bounding box center [369, 409] width 253 height 49
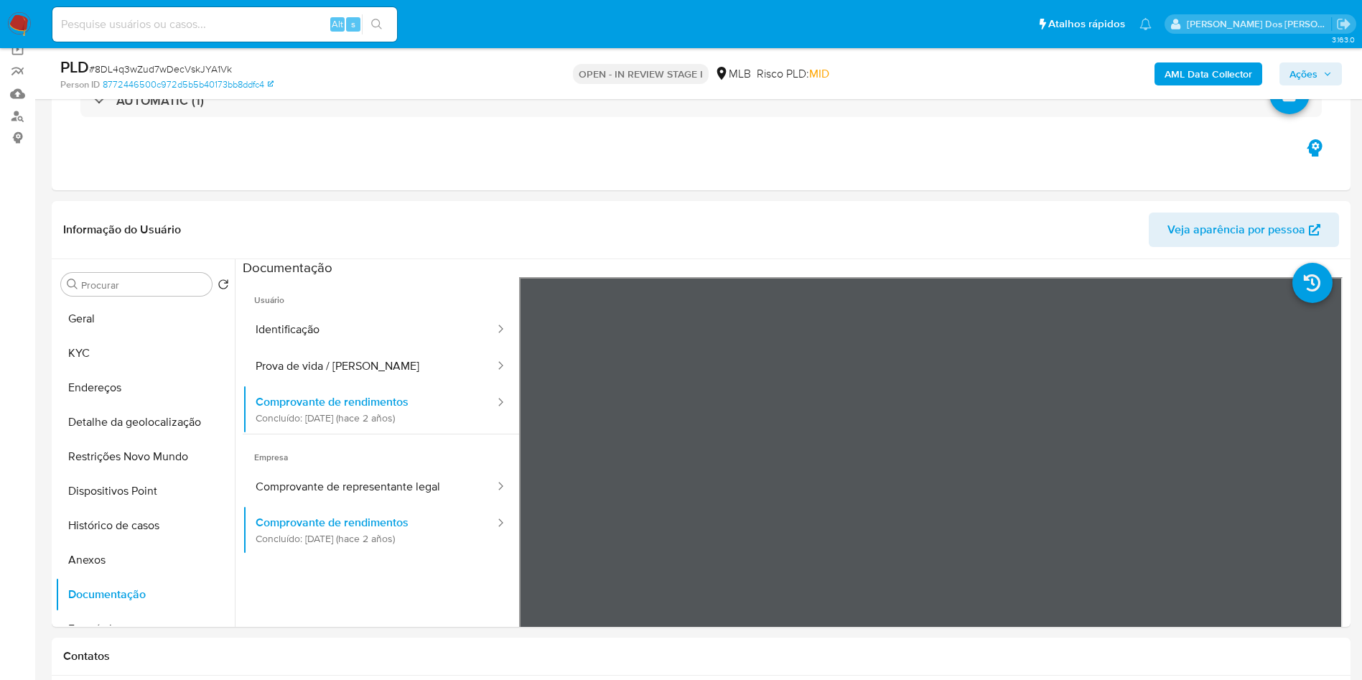
click at [1330, 65] on span "Ações" at bounding box center [1310, 74] width 42 height 20
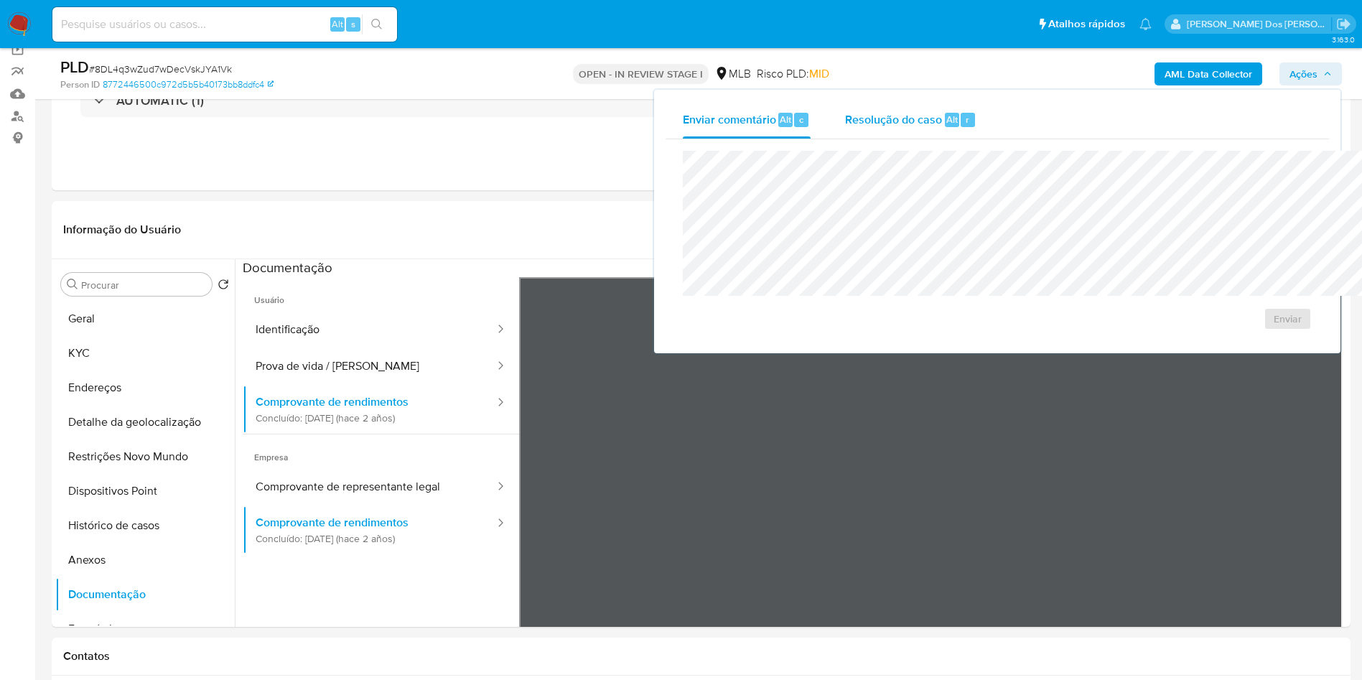
click at [845, 125] on span "Resolução do caso" at bounding box center [893, 119] width 97 height 17
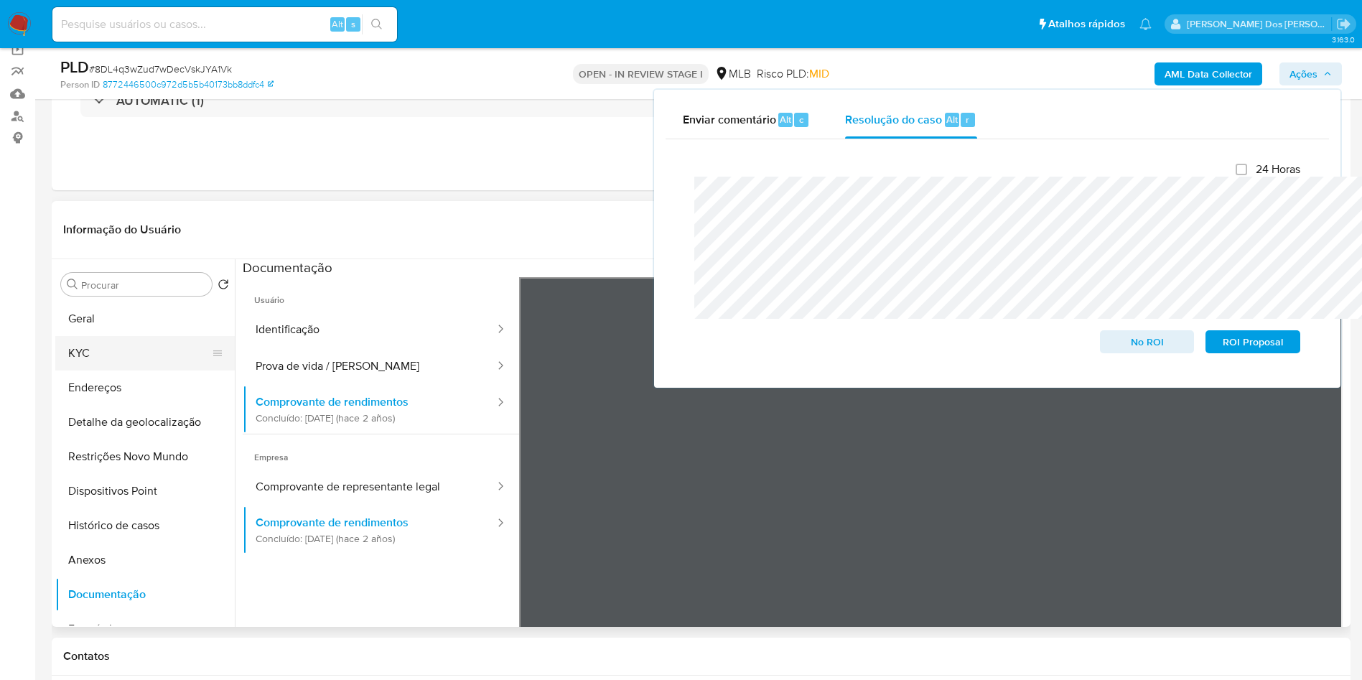
click at [153, 365] on button "KYC" at bounding box center [139, 353] width 168 height 34
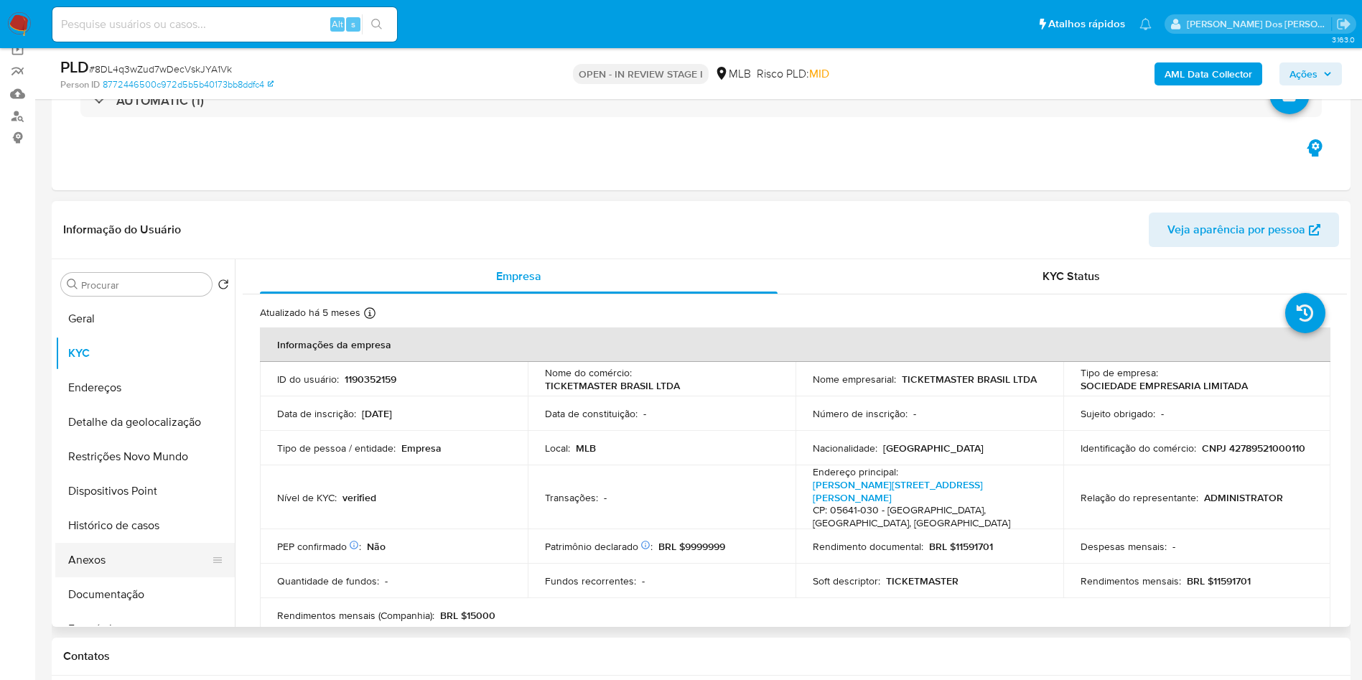
click at [80, 577] on button "Anexos" at bounding box center [139, 560] width 168 height 34
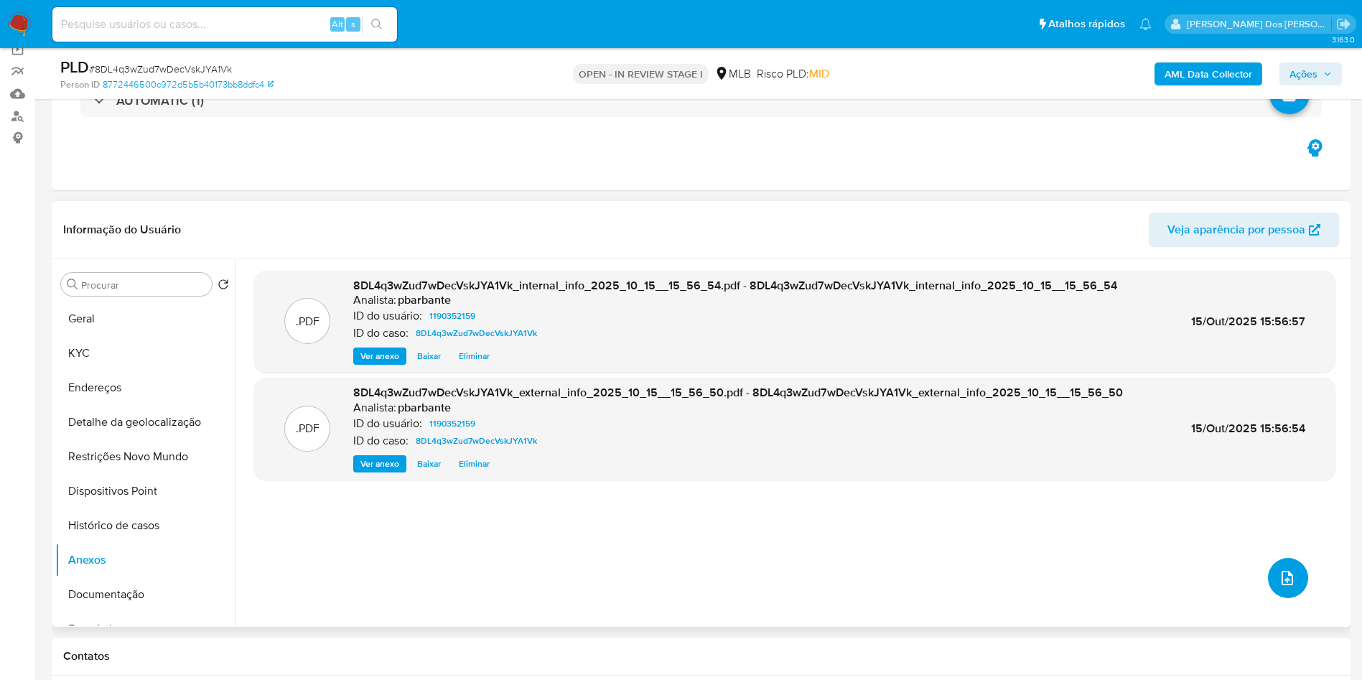
click at [1275, 598] on button "upload-file" at bounding box center [1288, 578] width 40 height 40
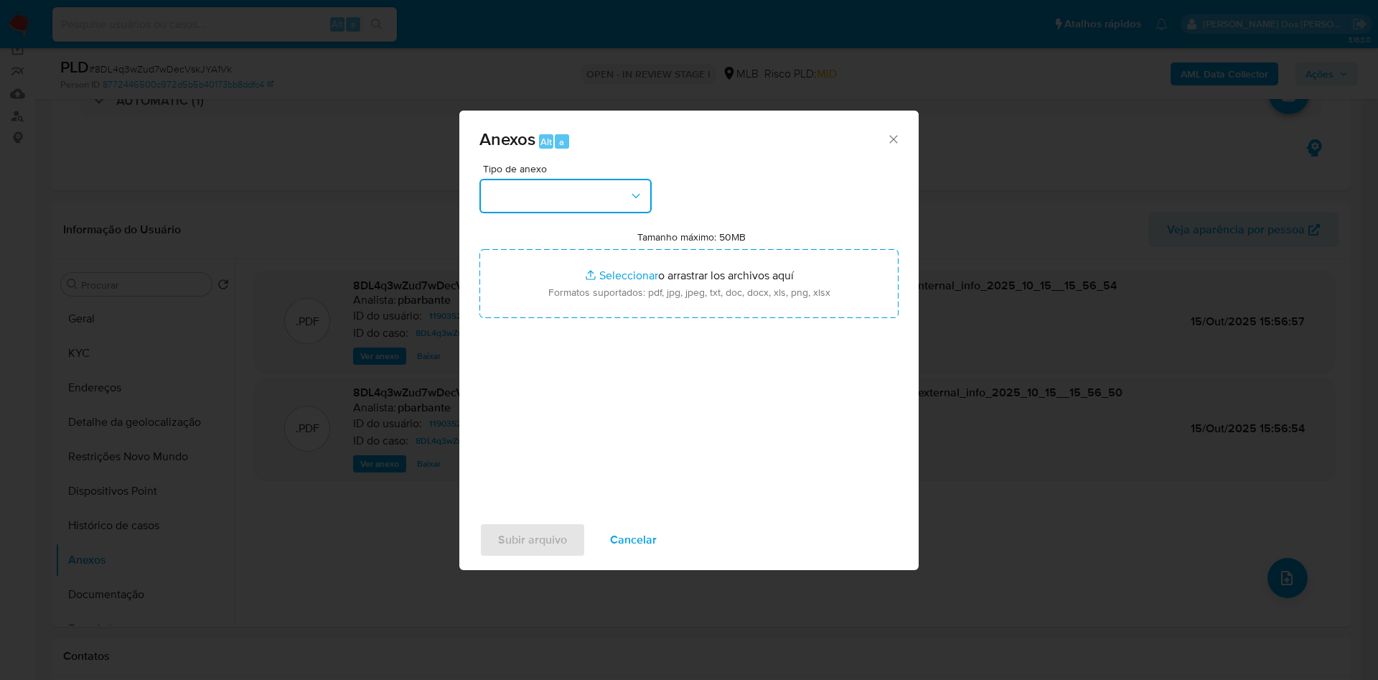
click at [572, 179] on button "button" at bounding box center [566, 196] width 172 height 34
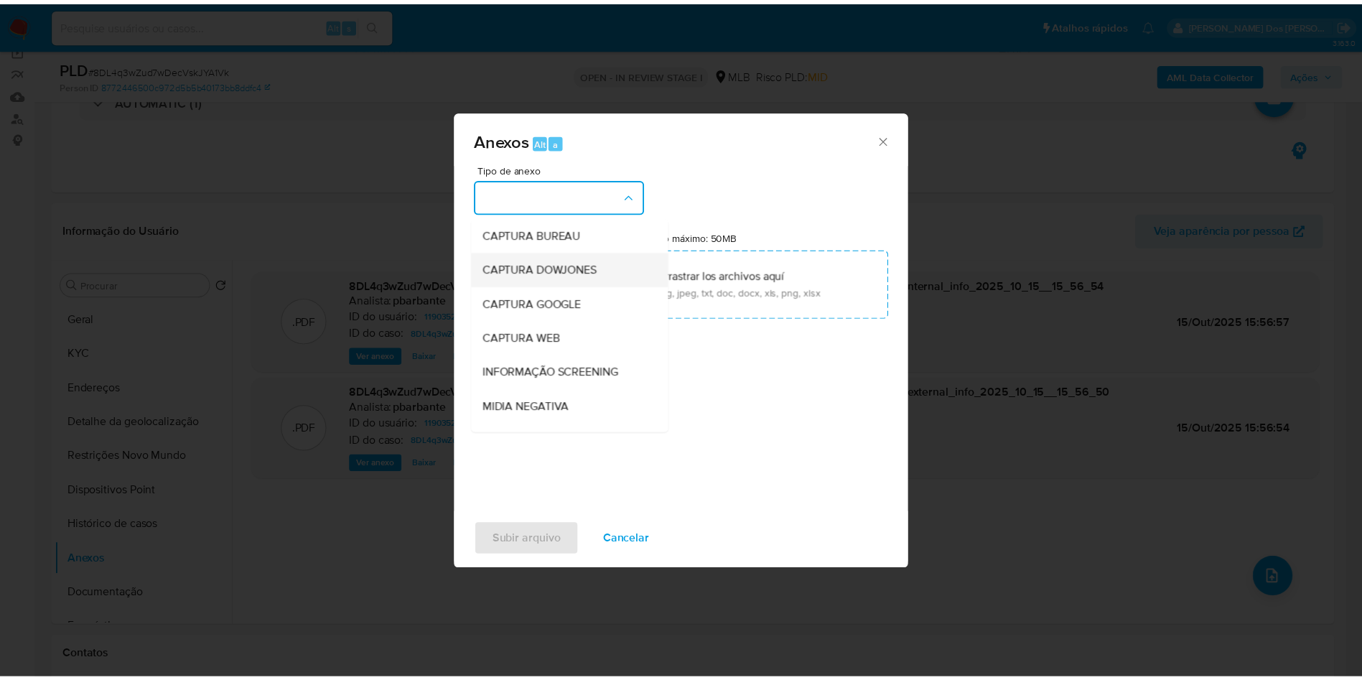
scroll to position [192, 0]
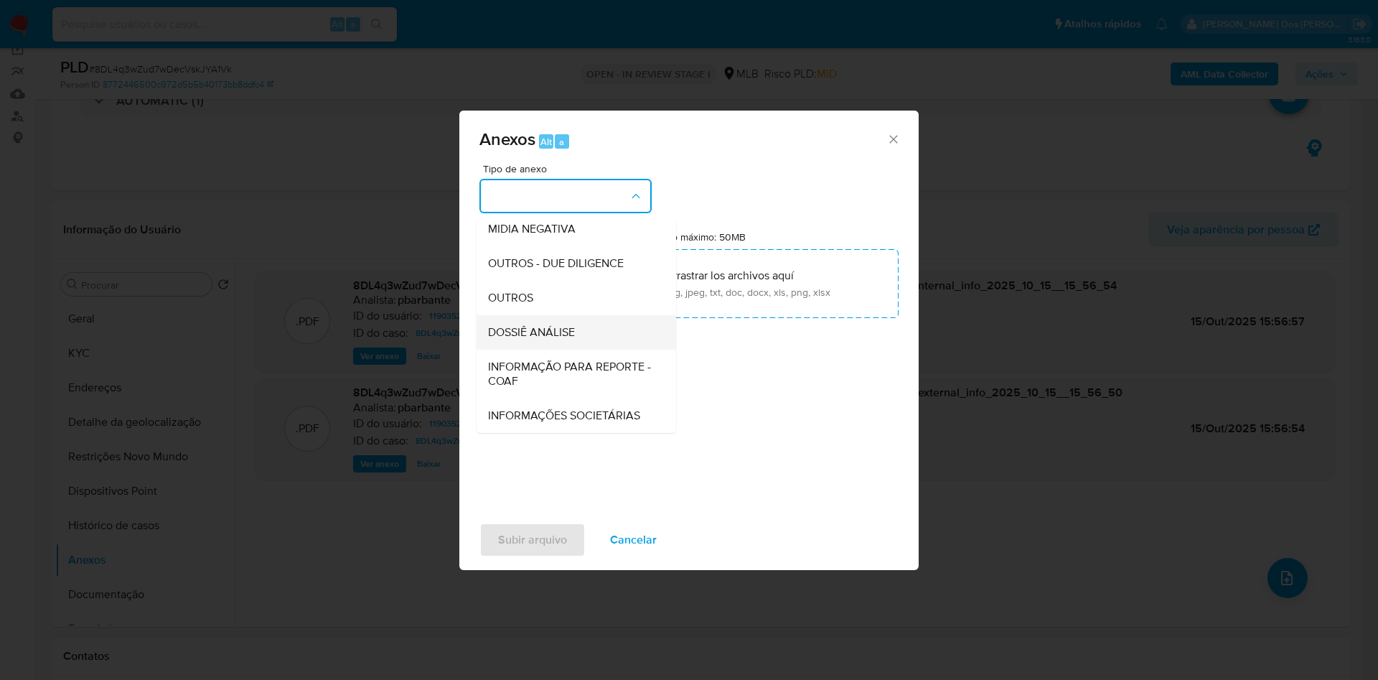
click at [530, 315] on div "DOSSIÊ ANÁLISE" at bounding box center [572, 332] width 168 height 34
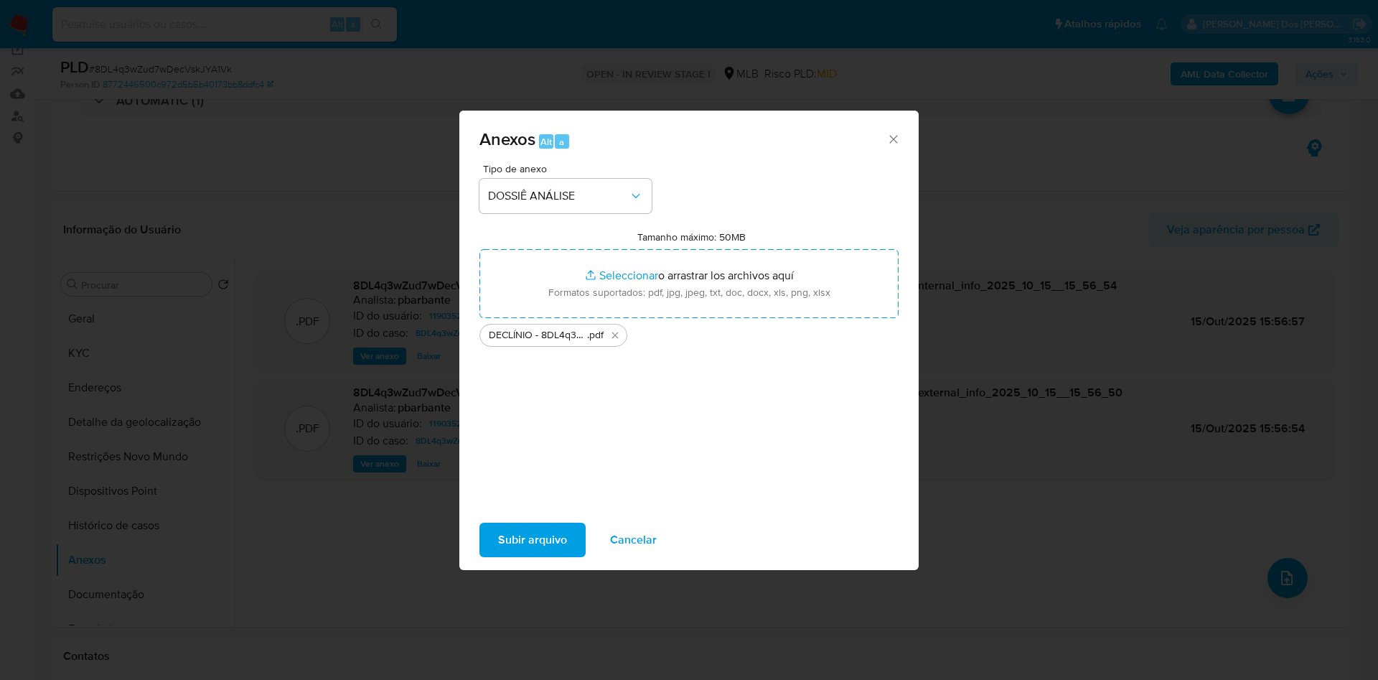
click at [498, 539] on span "Subir arquivo" at bounding box center [532, 540] width 69 height 32
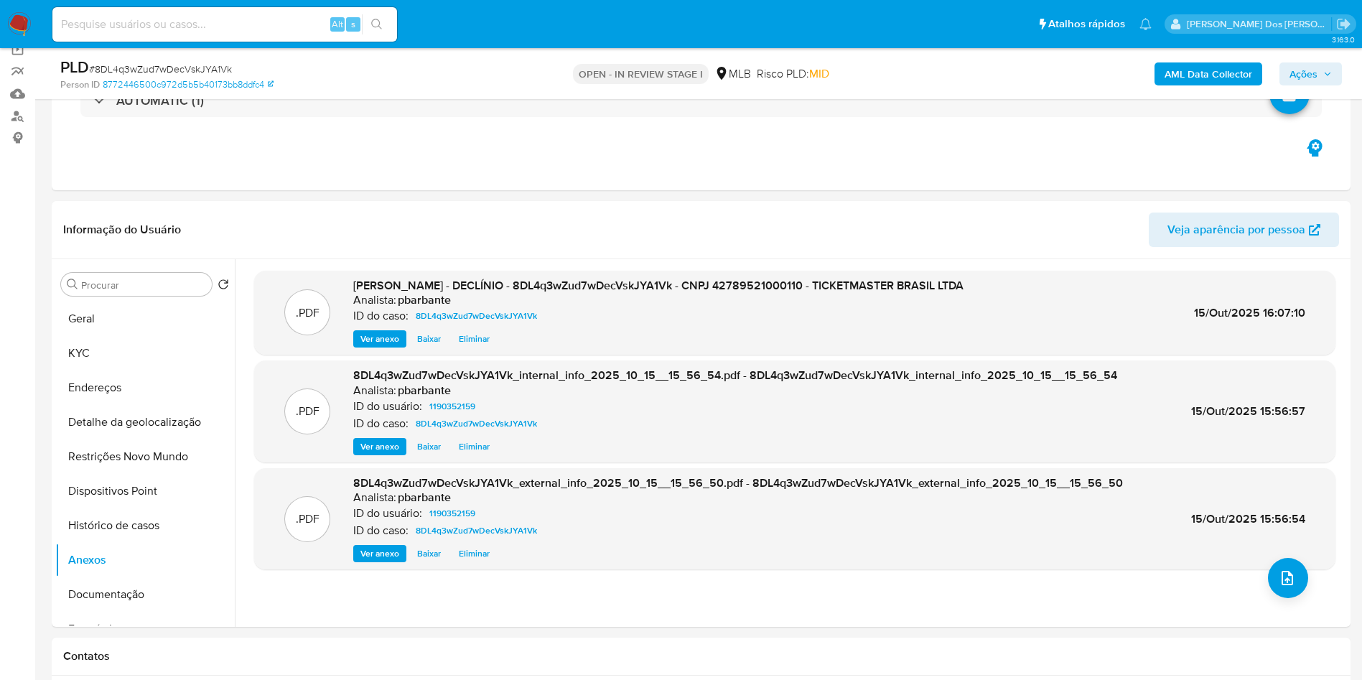
click at [1313, 88] on div "AML Data Collector Ações" at bounding box center [1130, 74] width 424 height 34
click at [1333, 75] on button "Ações" at bounding box center [1310, 73] width 62 height 23
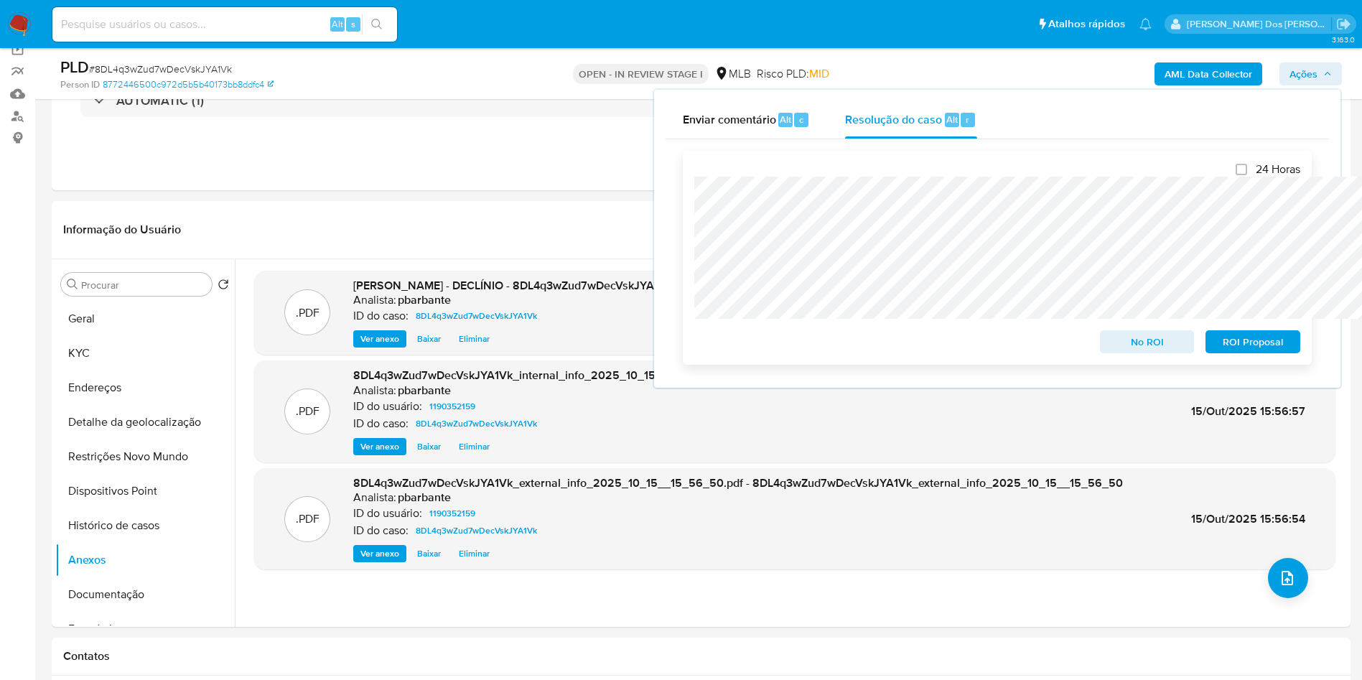
click at [1149, 345] on span "No ROI" at bounding box center [1147, 342] width 75 height 20
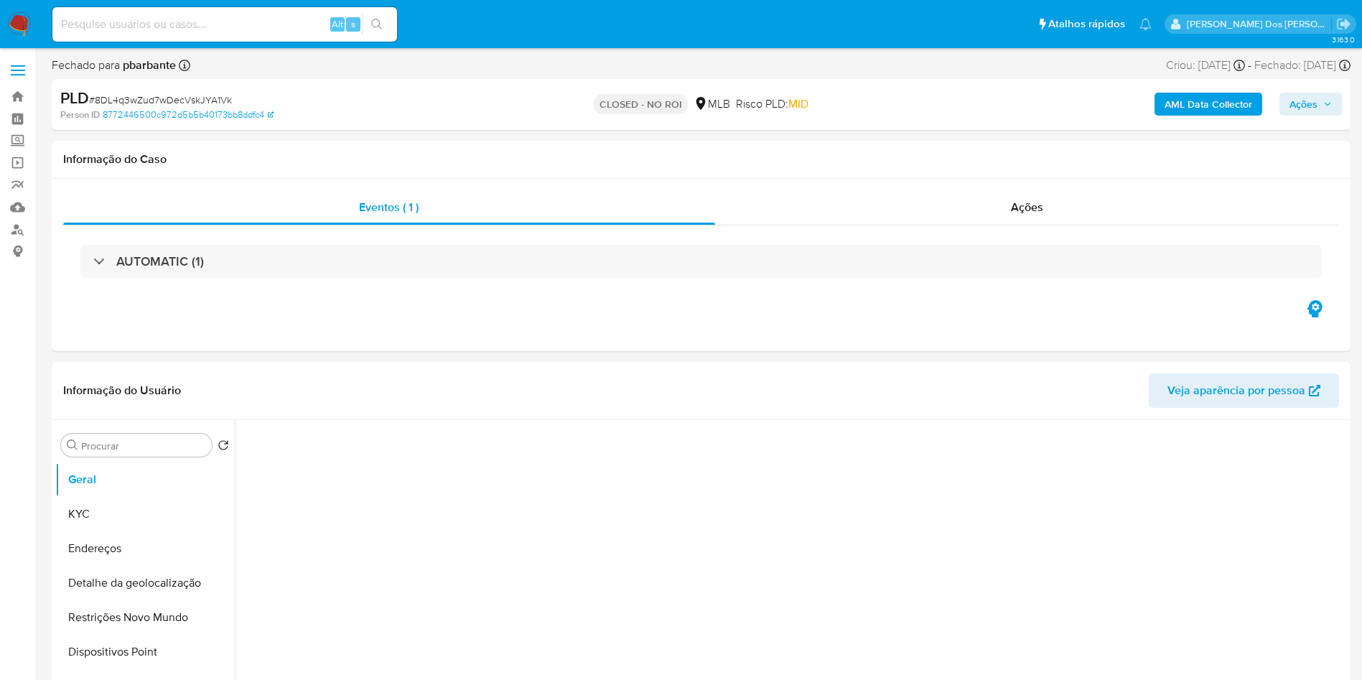
select select "10"
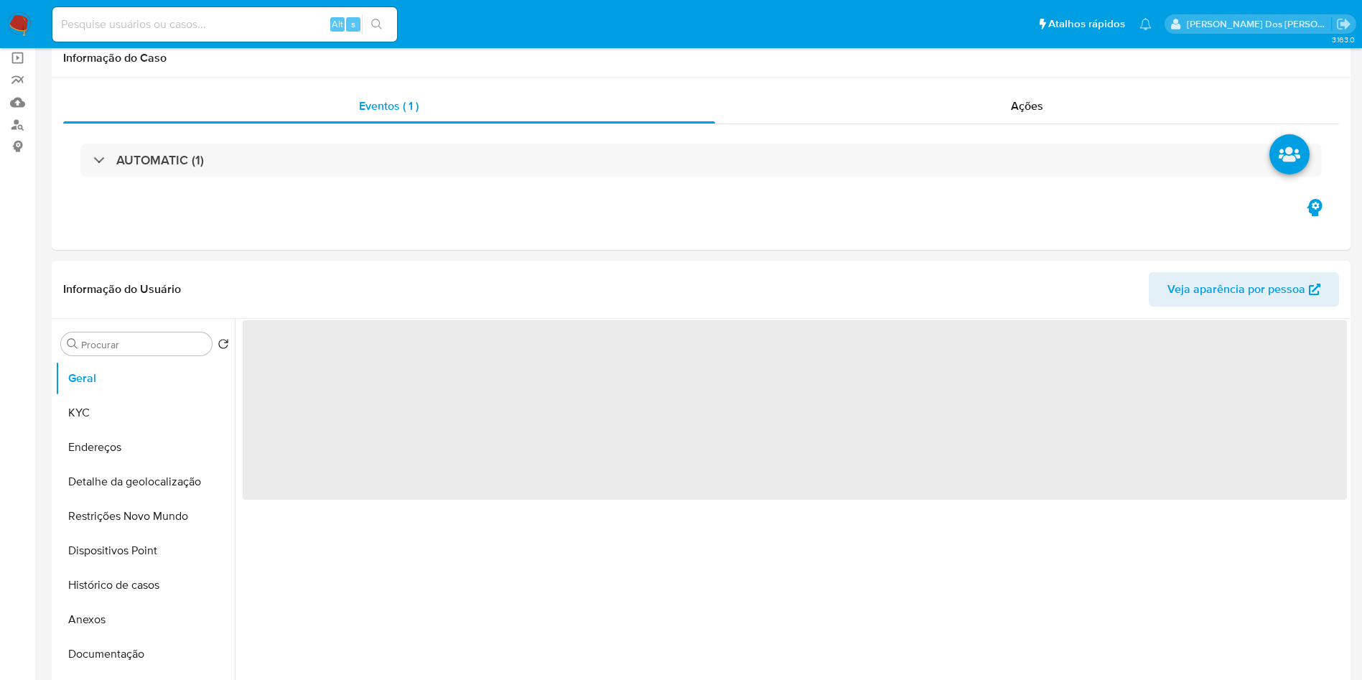
scroll to position [106, 0]
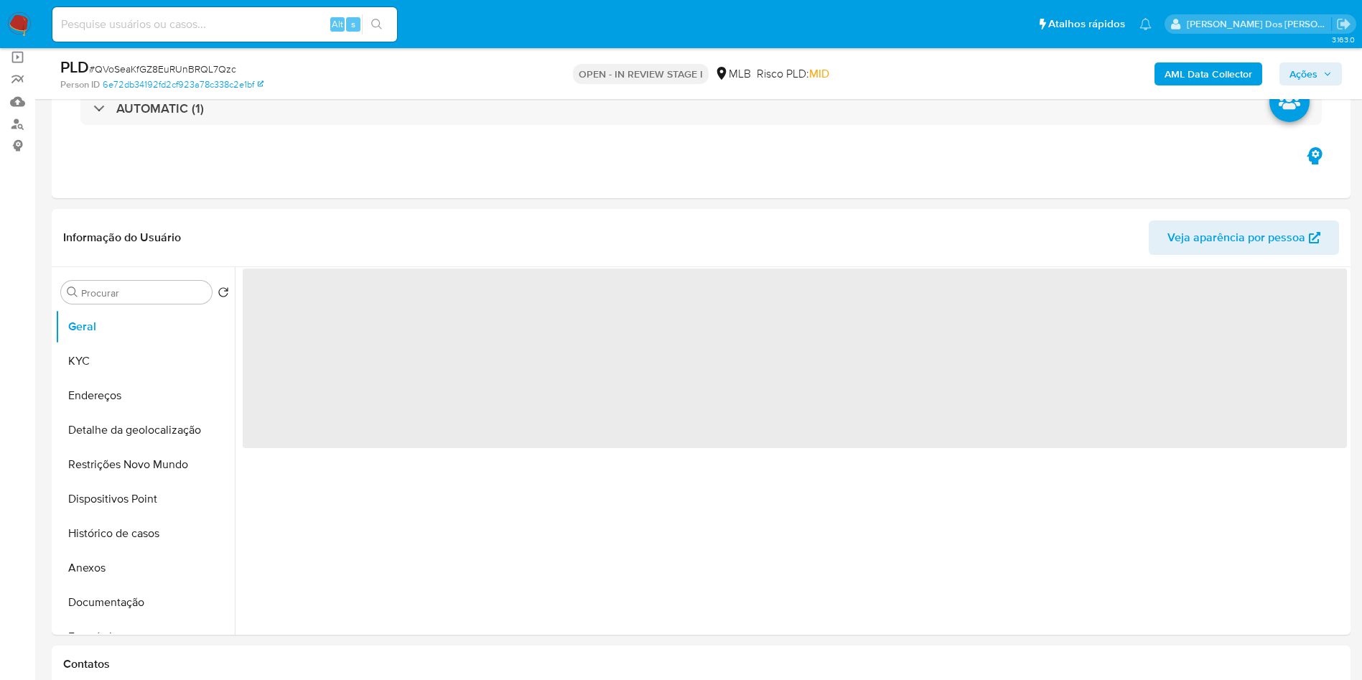
select select "10"
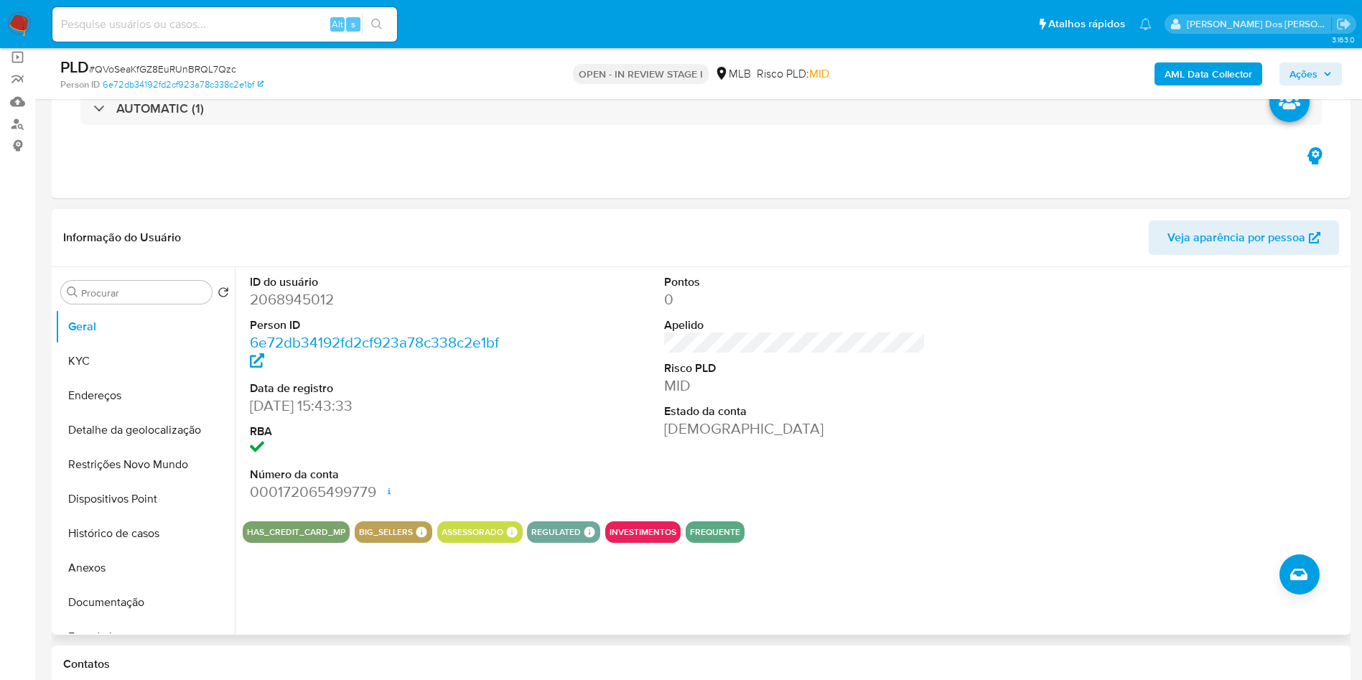
click at [294, 309] on dd "2068945012" at bounding box center [381, 299] width 262 height 20
copy dd "2068945012"
click at [141, 548] on button "Histórico de casos" at bounding box center [139, 533] width 168 height 34
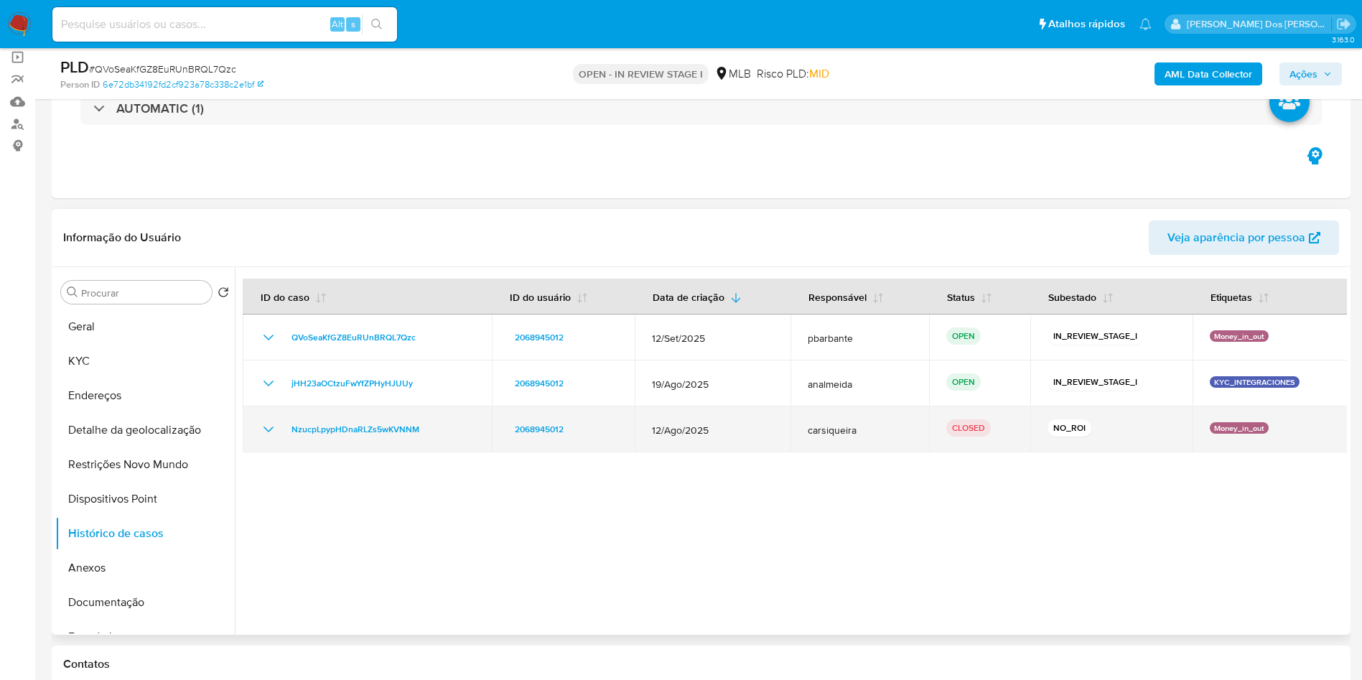
click at [269, 438] on icon "Mostrar/Ocultar" at bounding box center [268, 429] width 17 height 17
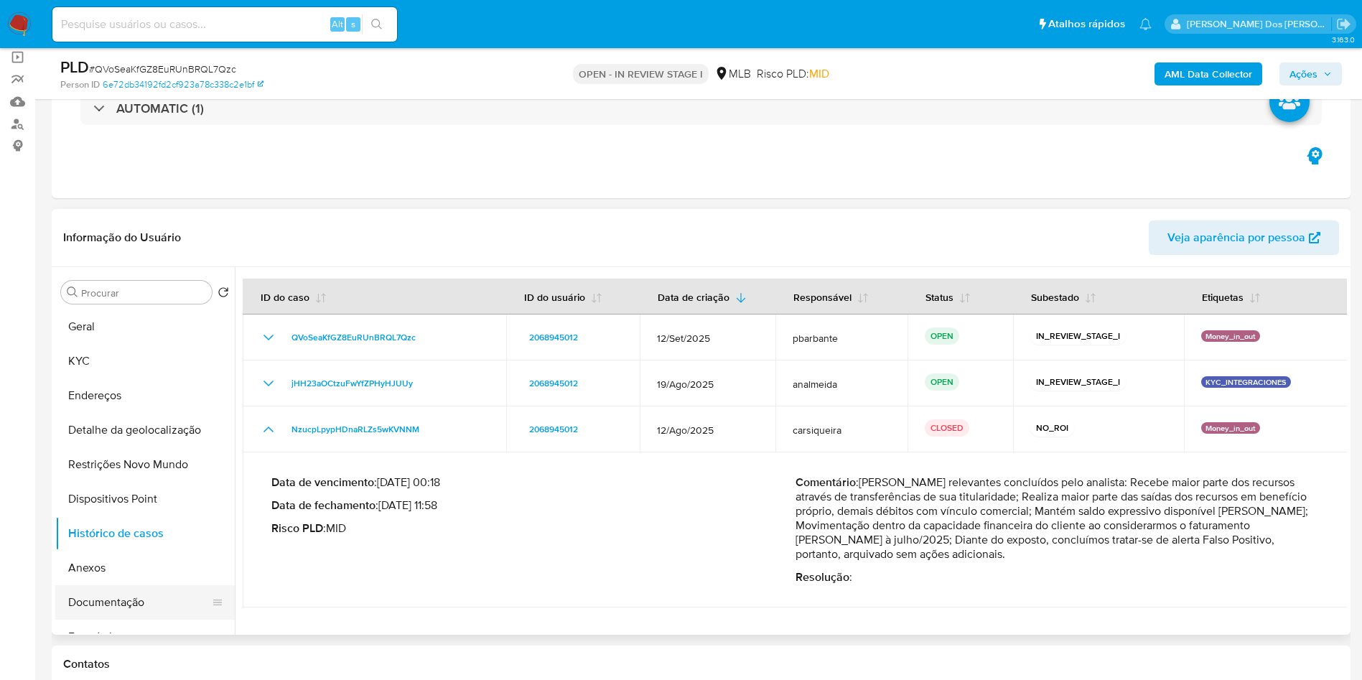
click at [176, 620] on button "Documentação" at bounding box center [139, 602] width 168 height 34
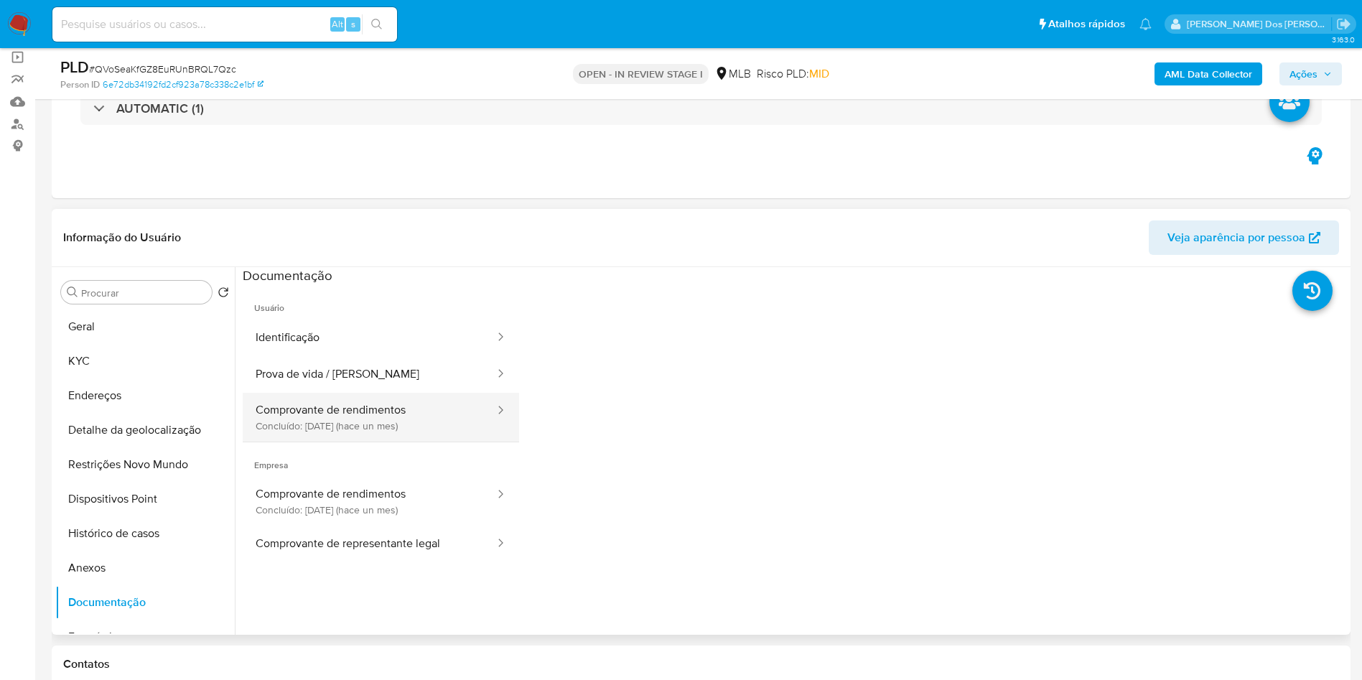
click at [345, 442] on button "Comprovante de rendimentos Concluído: 01/09/2025 (hace un mes)" at bounding box center [369, 417] width 253 height 49
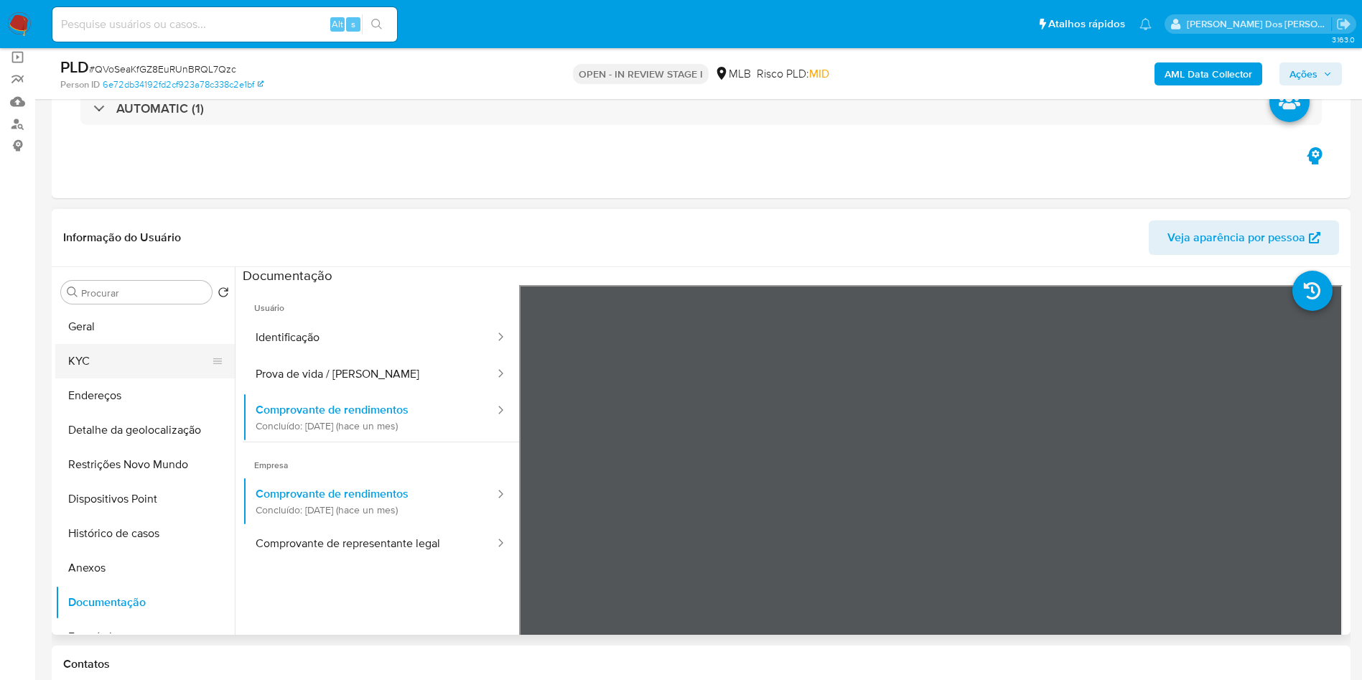
click at [123, 378] on button "KYC" at bounding box center [139, 361] width 168 height 34
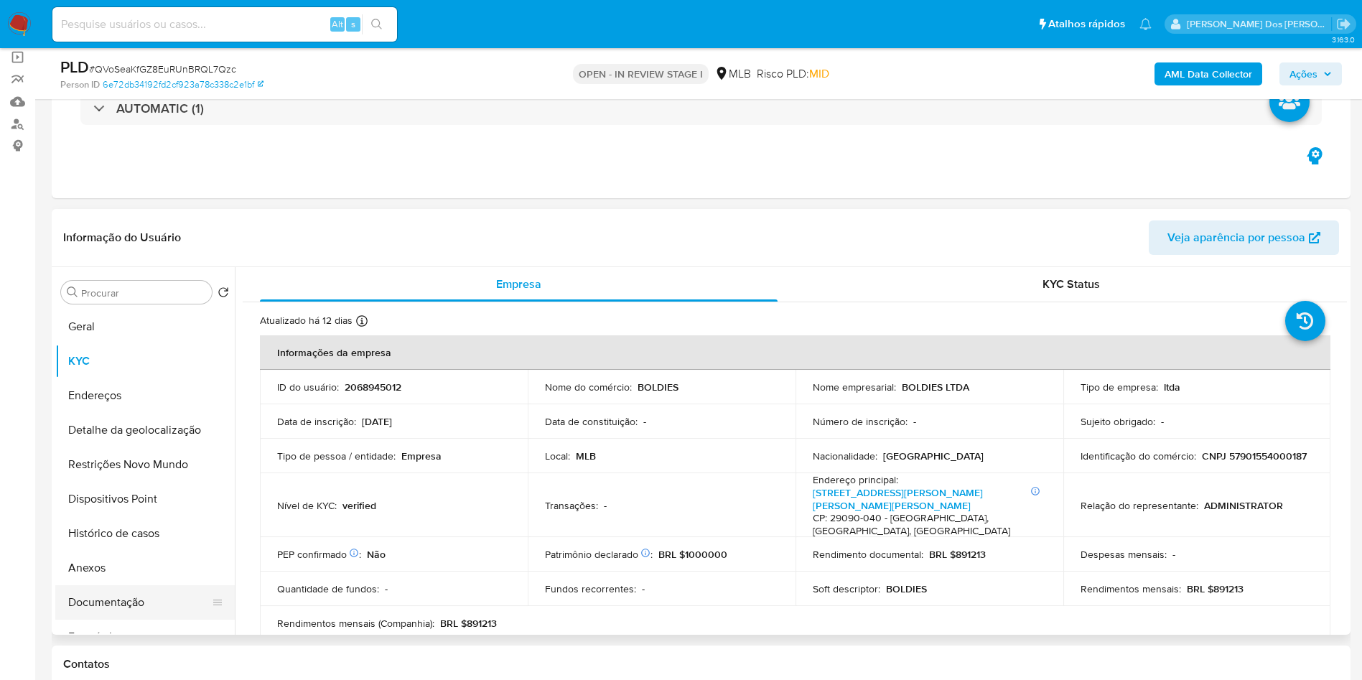
click at [114, 620] on button "Documentação" at bounding box center [139, 602] width 168 height 34
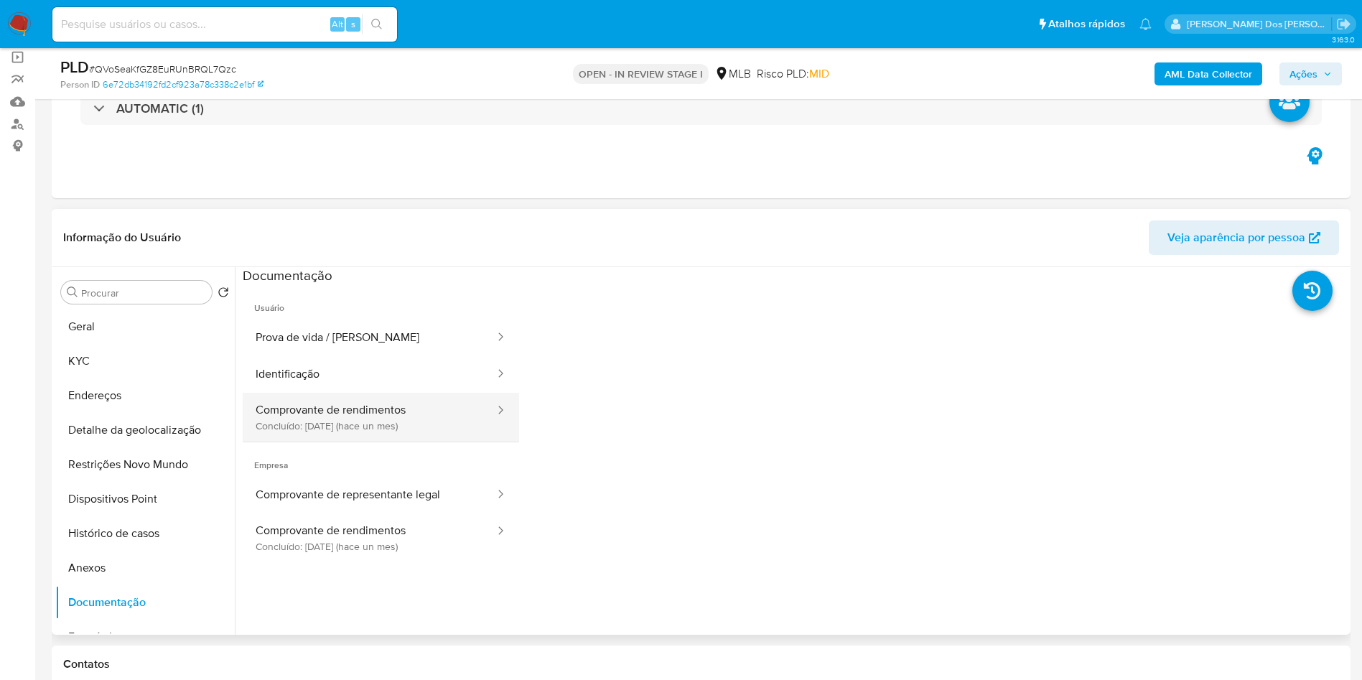
click at [418, 442] on button "Comprovante de rendimentos Concluído: 01/09/2025 (hace un mes)" at bounding box center [369, 417] width 253 height 49
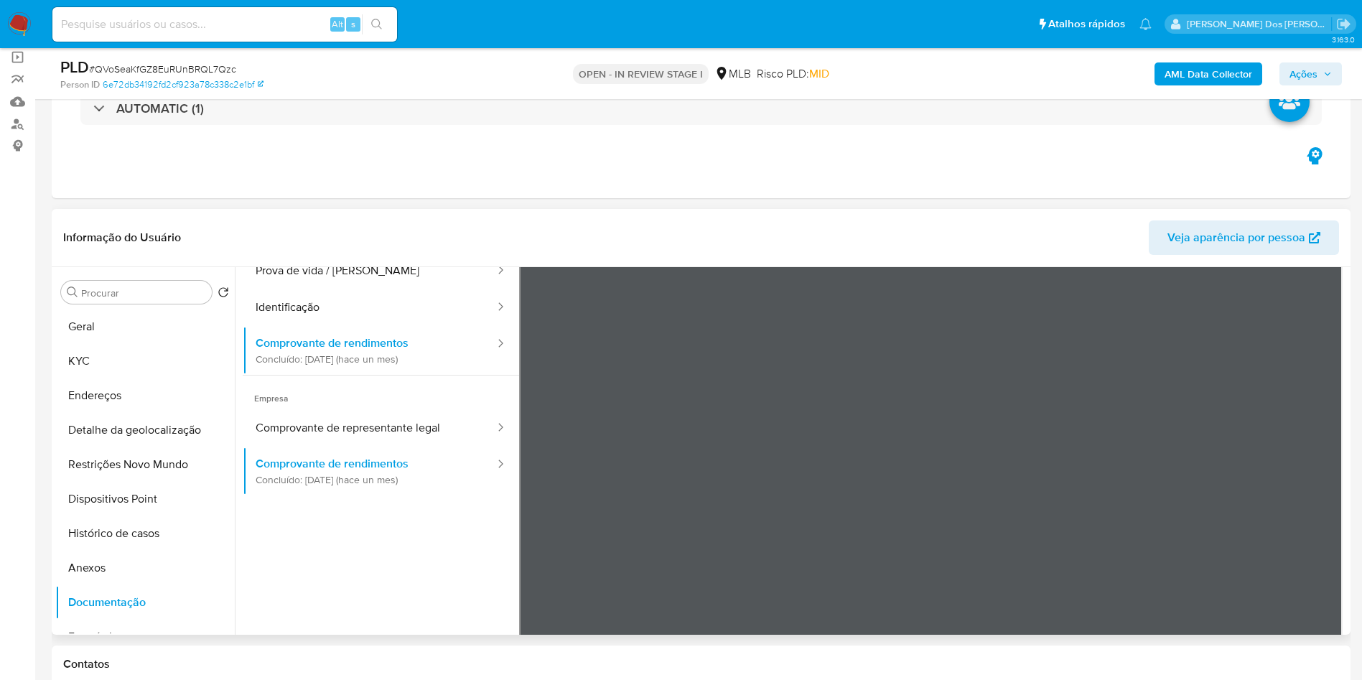
scroll to position [68, 0]
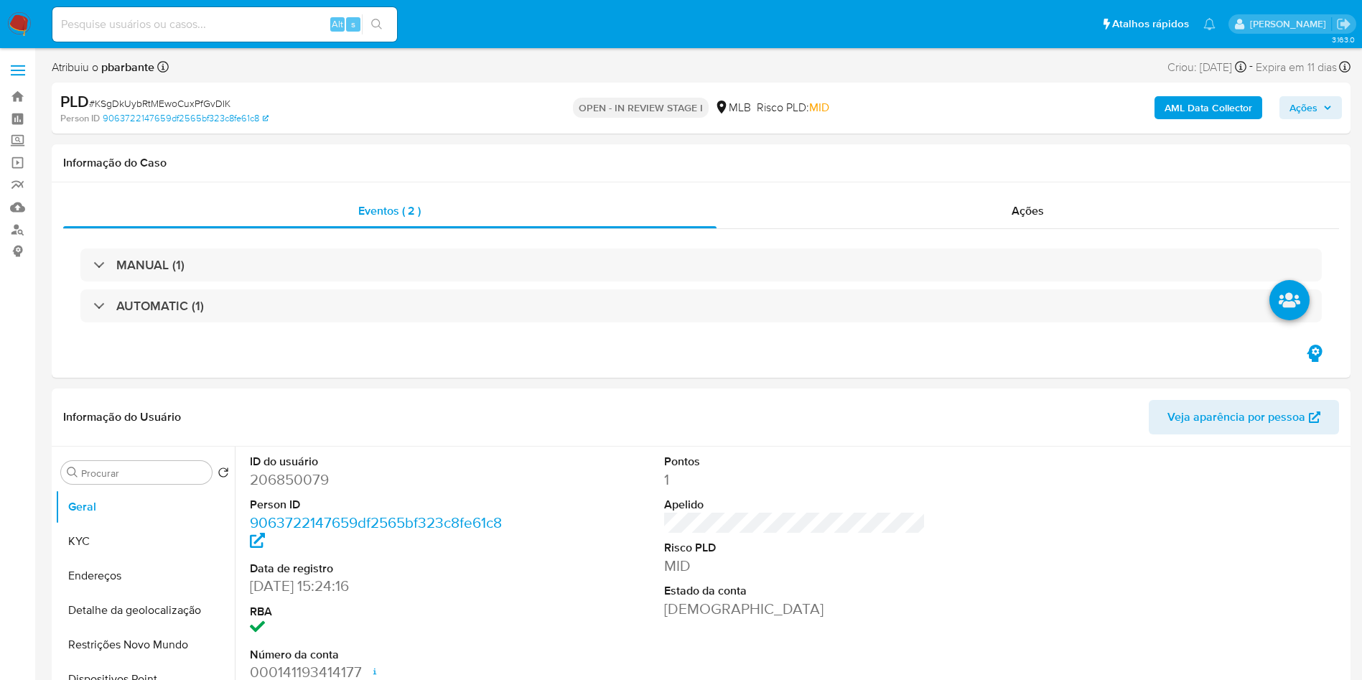
click at [373, 248] on div "MANUAL (1)" at bounding box center [700, 264] width 1241 height 33
select select "10"
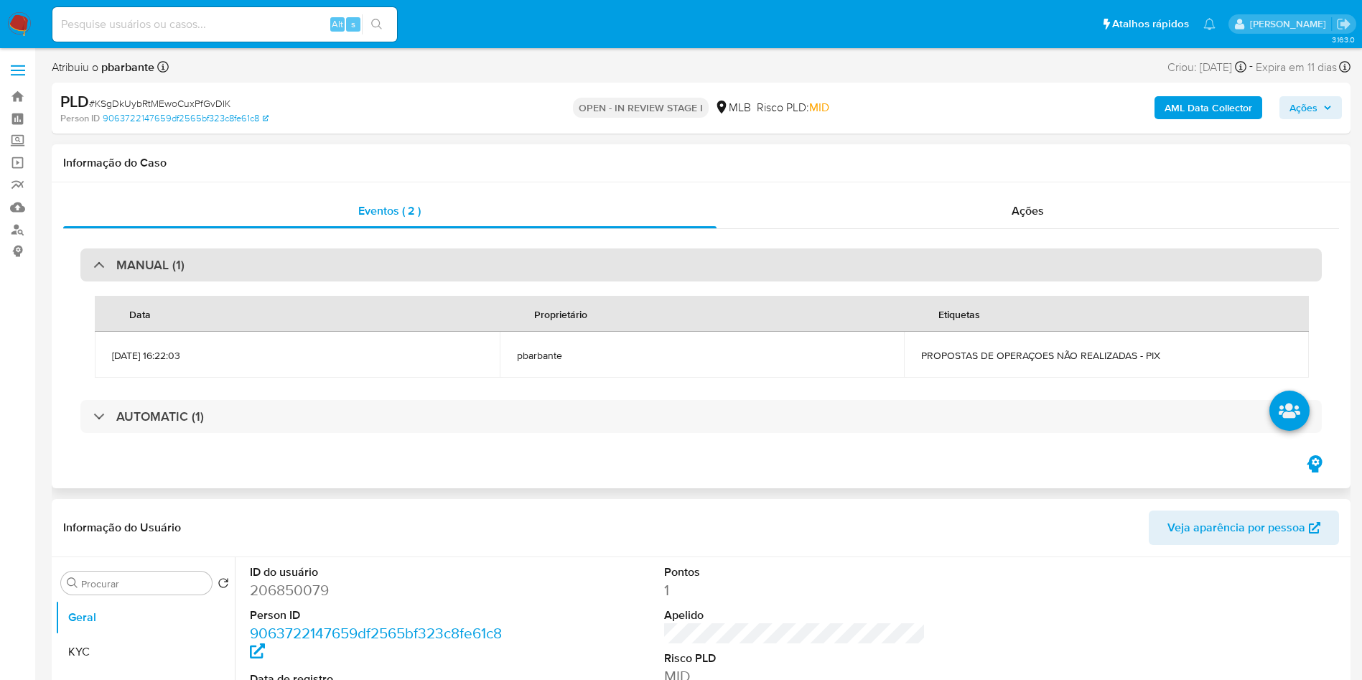
click at [434, 258] on div "MANUAL (1)" at bounding box center [700, 264] width 1241 height 33
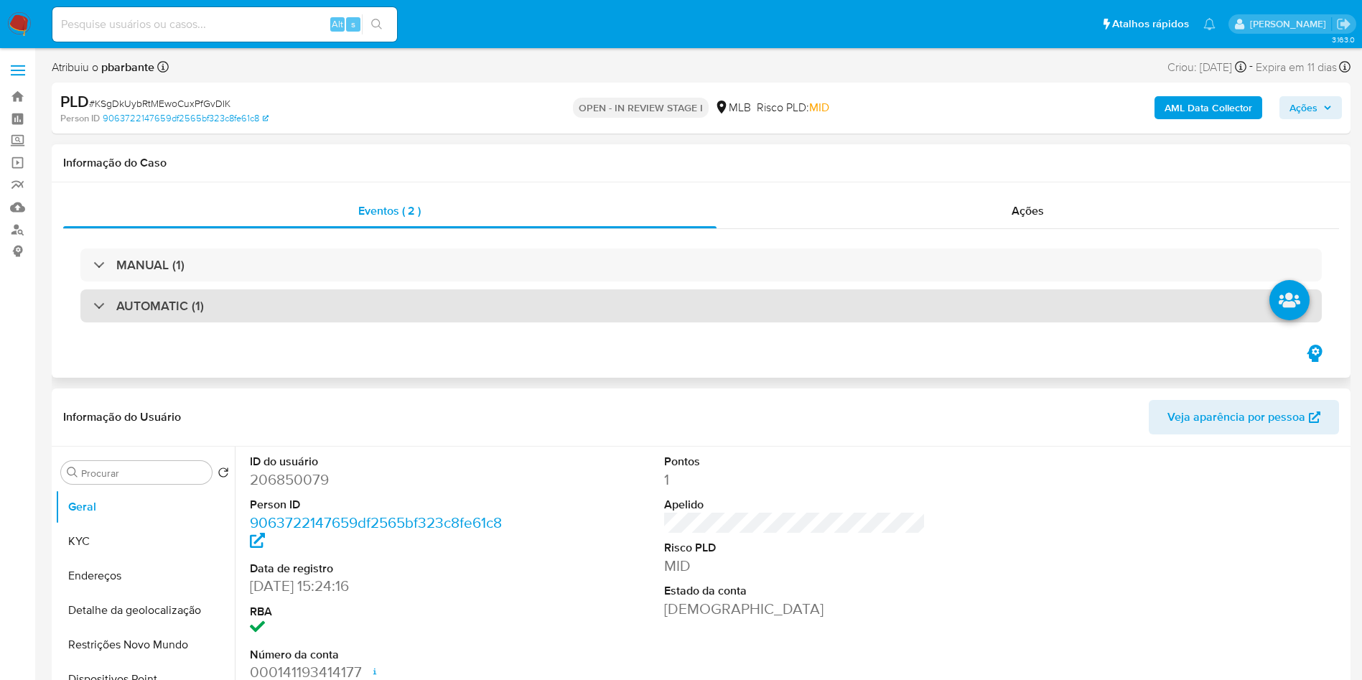
click at [396, 322] on div "MANUAL (1) AUTOMATIC (1)" at bounding box center [701, 285] width 1276 height 113
click at [429, 315] on div "AUTOMATIC (1)" at bounding box center [700, 305] width 1241 height 33
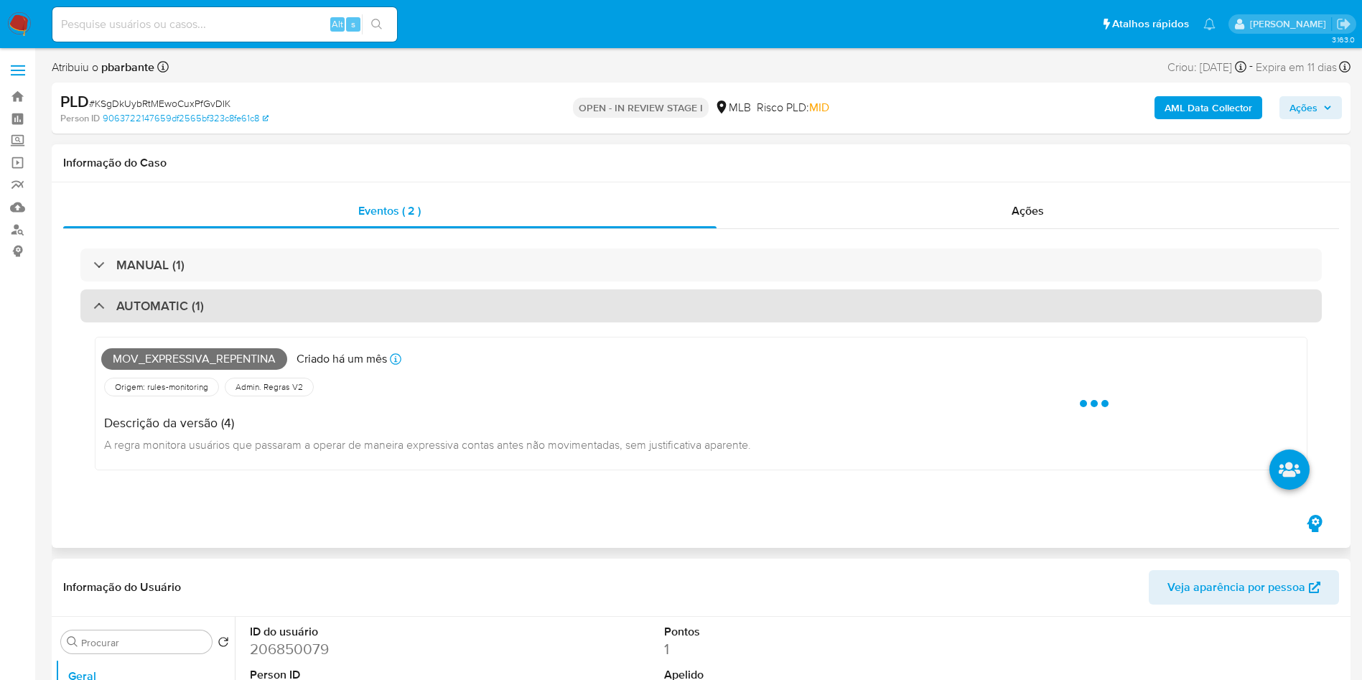
click at [429, 315] on div "AUTOMATIC (1)" at bounding box center [700, 305] width 1241 height 33
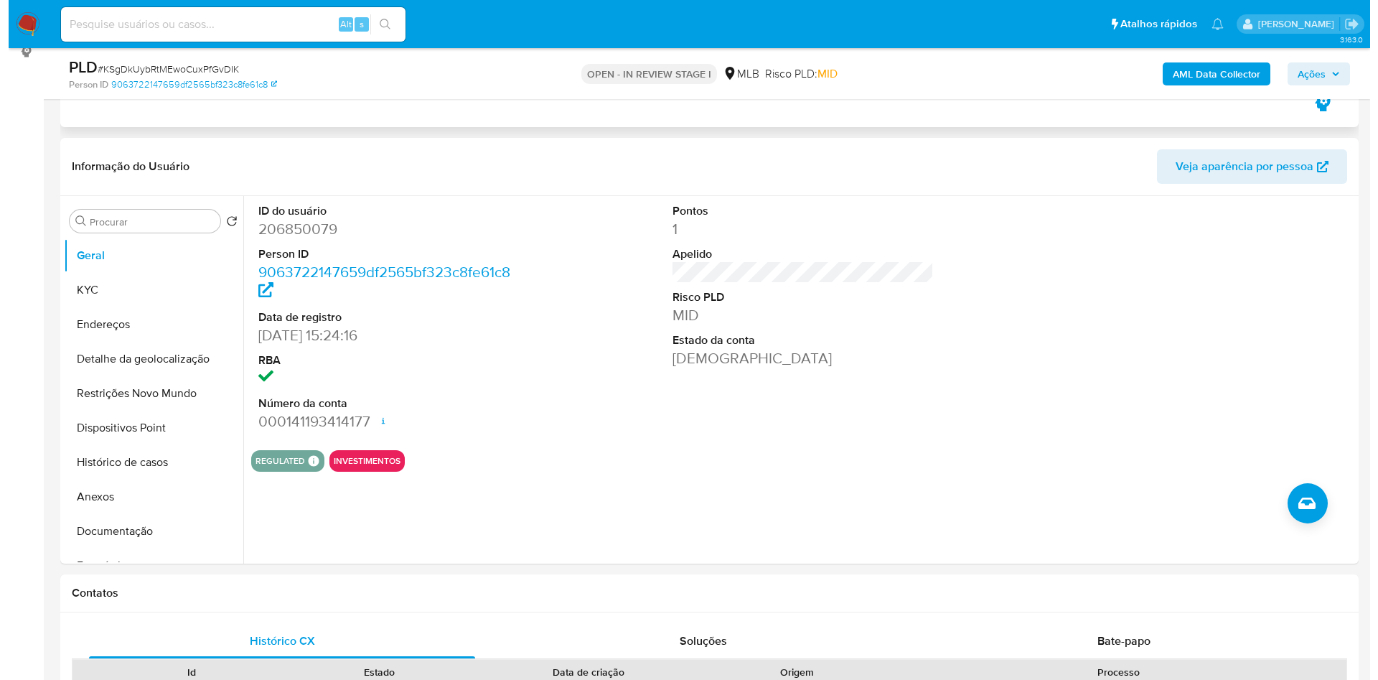
scroll to position [258, 0]
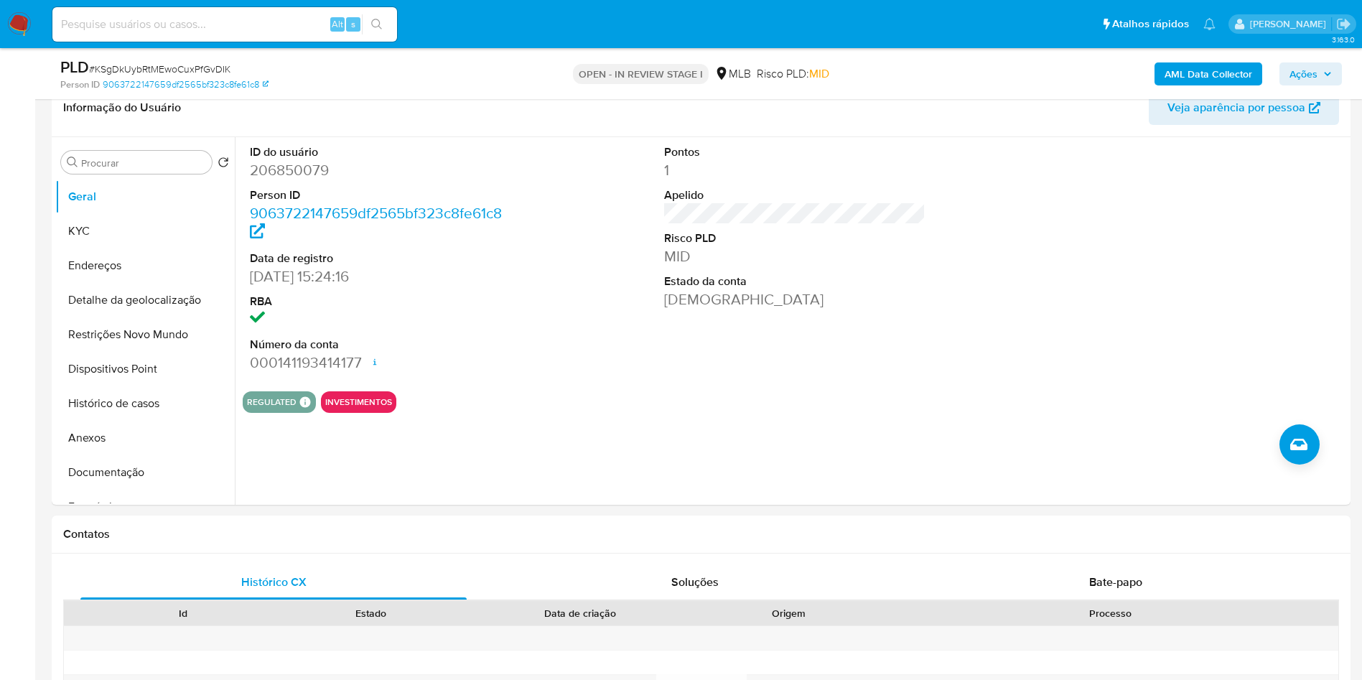
click at [319, 176] on dd "206850079" at bounding box center [381, 170] width 262 height 20
copy dd "206850079"
click at [108, 244] on button "KYC" at bounding box center [139, 231] width 168 height 34
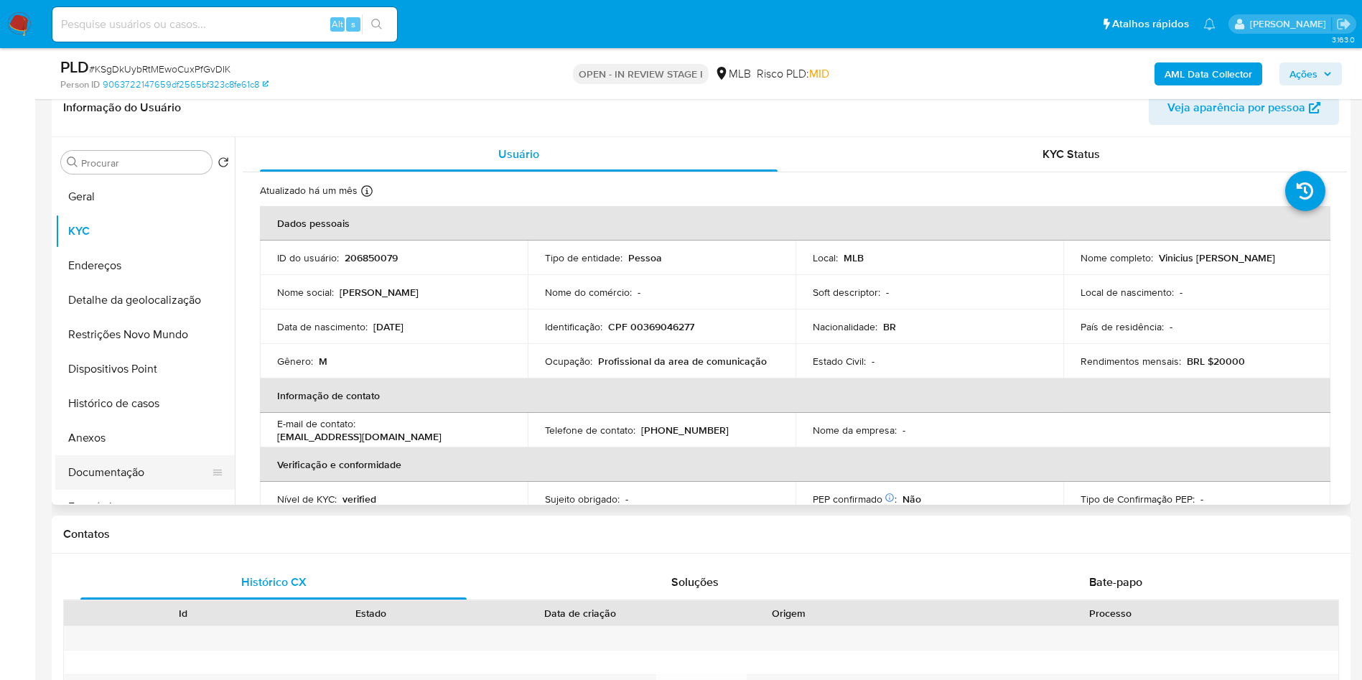
click at [182, 460] on button "Documentação" at bounding box center [139, 472] width 168 height 34
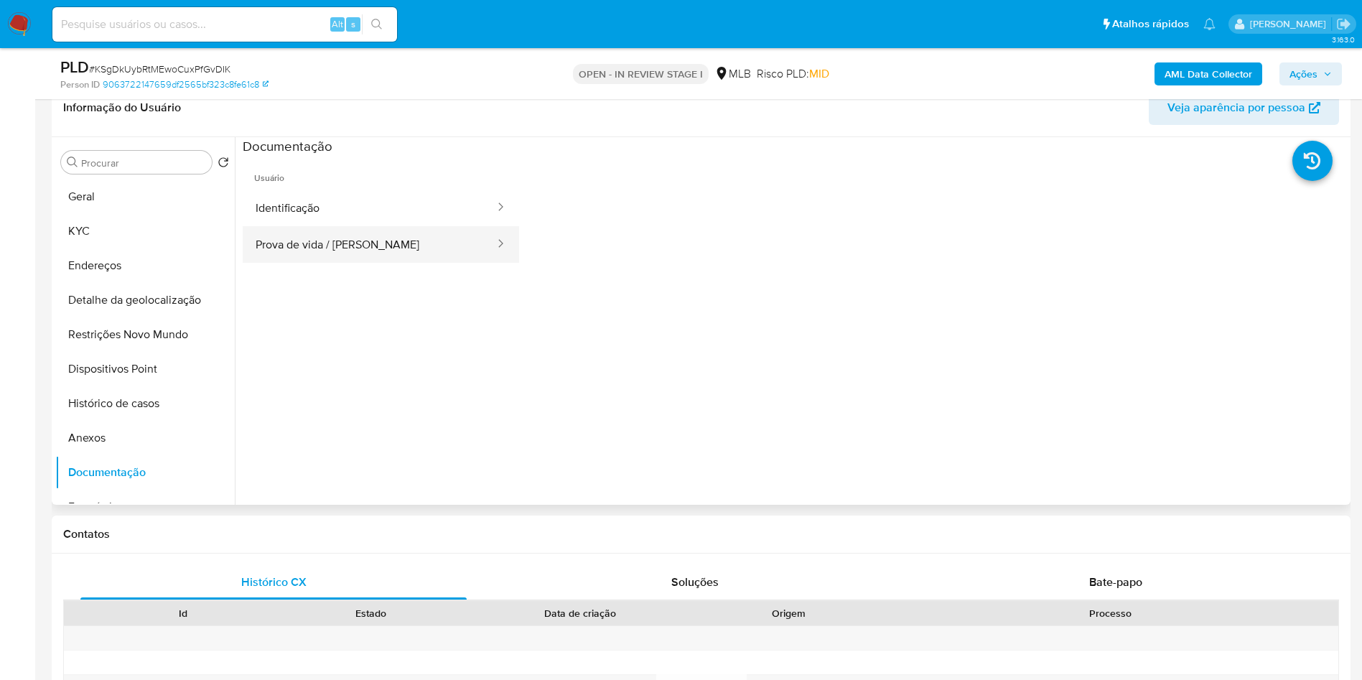
click at [402, 230] on button "Prova de vida / [PERSON_NAME]" at bounding box center [369, 244] width 253 height 37
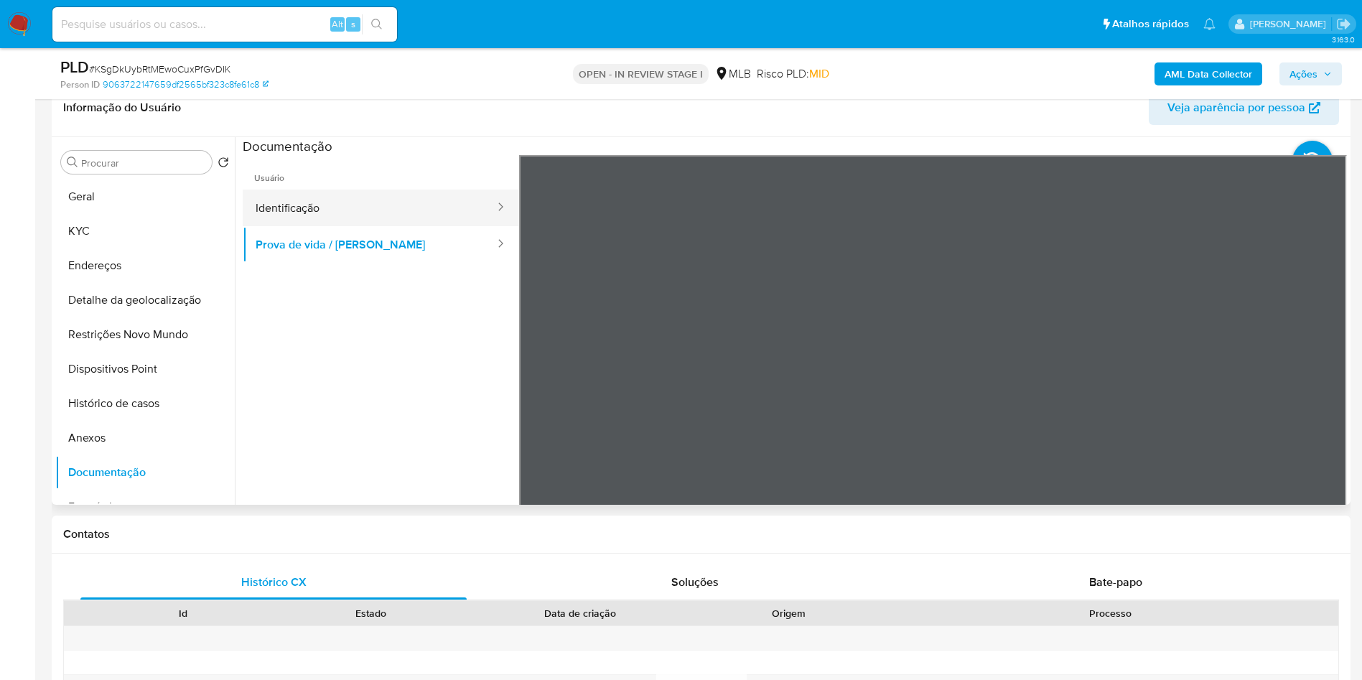
click at [399, 218] on button "Identificação" at bounding box center [369, 208] width 253 height 37
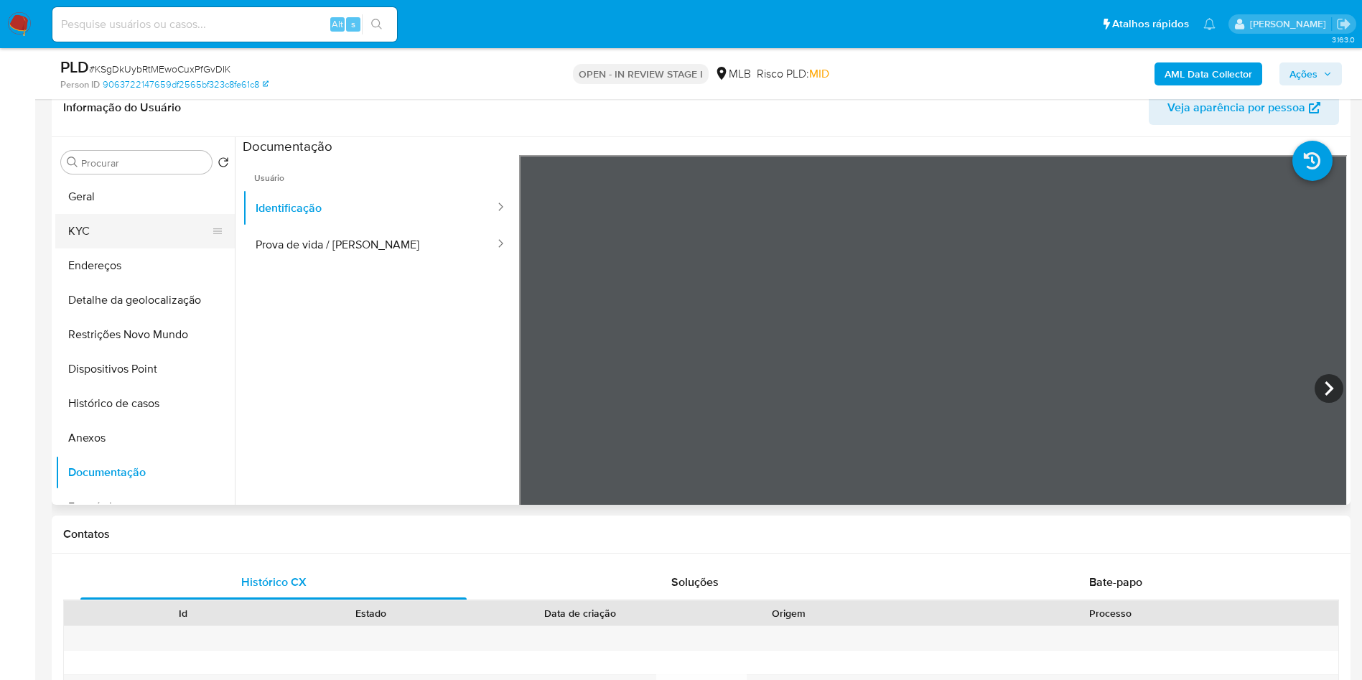
click at [110, 223] on button "KYC" at bounding box center [139, 231] width 168 height 34
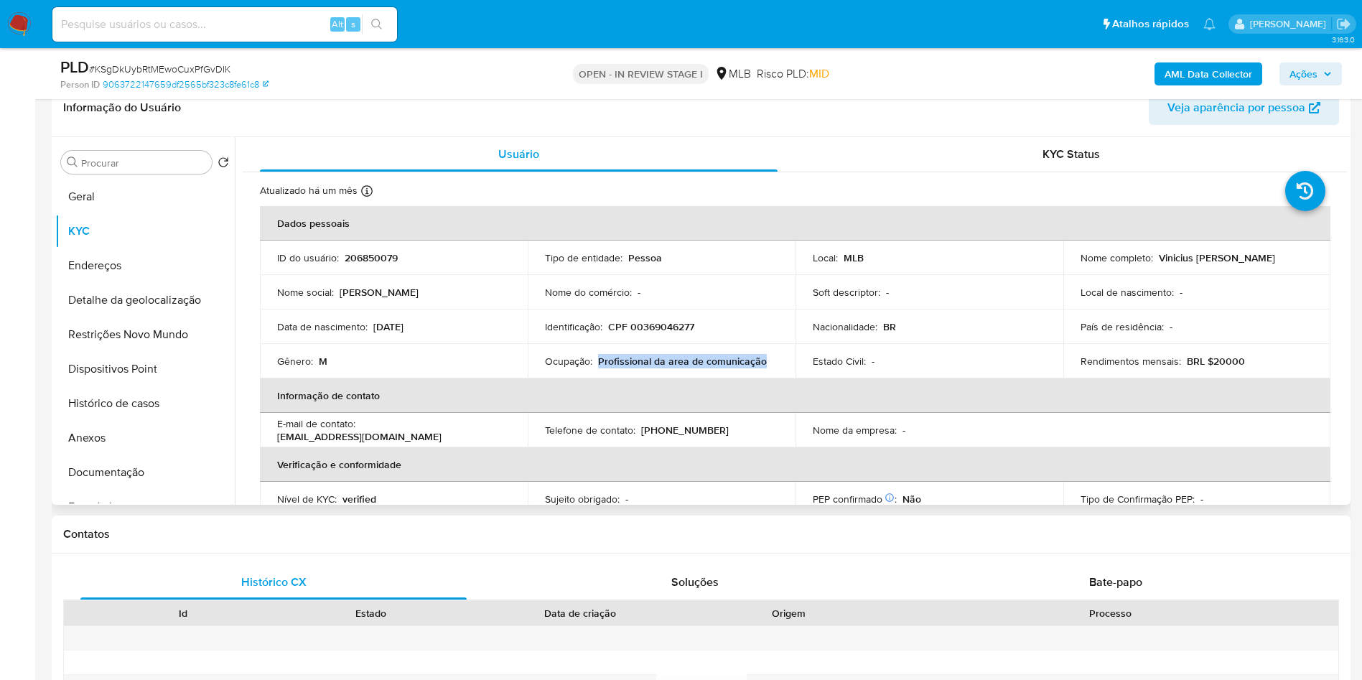
drag, startPoint x: 770, startPoint y: 360, endPoint x: 597, endPoint y: 366, distance: 173.1
click at [597, 366] on div "Ocupação : Profissional da area de comunicação" at bounding box center [661, 361] width 233 height 13
copy p "Profissional da area de comunicação"
click at [1232, 71] on b "AML Data Collector" at bounding box center [1209, 73] width 88 height 23
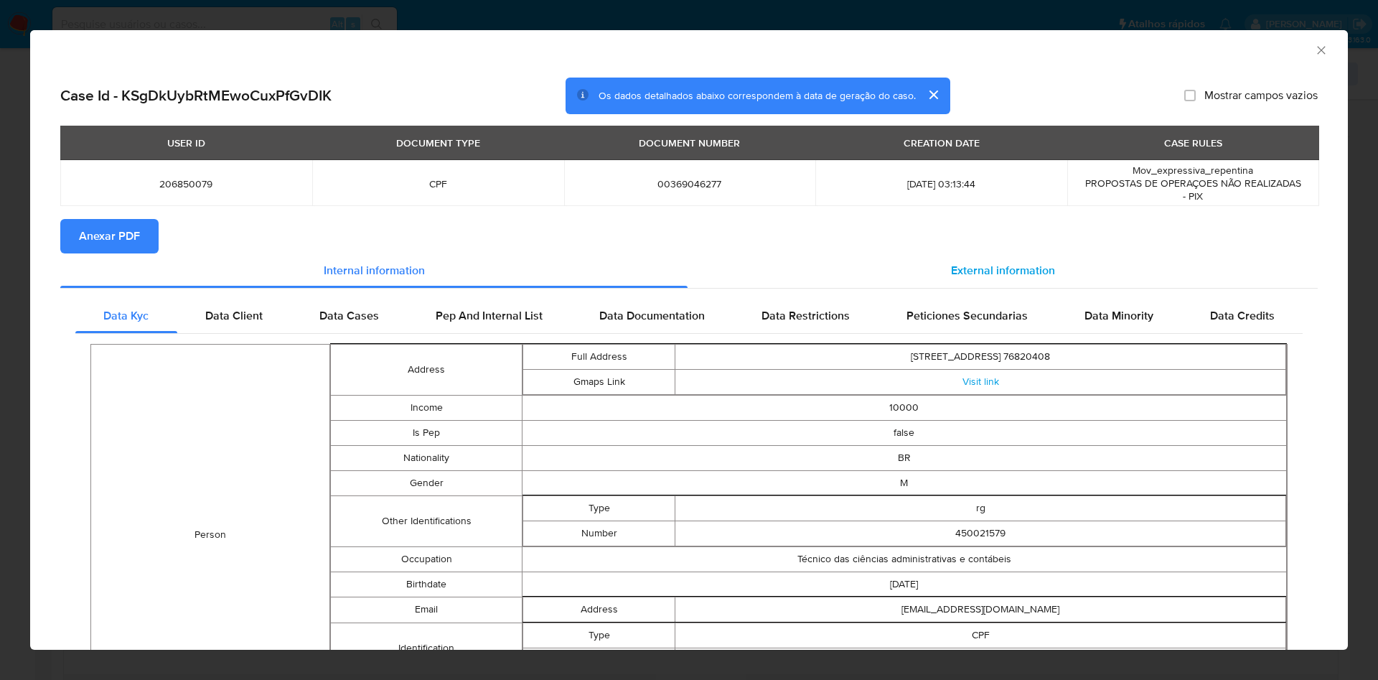
click at [983, 278] on span "External information" at bounding box center [1003, 270] width 104 height 17
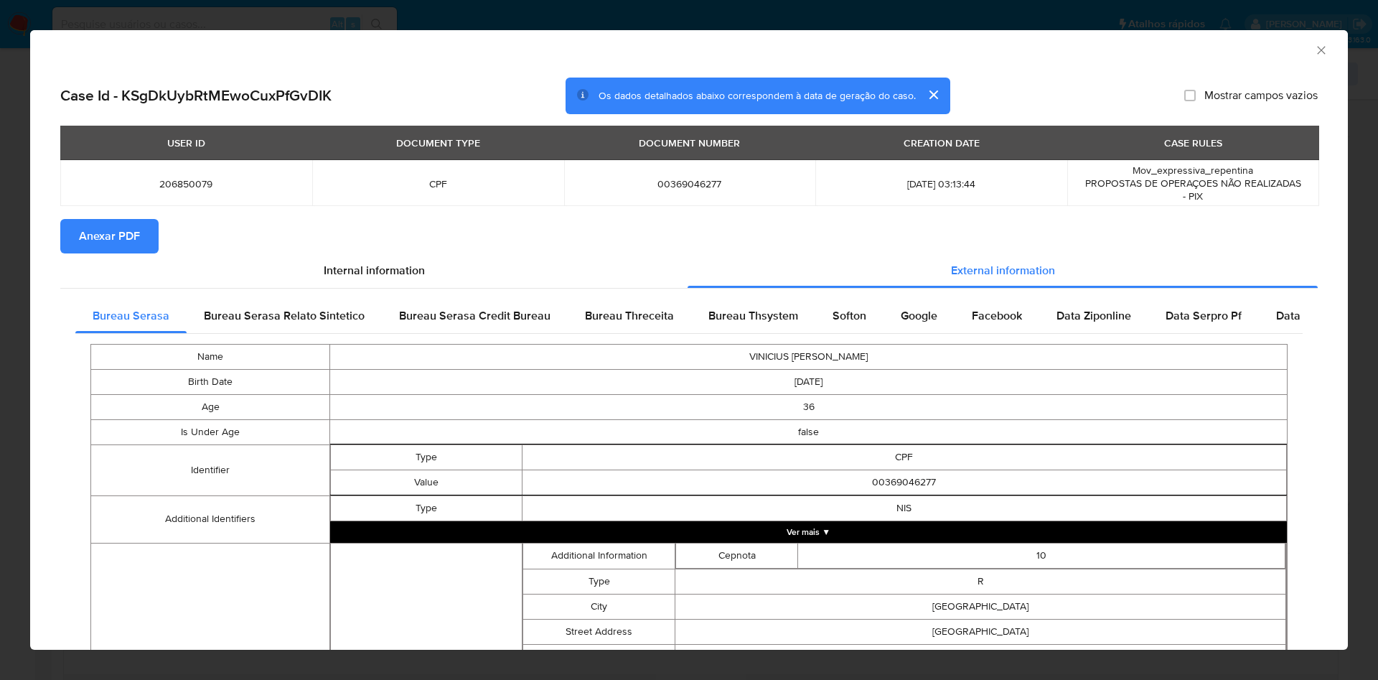
click at [106, 238] on span "Anexar PDF" at bounding box center [109, 236] width 61 height 32
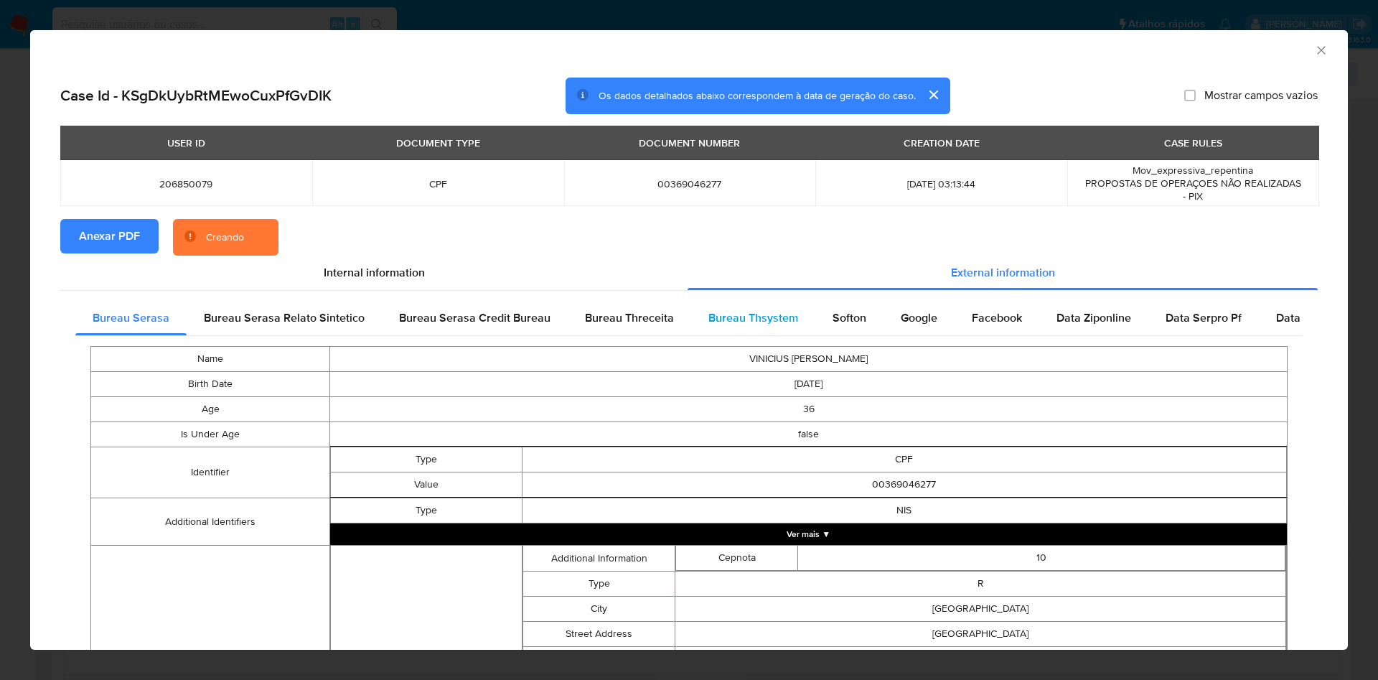
click at [771, 314] on span "Bureau Thsystem" at bounding box center [754, 317] width 90 height 17
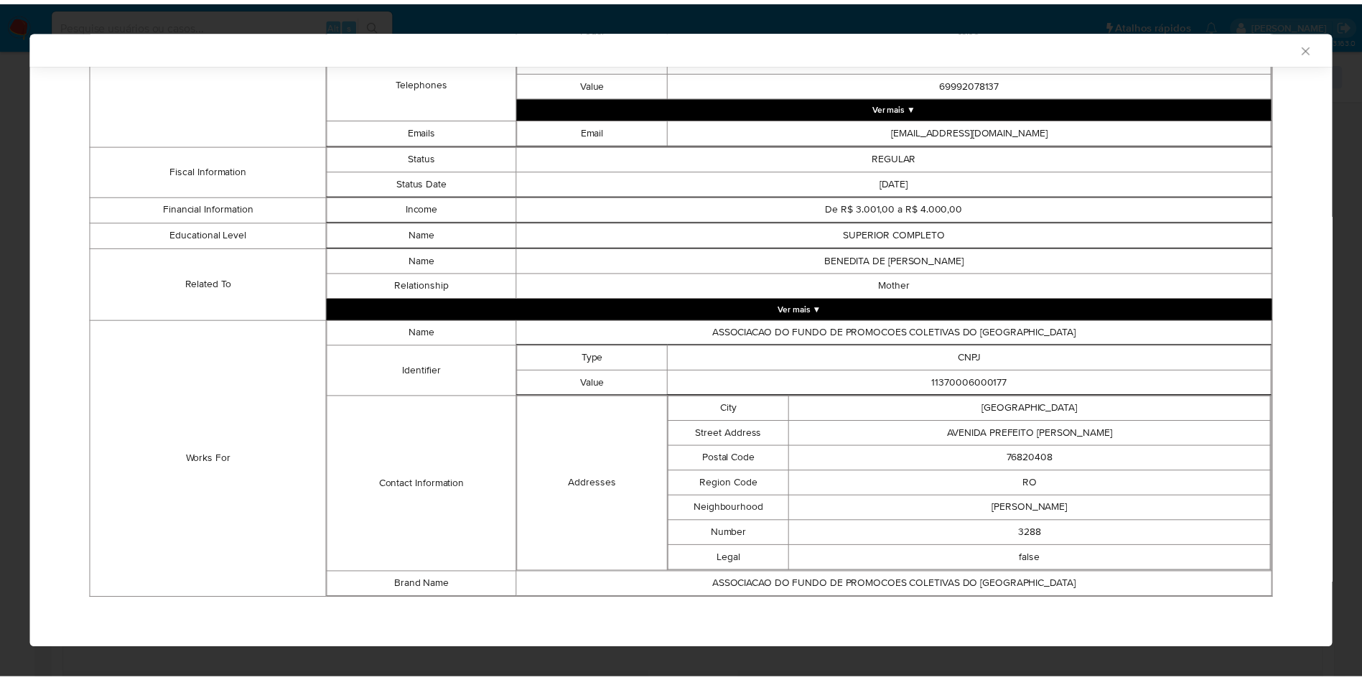
scroll to position [798, 0]
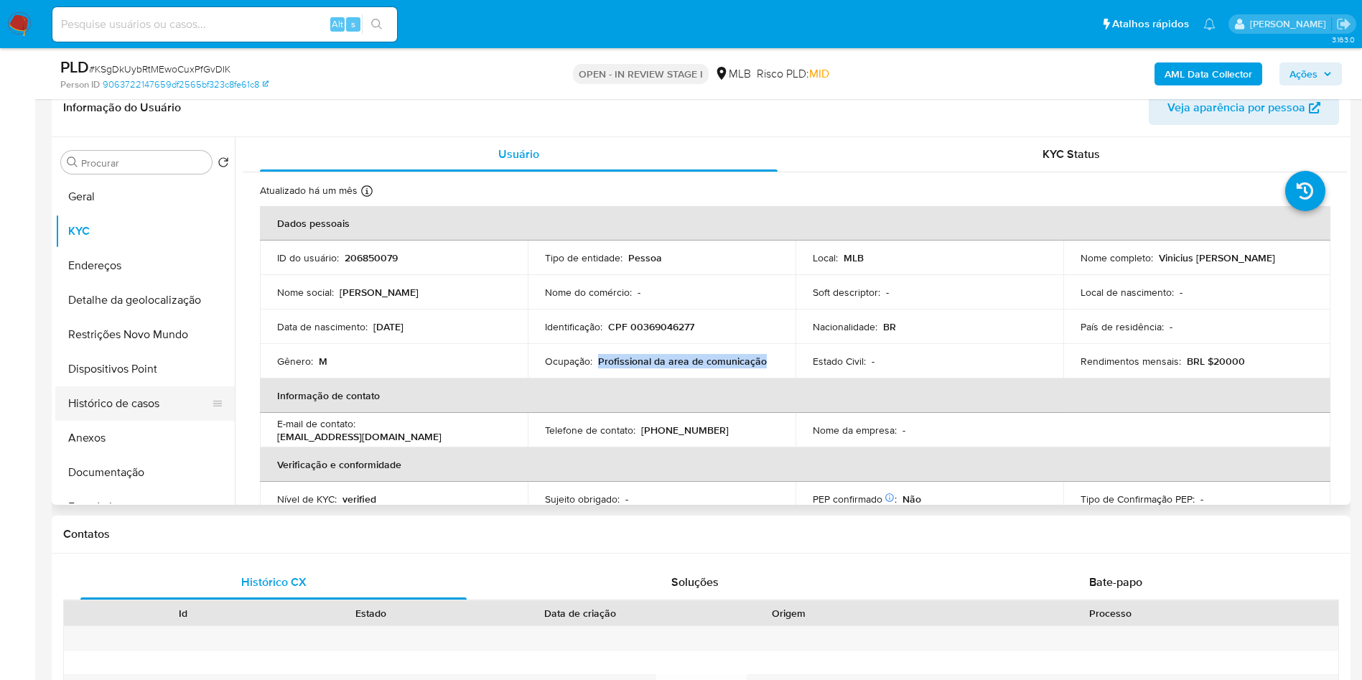
click at [115, 399] on button "Histórico de casos" at bounding box center [139, 403] width 168 height 34
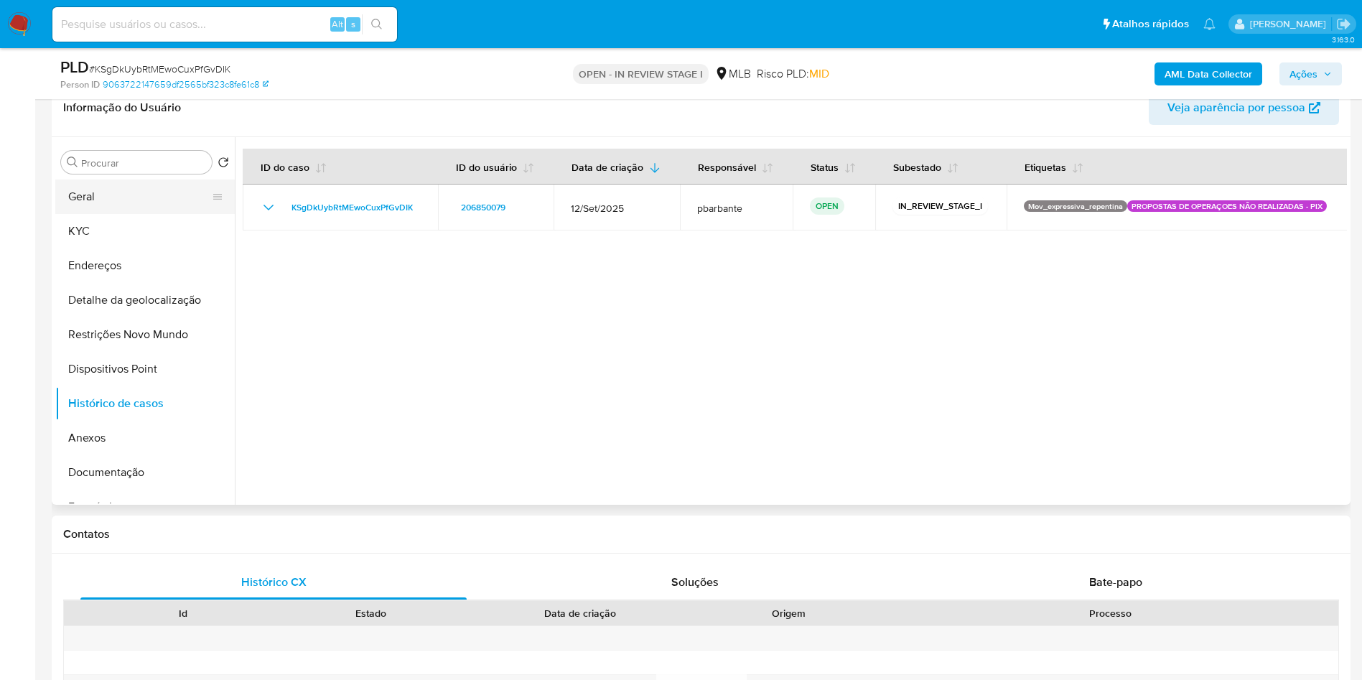
click at [77, 188] on button "Geral" at bounding box center [139, 196] width 168 height 34
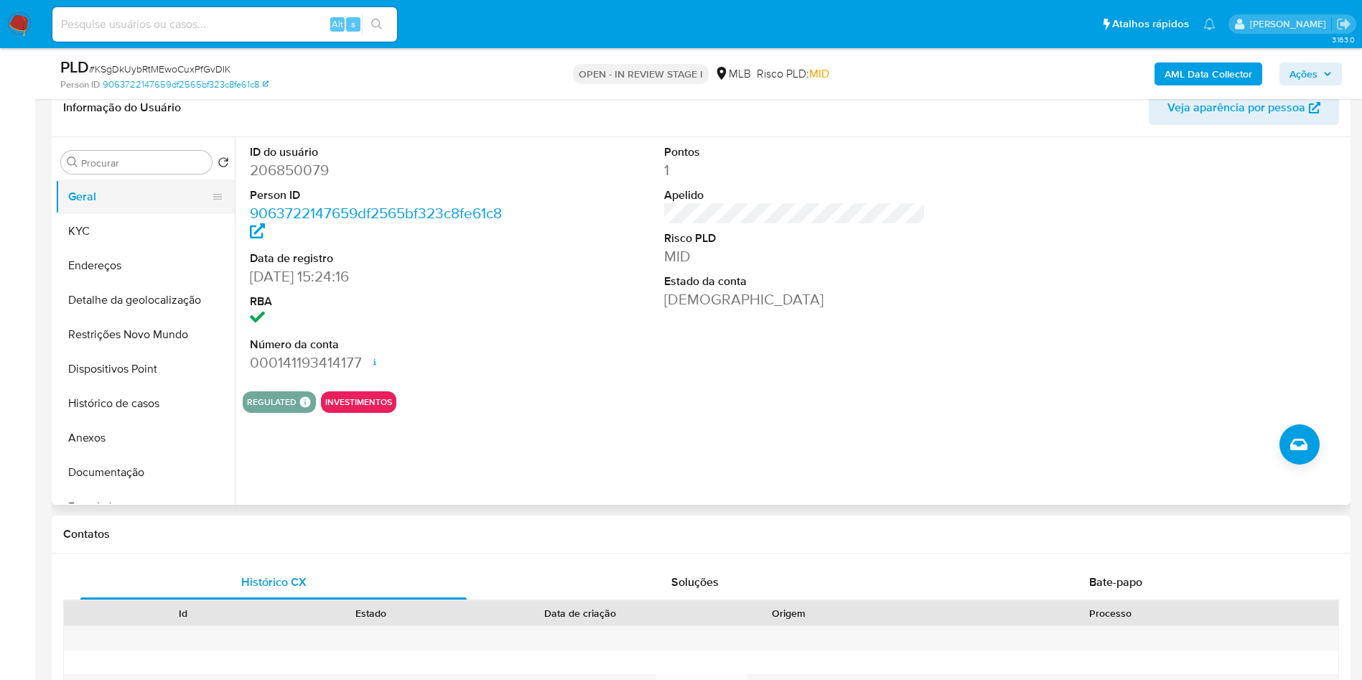
click at [116, 188] on button "Geral" at bounding box center [139, 196] width 168 height 34
click at [491, 350] on dt "Número da conta" at bounding box center [381, 345] width 262 height 16
click at [98, 243] on button "KYC" at bounding box center [139, 231] width 168 height 34
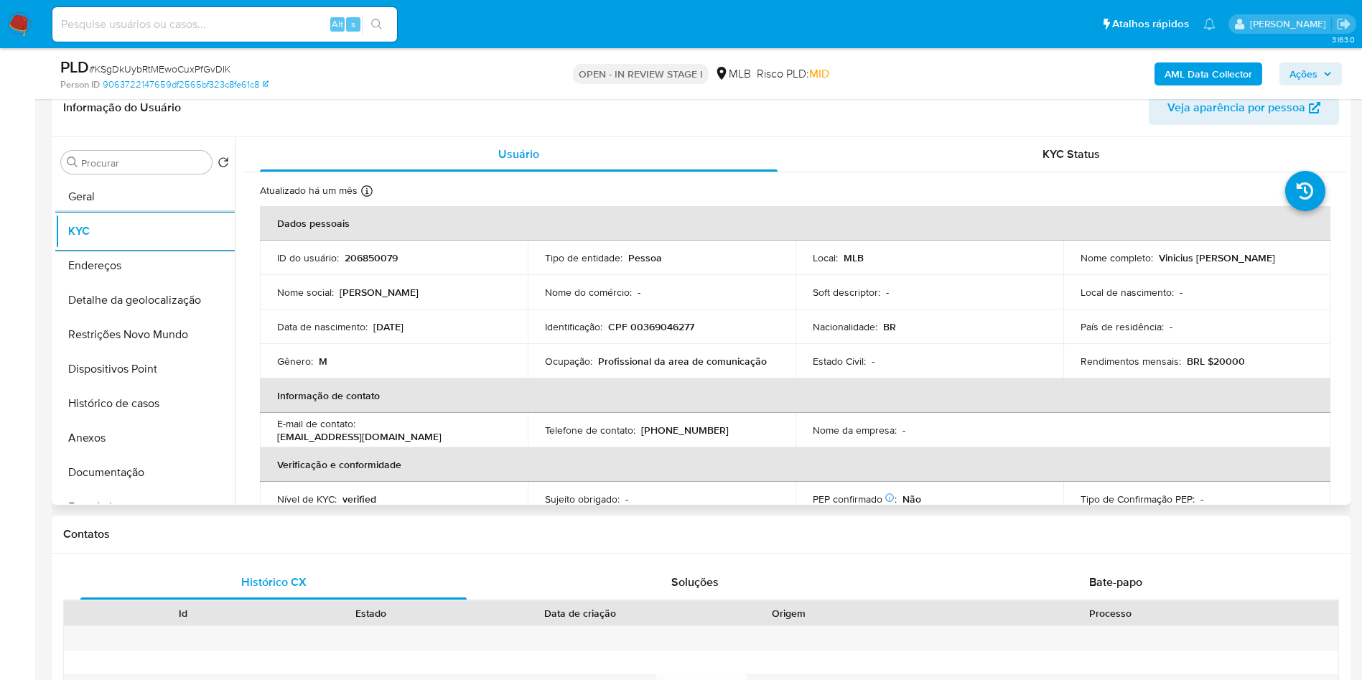
scroll to position [598, 0]
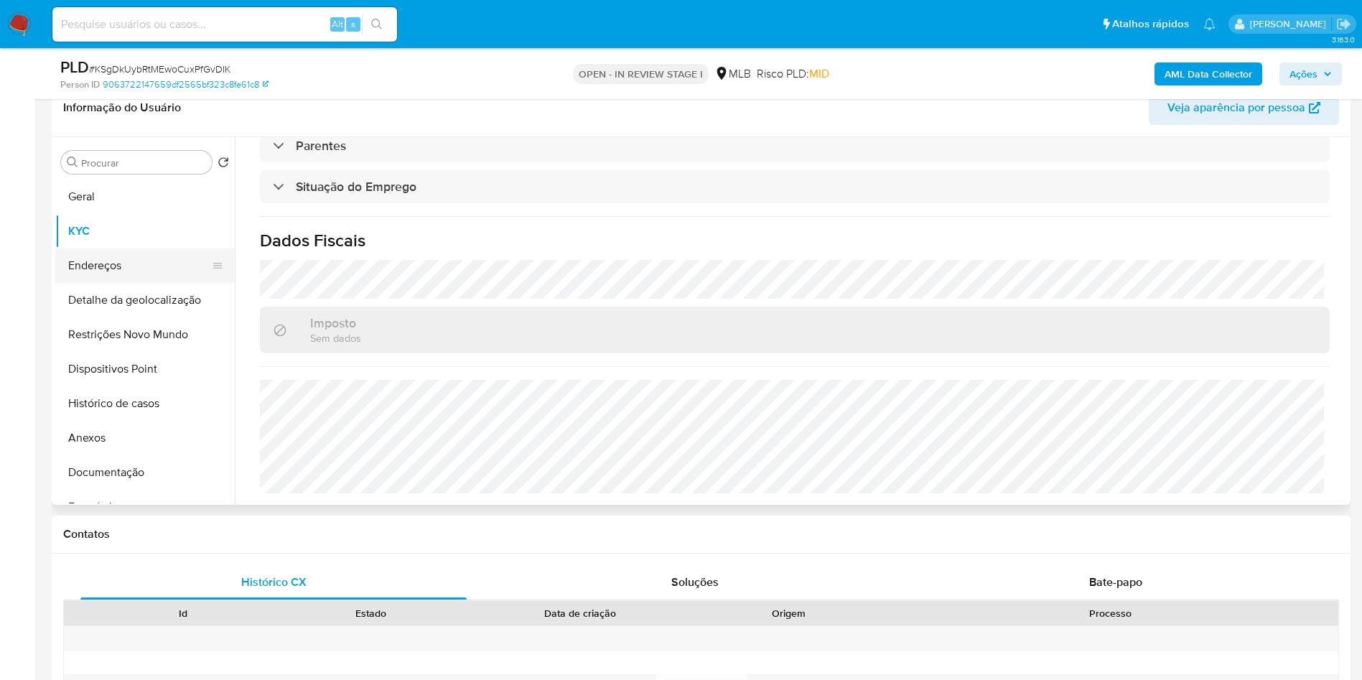
click at [85, 269] on button "Endereços" at bounding box center [139, 265] width 168 height 34
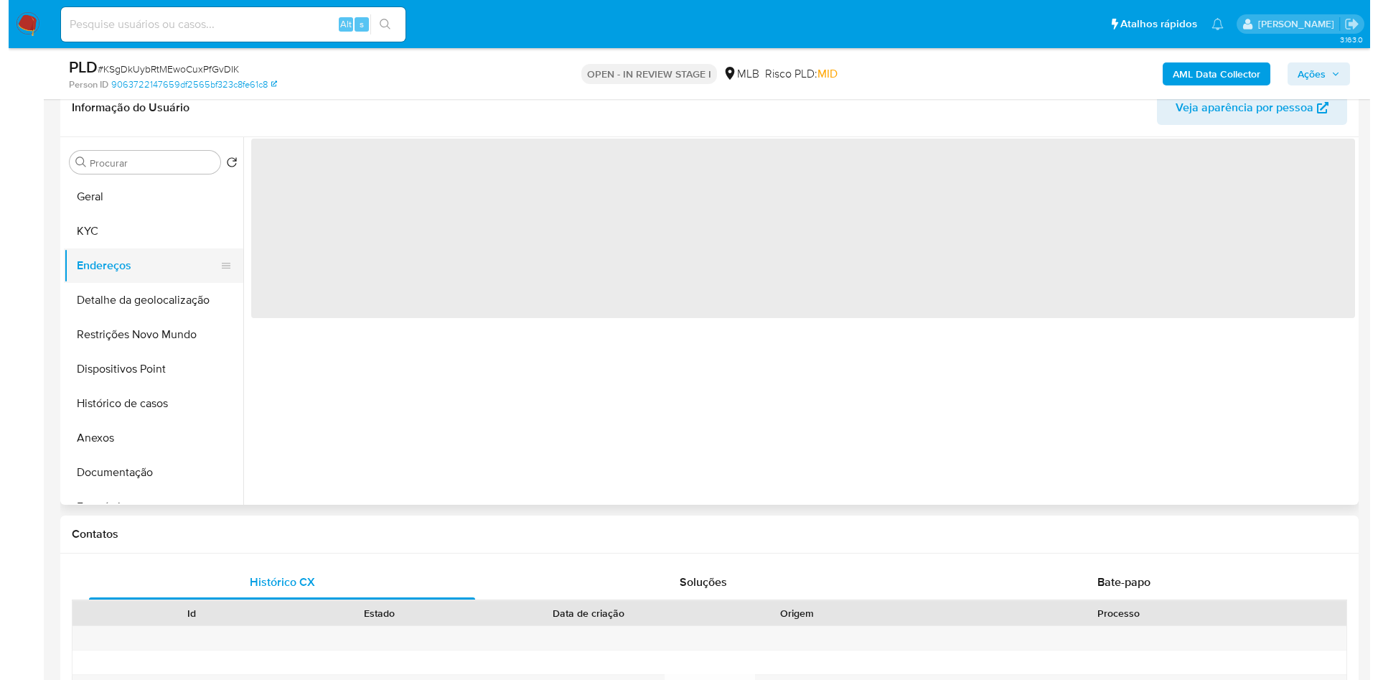
scroll to position [0, 0]
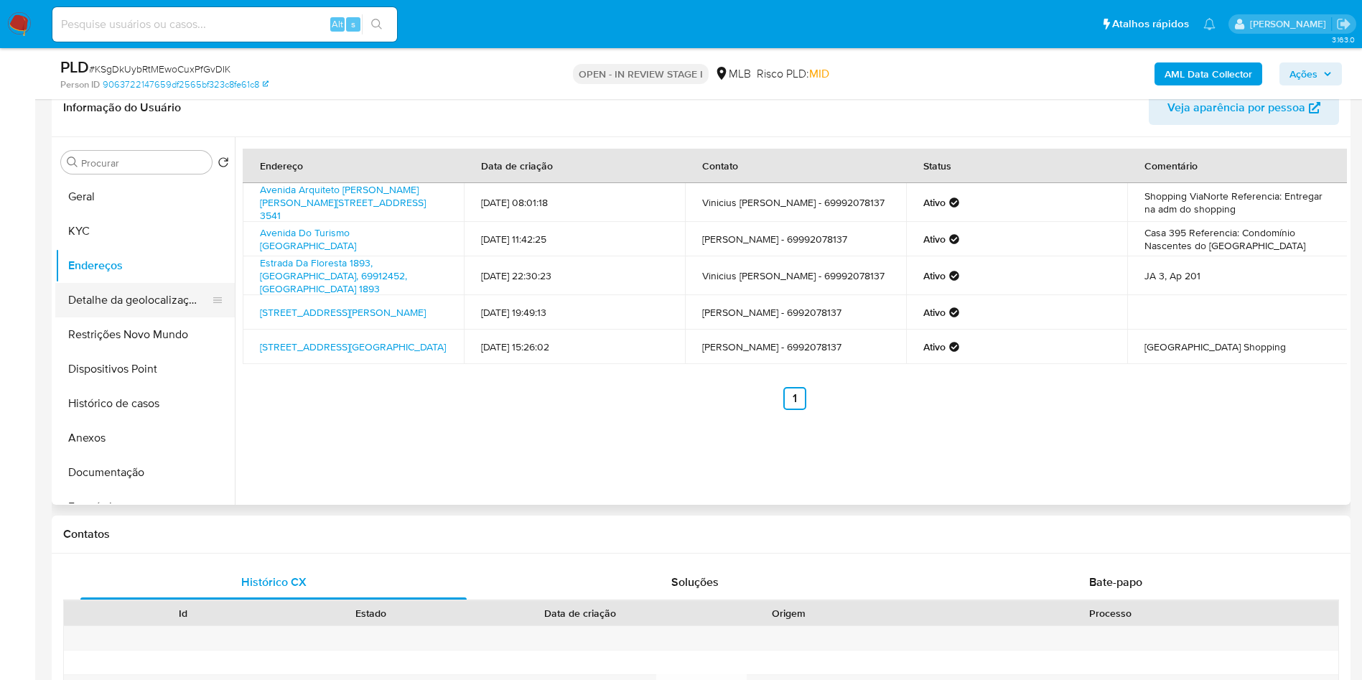
click at [80, 292] on button "Detalhe da geolocalização" at bounding box center [139, 300] width 168 height 34
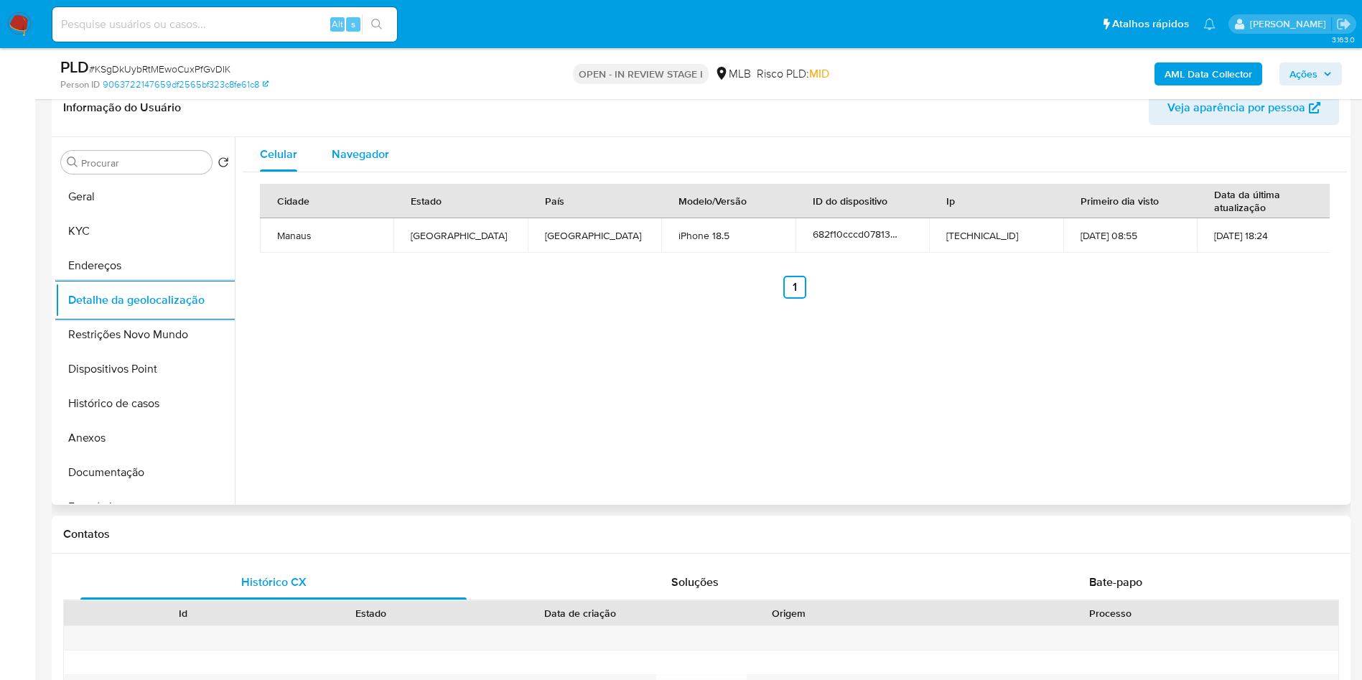
click at [368, 146] on span "Navegador" at bounding box center [360, 154] width 57 height 17
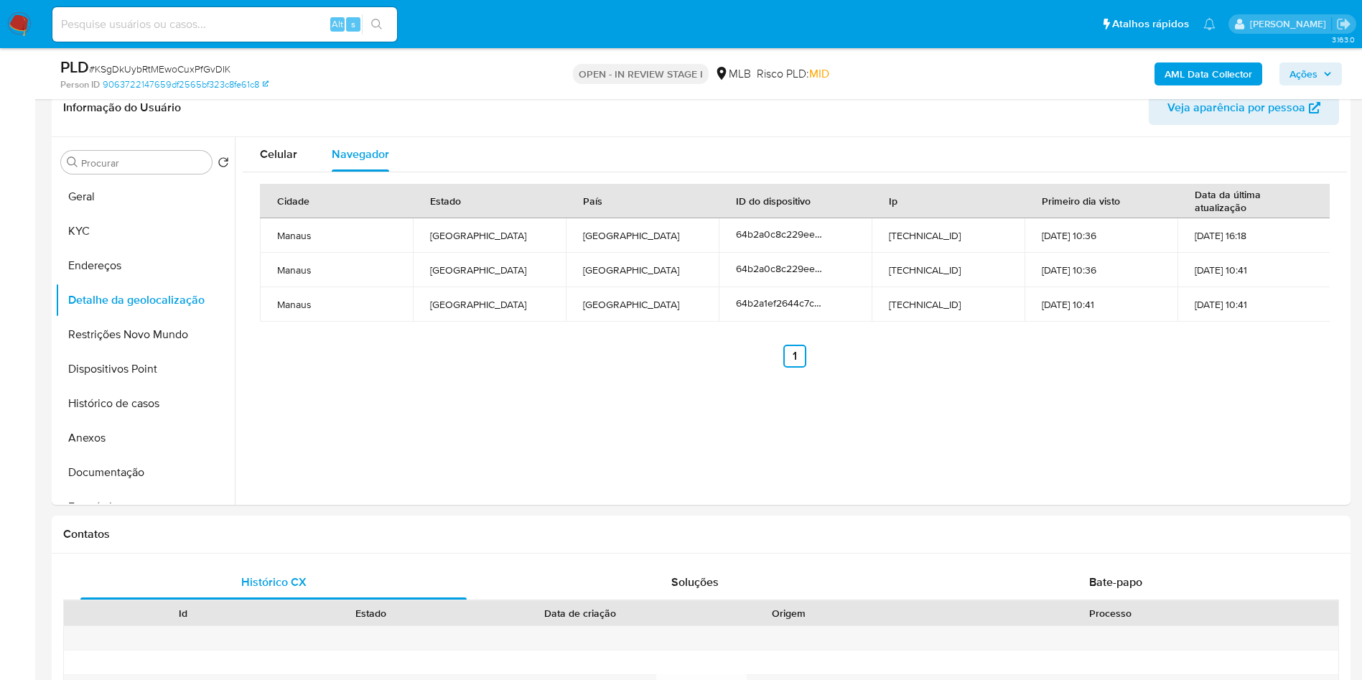
click at [70, 327] on button "Restrições Novo Mundo" at bounding box center [139, 334] width 168 height 34
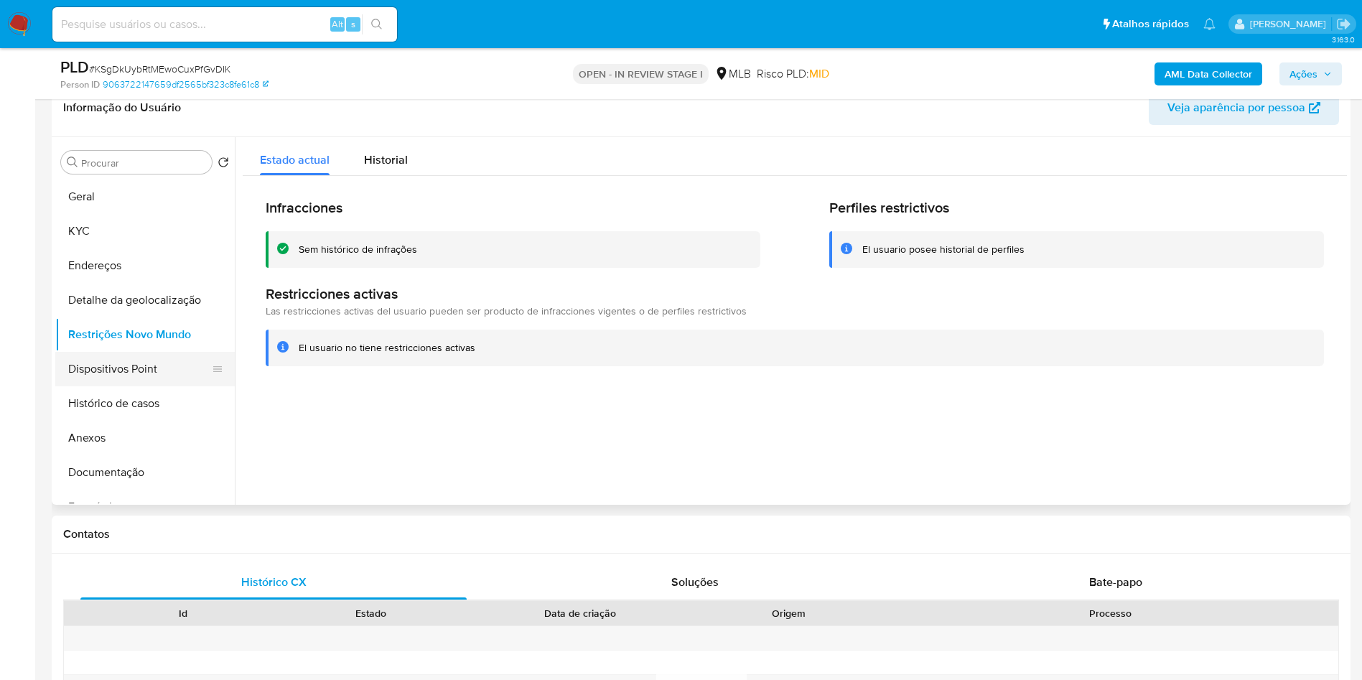
click at [101, 371] on button "Dispositivos Point" at bounding box center [139, 369] width 168 height 34
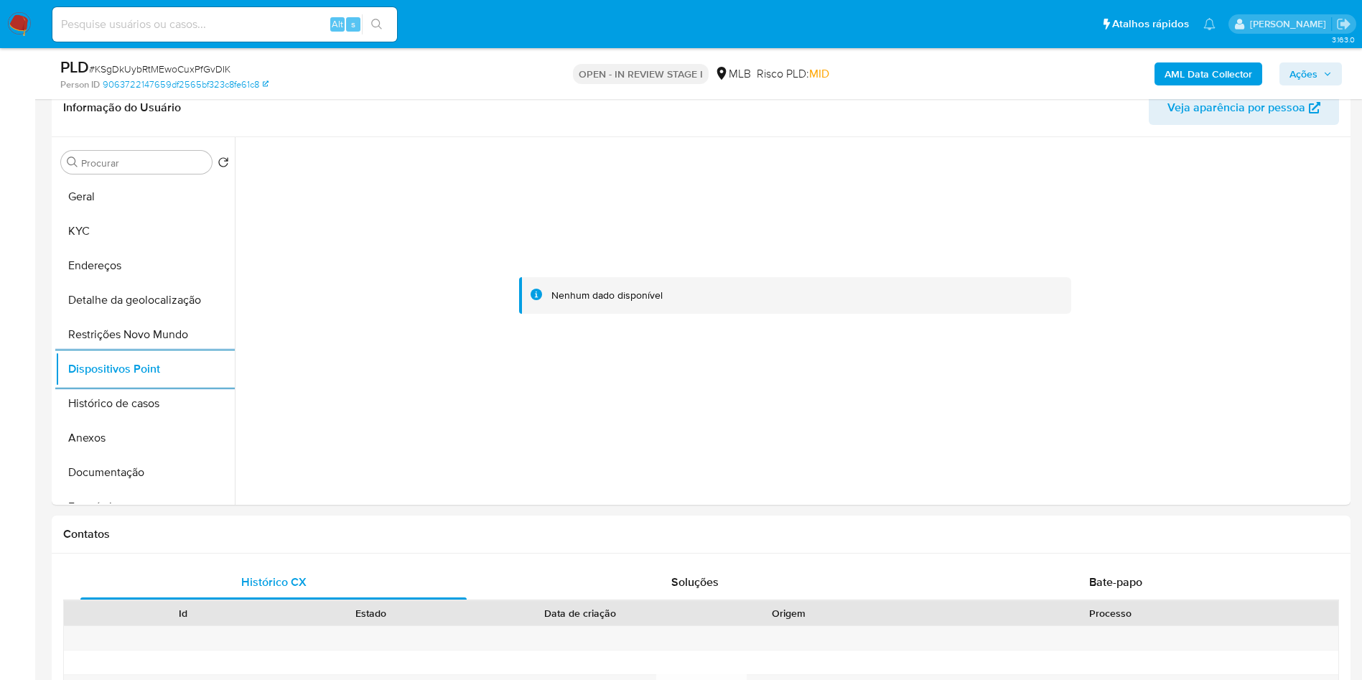
click at [1312, 75] on span "Ações" at bounding box center [1303, 73] width 28 height 23
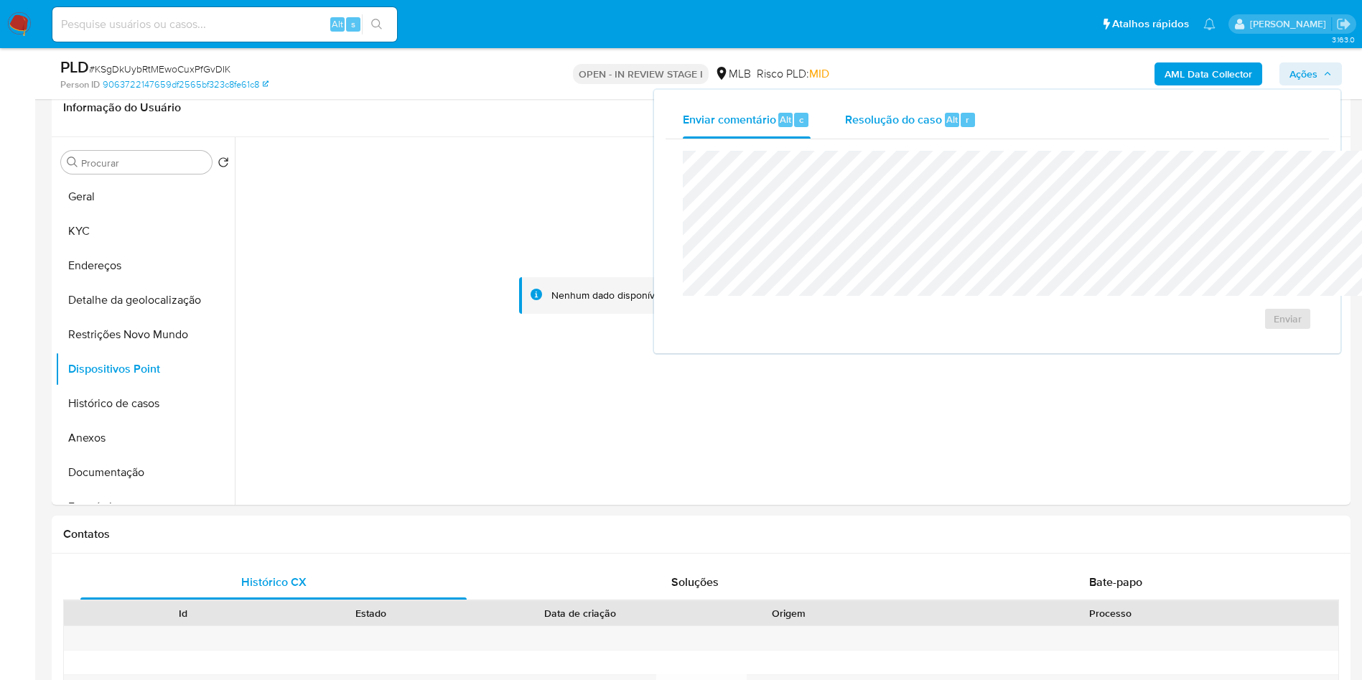
click at [845, 119] on span "Resolução do caso" at bounding box center [893, 119] width 97 height 17
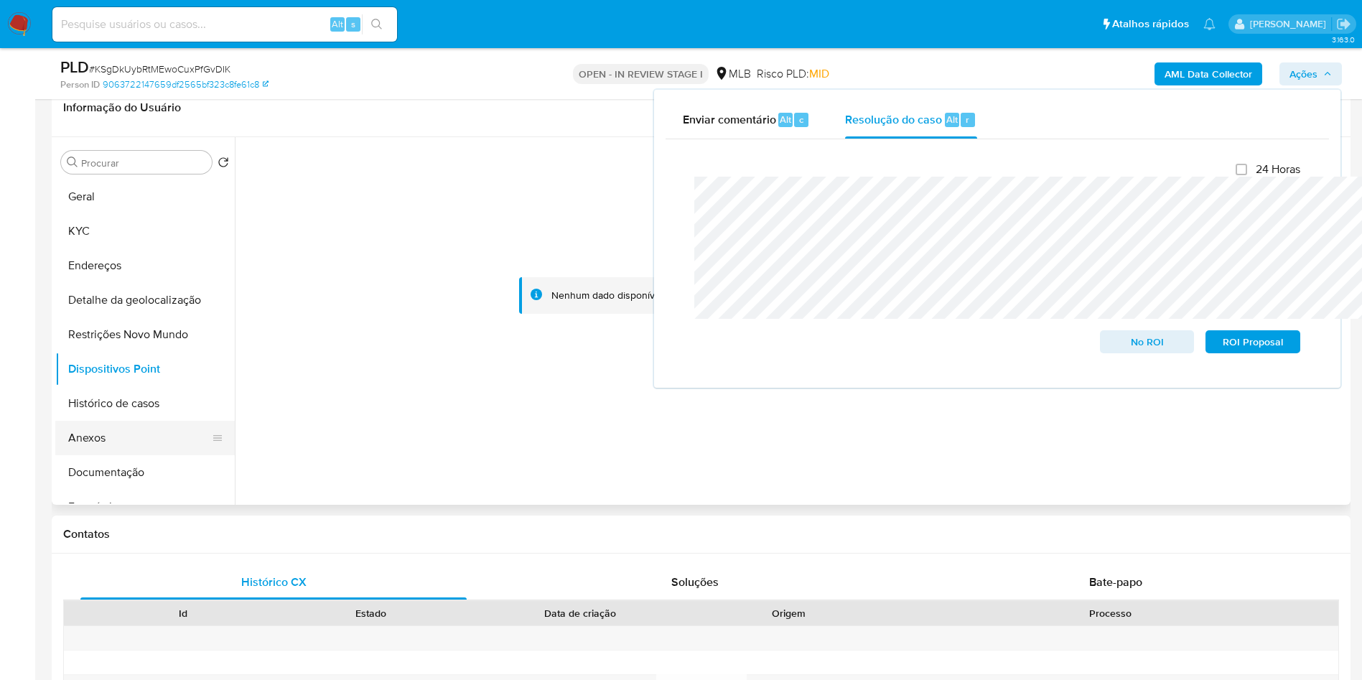
click at [128, 440] on button "Anexos" at bounding box center [139, 438] width 168 height 34
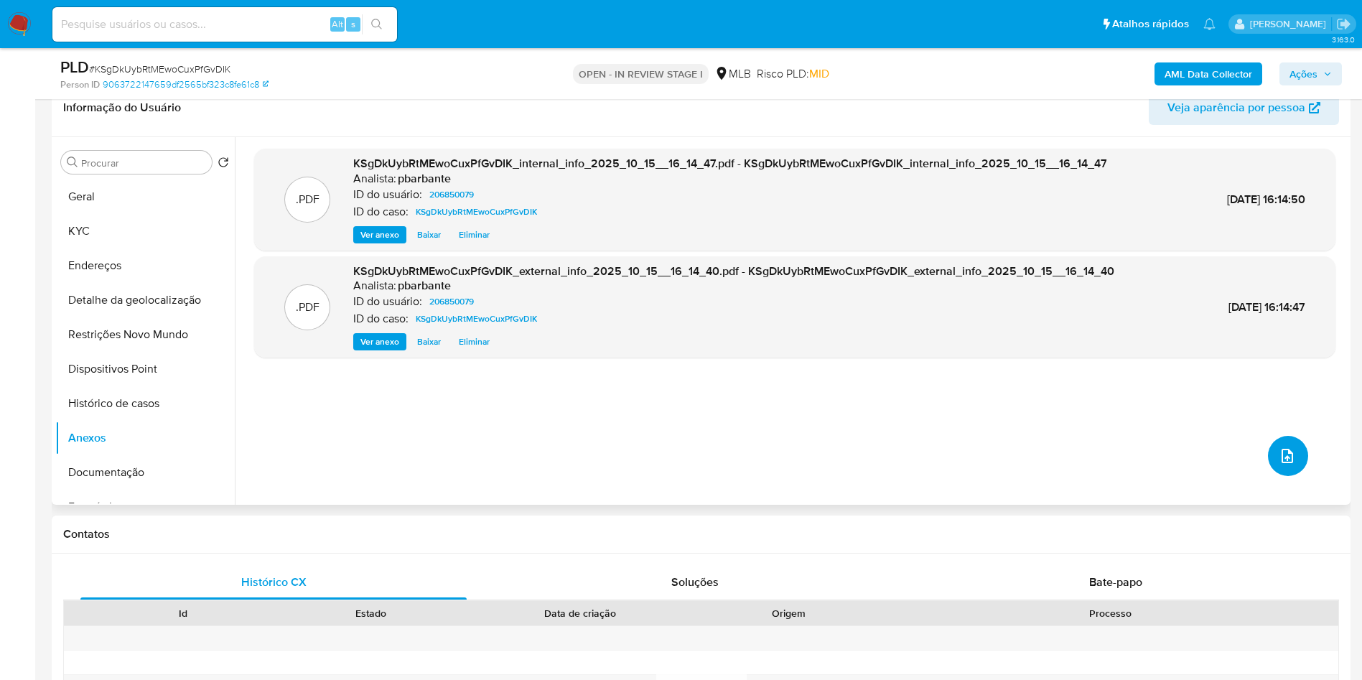
click at [1273, 476] on button "upload-file" at bounding box center [1288, 456] width 40 height 40
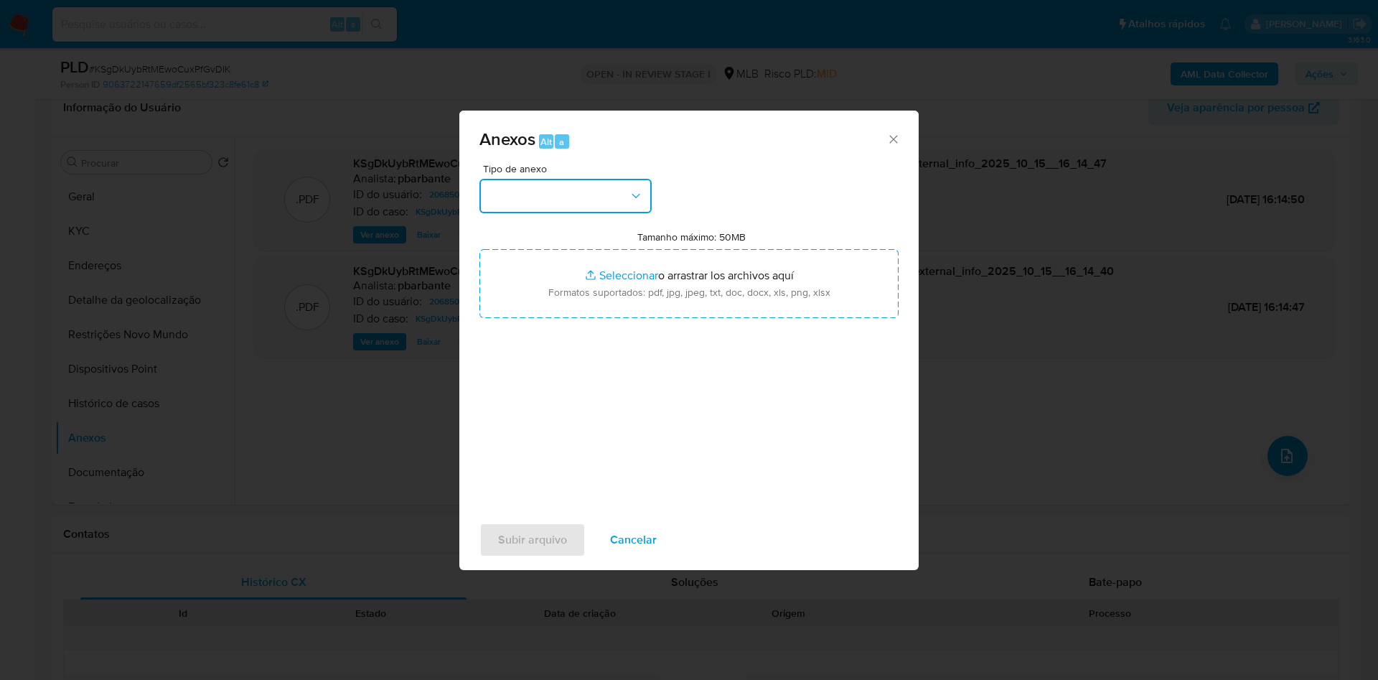
click at [599, 179] on button "button" at bounding box center [566, 196] width 172 height 34
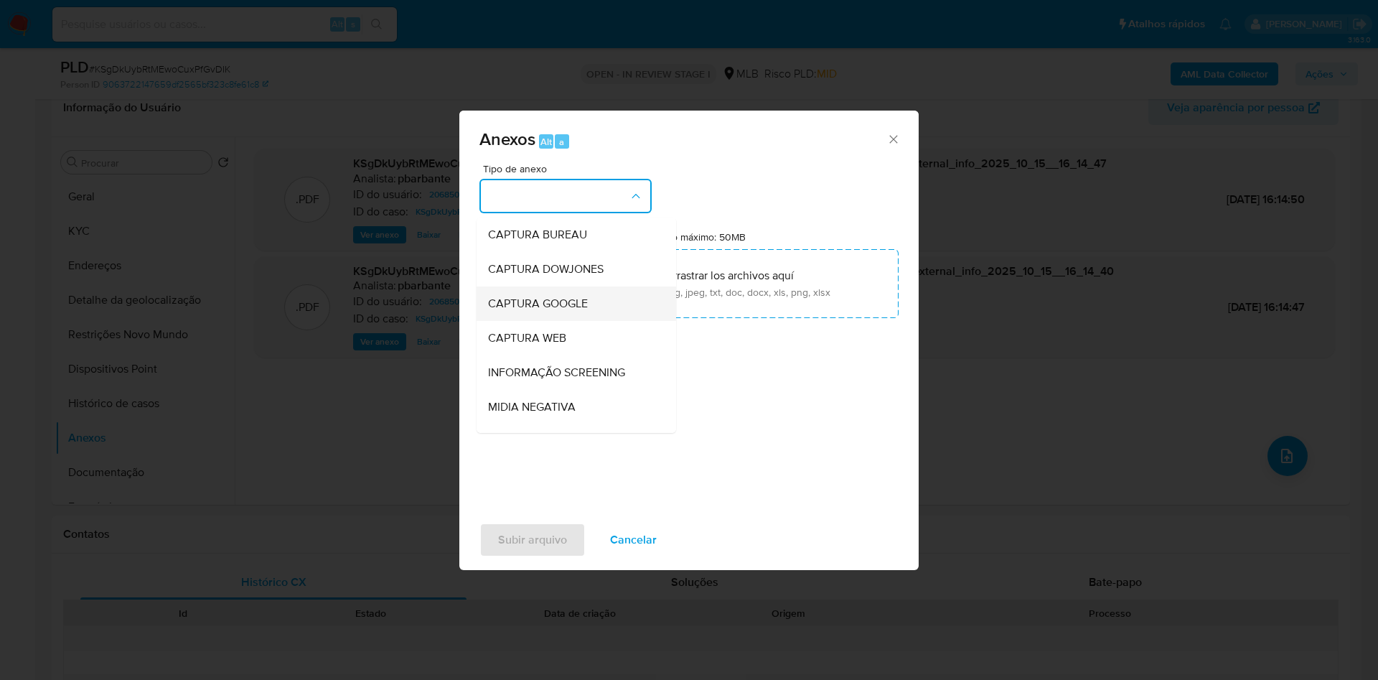
scroll to position [192, 0]
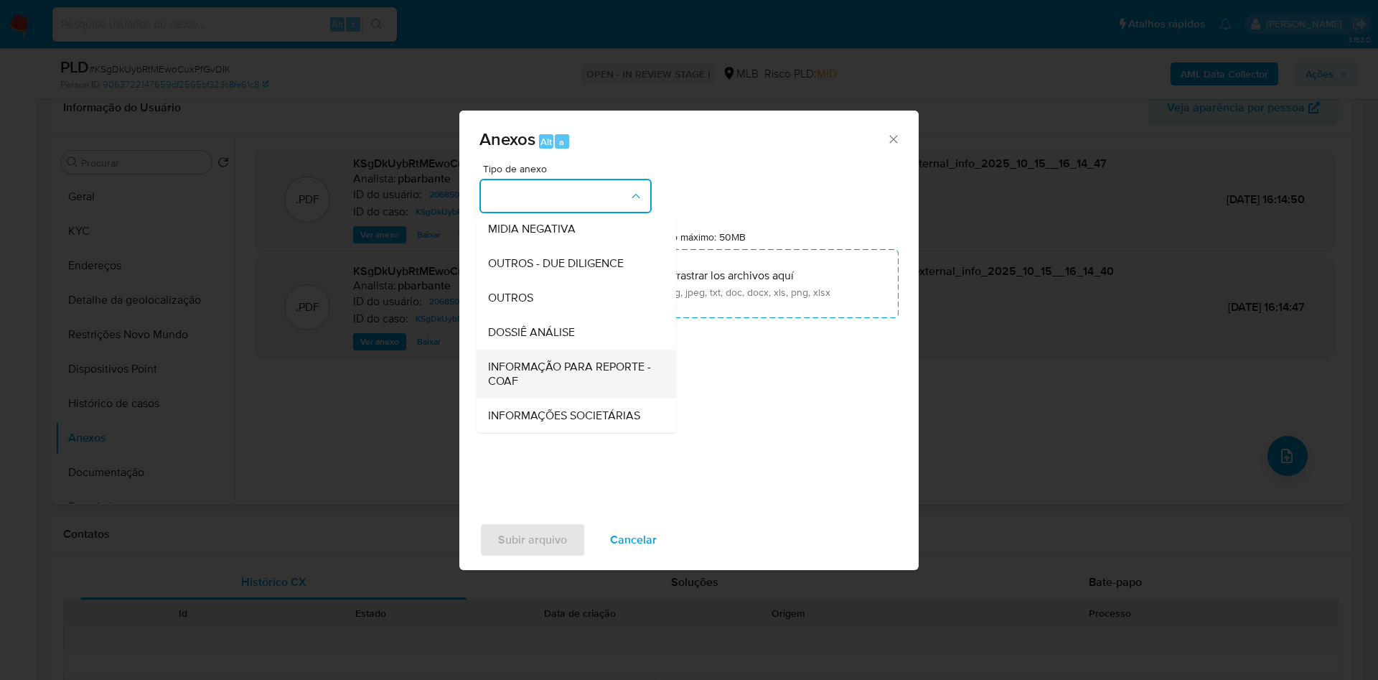
click at [512, 360] on span "INFORMAÇÃO PARA REPORTE - COAF" at bounding box center [572, 374] width 168 height 29
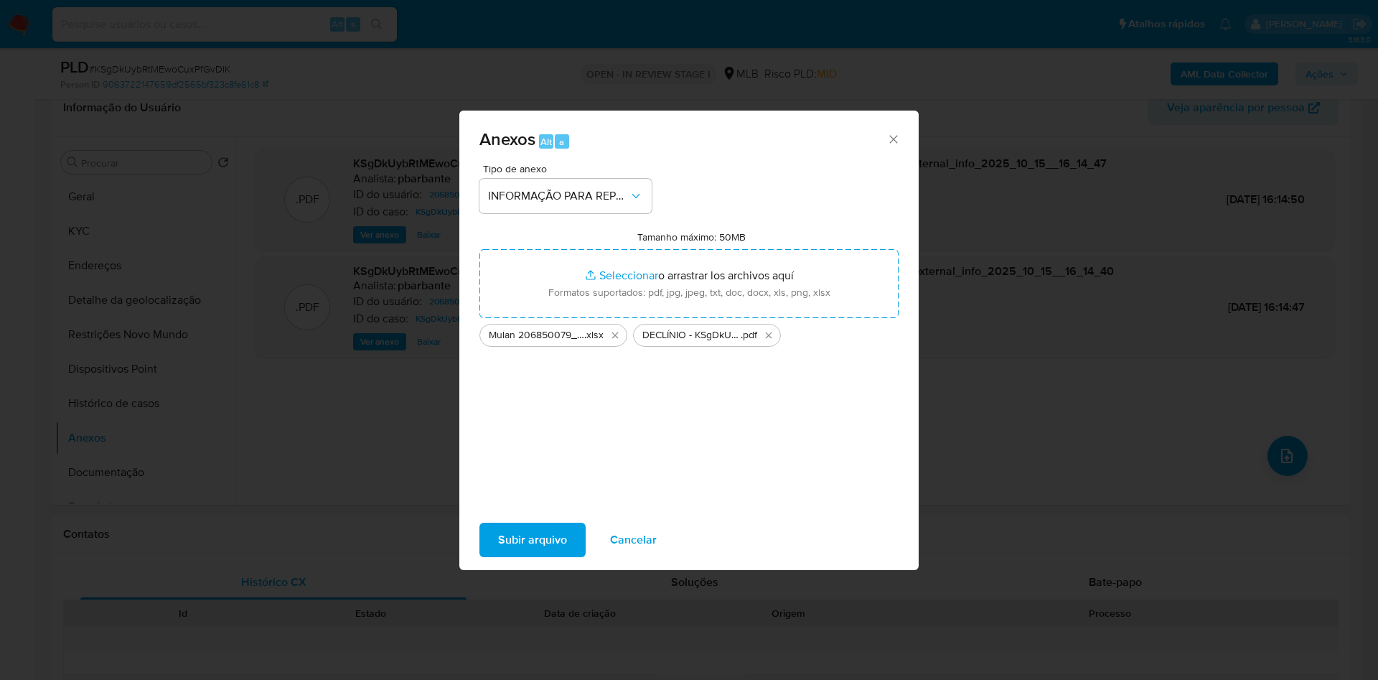
click at [530, 535] on div "Subir arquivo Cancelar" at bounding box center [688, 540] width 459 height 55
click at [615, 179] on button "INFORMAÇÃO PARA REPORTE - COAF" at bounding box center [566, 196] width 172 height 34
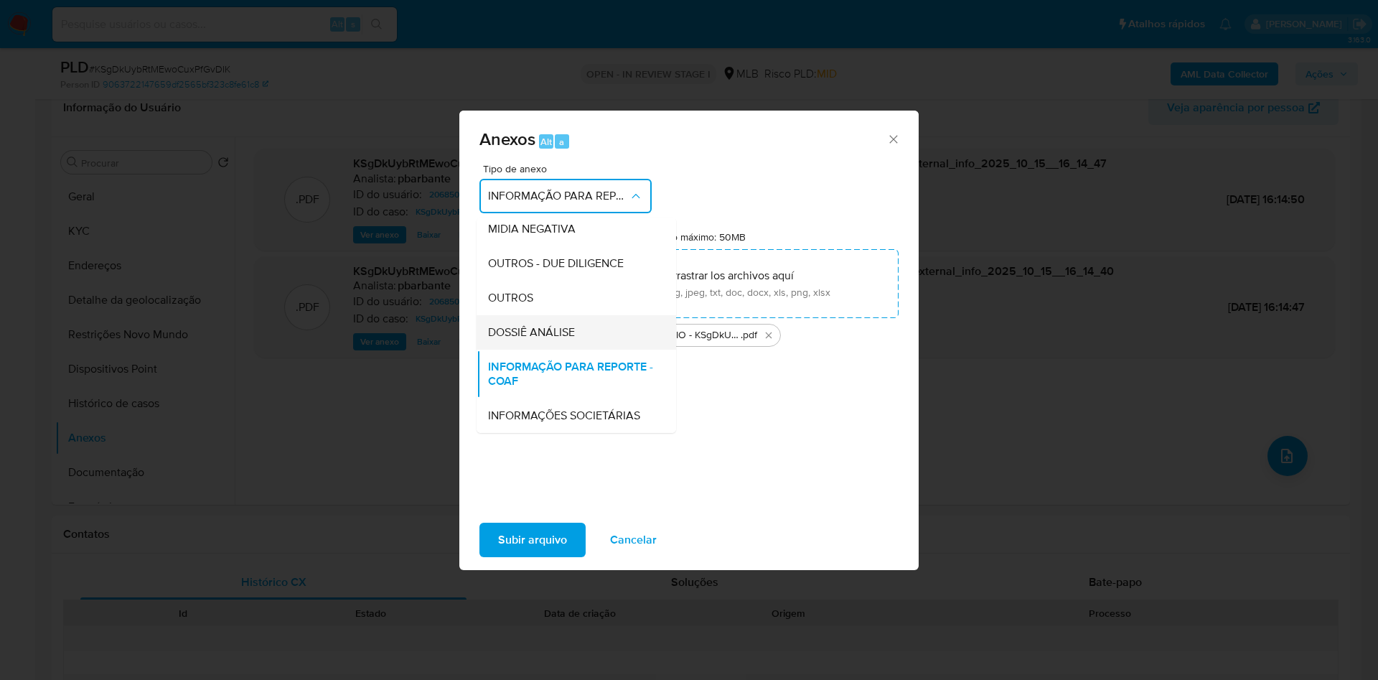
click at [508, 325] on span "DOSSIÊ ANÁLISE" at bounding box center [531, 332] width 87 height 14
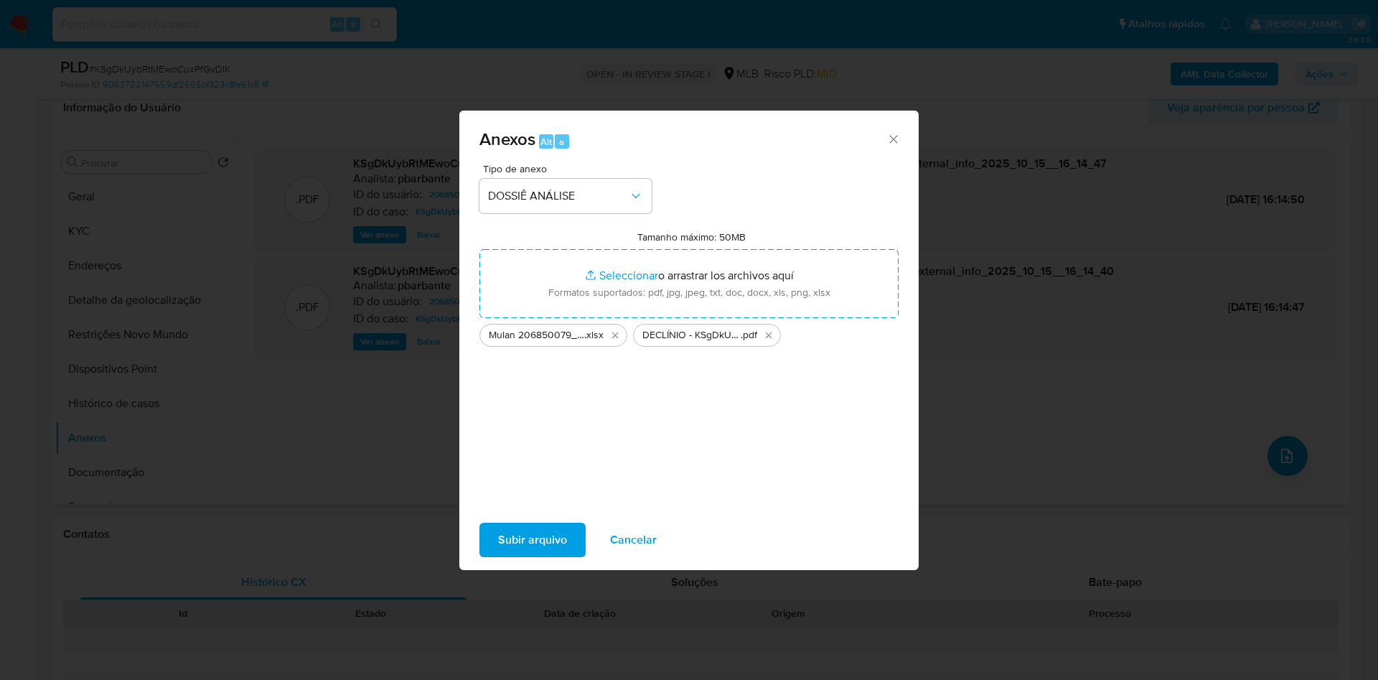
click at [486, 533] on div "Subir arquivo Cancelar" at bounding box center [688, 540] width 459 height 55
click at [498, 556] on span "Subir arquivo" at bounding box center [532, 540] width 69 height 32
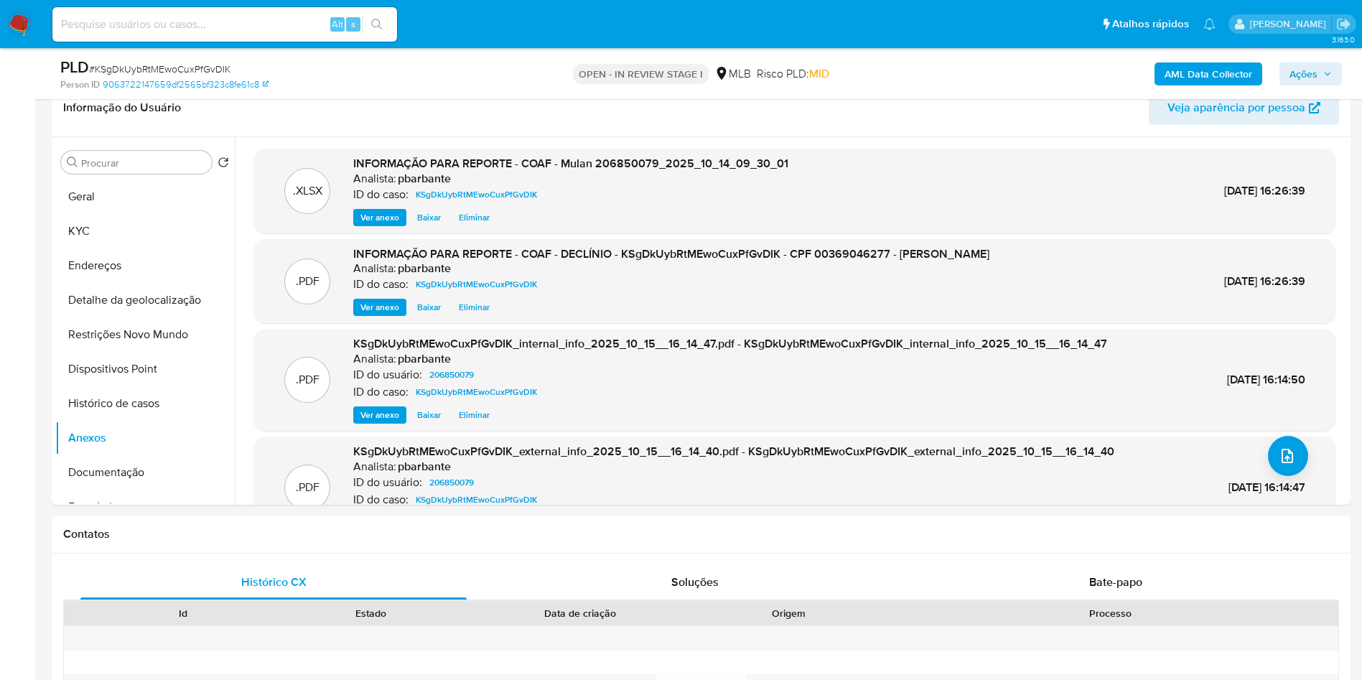
click at [1314, 69] on span "Ações" at bounding box center [1303, 73] width 28 height 23
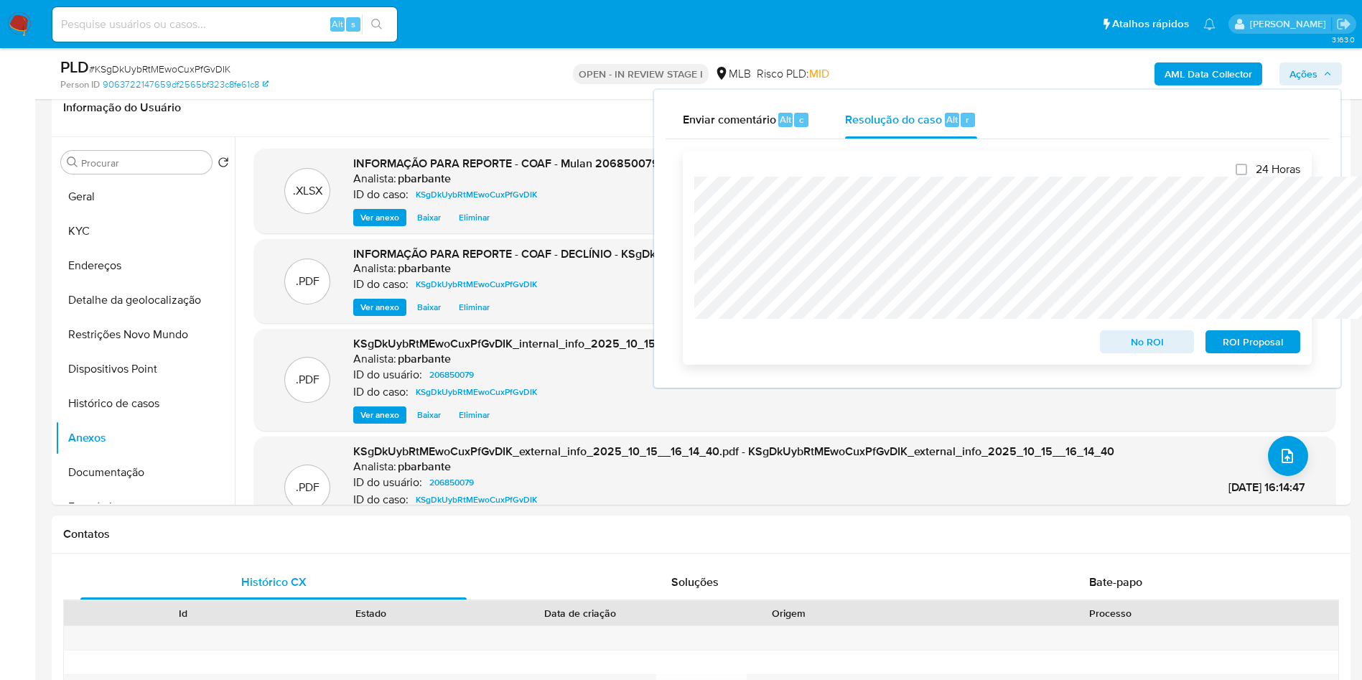
click at [1142, 342] on span "No ROI" at bounding box center [1147, 342] width 75 height 20
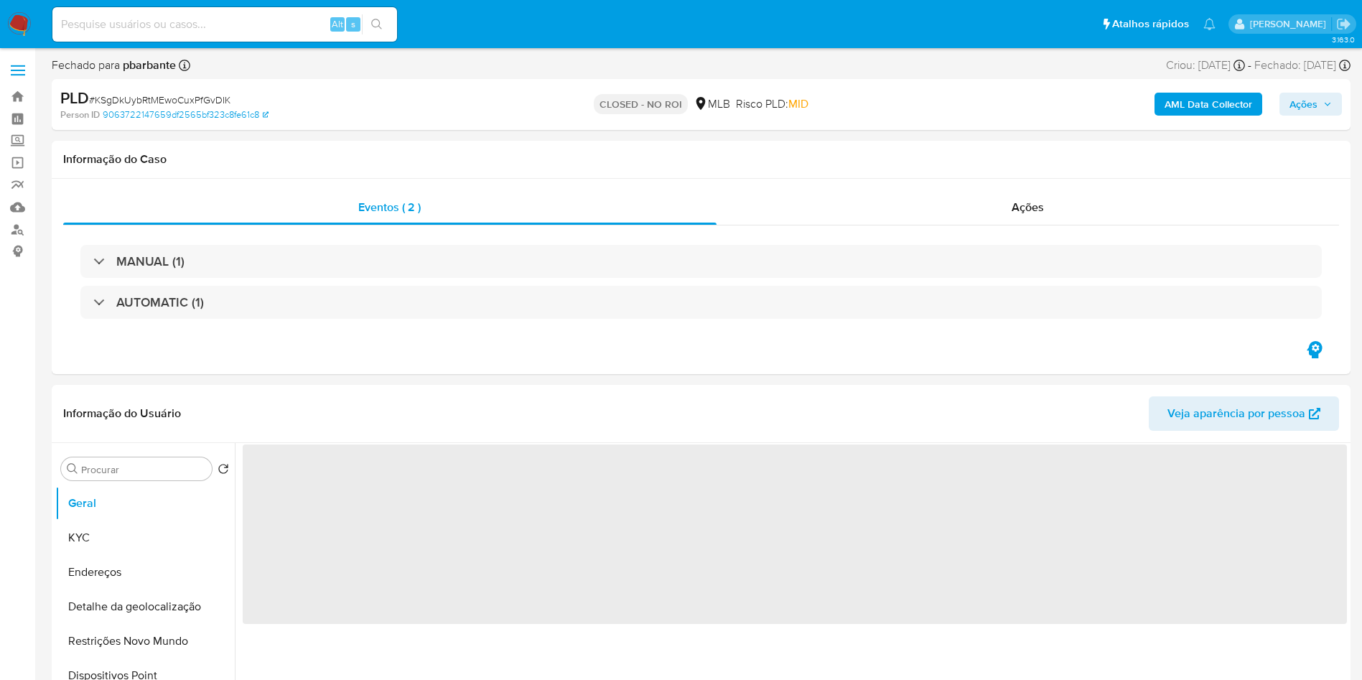
select select "10"
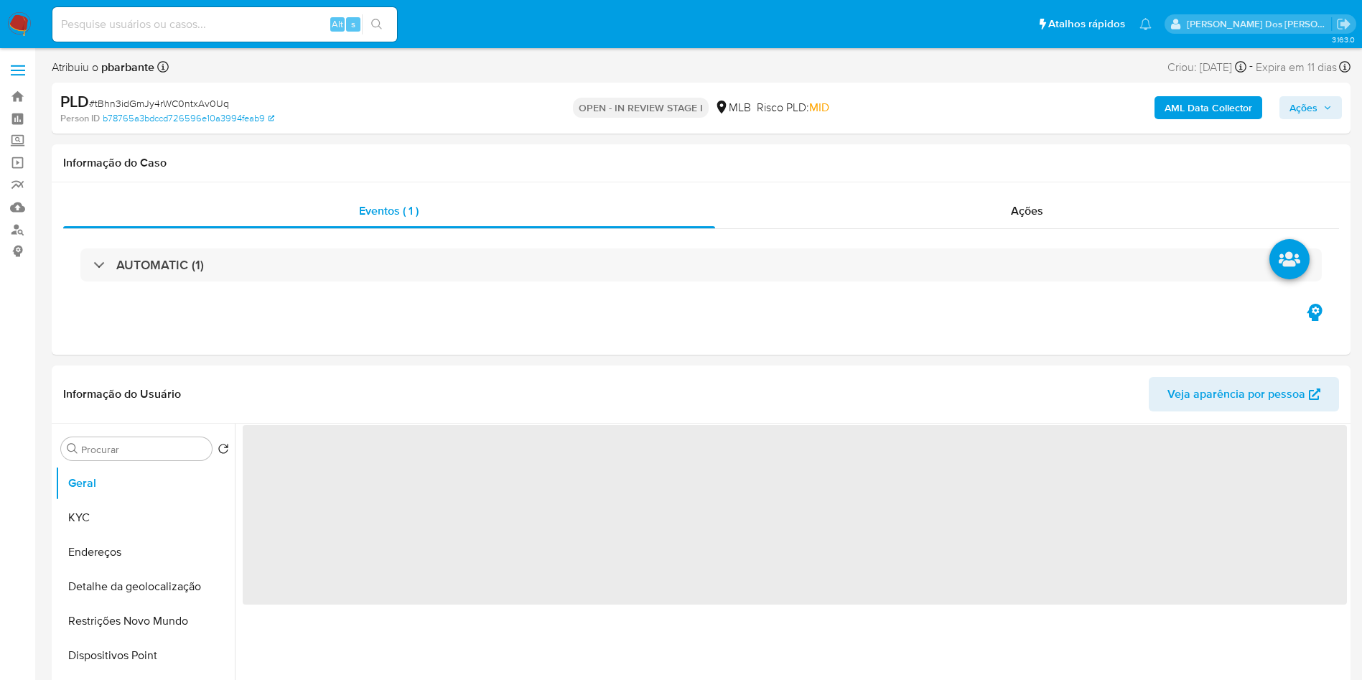
select select "10"
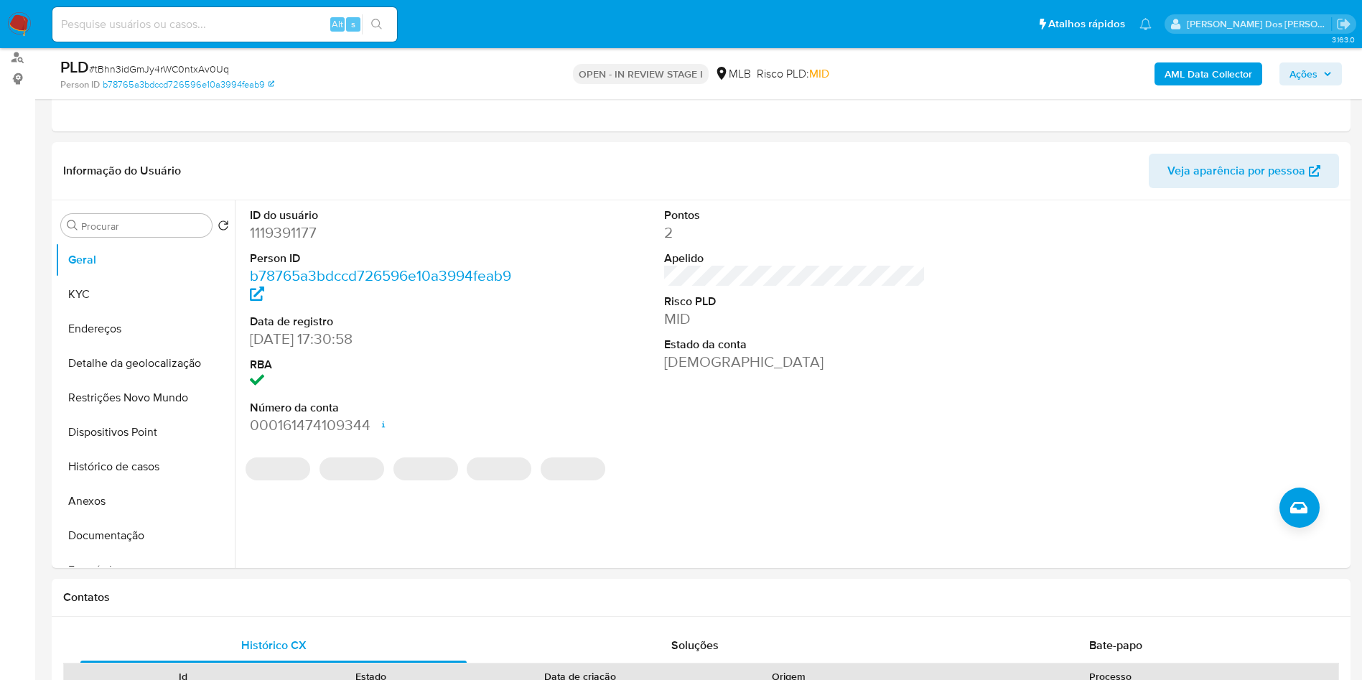
scroll to position [176, 0]
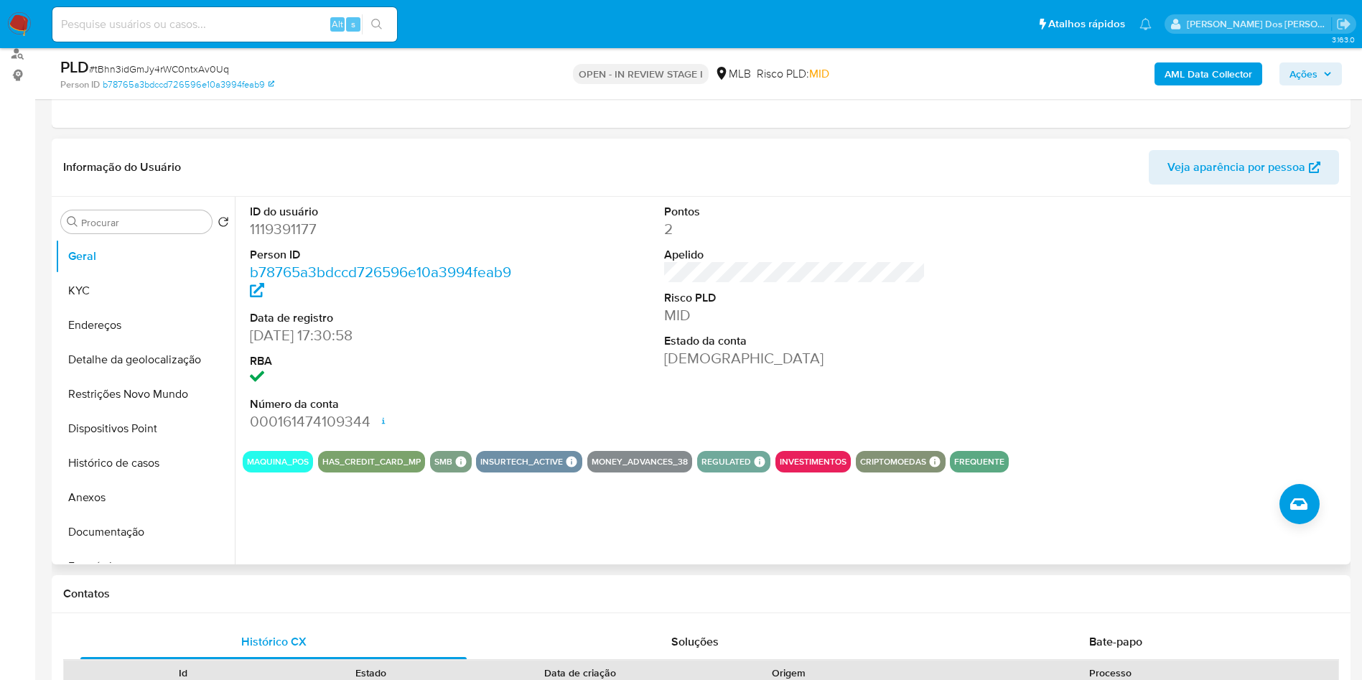
click at [303, 239] on dd "1119391177" at bounding box center [381, 229] width 262 height 20
copy dd "1119391177"
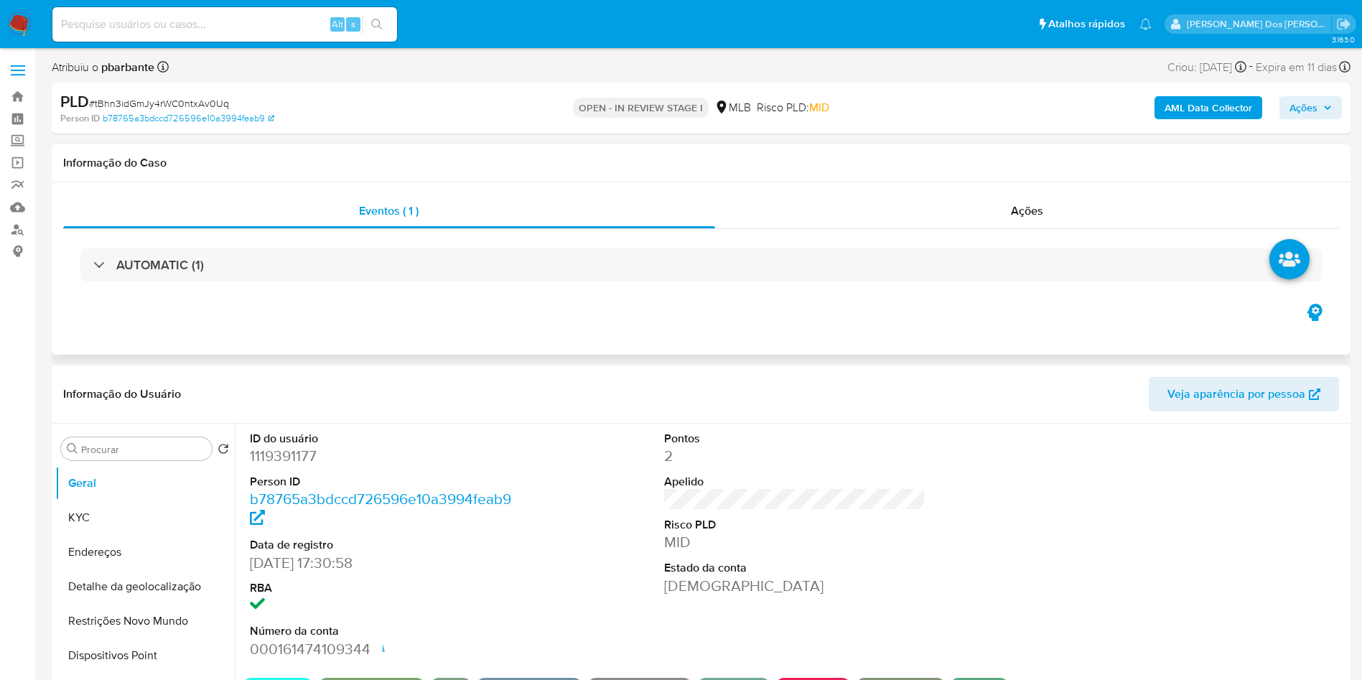
click at [358, 244] on div "AUTOMATIC (1)" at bounding box center [701, 265] width 1276 height 72
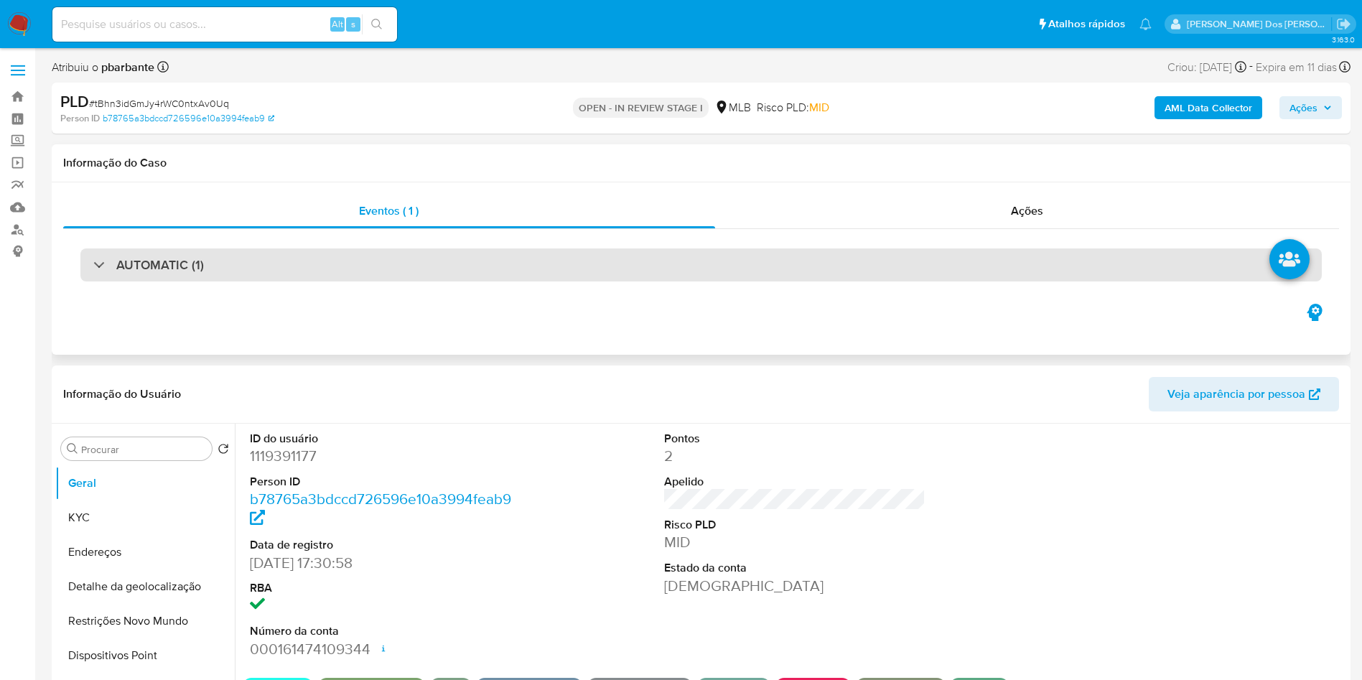
click at [350, 254] on div "AUTOMATIC (1)" at bounding box center [700, 264] width 1241 height 33
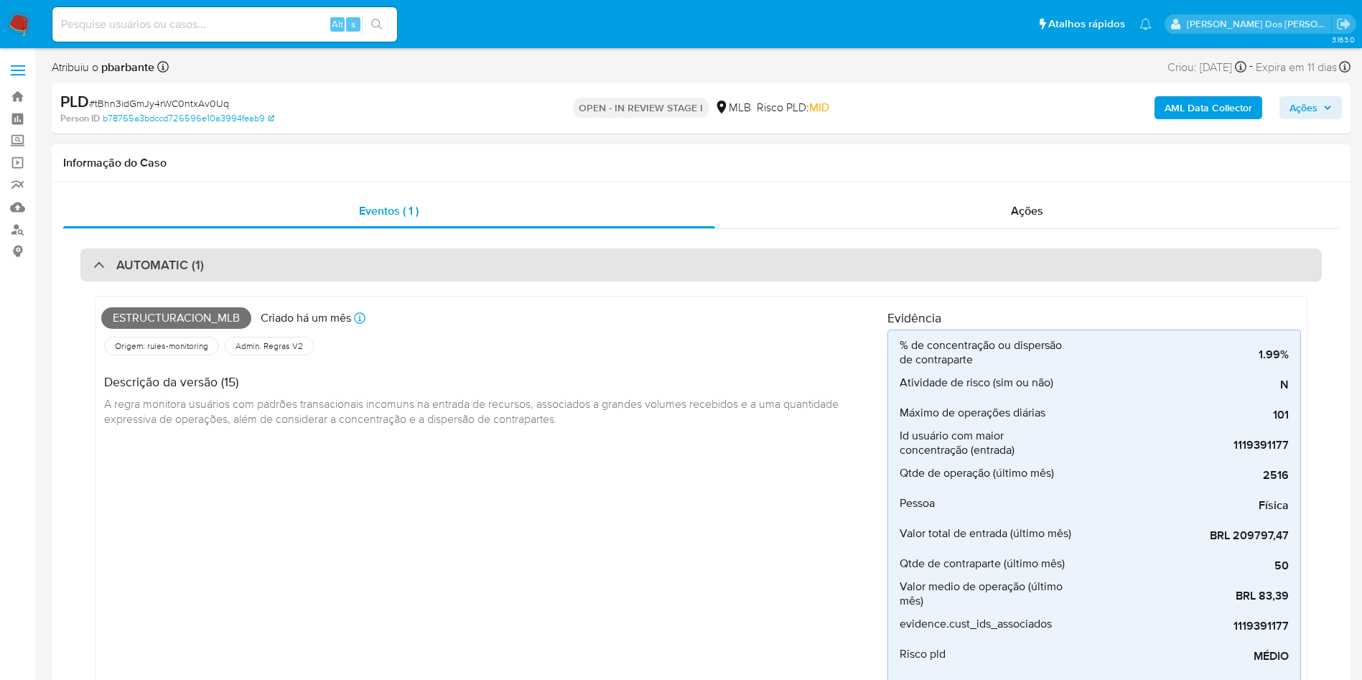
click at [573, 263] on div "AUTOMATIC (1)" at bounding box center [700, 264] width 1241 height 33
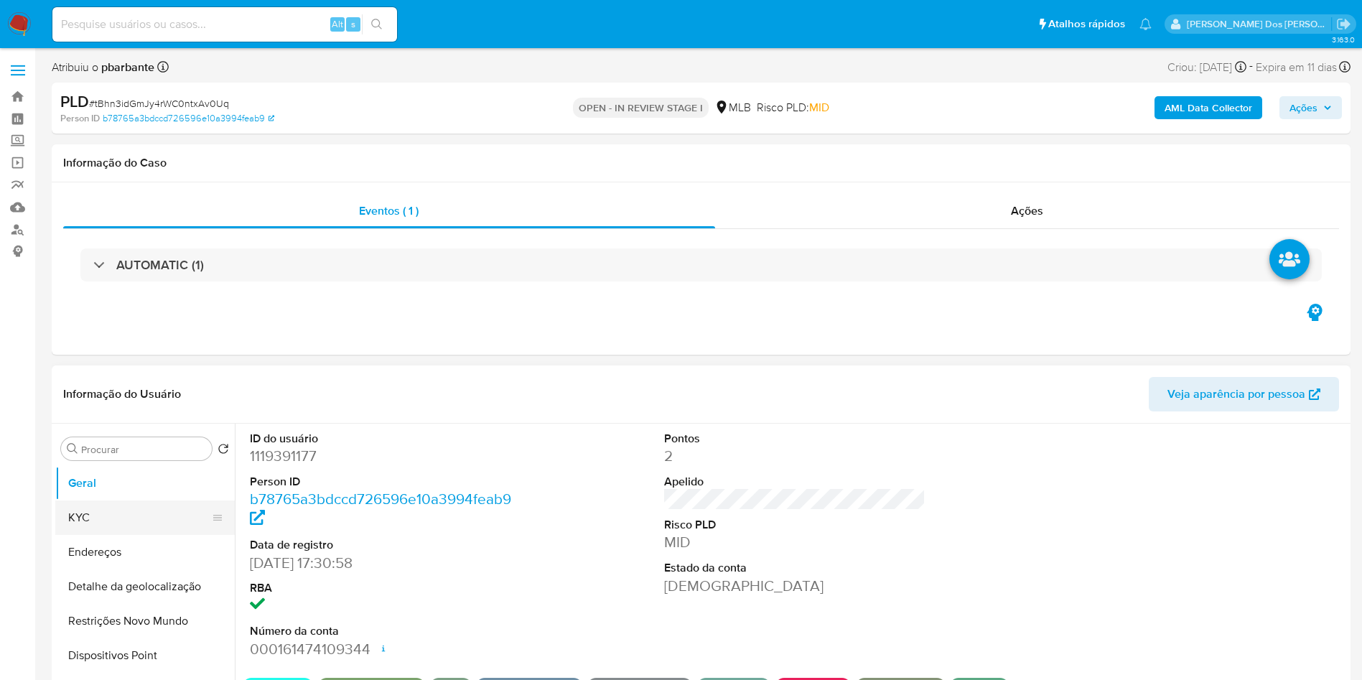
click at [83, 535] on button "KYC" at bounding box center [139, 517] width 168 height 34
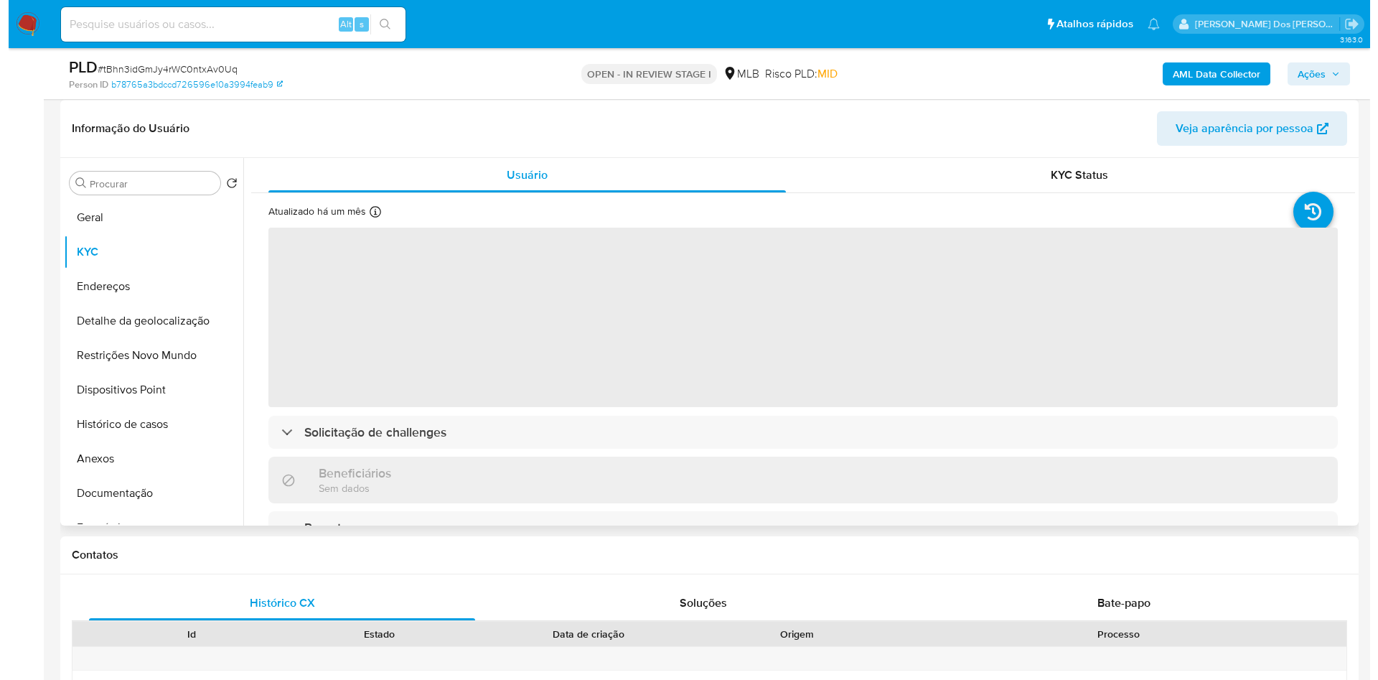
scroll to position [215, 0]
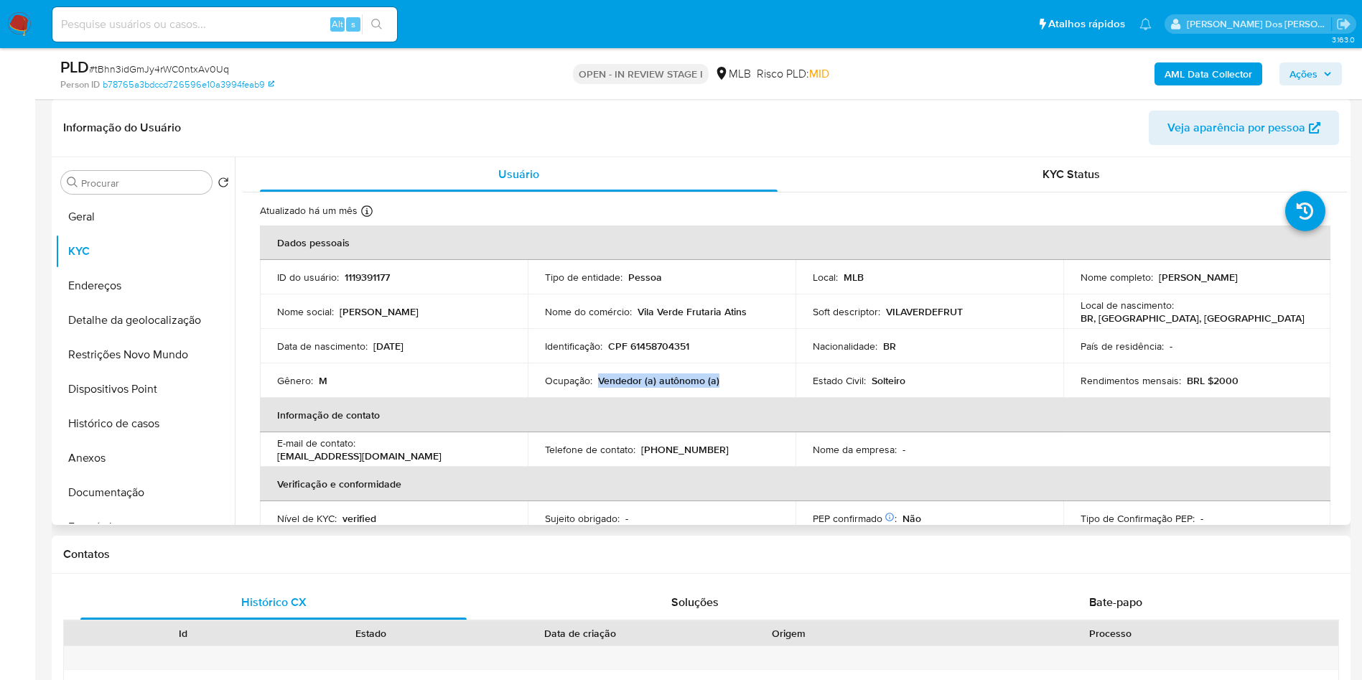
drag, startPoint x: 732, startPoint y: 396, endPoint x: 596, endPoint y: 401, distance: 136.5
click at [596, 387] on div "Ocupação : Vendedor (a) autônomo (a)" at bounding box center [661, 380] width 233 height 13
copy p "Vendedor (a) autônomo (a)"
click at [141, 504] on button "Documentação" at bounding box center [139, 492] width 168 height 34
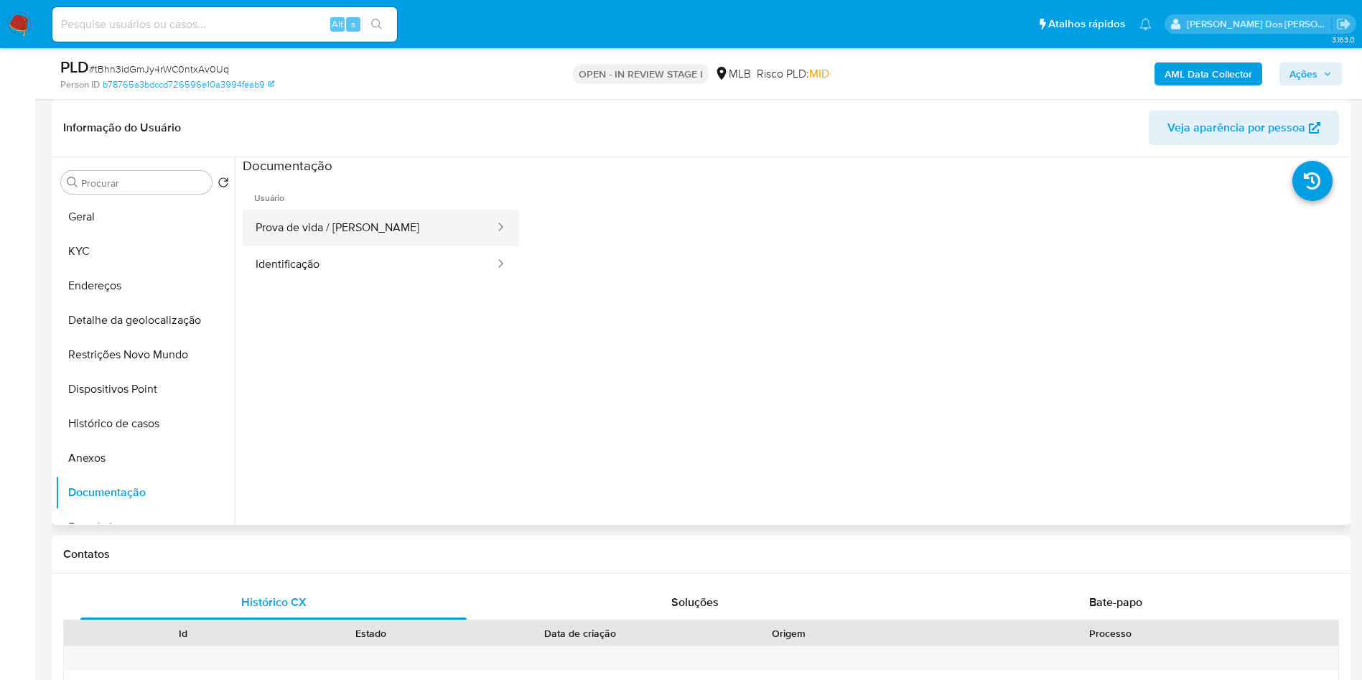
click at [374, 246] on button "Prova de vida / Selfie" at bounding box center [369, 228] width 253 height 37
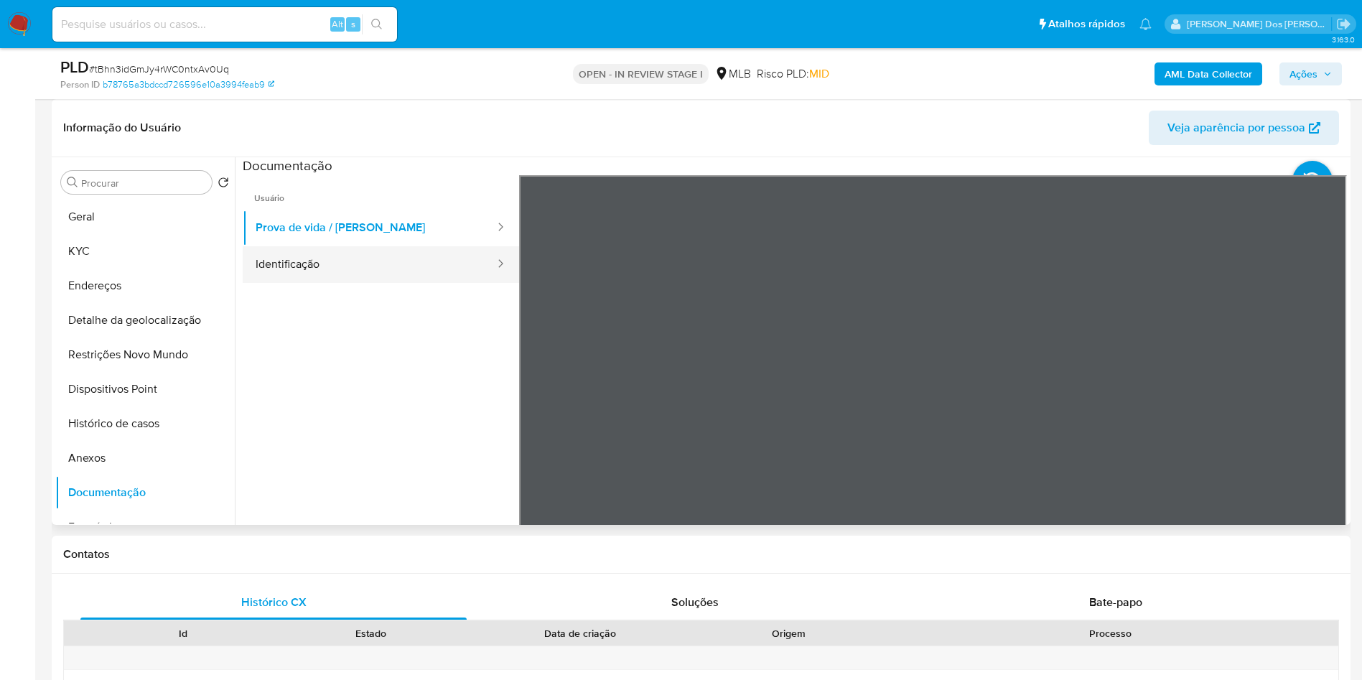
click at [355, 278] on button "Identificação" at bounding box center [369, 264] width 253 height 37
click at [1207, 70] on b "AML Data Collector" at bounding box center [1209, 73] width 88 height 23
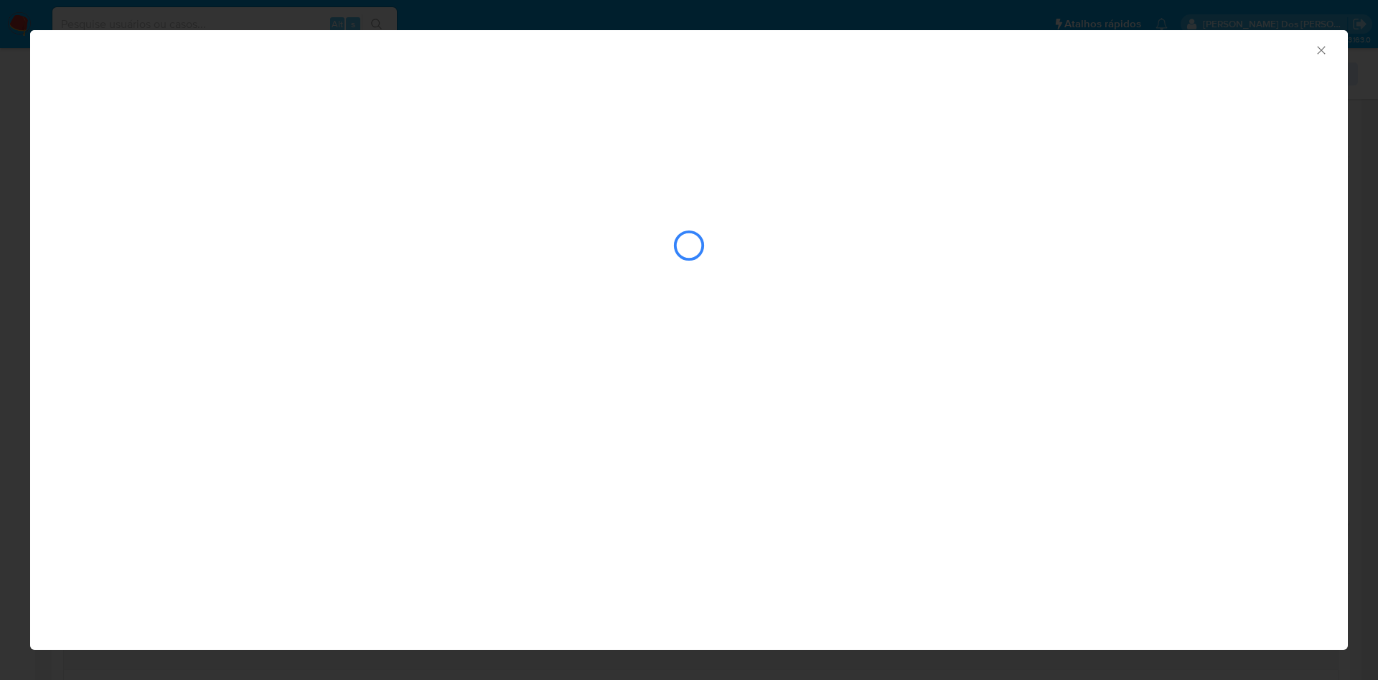
click at [895, 253] on div "closure-recommendation-modal" at bounding box center [689, 246] width 1258 height 144
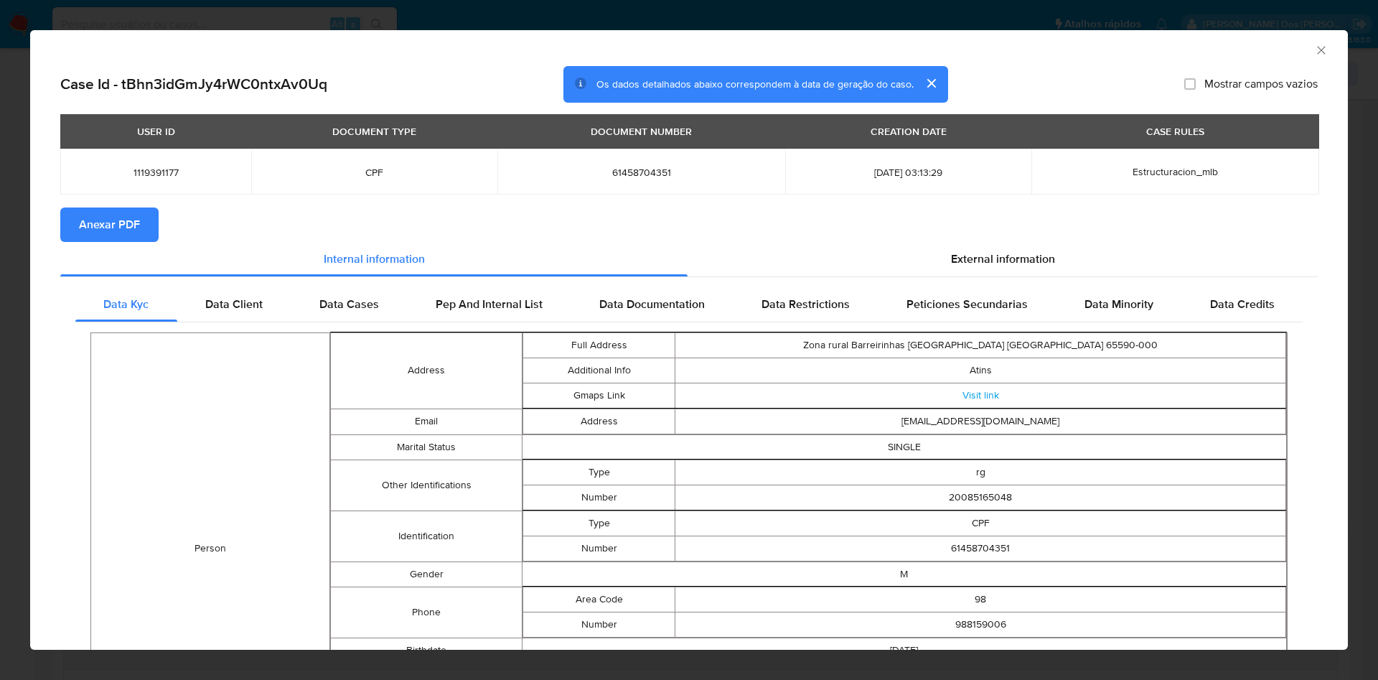
click at [1002, 245] on div "External information" at bounding box center [1003, 259] width 630 height 34
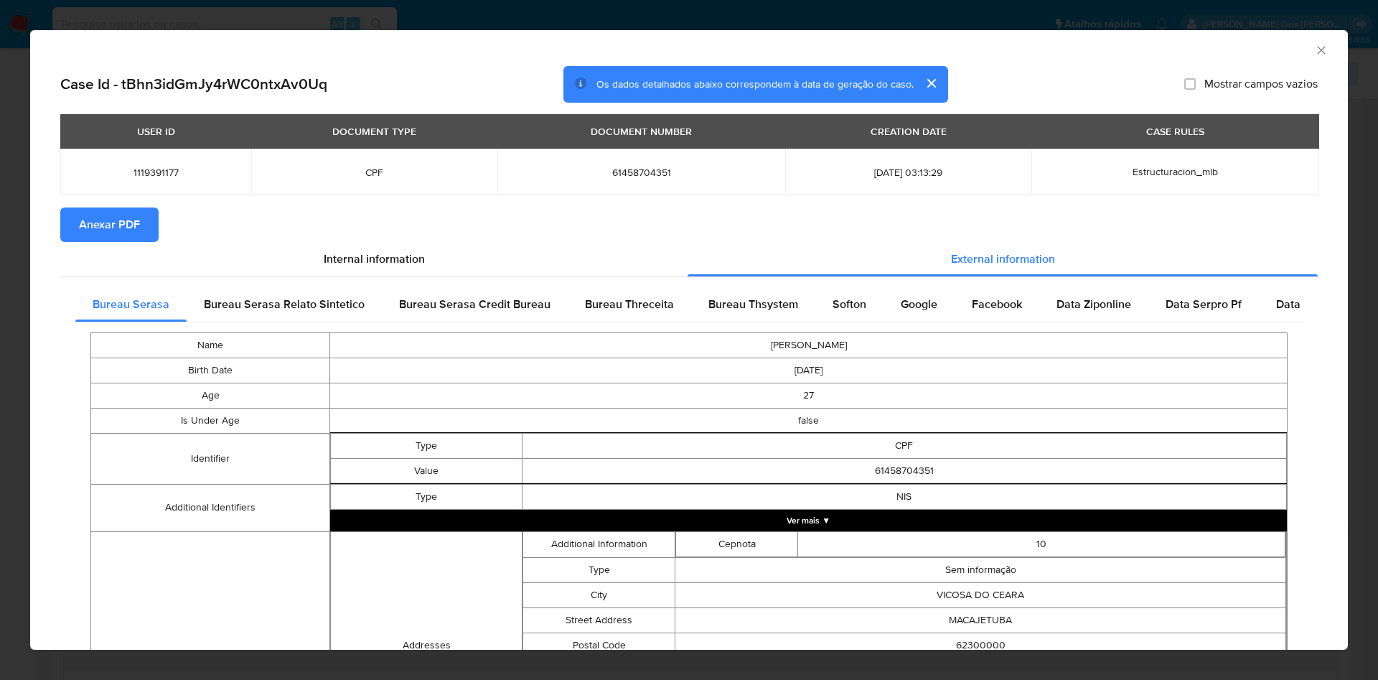
click at [108, 220] on span "Anexar PDF" at bounding box center [109, 225] width 61 height 32
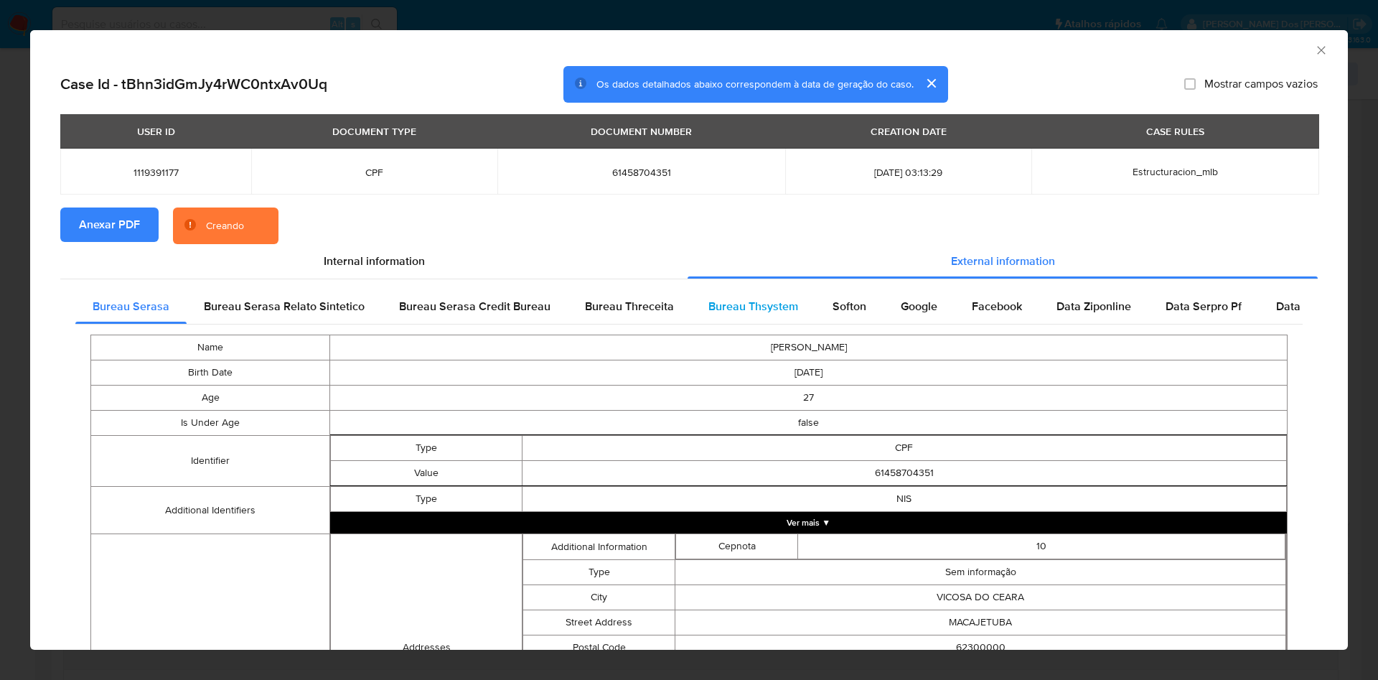
click at [747, 319] on div "Bureau Thsystem" at bounding box center [753, 306] width 124 height 34
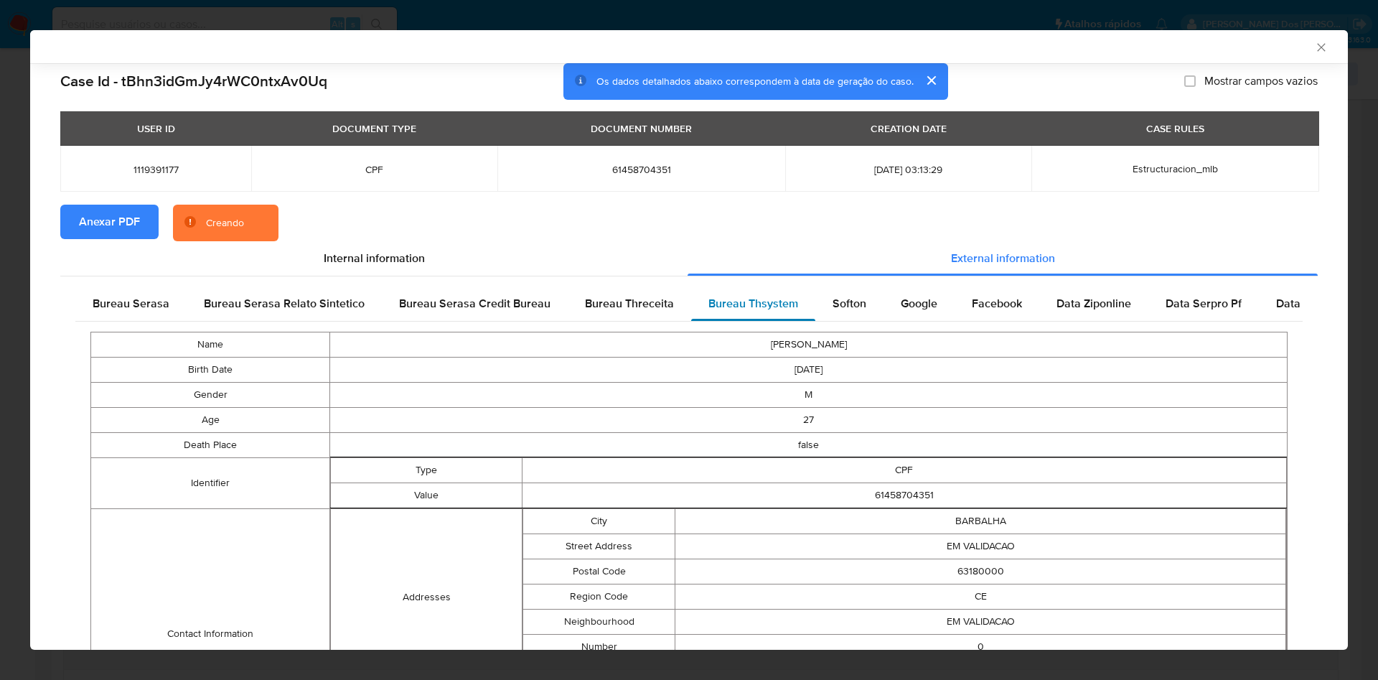
scroll to position [390, 0]
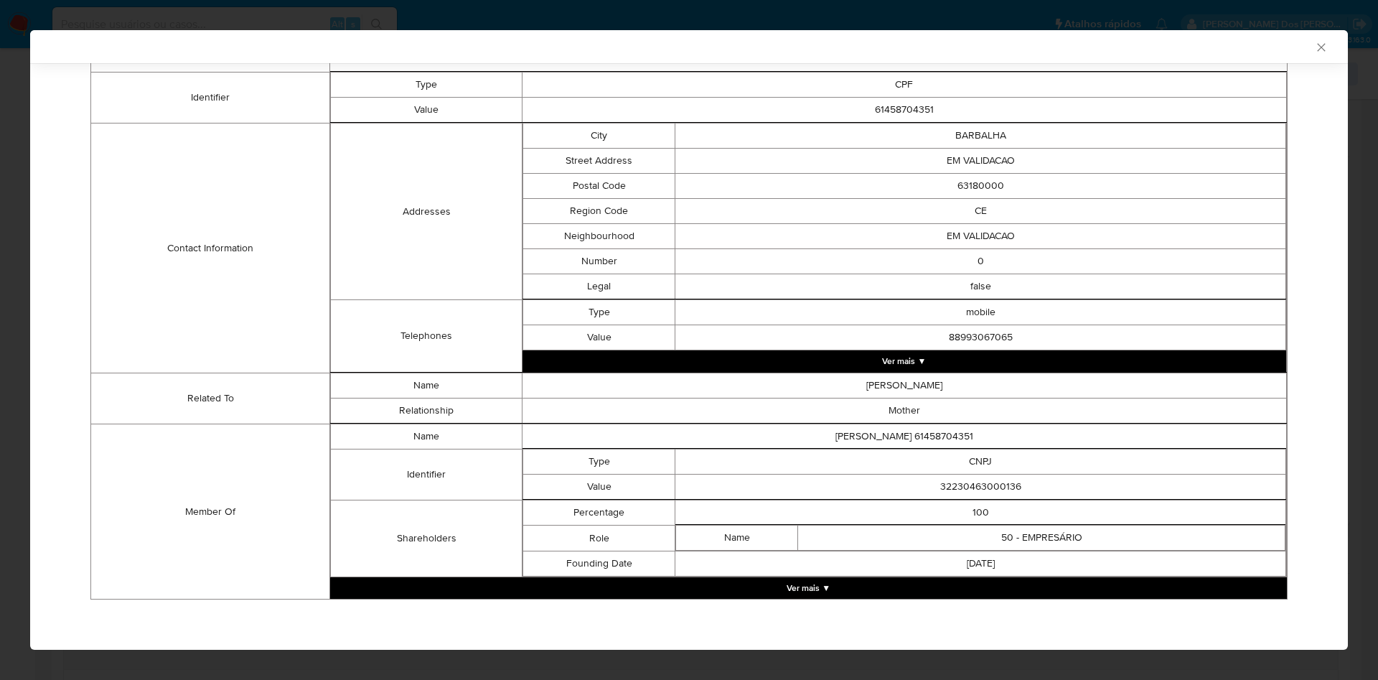
click at [894, 594] on button "Ver mais ▼" at bounding box center [808, 588] width 957 height 22
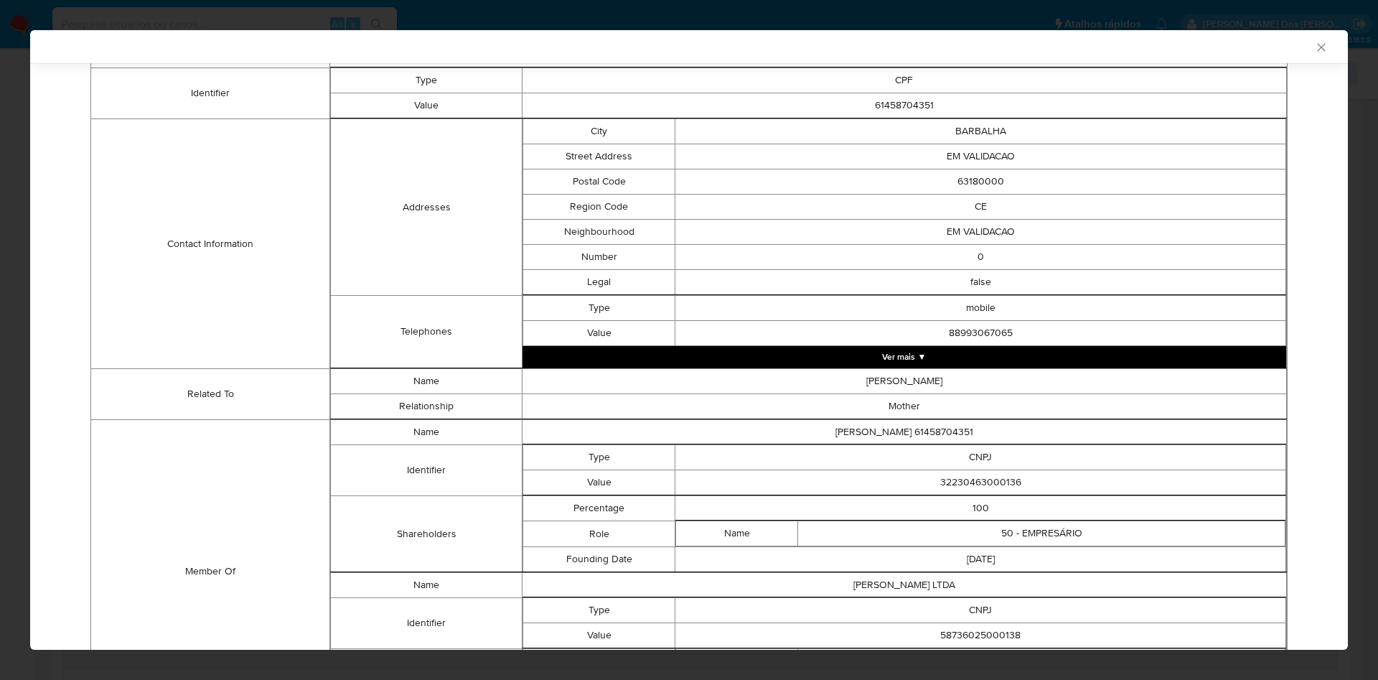
scroll to position [518, 0]
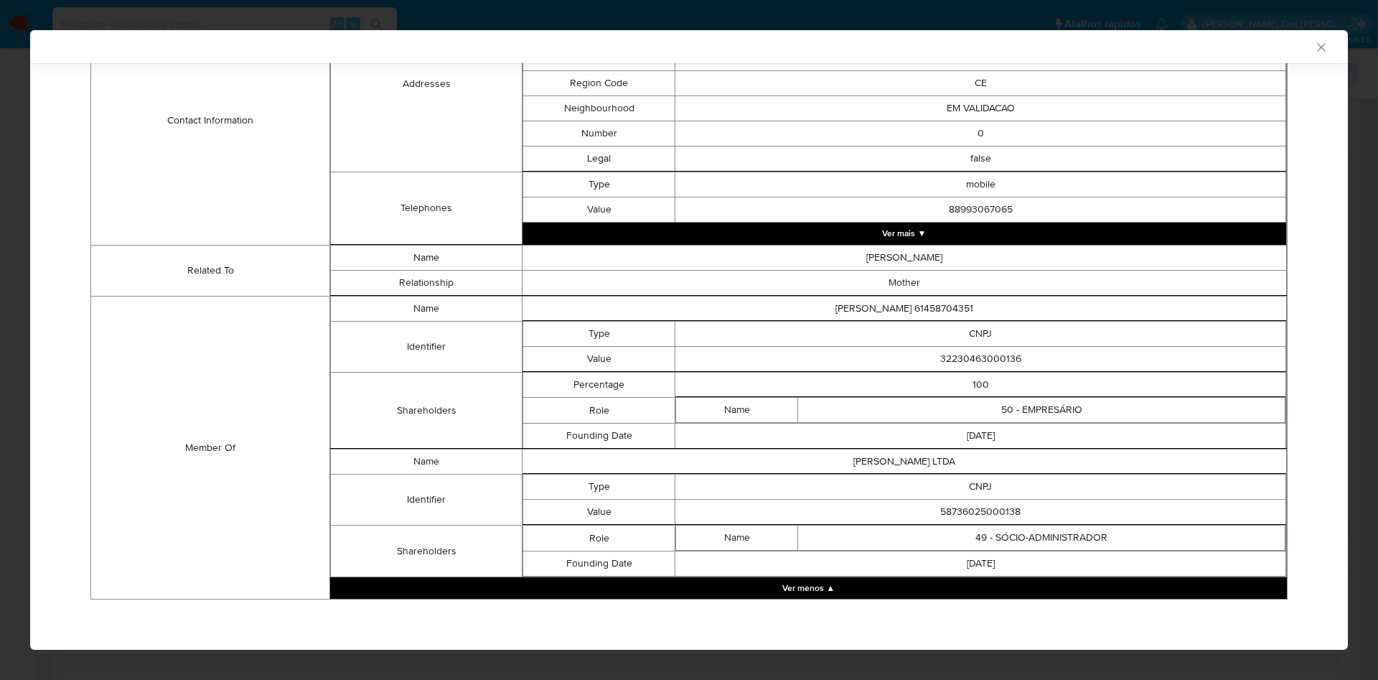
click at [974, 357] on td "32230463000136" at bounding box center [981, 359] width 611 height 25
copy td "32230463000136"
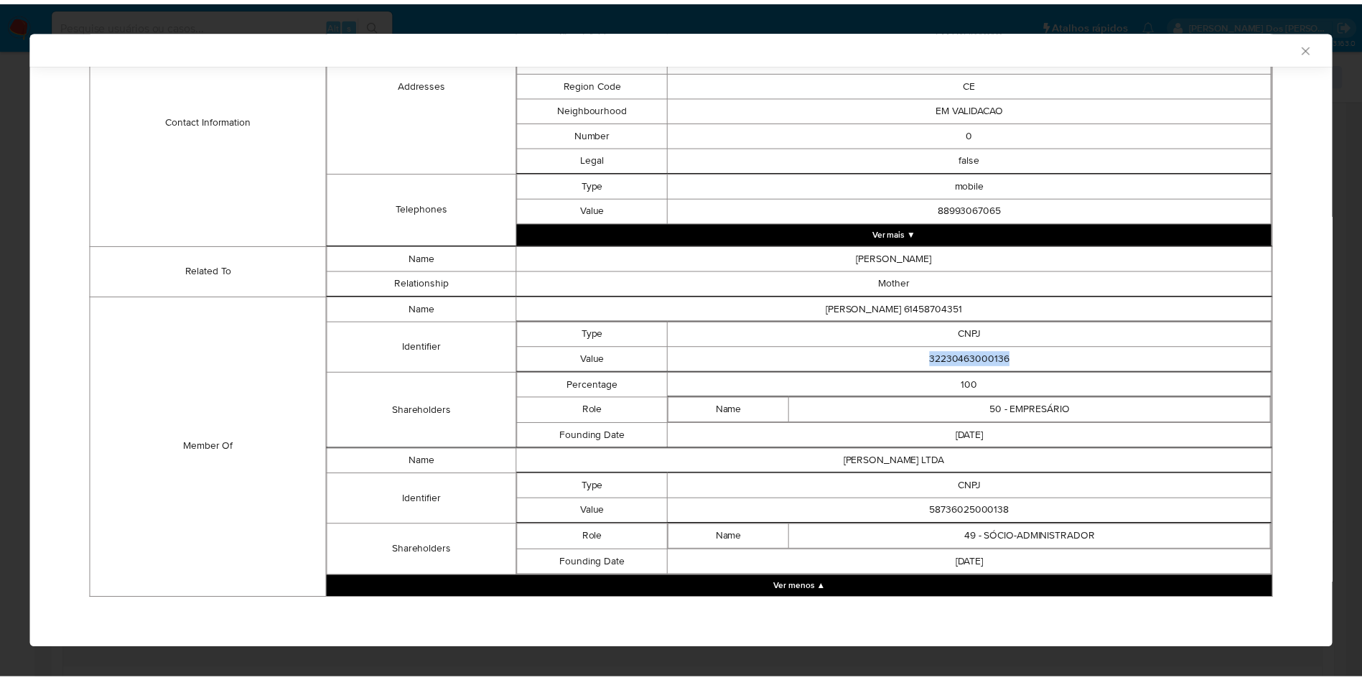
scroll to position [515, 0]
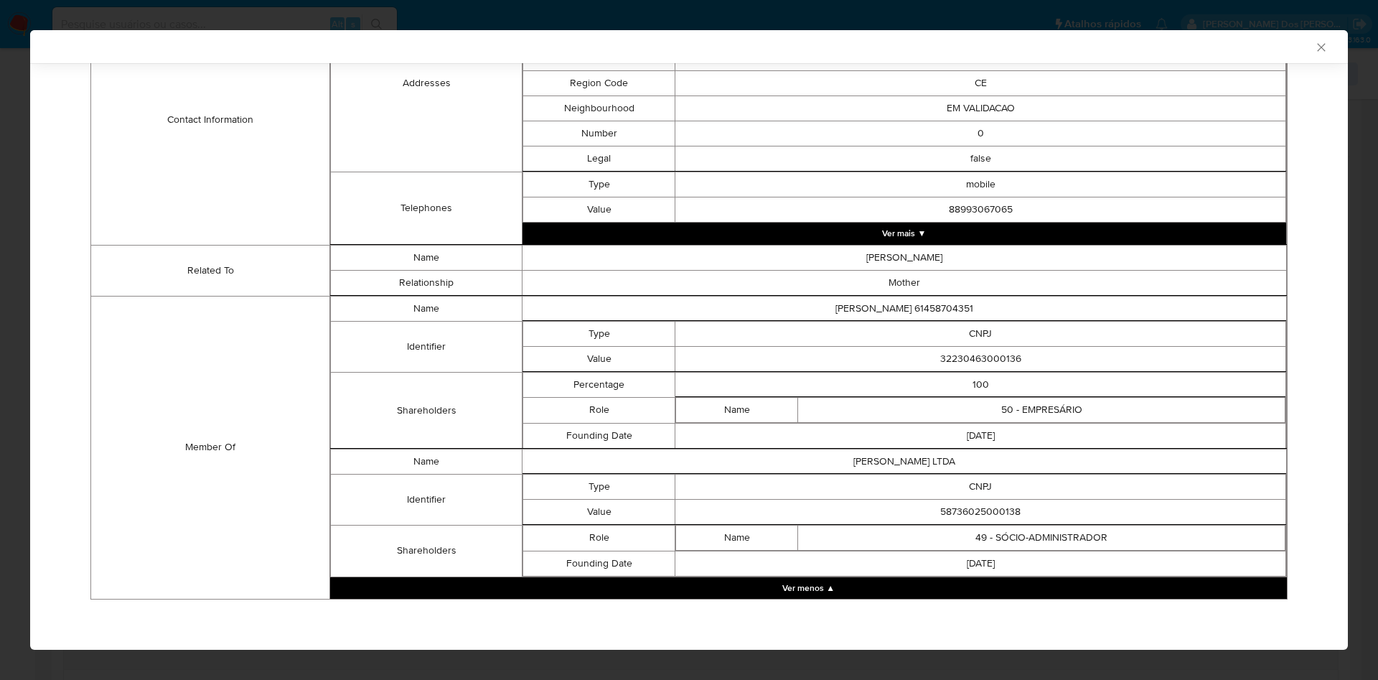
click at [963, 511] on td "58736025000138" at bounding box center [981, 511] width 611 height 25
copy td "58736025000138"
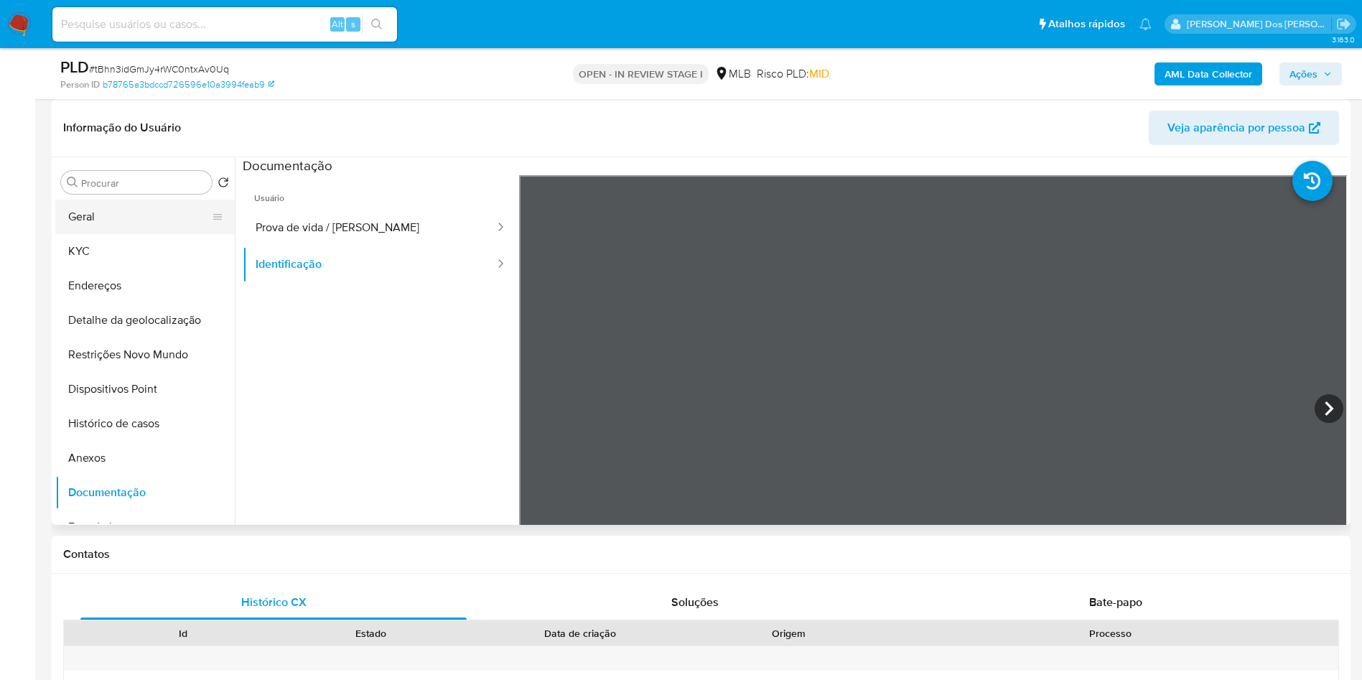
click at [108, 234] on button "Geral" at bounding box center [139, 217] width 168 height 34
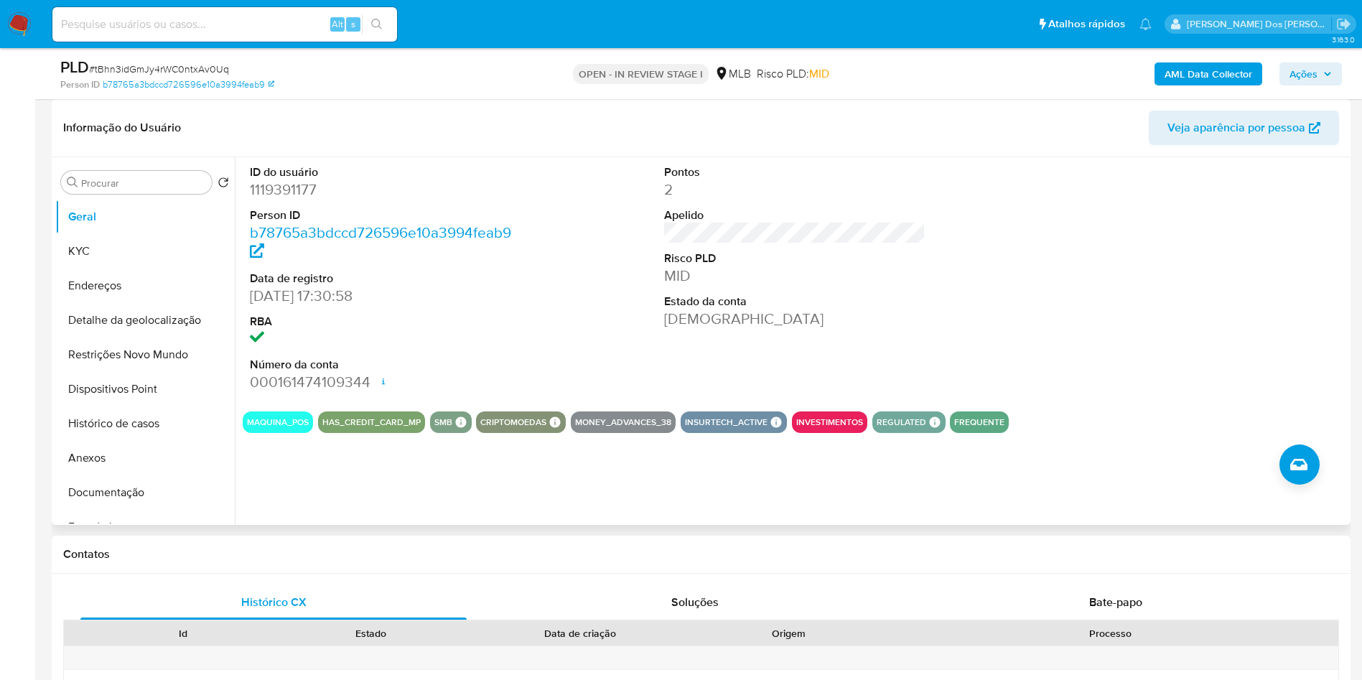
copy td "58736025000138"
click at [124, 267] on button "KYC" at bounding box center [139, 251] width 168 height 34
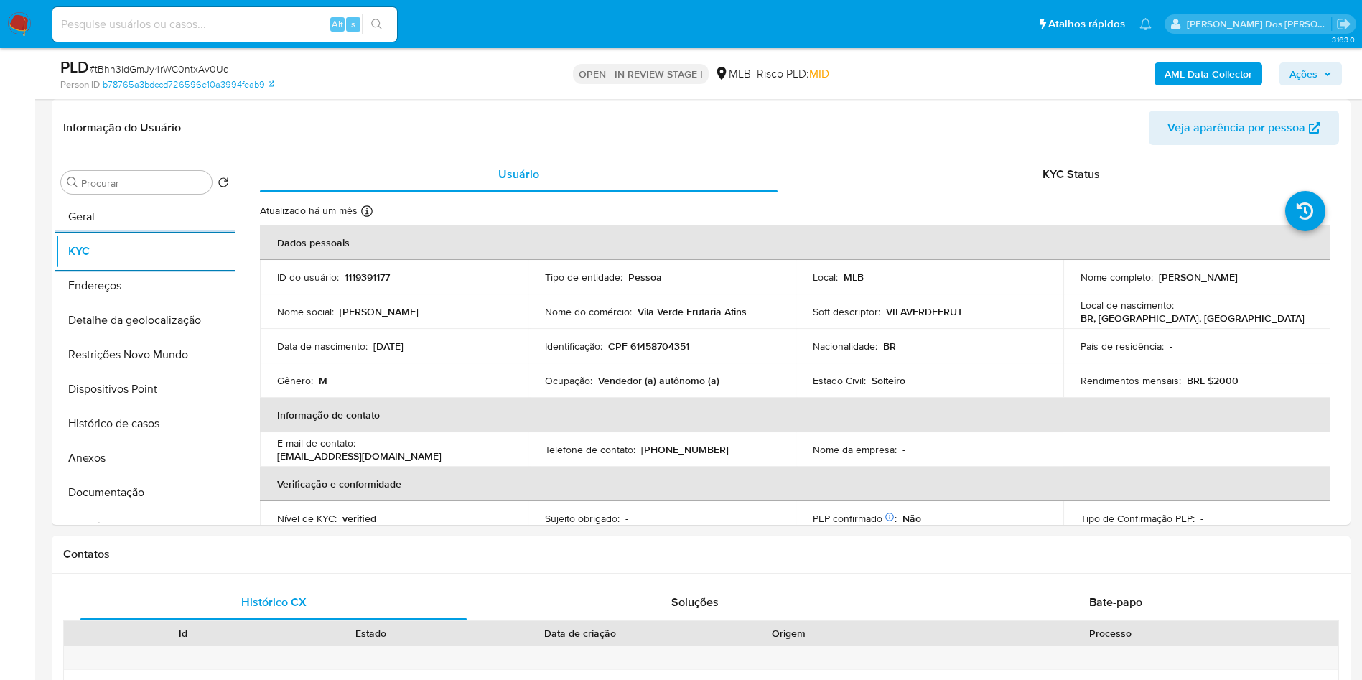
copy td "58736025000138"
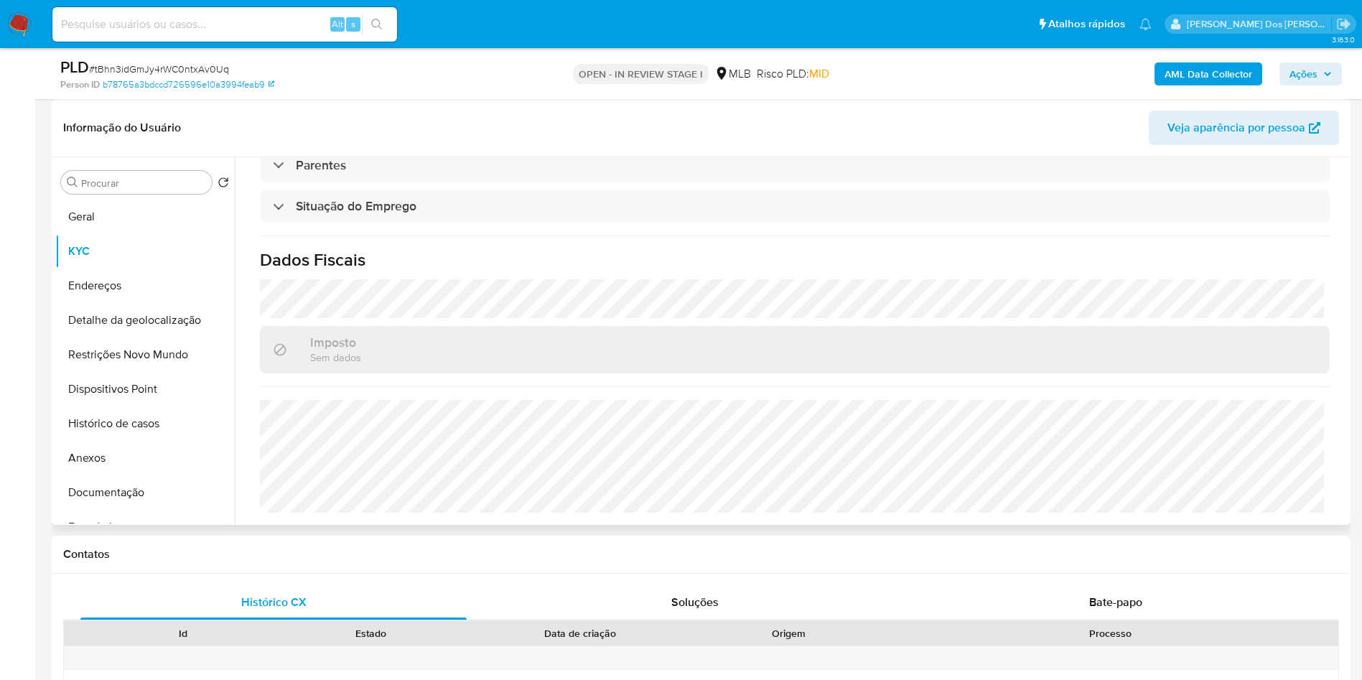
copy td "58736025000138"
click at [136, 337] on button "Detalhe da geolocalização" at bounding box center [139, 320] width 168 height 34
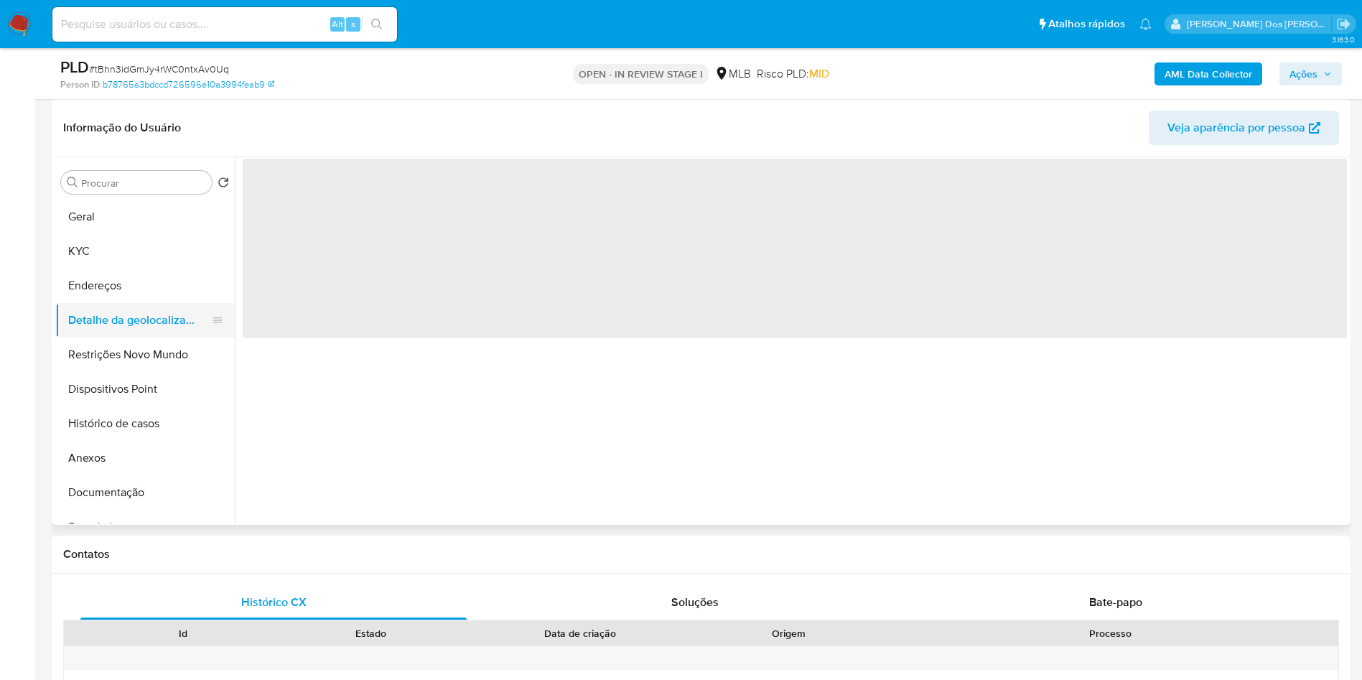
scroll to position [0, 0]
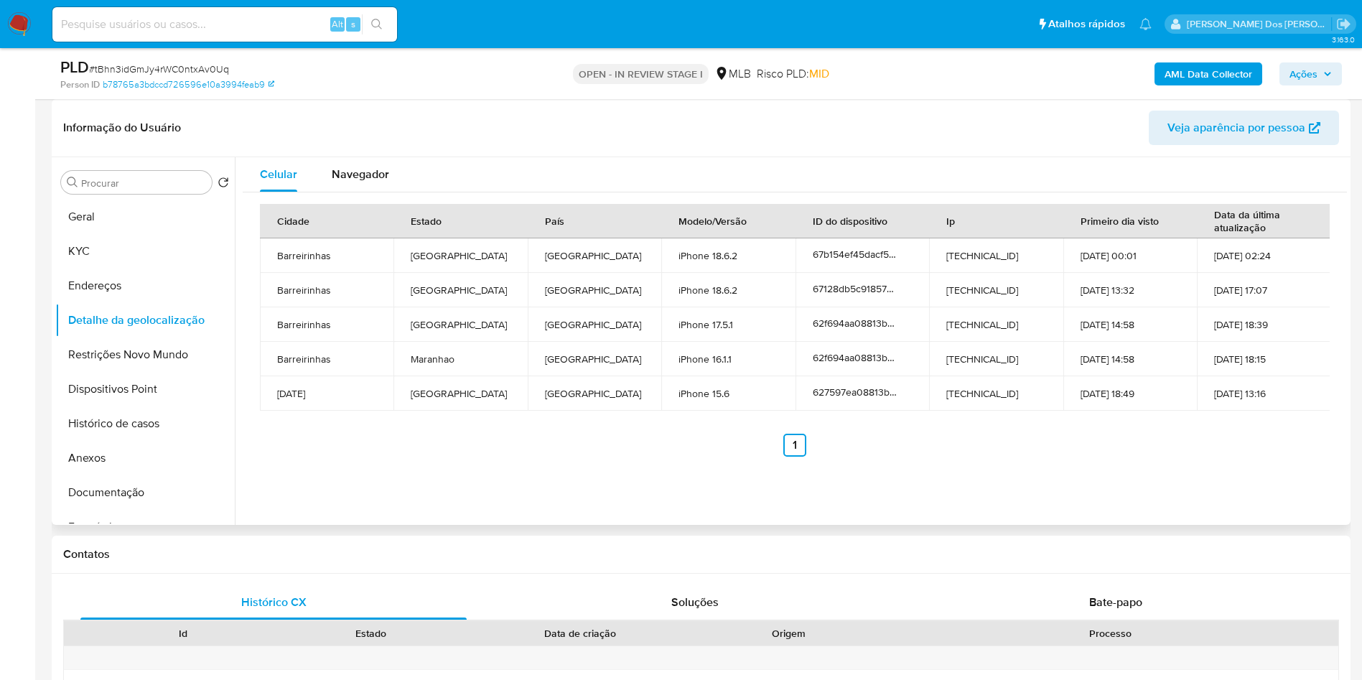
copy td "58736025000138"
click at [155, 372] on button "Restrições Novo Mundo" at bounding box center [139, 354] width 168 height 34
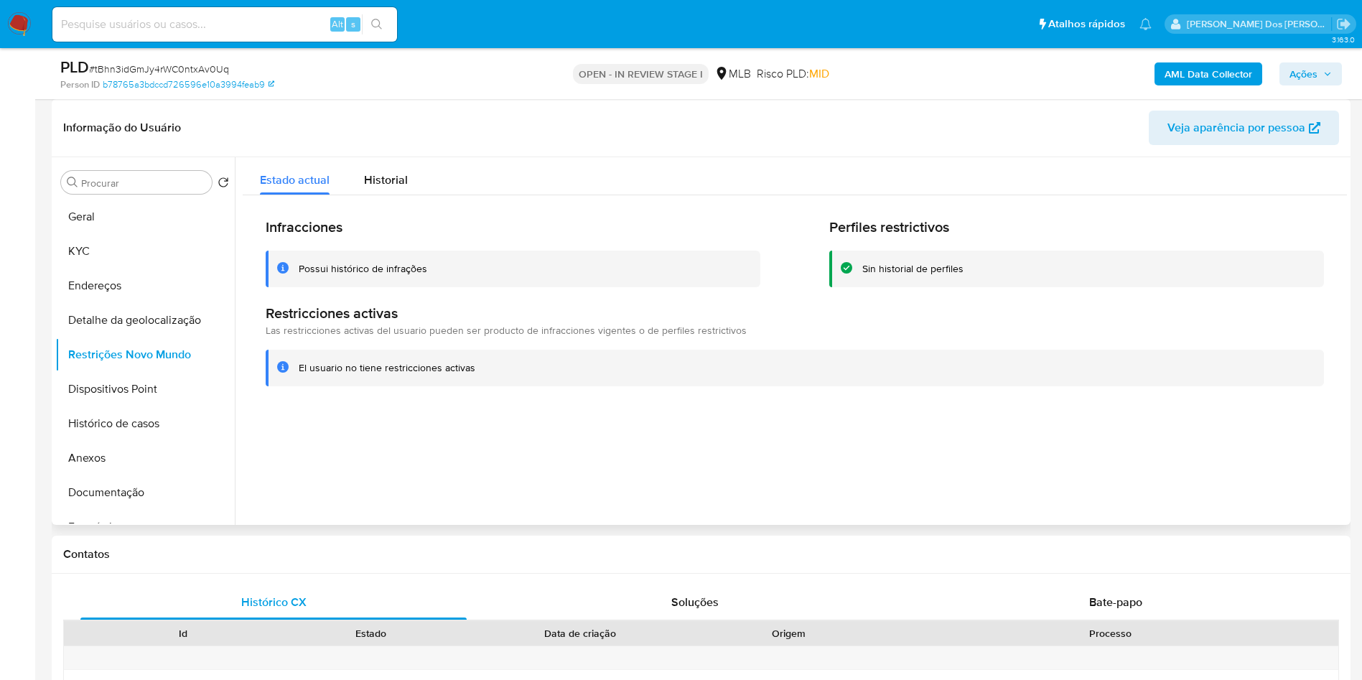
copy td "58736025000138"
click at [80, 406] on button "Dispositivos Point" at bounding box center [139, 389] width 168 height 34
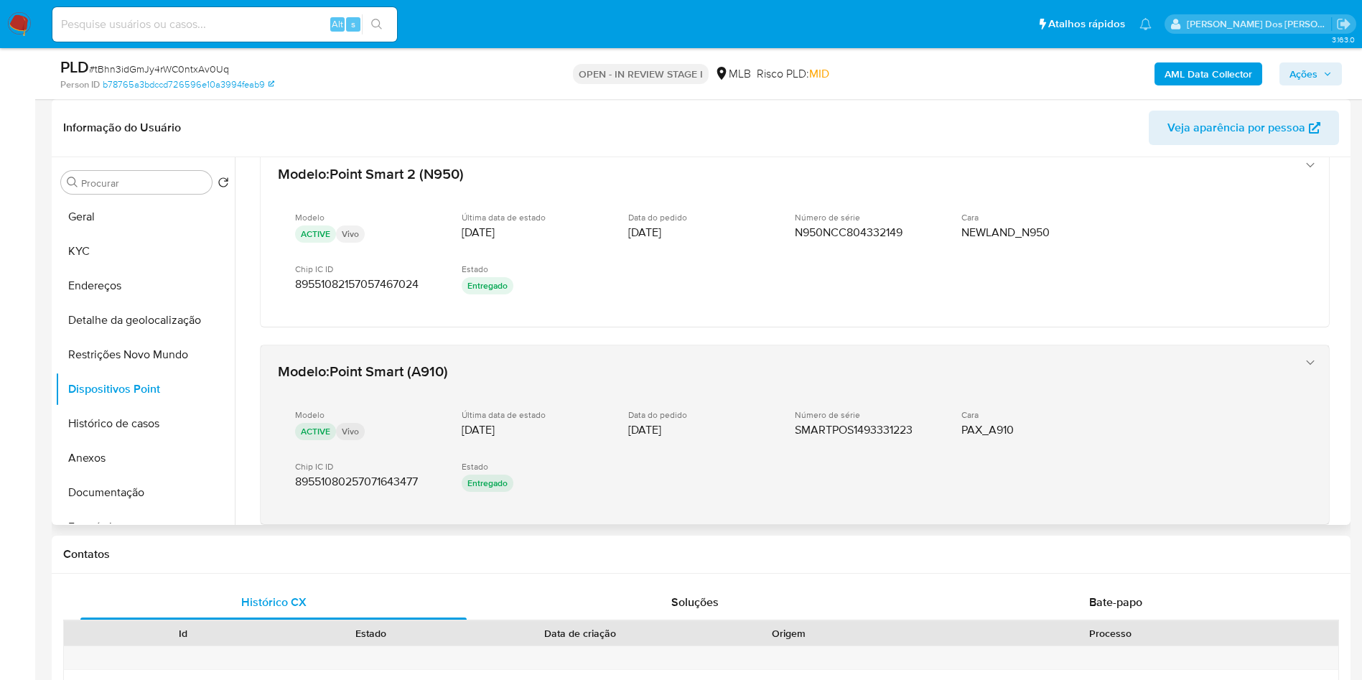
scroll to position [26, 0]
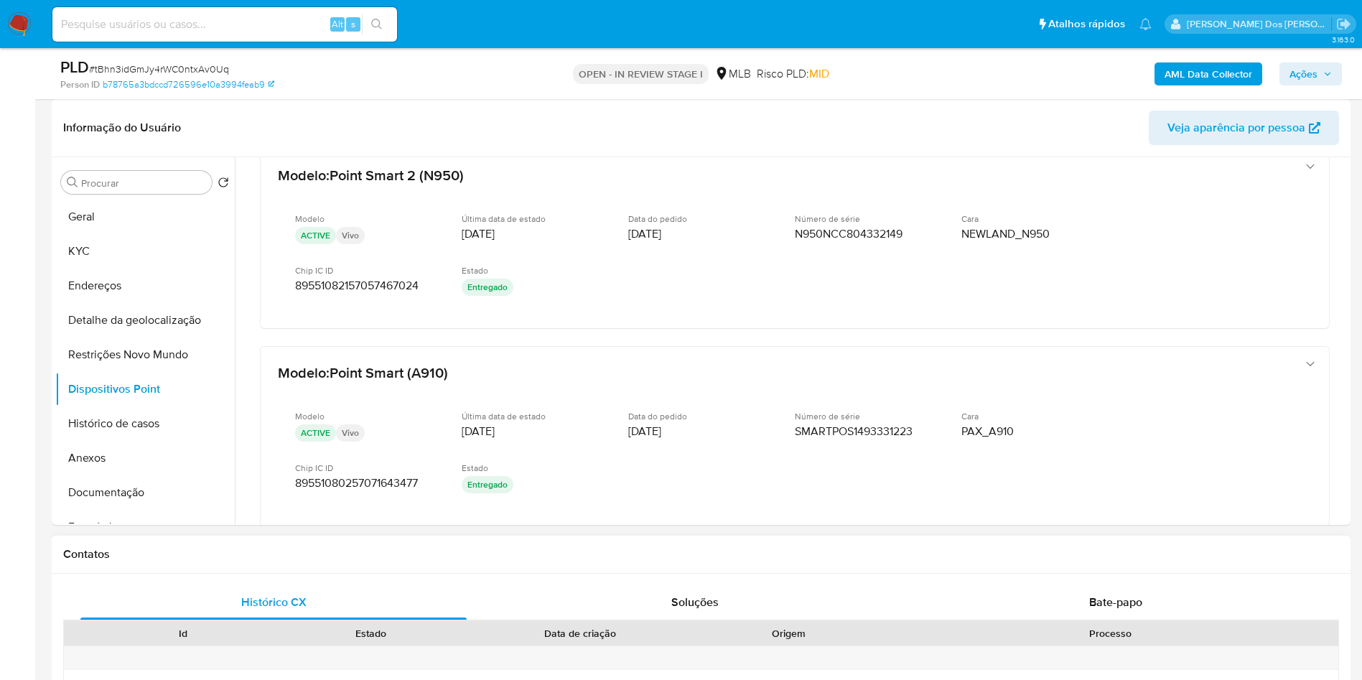
copy td "58736025000138"
click at [88, 441] on button "Histórico de casos" at bounding box center [139, 423] width 168 height 34
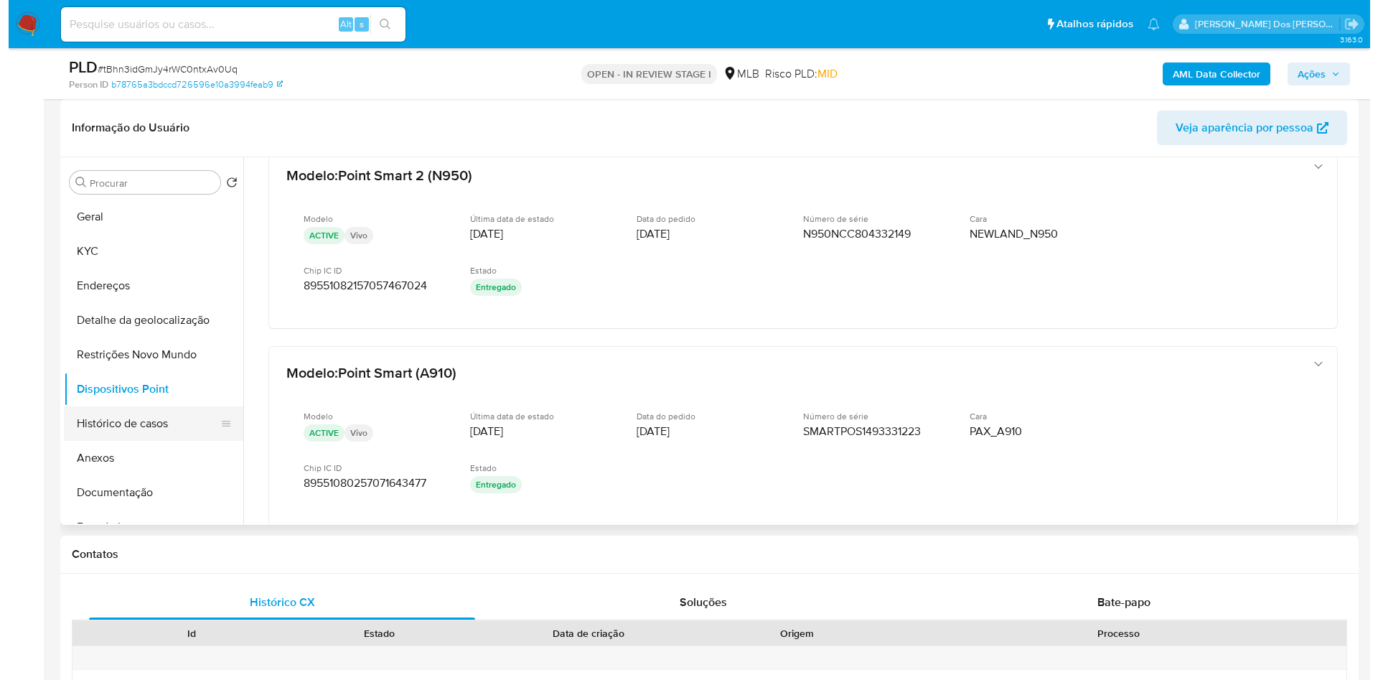
scroll to position [0, 0]
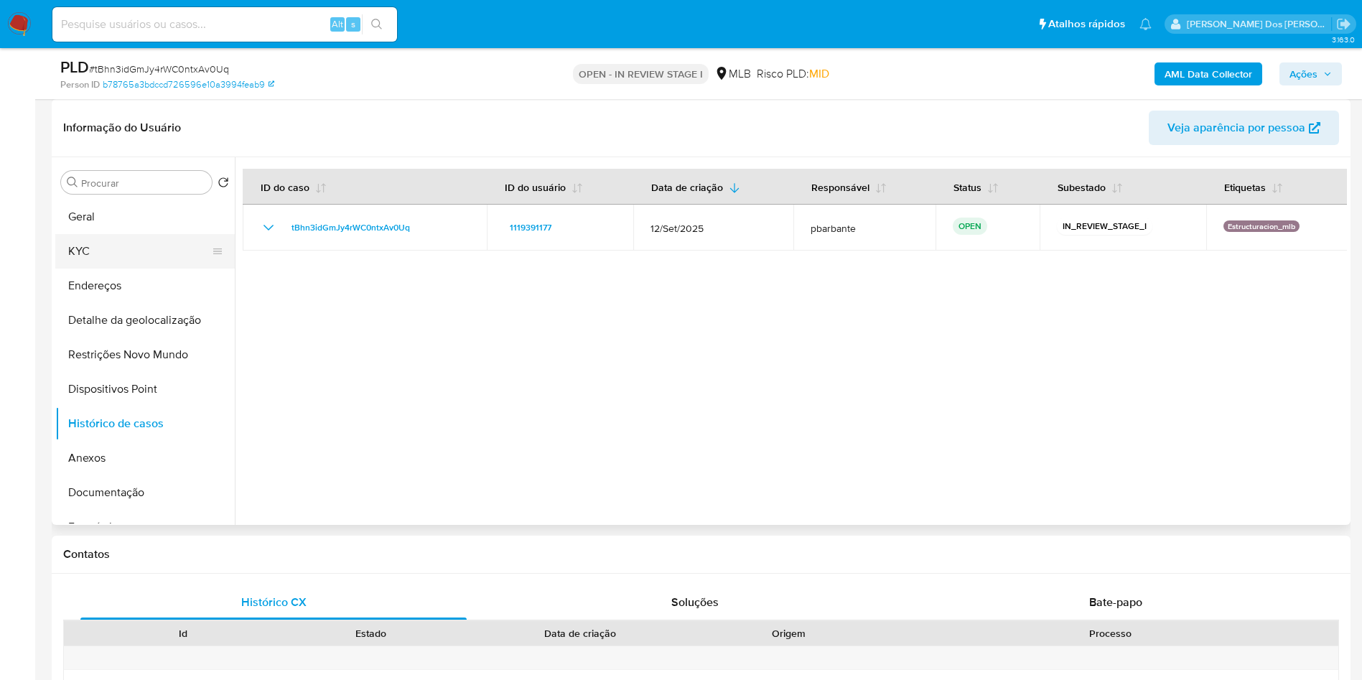
click at [131, 269] on button "KYC" at bounding box center [139, 251] width 168 height 34
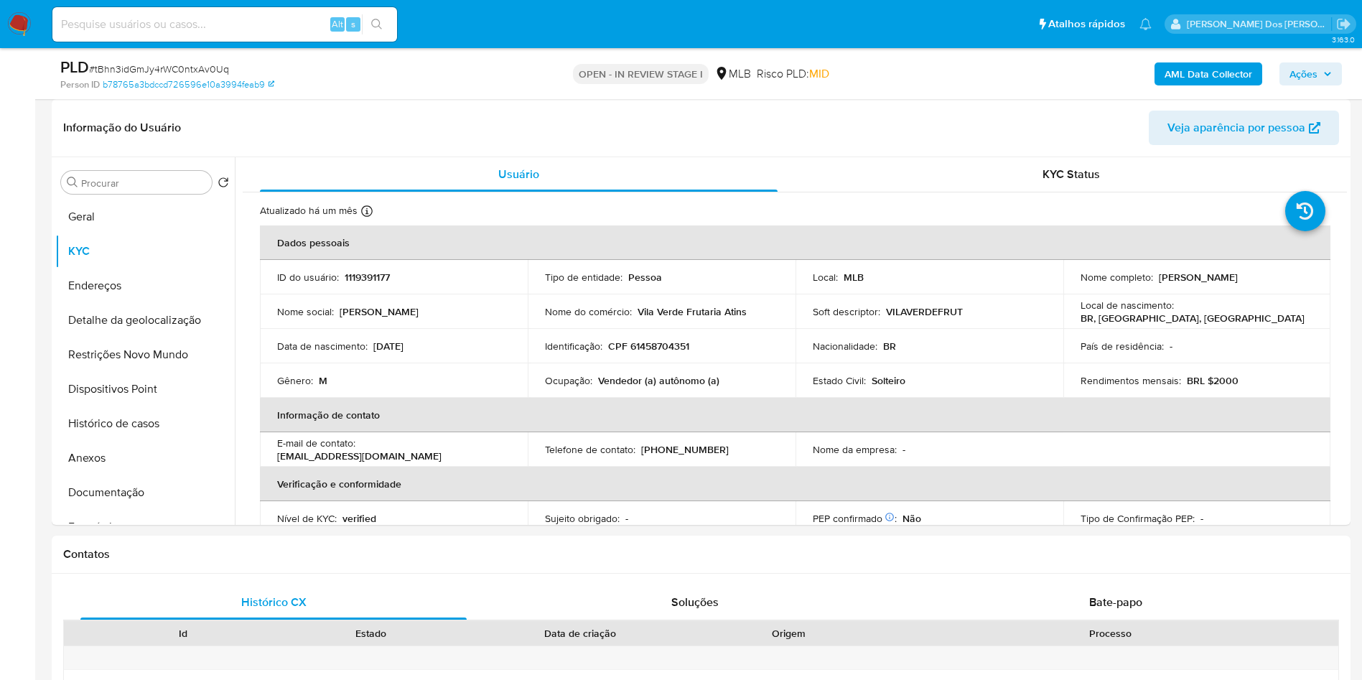
drag, startPoint x: 1320, startPoint y: 80, endPoint x: 1290, endPoint y: 82, distance: 29.5
click at [1320, 80] on span "Ações" at bounding box center [1310, 74] width 42 height 20
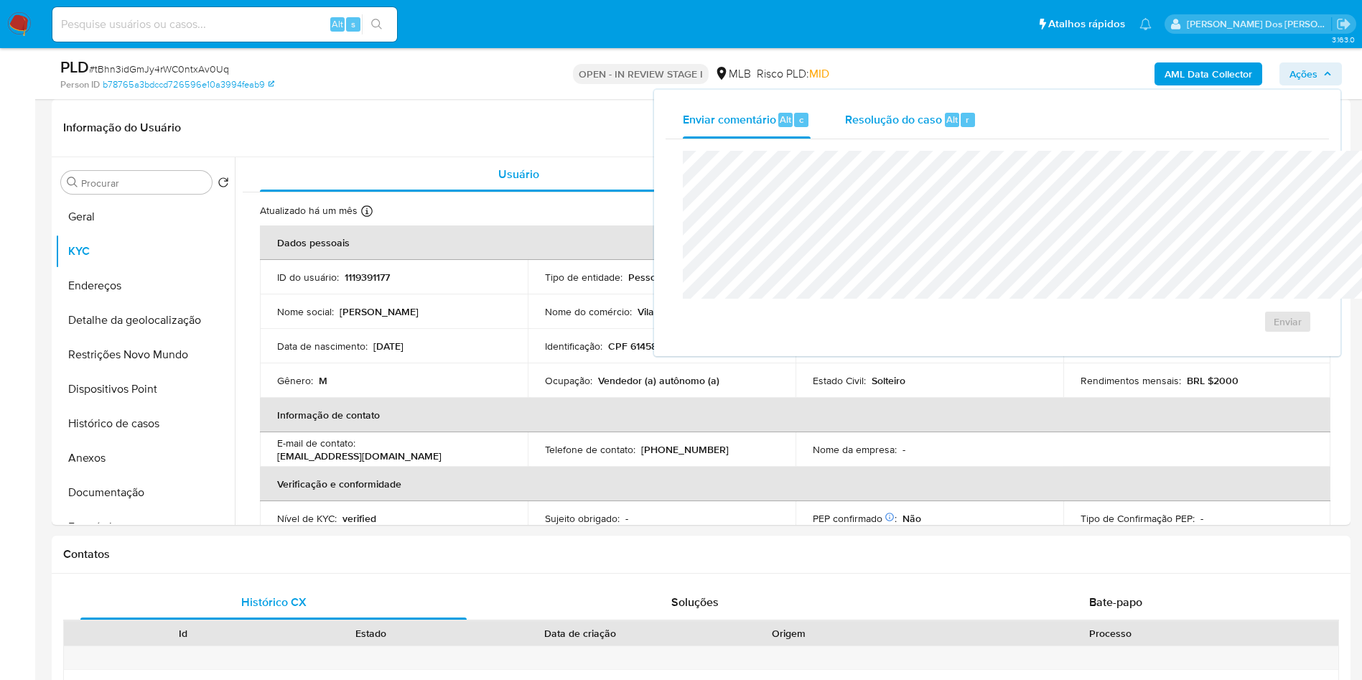
click at [845, 134] on div "Resolução do caso Alt r" at bounding box center [910, 119] width 131 height 37
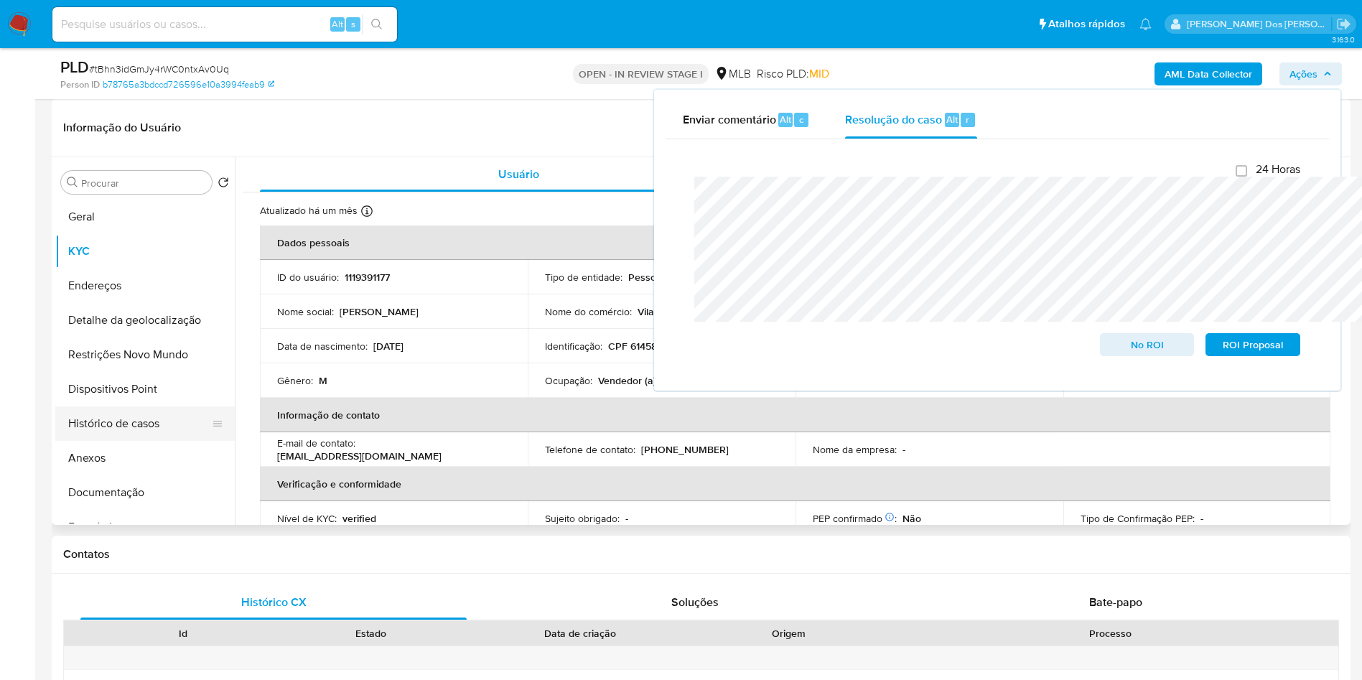
click at [112, 441] on button "Histórico de casos" at bounding box center [139, 423] width 168 height 34
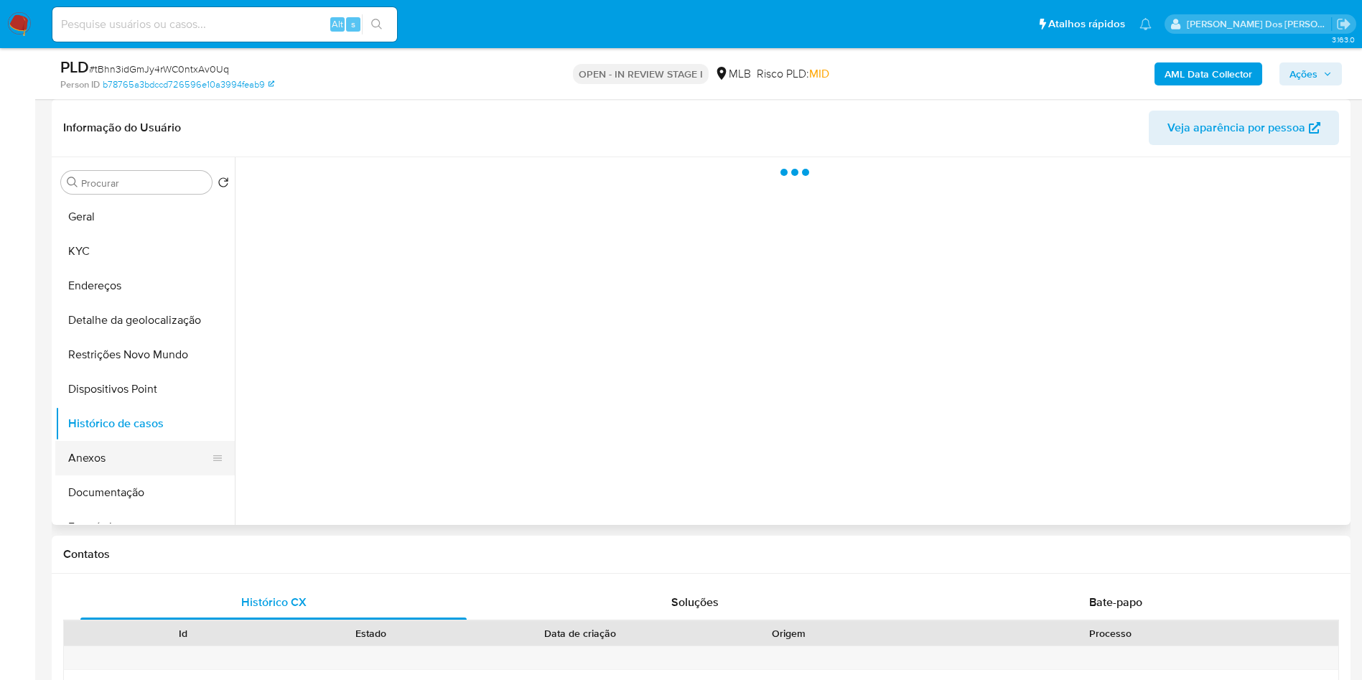
click at [121, 475] on button "Anexos" at bounding box center [139, 458] width 168 height 34
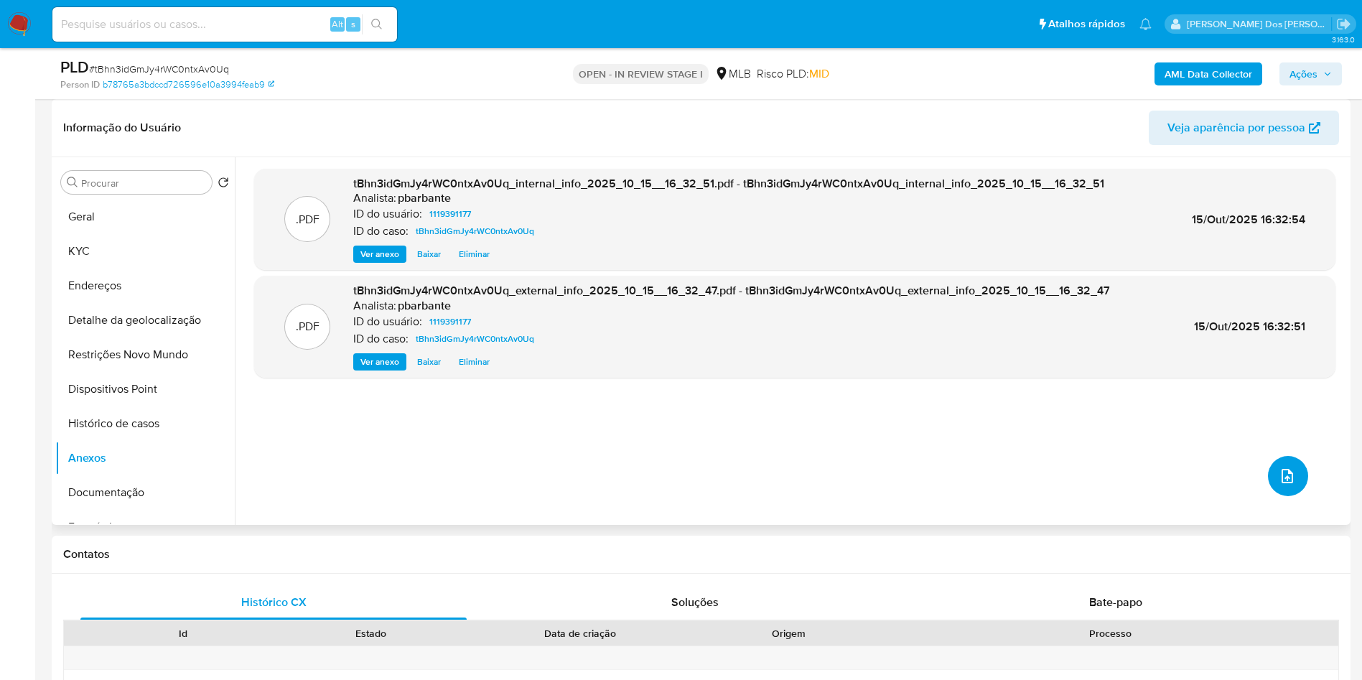
click at [1290, 496] on button "upload-file" at bounding box center [1288, 476] width 40 height 40
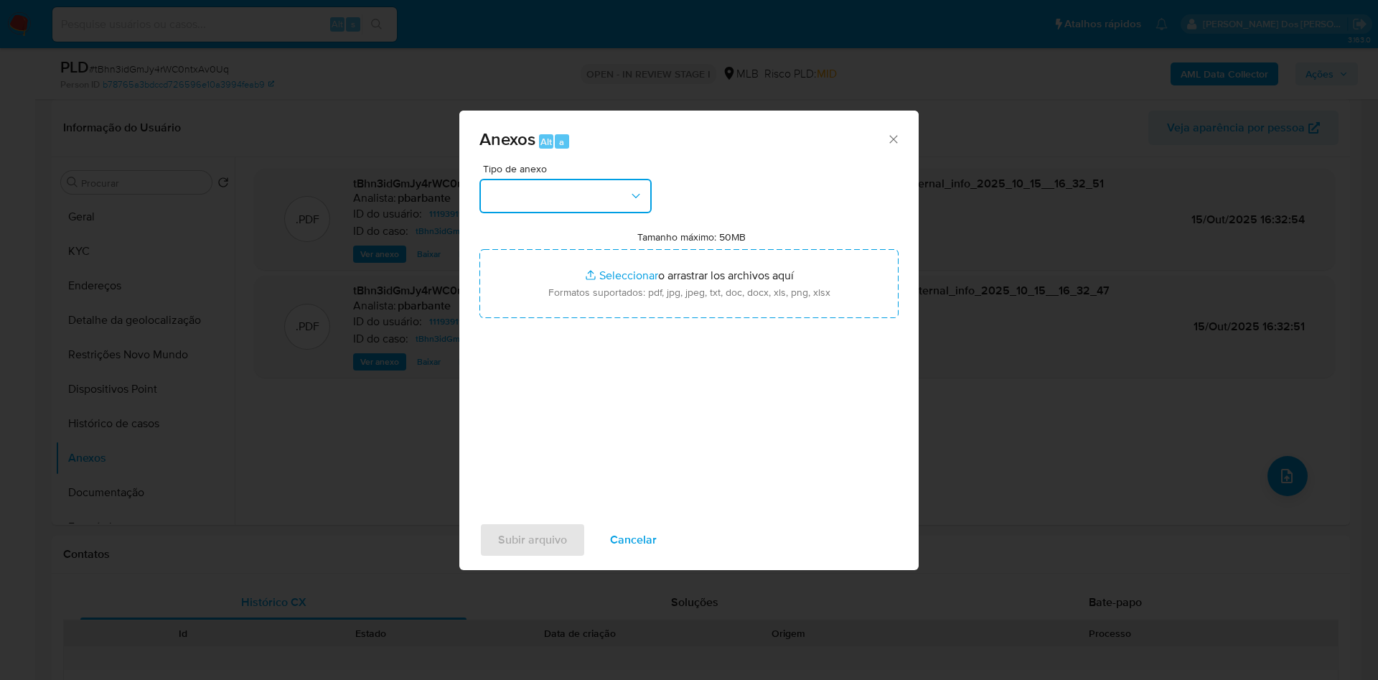
click at [584, 179] on button "button" at bounding box center [566, 196] width 172 height 34
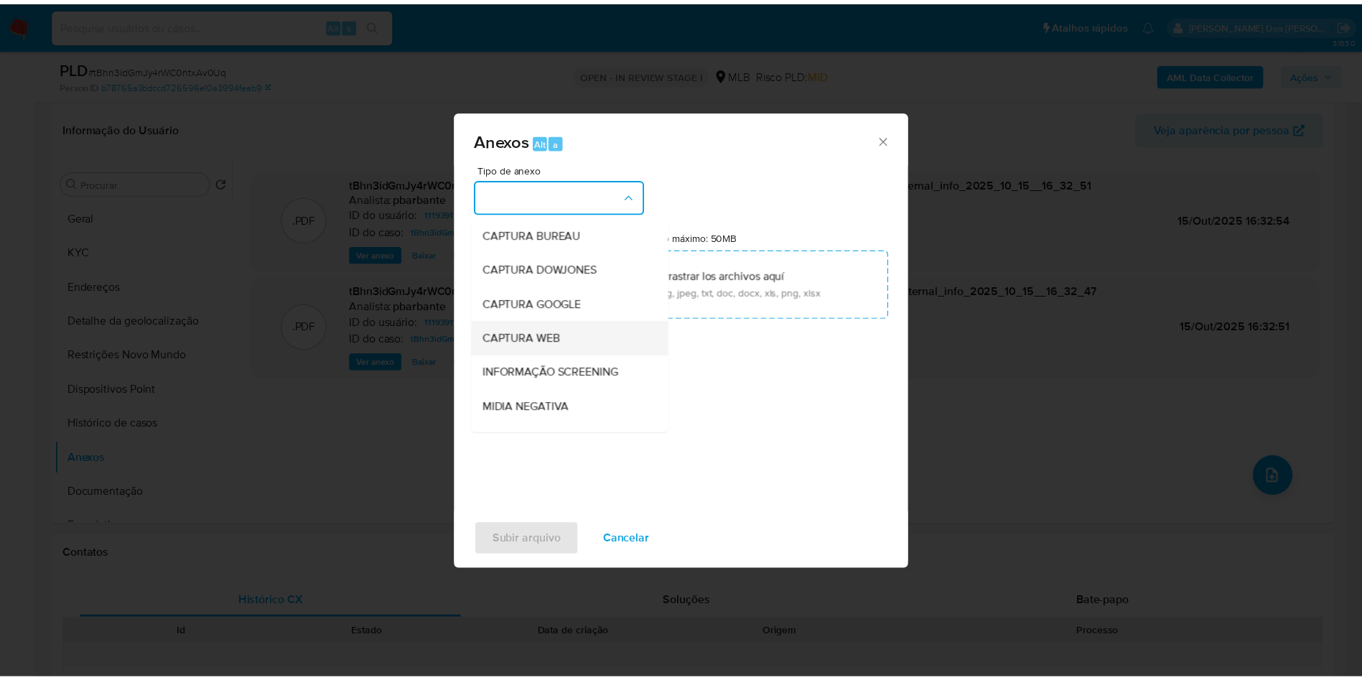
scroll to position [192, 0]
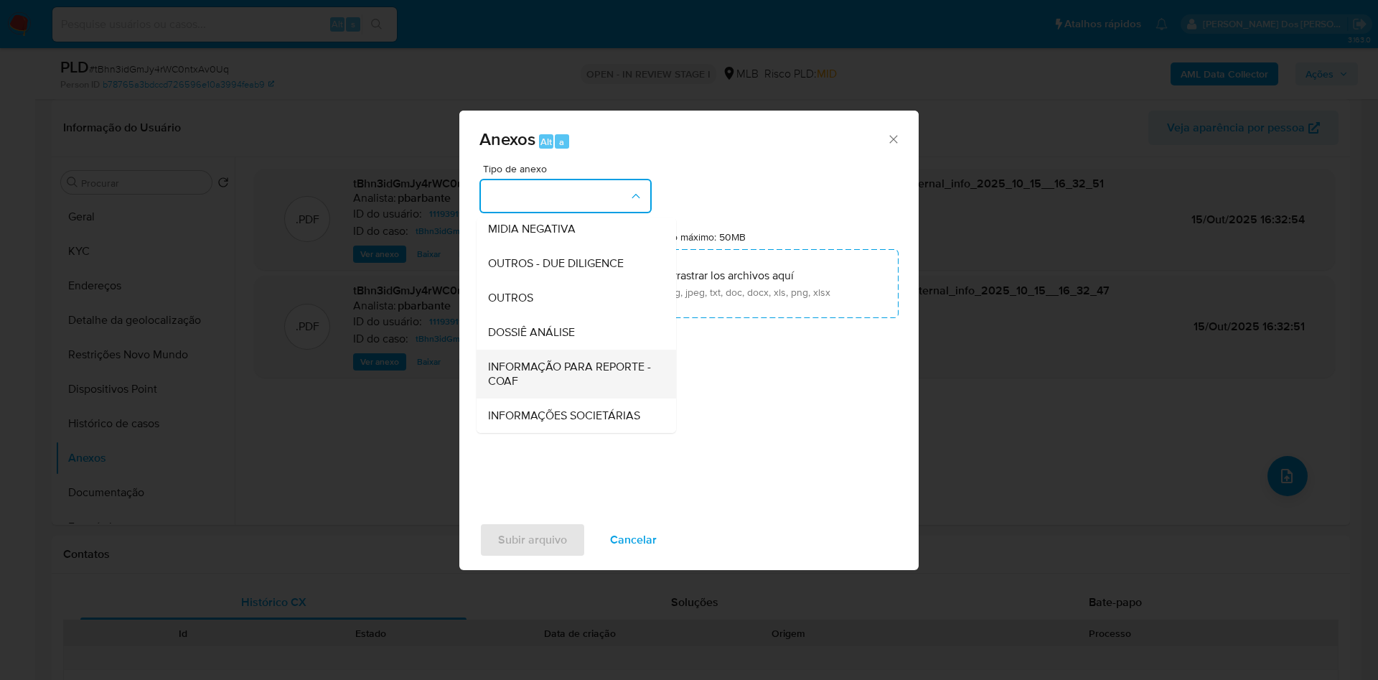
click at [520, 360] on span "INFORMAÇÃO PARA REPORTE - COAF" at bounding box center [572, 374] width 168 height 29
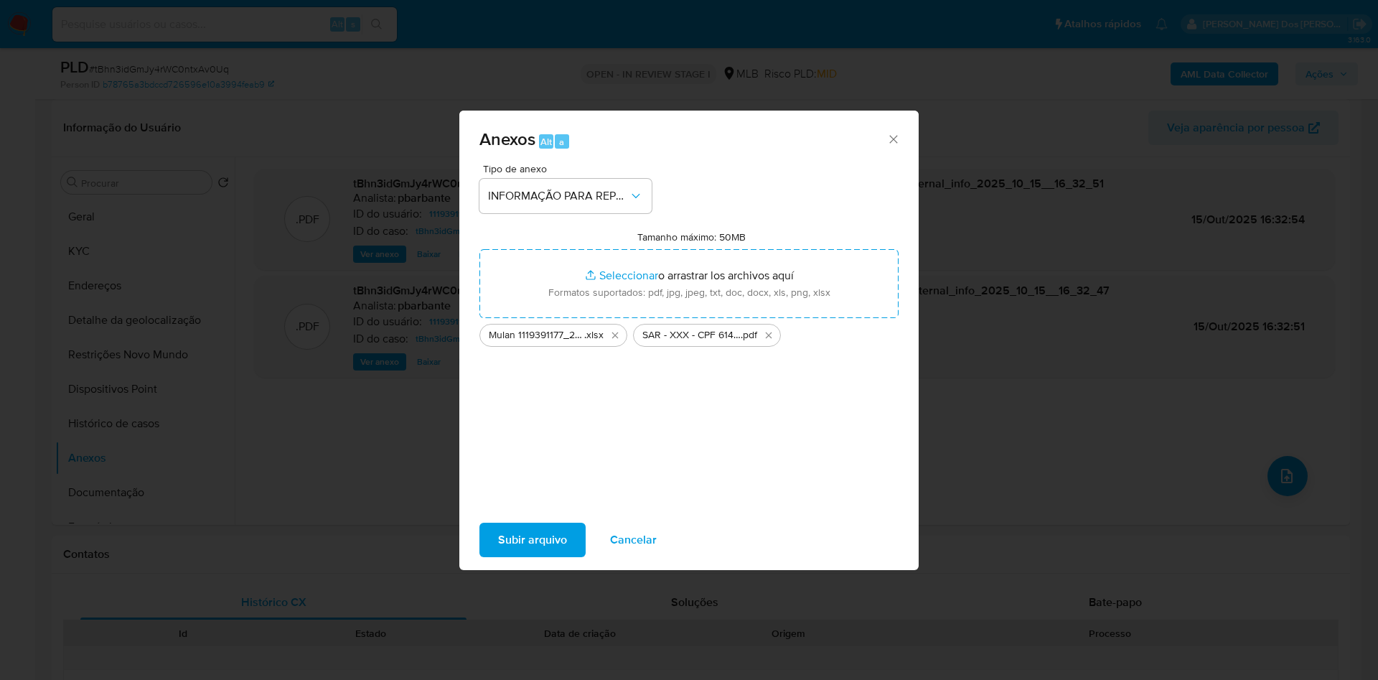
click at [514, 554] on span "Subir arquivo" at bounding box center [532, 540] width 69 height 32
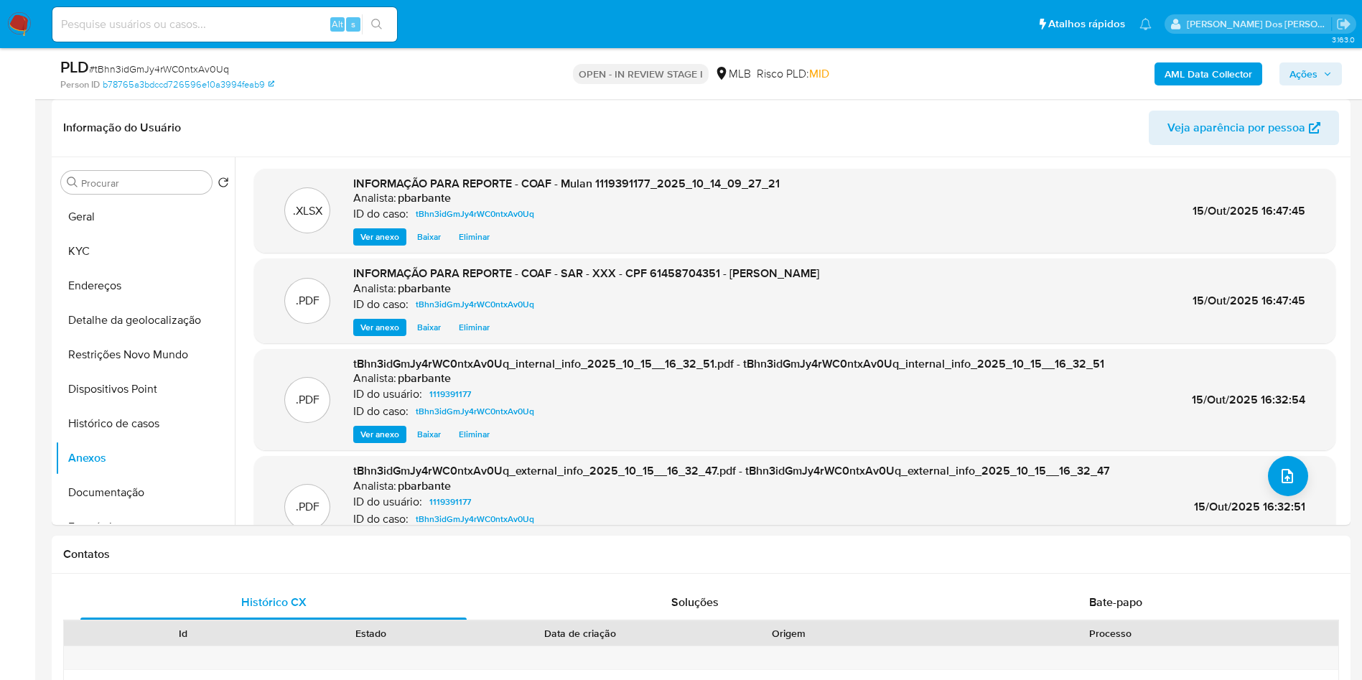
click at [1291, 78] on span "Ações" at bounding box center [1303, 73] width 28 height 23
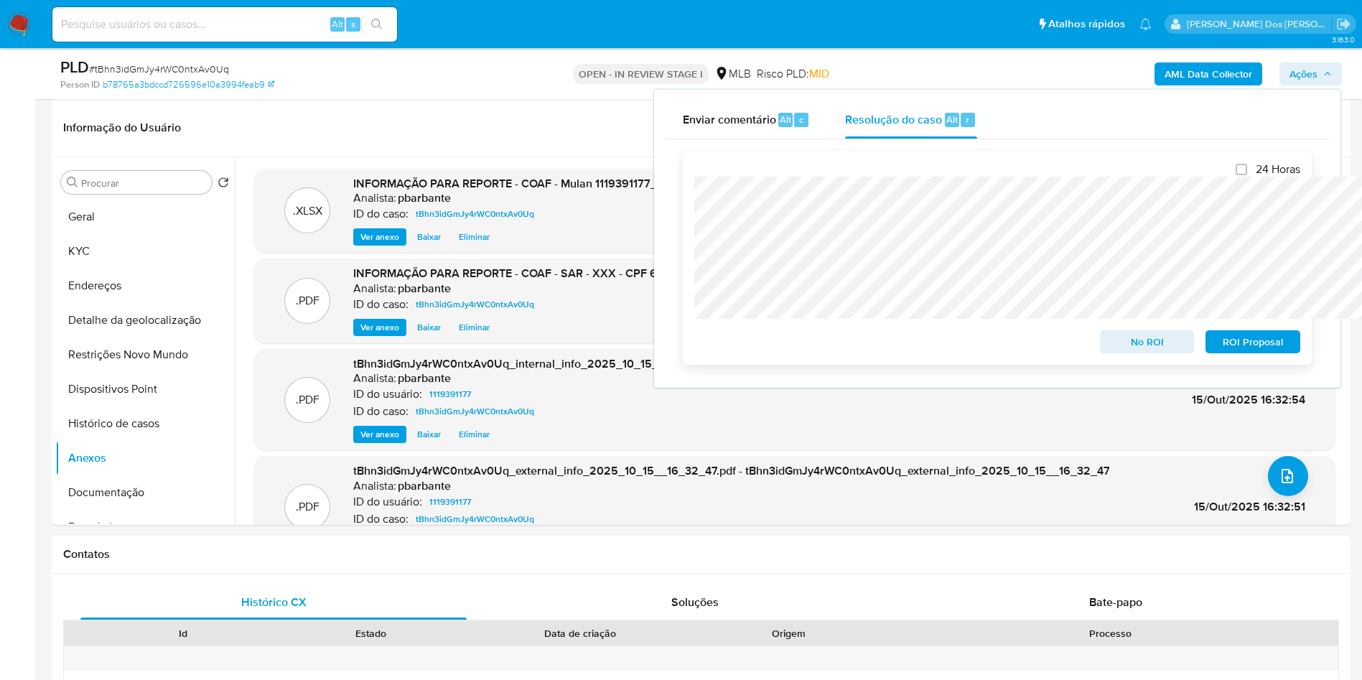
click at [1267, 347] on span "ROI Proposal" at bounding box center [1253, 342] width 75 height 20
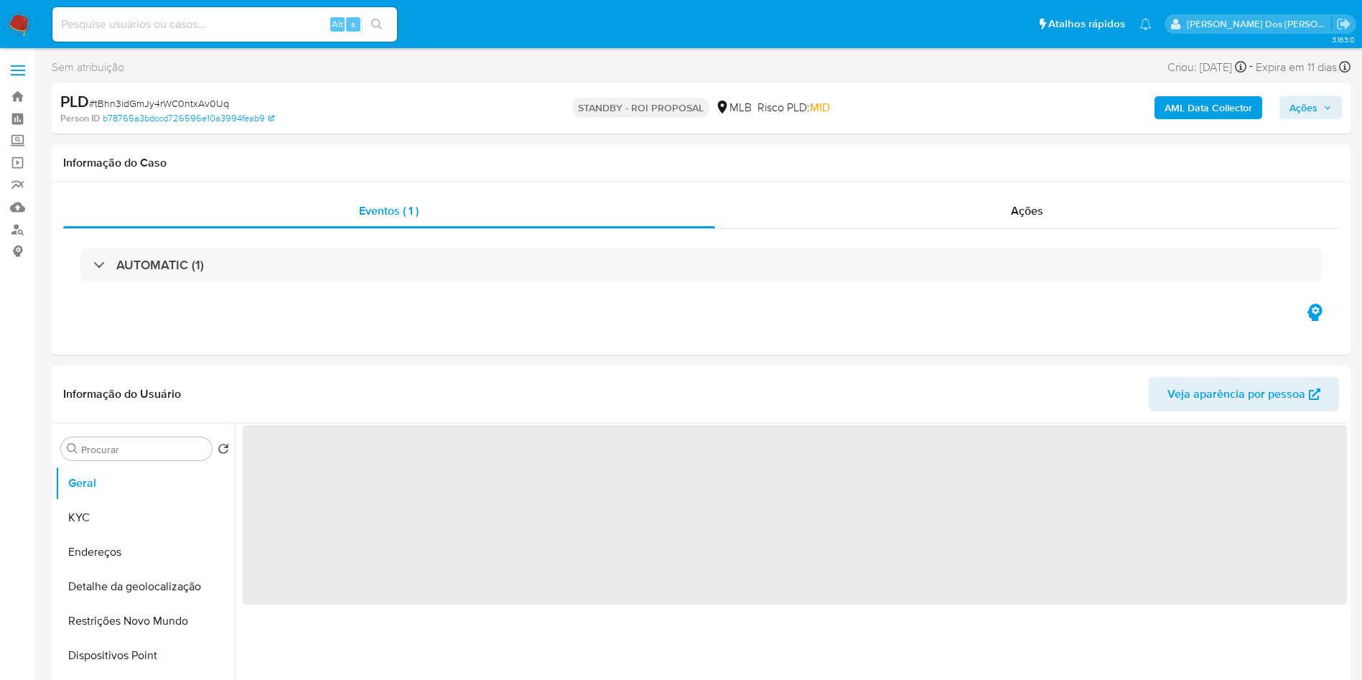
select select "10"
